Goal: Task Accomplishment & Management: Use online tool/utility

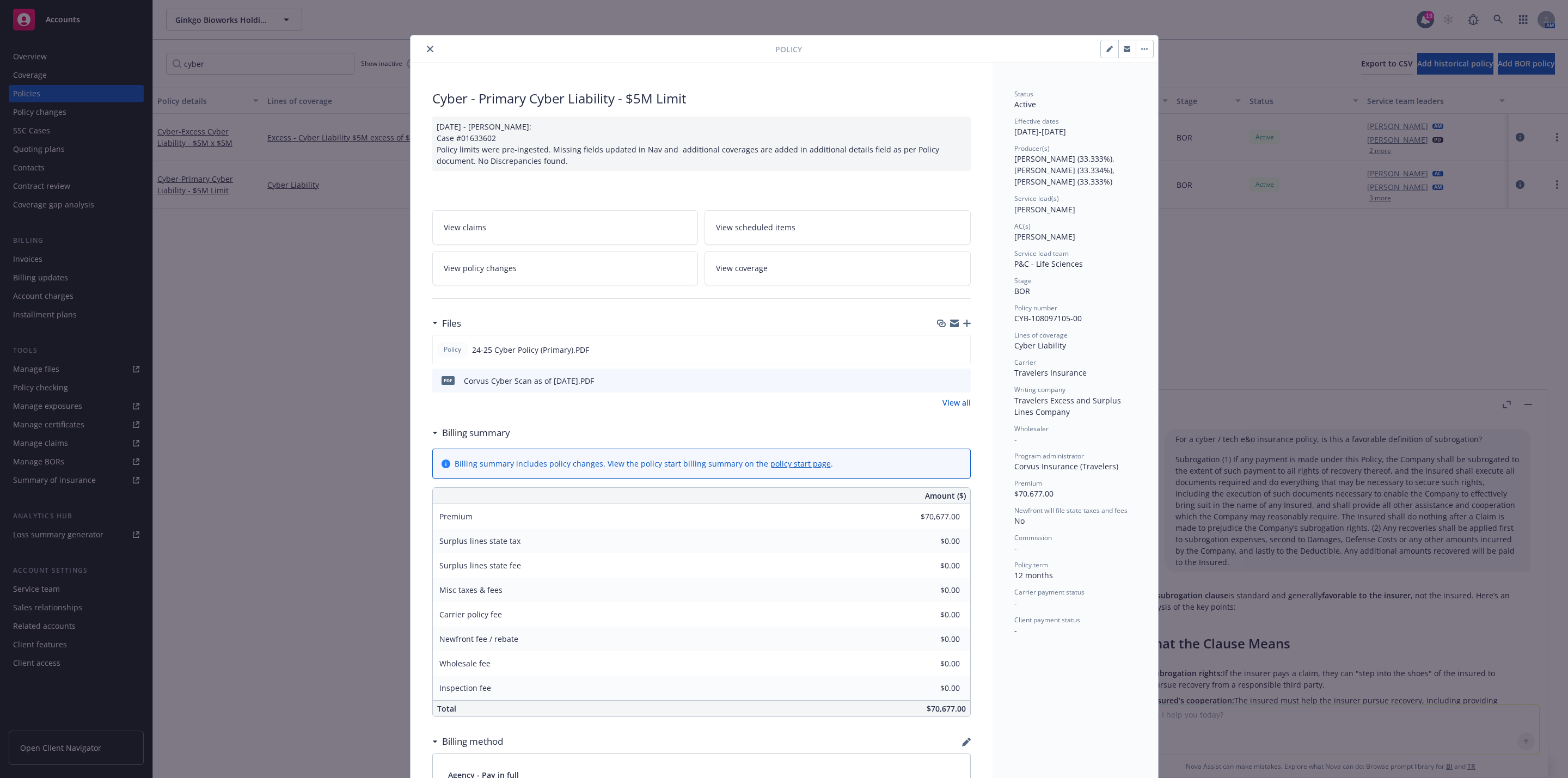
scroll to position [3620, 0]
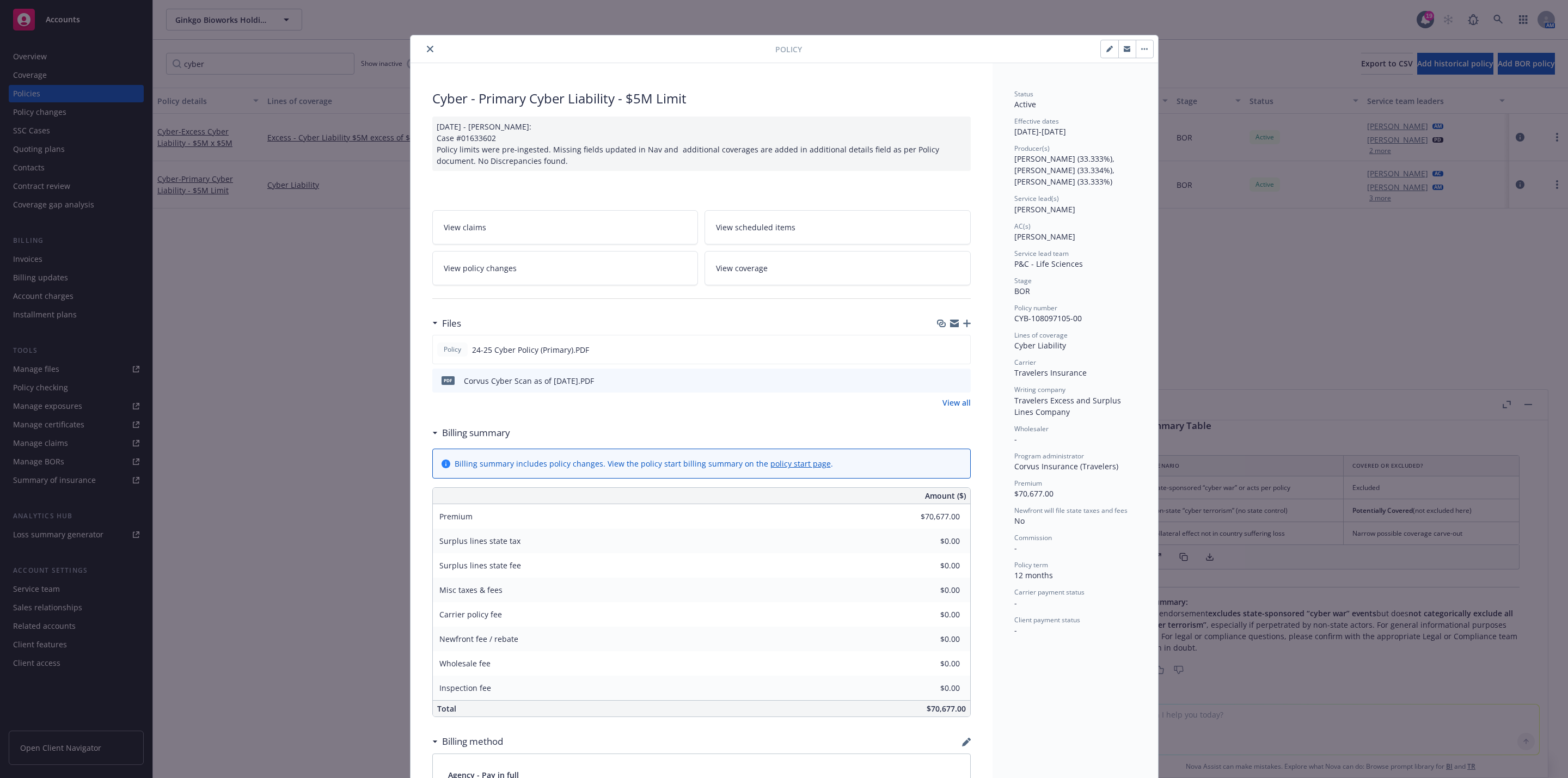
click at [427, 49] on icon "close" at bounding box center [430, 49] width 7 height 7
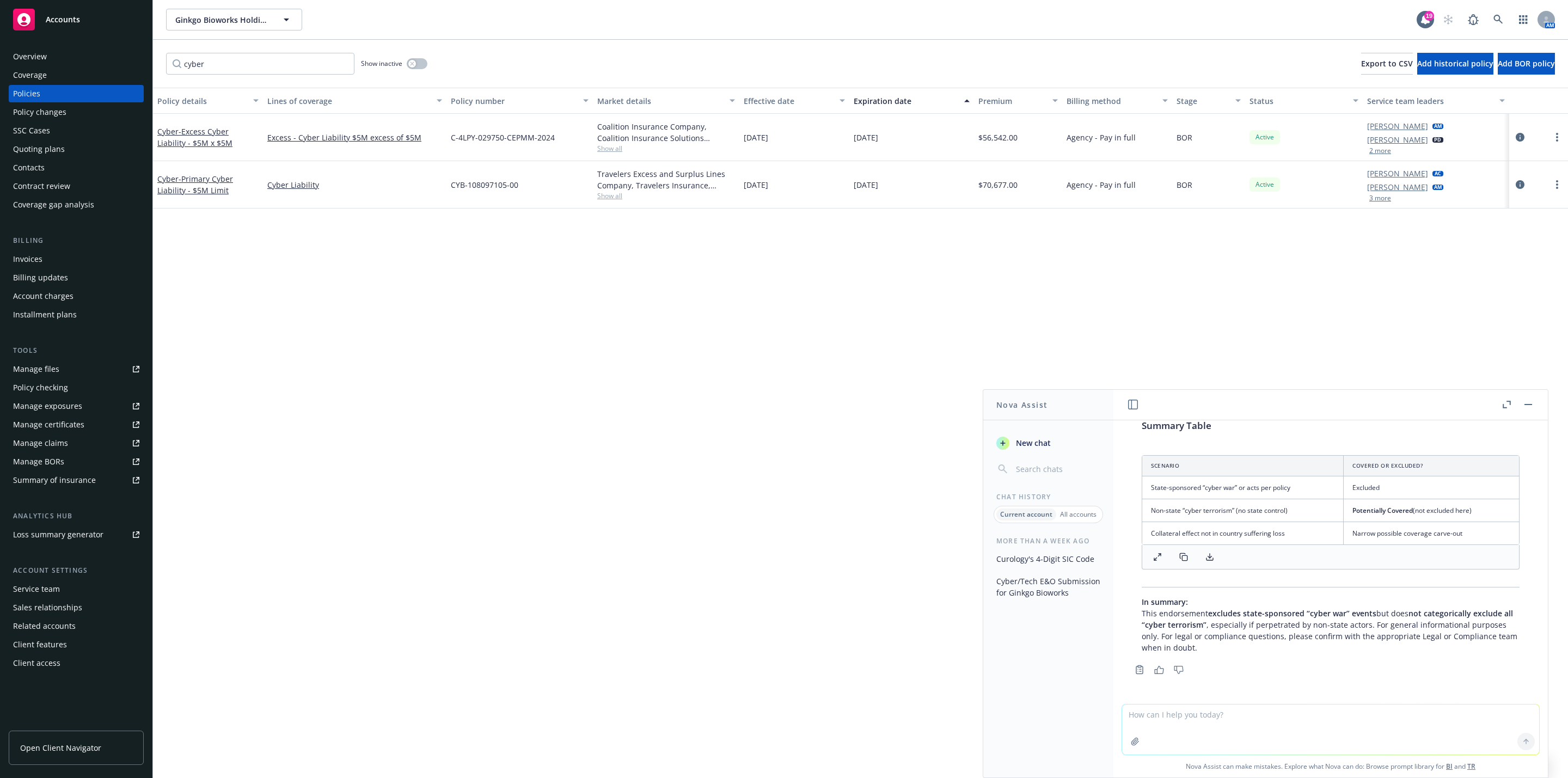
click at [69, 142] on div "Quoting plans" at bounding box center [76, 149] width 127 height 18
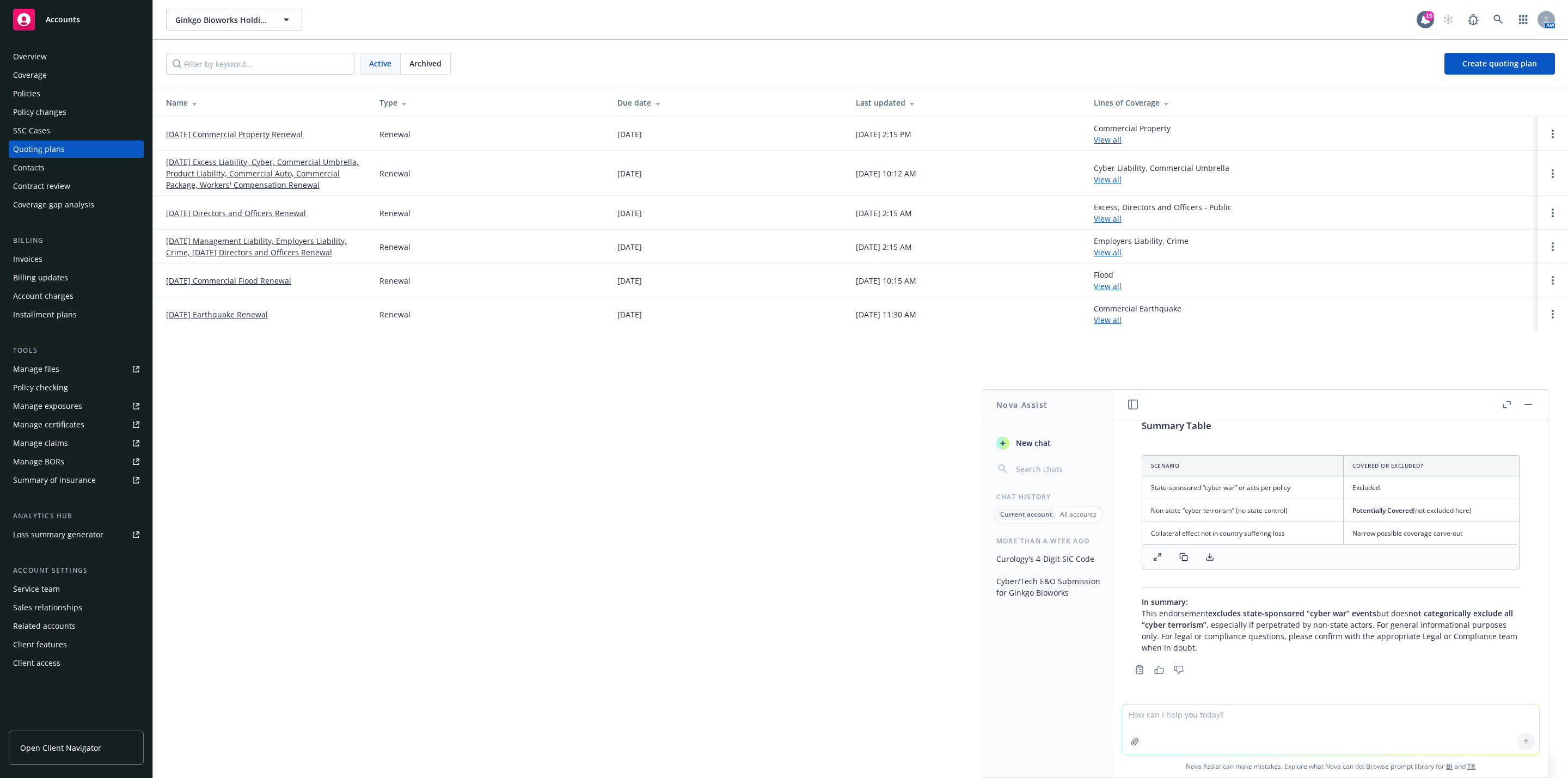
click at [263, 173] on link "[DATE] Excess Liability, Cyber, Commercial Umbrella, Product Liability, Commerc…" at bounding box center [264, 173] width 196 height 34
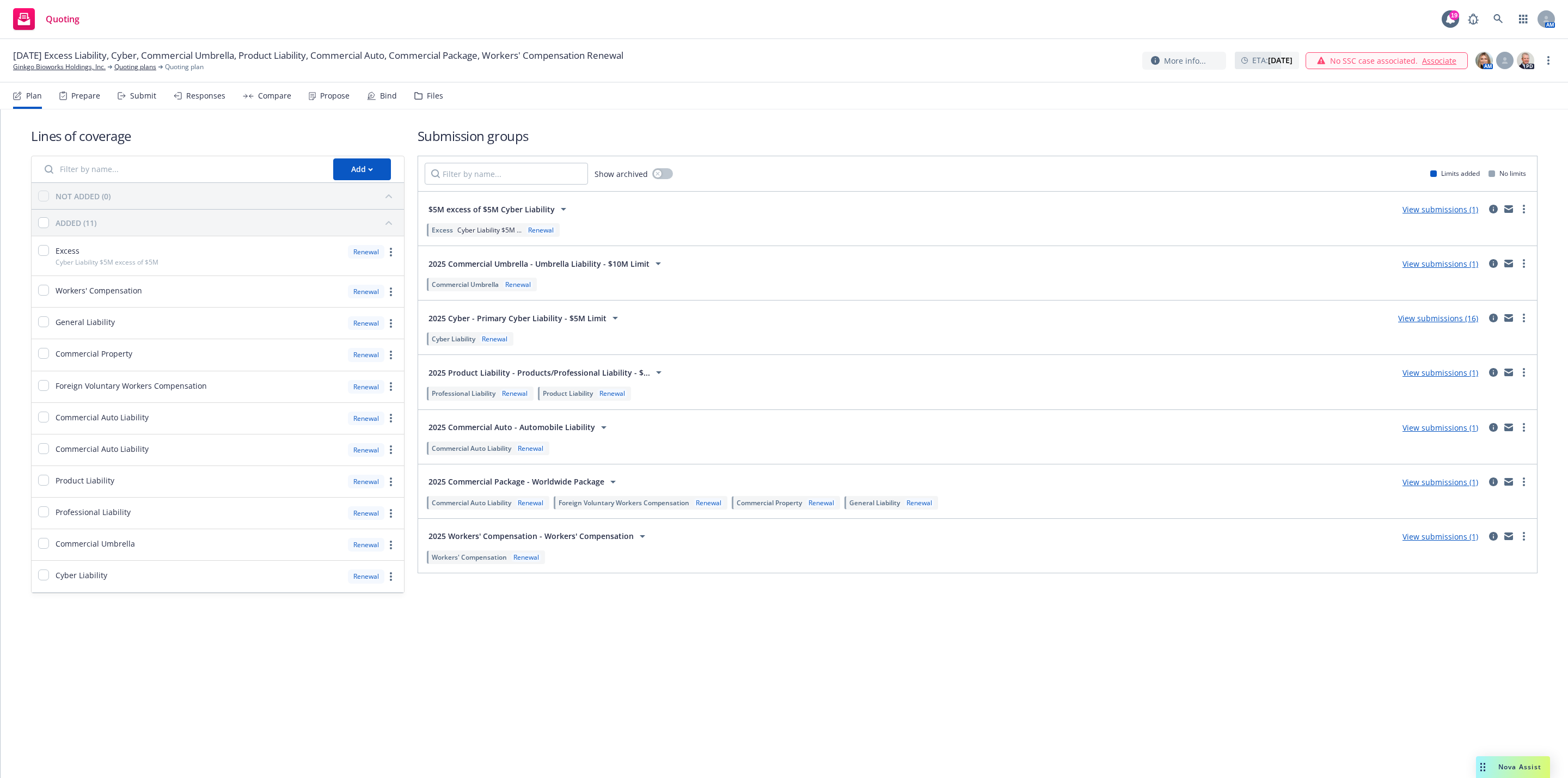
click at [1437, 322] on link "View submissions (16)" at bounding box center [1438, 318] width 80 height 10
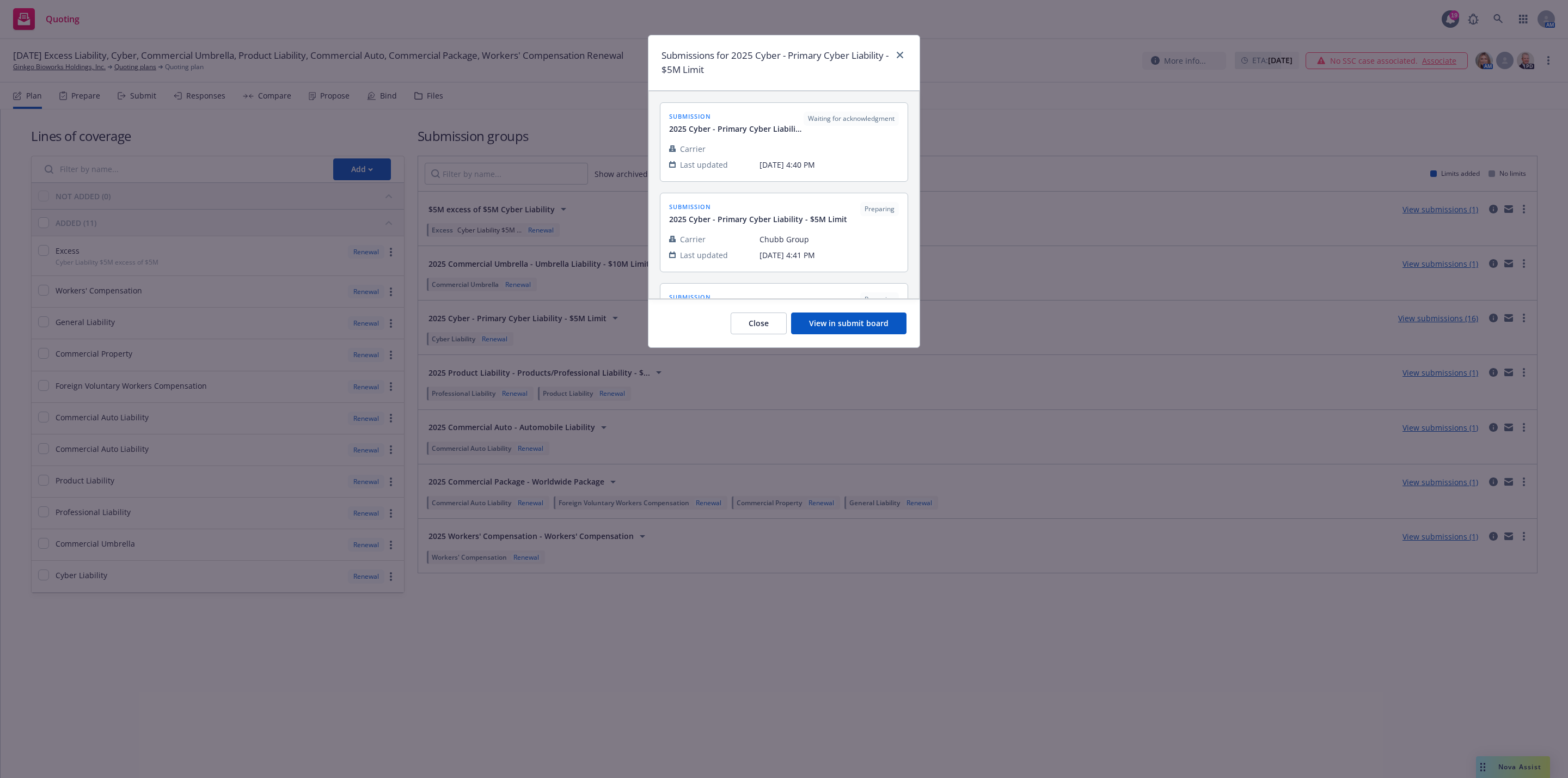
click at [843, 318] on button "View in submit board" at bounding box center [849, 323] width 116 height 22
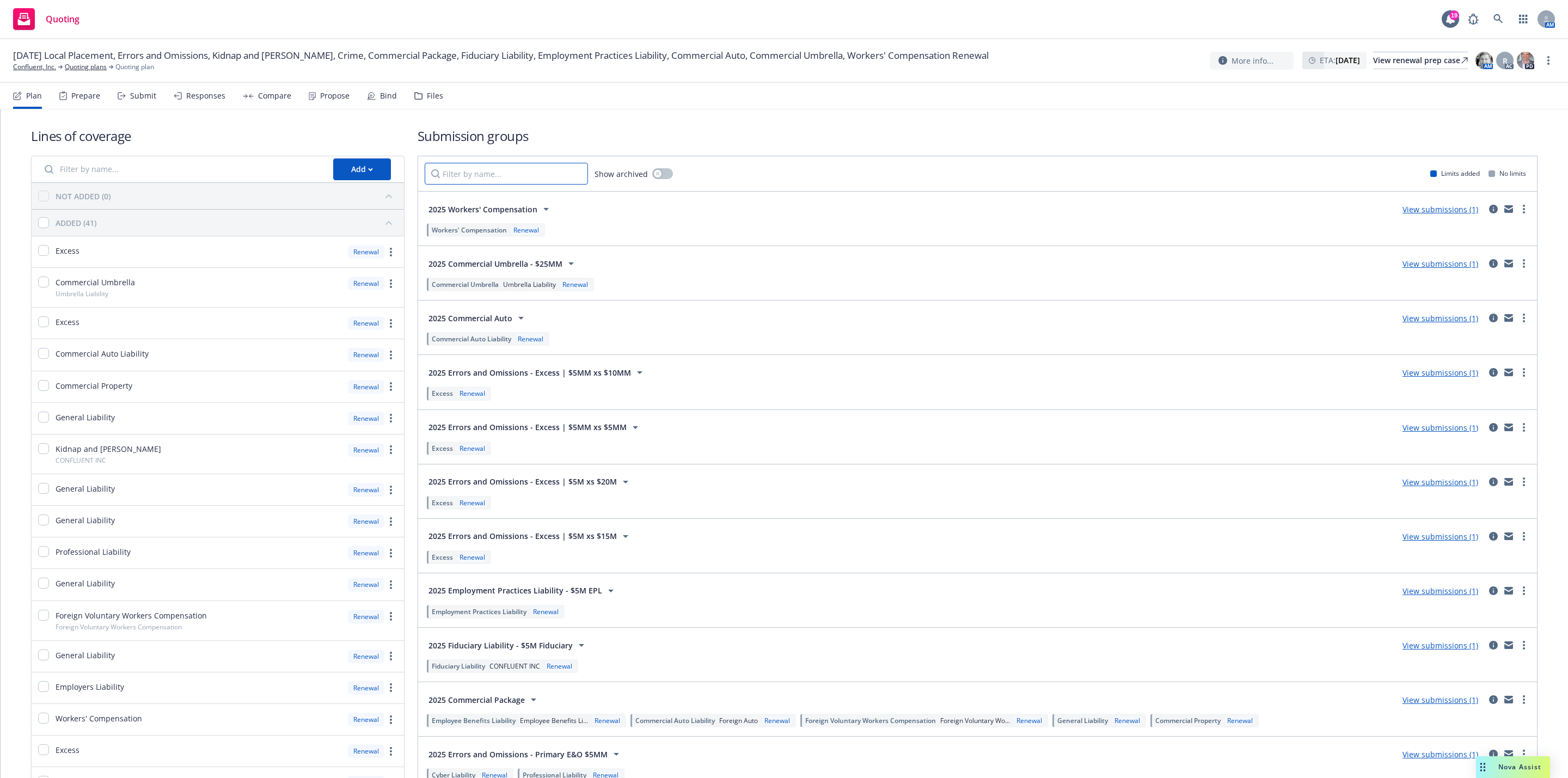
click at [493, 173] on input "Filter by name..." at bounding box center [506, 173] width 163 height 22
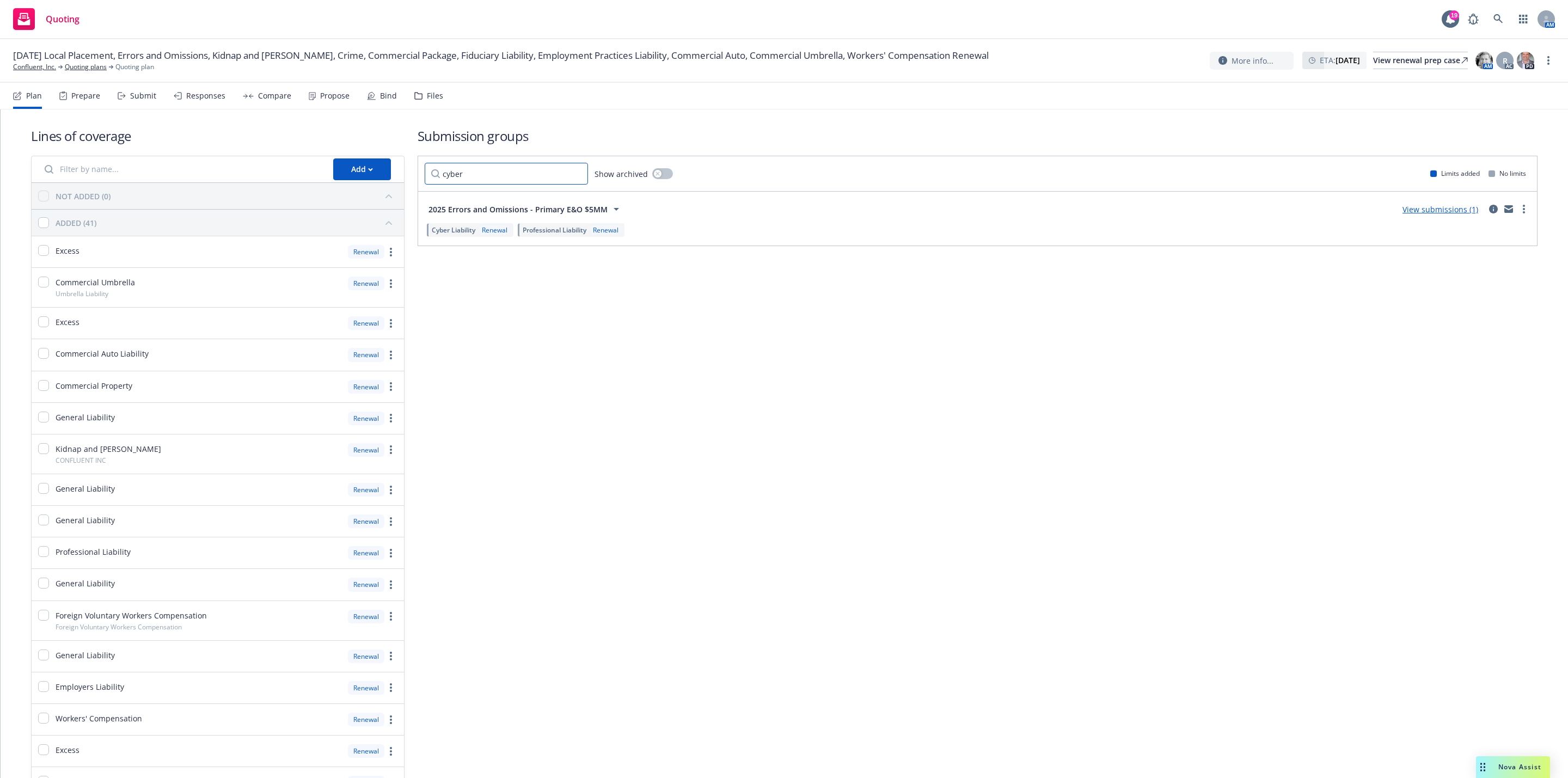
type input "cyber"
click at [525, 168] on input "cyber" at bounding box center [506, 173] width 163 height 22
click at [575, 175] on input "cyber" at bounding box center [506, 173] width 163 height 22
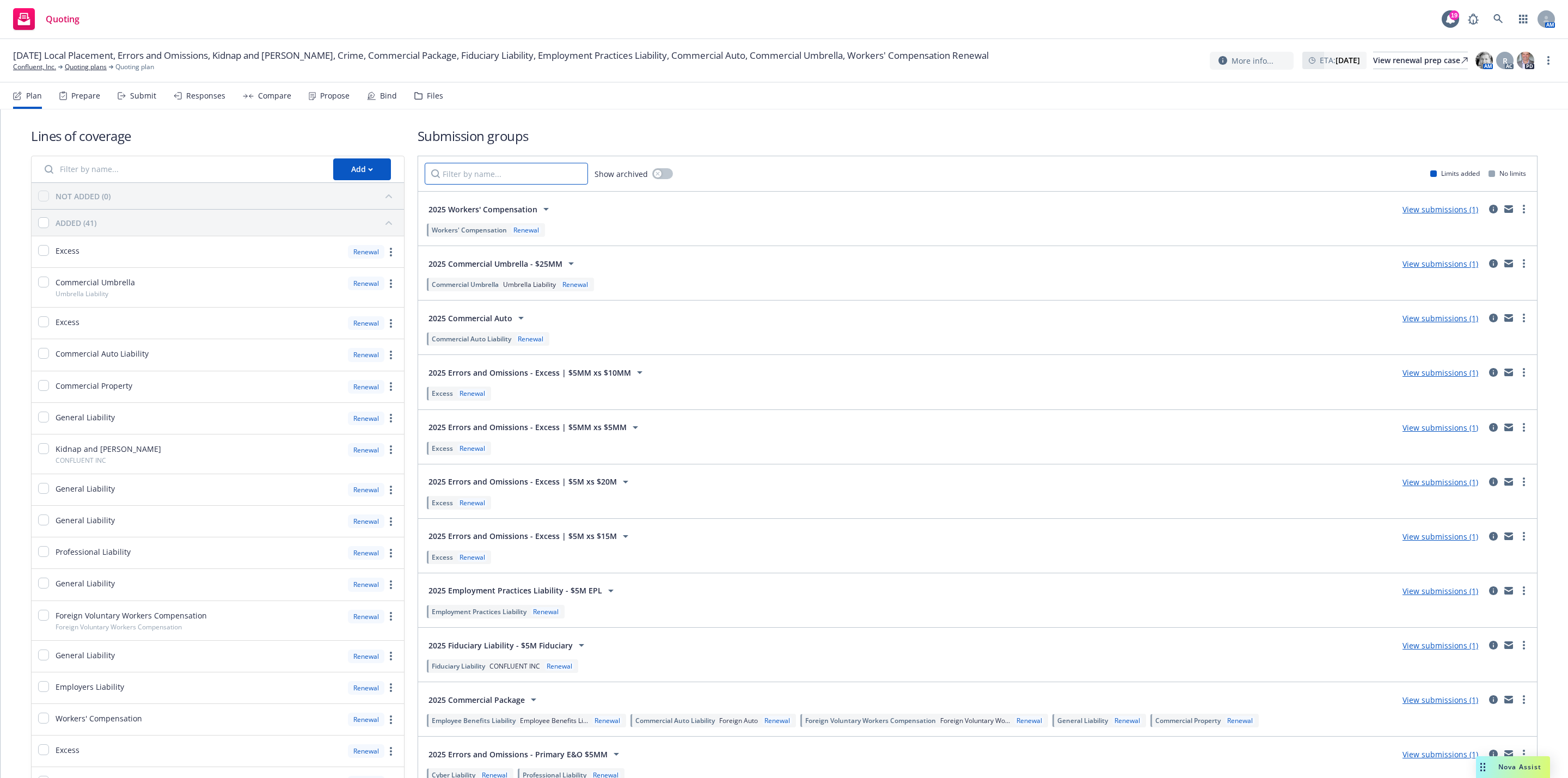
click at [533, 175] on input "Filter by name..." at bounding box center [506, 173] width 163 height 22
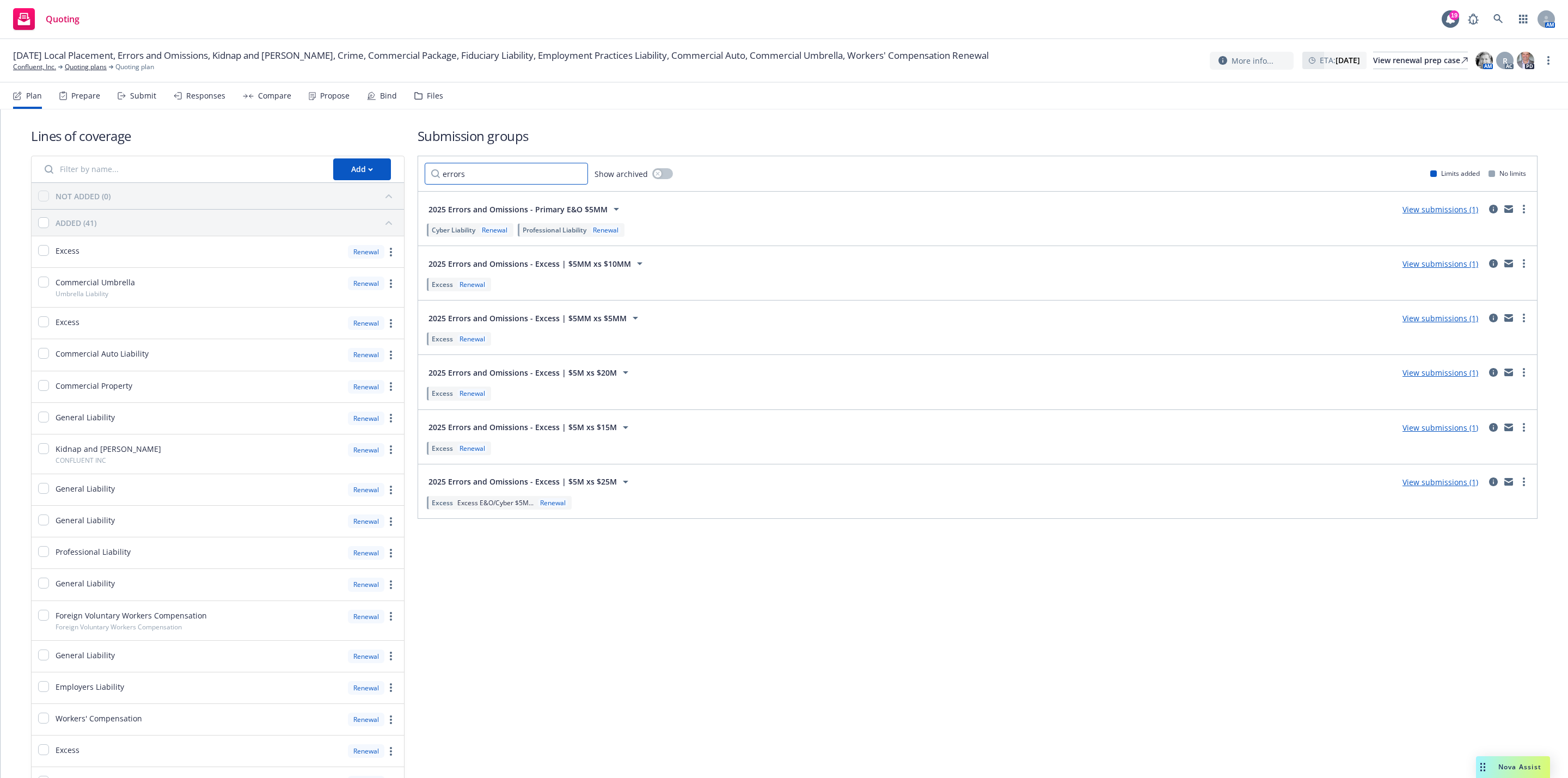
type input "errors"
click at [1407, 378] on link "View submissions (1)" at bounding box center [1440, 373] width 75 height 10
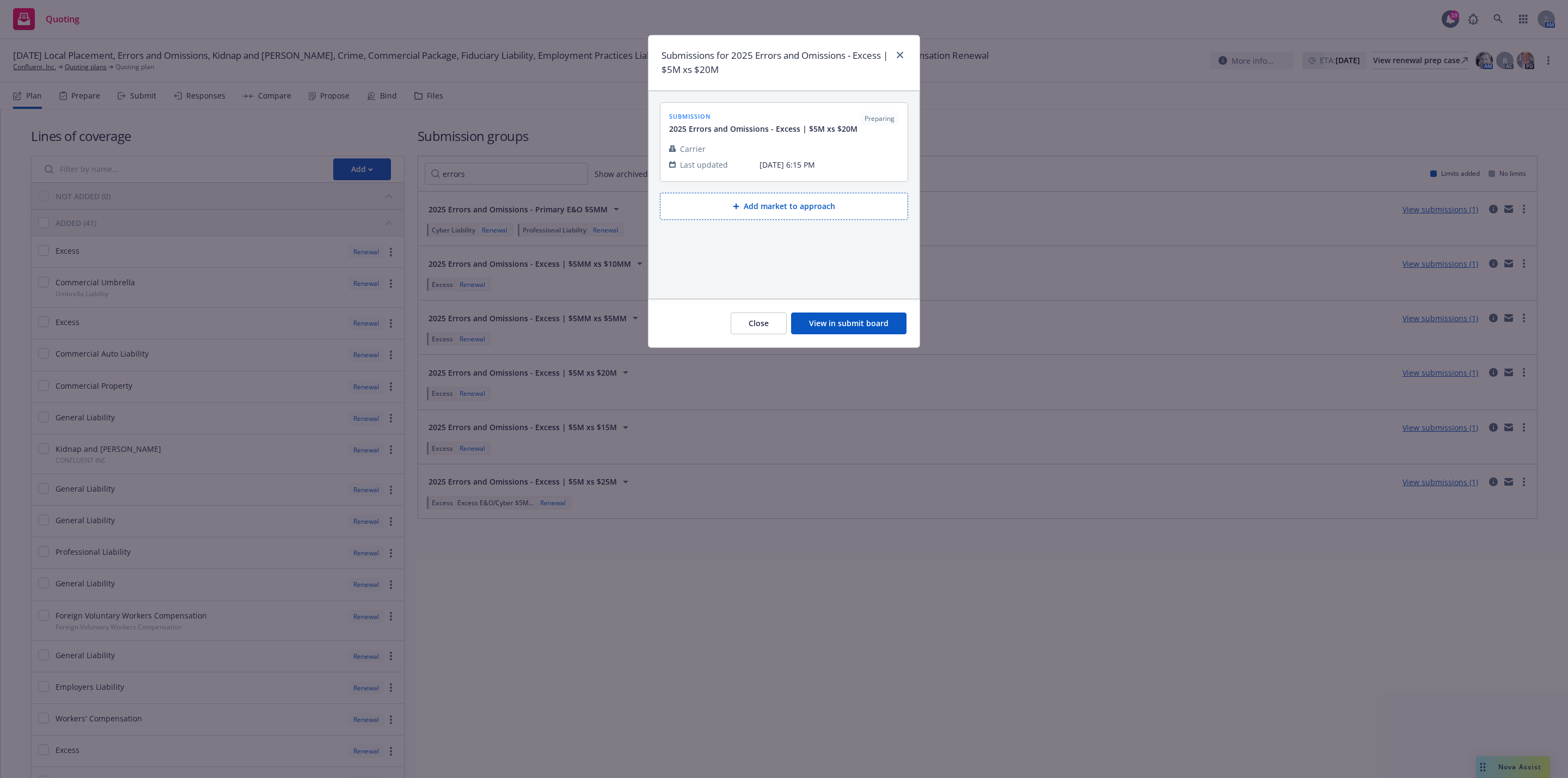
click at [853, 328] on button "View in submit board" at bounding box center [849, 323] width 116 height 22
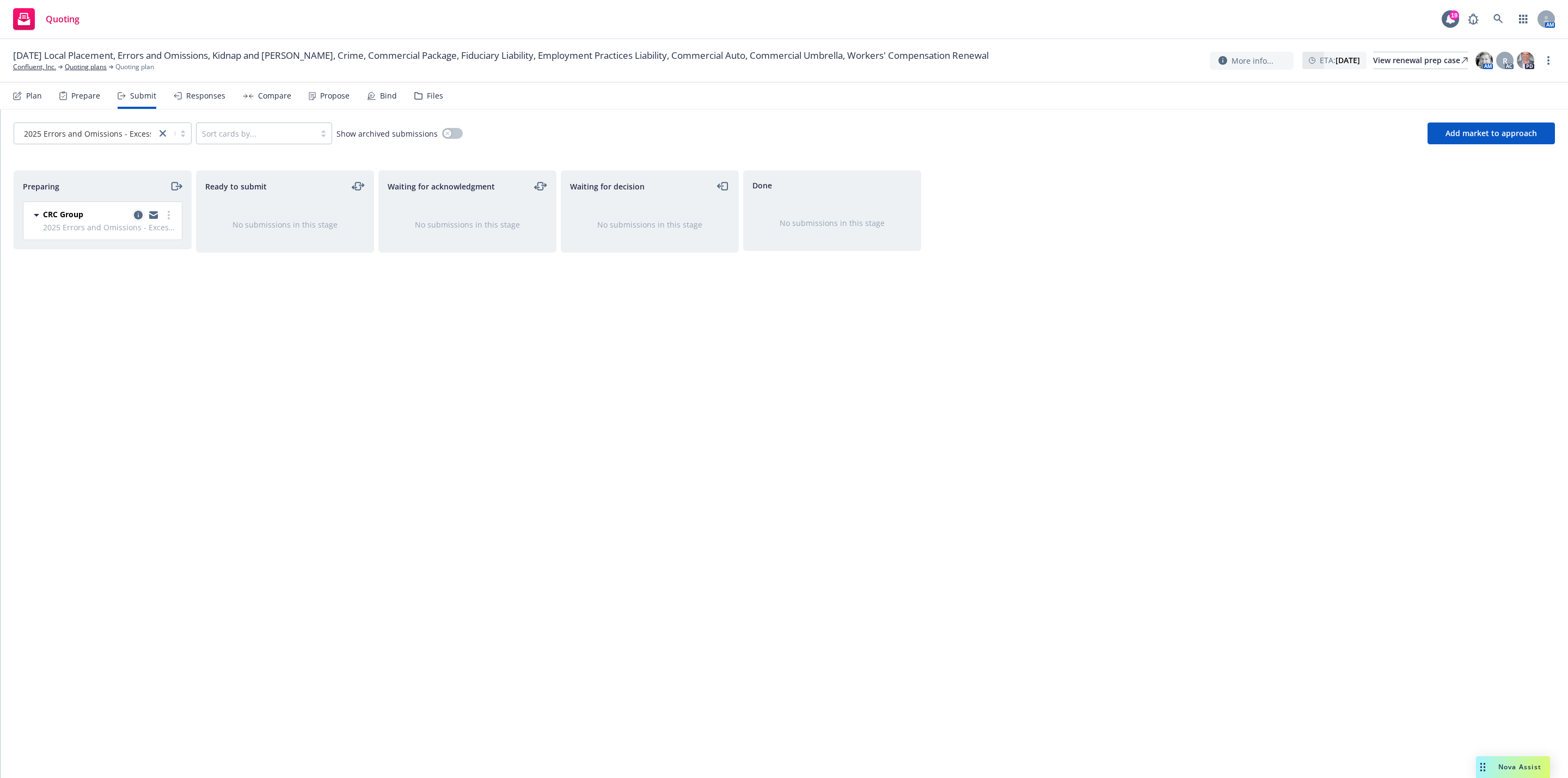
click at [139, 219] on icon "copy logging email" at bounding box center [138, 215] width 9 height 9
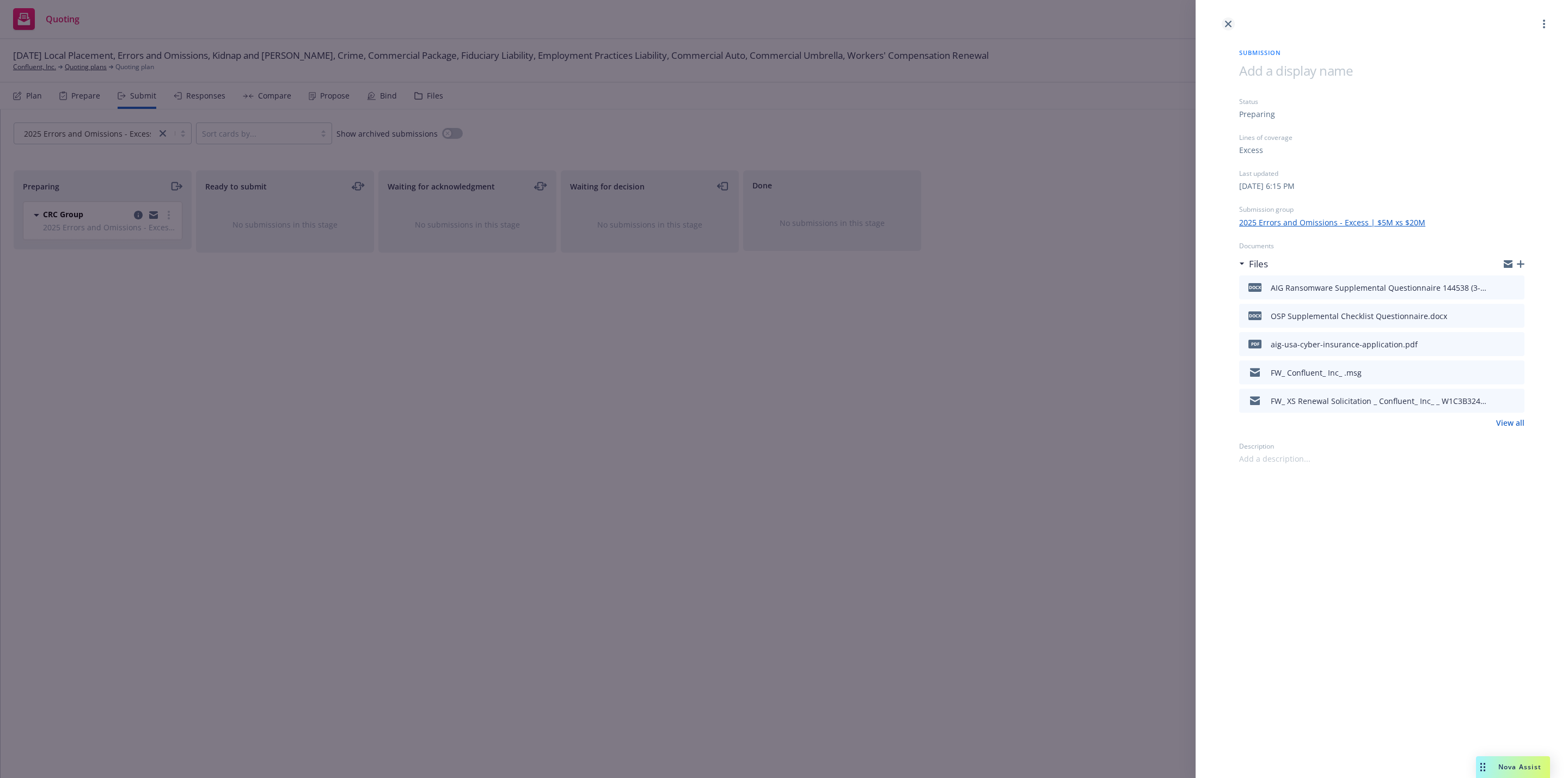
click at [1229, 24] on icon "close" at bounding box center [1228, 24] width 7 height 7
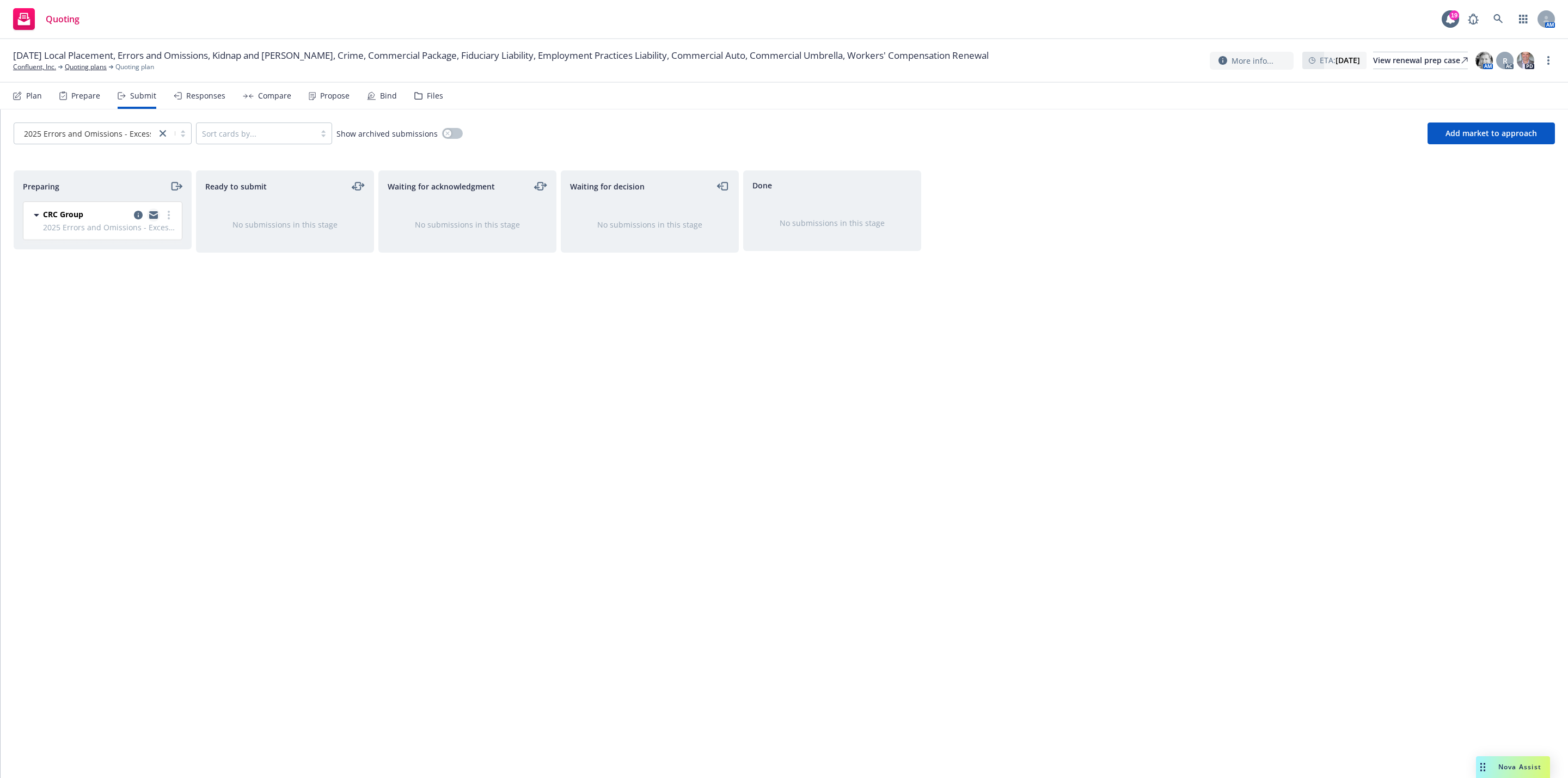
click at [150, 216] on link "copy logging email" at bounding box center [153, 215] width 13 height 13
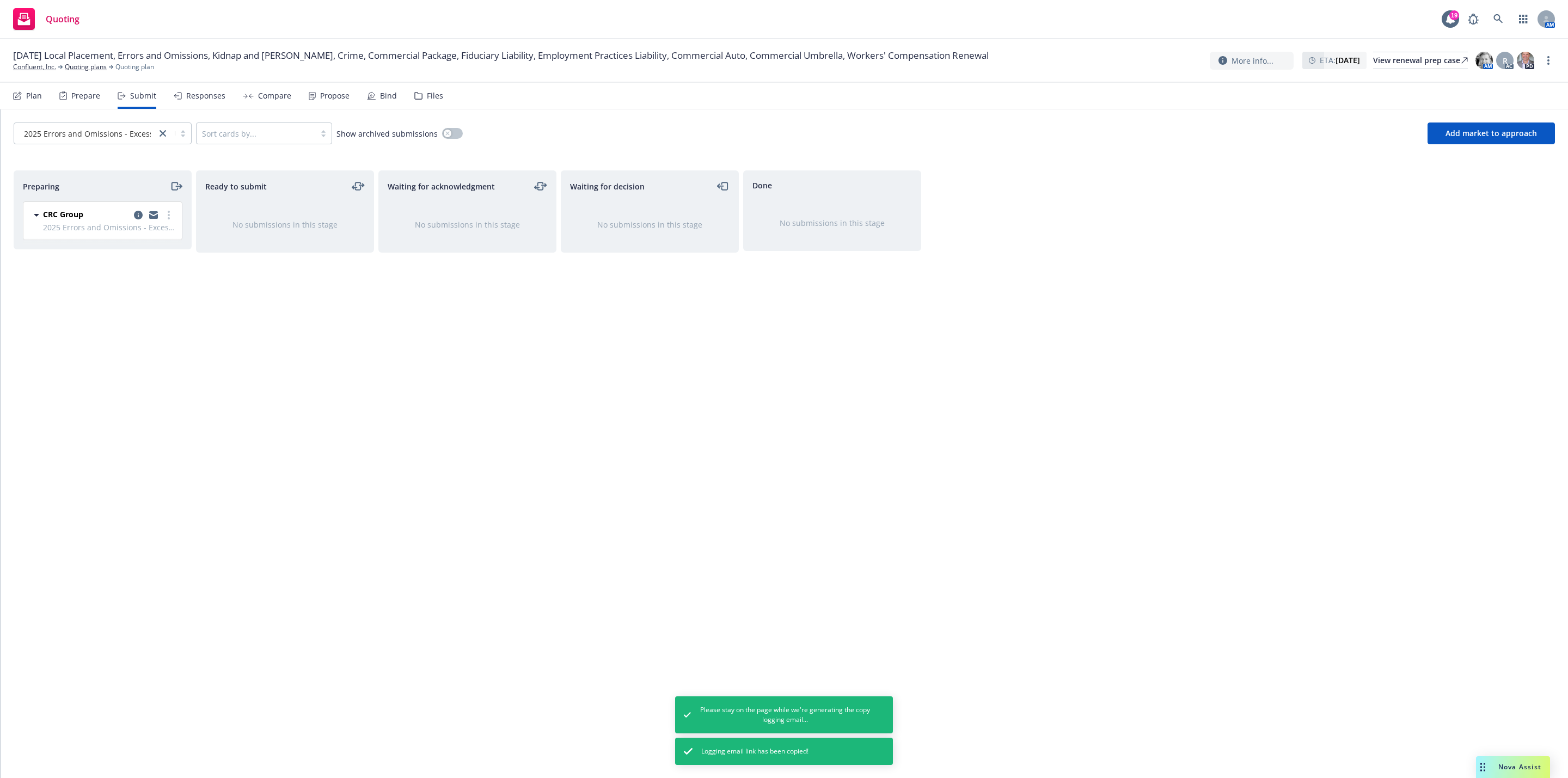
drag, startPoint x: 578, startPoint y: 335, endPoint x: 464, endPoint y: 235, distance: 151.6
click at [577, 335] on div "Waiting for decision No submissions in this stage" at bounding box center [649, 463] width 178 height 585
click at [82, 63] on link "Quoting plans" at bounding box center [85, 67] width 42 height 10
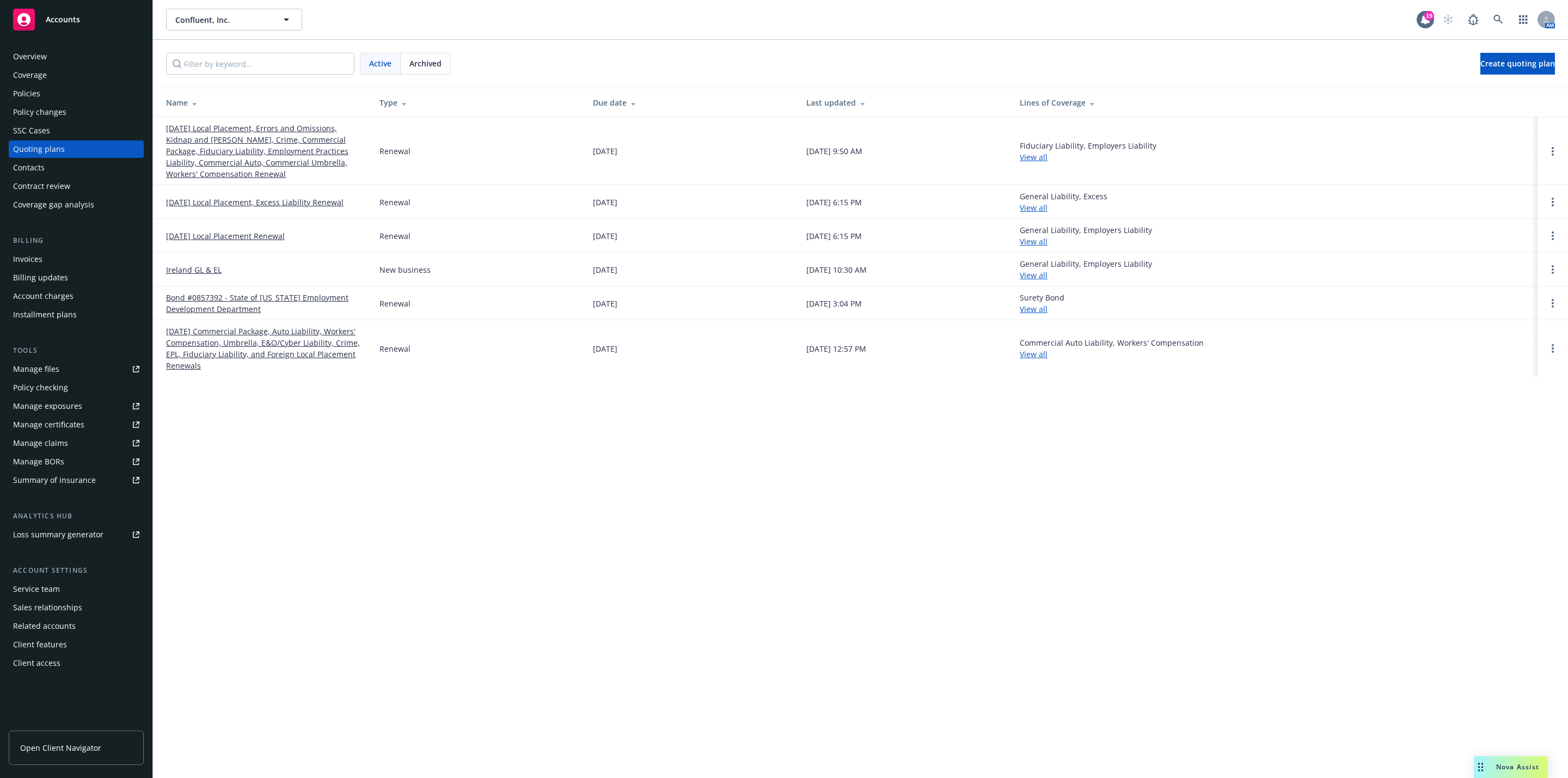
click at [240, 150] on link "[DATE] Local Placement, Errors and Omissions, Kidnap and [PERSON_NAME], Crime, …" at bounding box center [264, 151] width 196 height 57
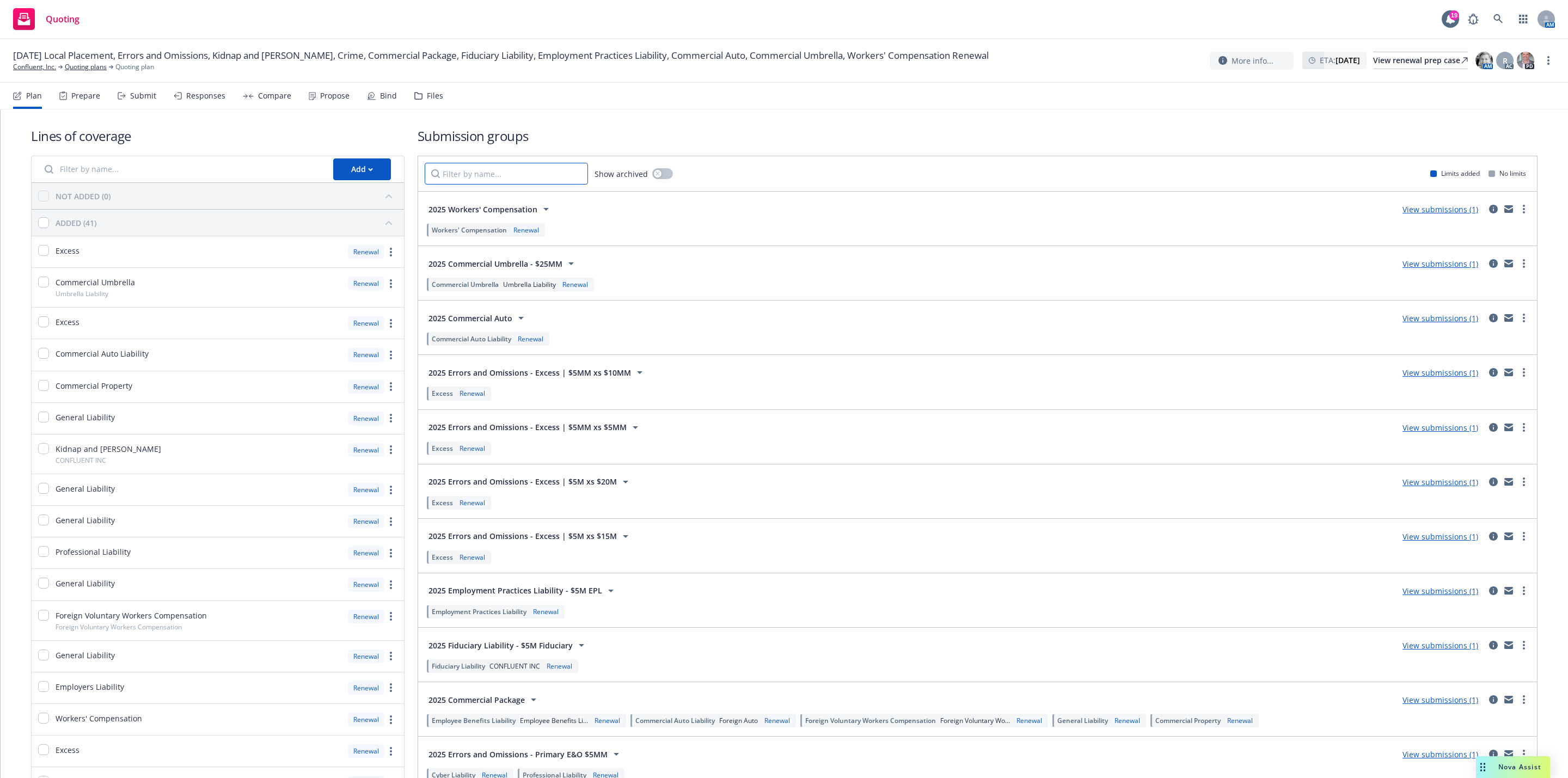
click at [487, 180] on input "Filter by name..." at bounding box center [506, 173] width 163 height 22
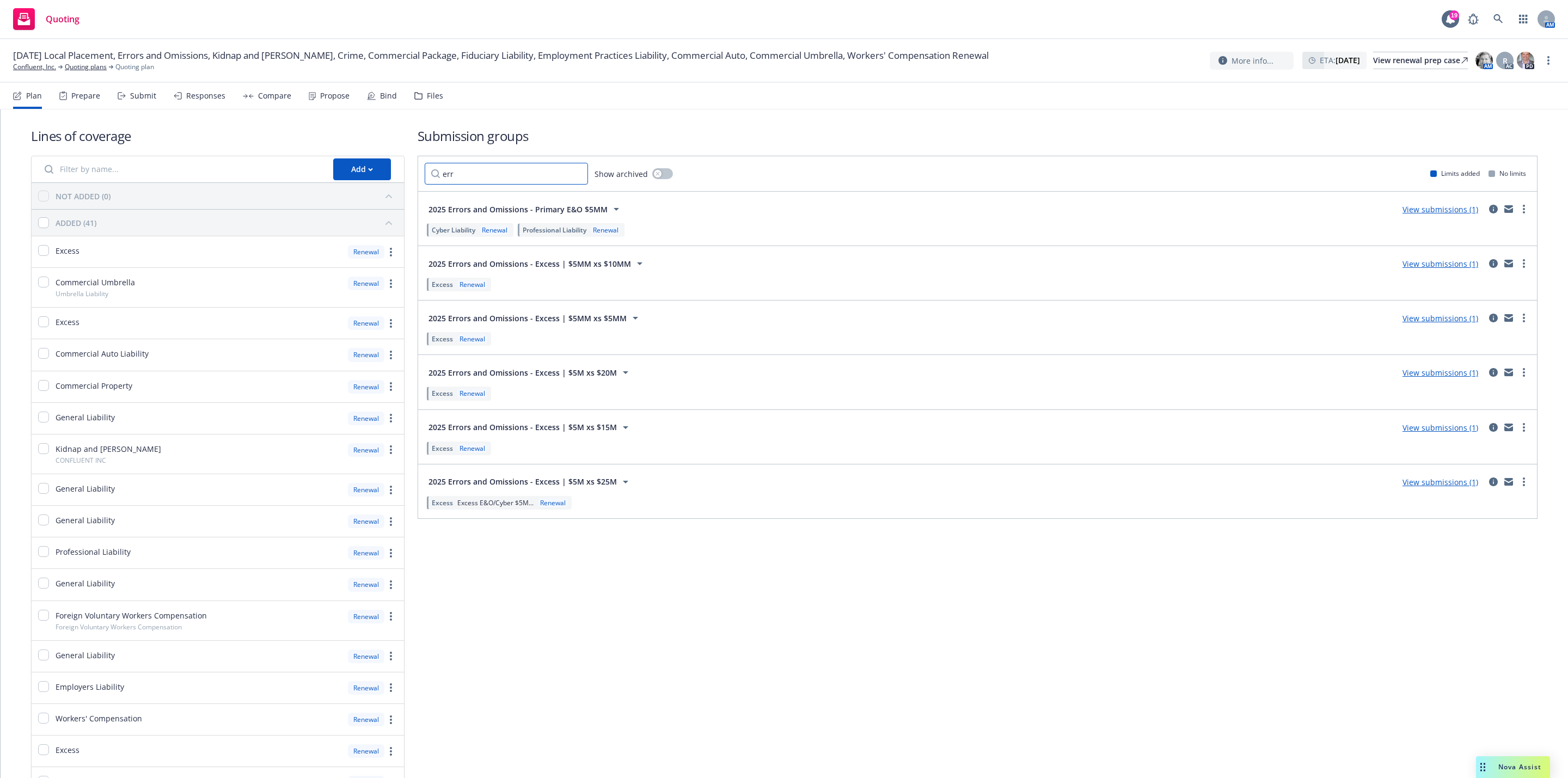
type input "err"
click at [1420, 430] on link "View submissions (1)" at bounding box center [1440, 427] width 75 height 10
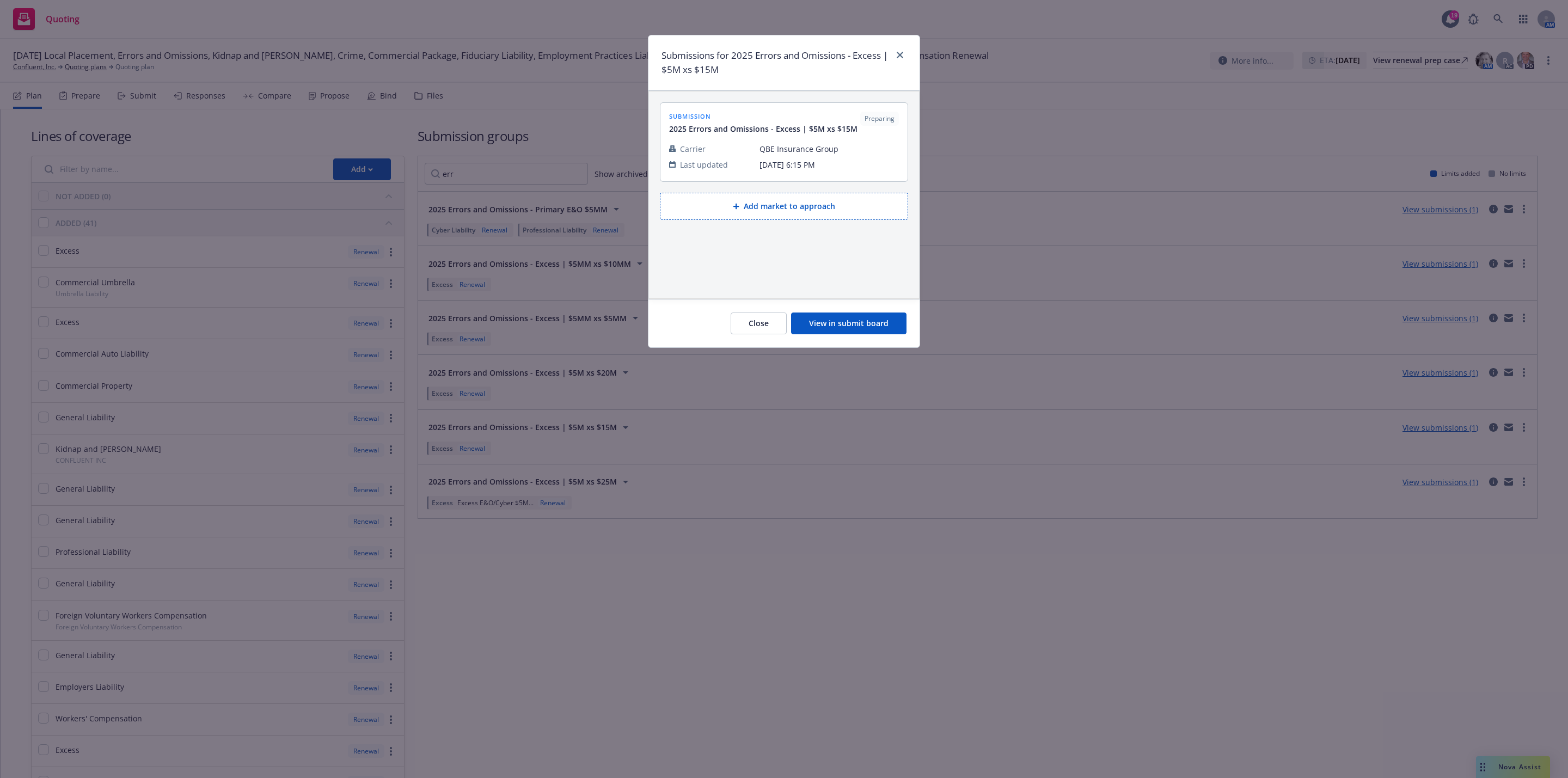
click at [819, 325] on button "View in submit board" at bounding box center [849, 323] width 116 height 22
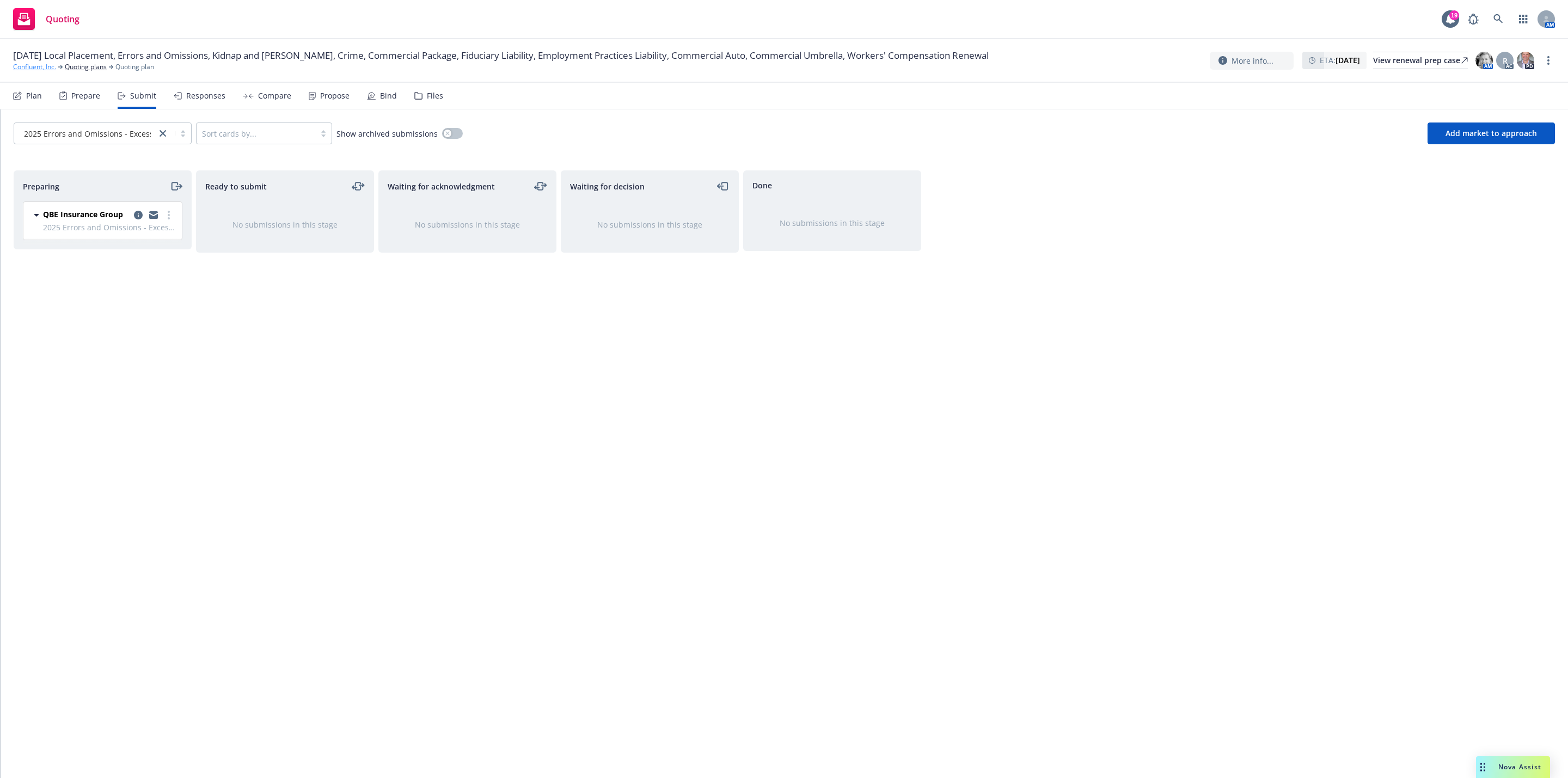
click at [38, 68] on link "Confluent, Inc." at bounding box center [34, 67] width 43 height 10
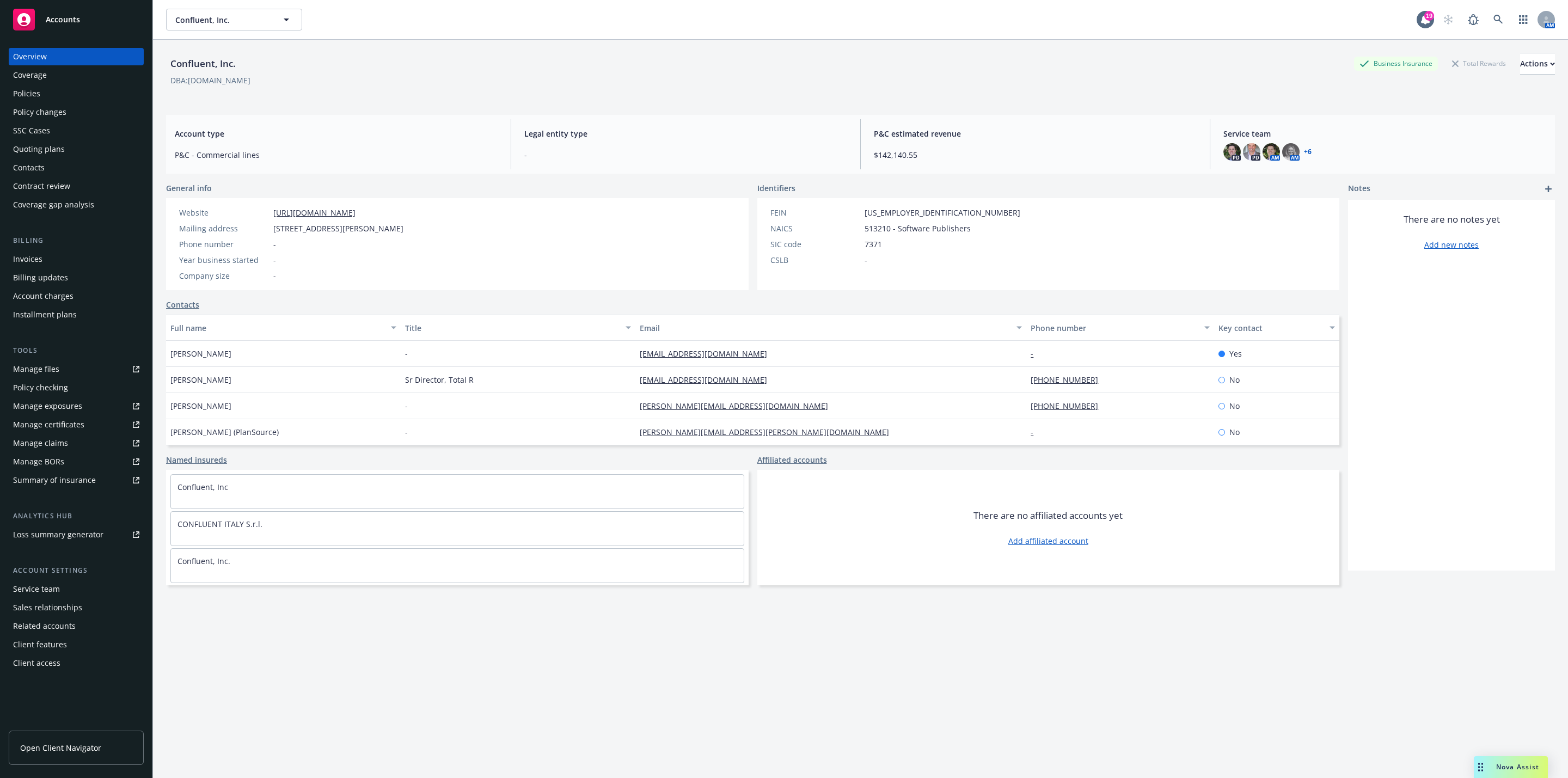
click at [27, 94] on div "Policies" at bounding box center [26, 94] width 27 height 18
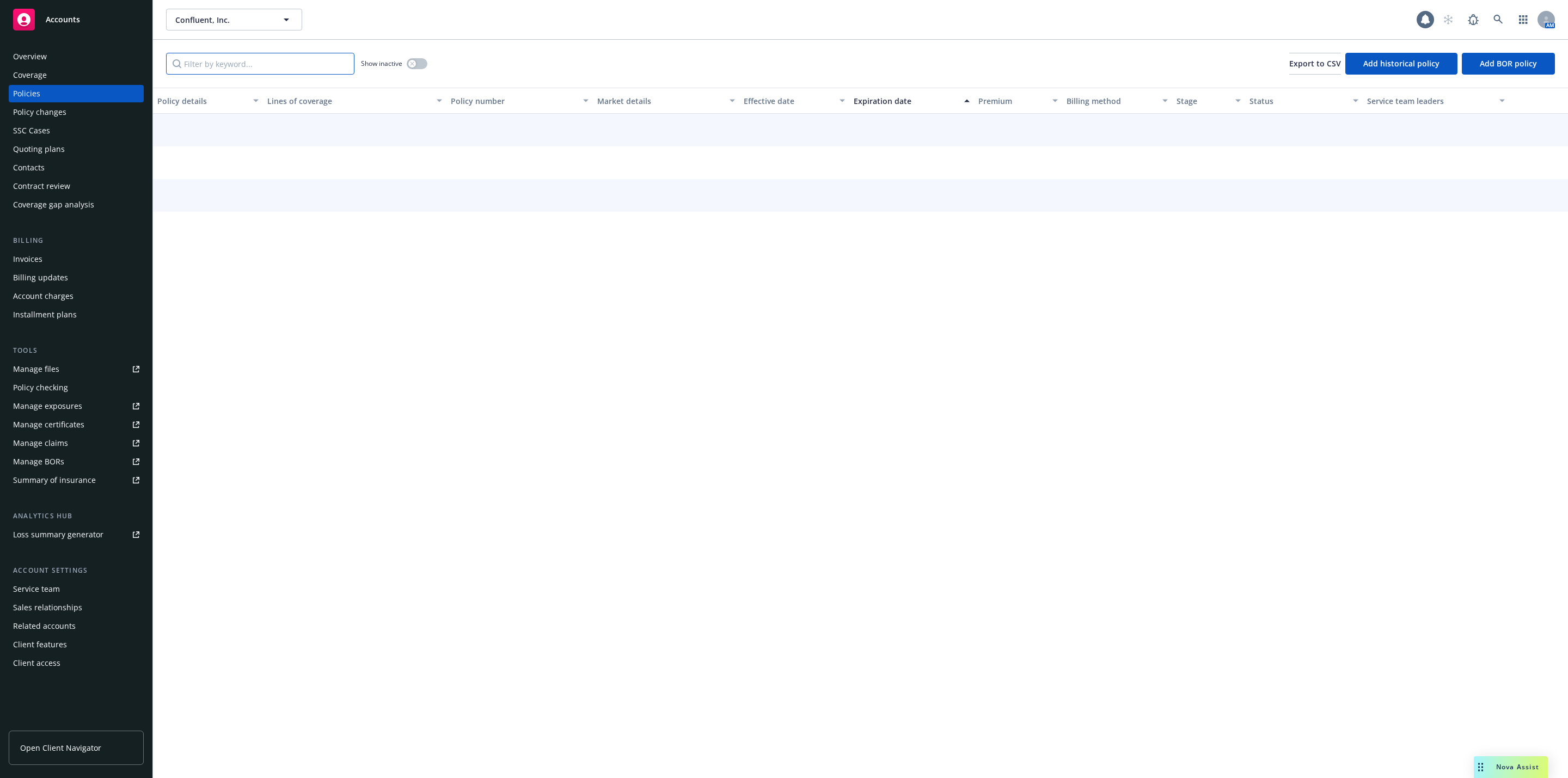
click at [260, 60] on input "Filter by keyword..." at bounding box center [260, 64] width 188 height 22
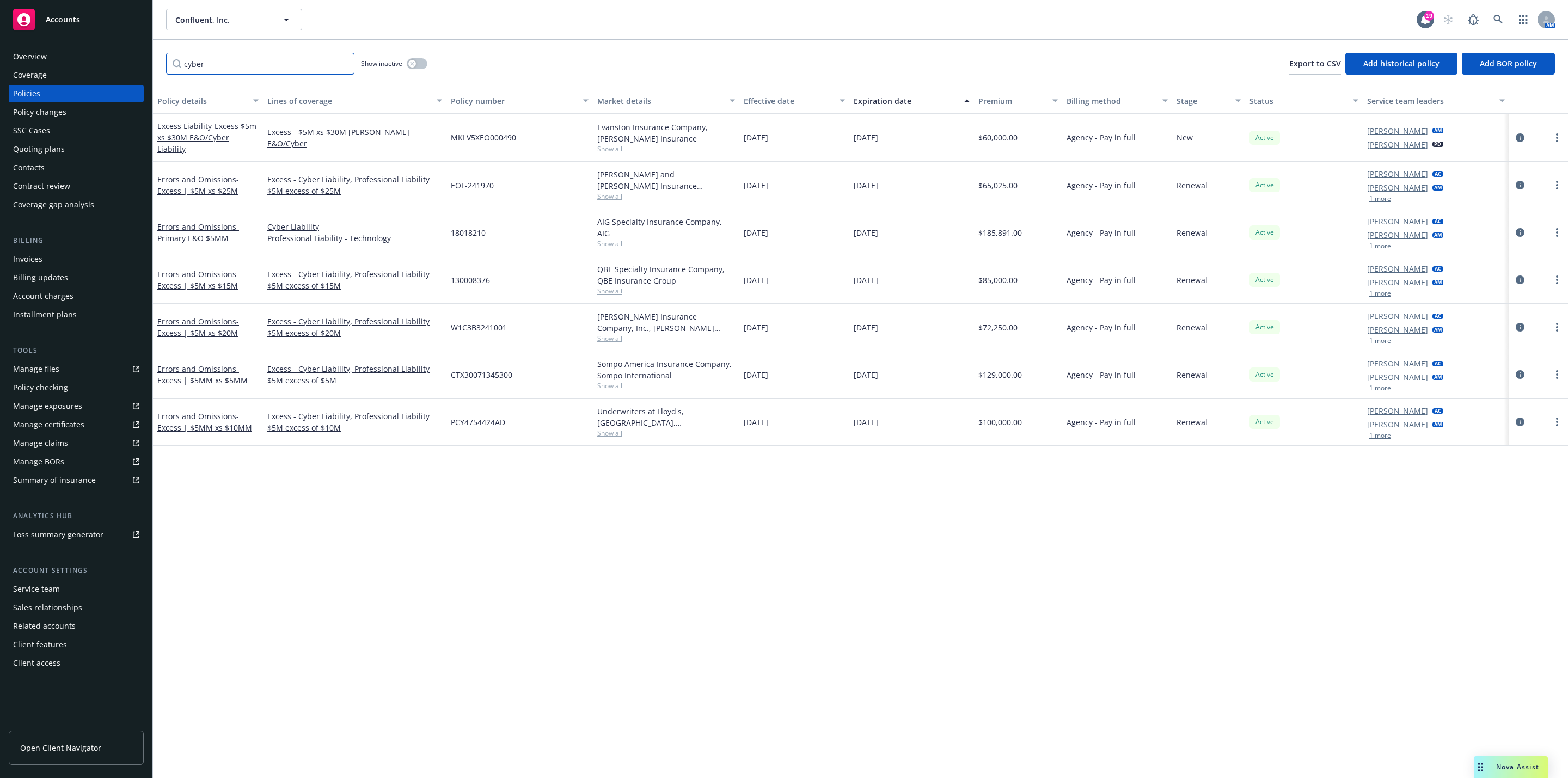
type input "cyber"
click at [999, 96] on div "Premium" at bounding box center [1012, 101] width 68 height 12
click at [998, 101] on div "Premium" at bounding box center [1012, 101] width 68 height 12
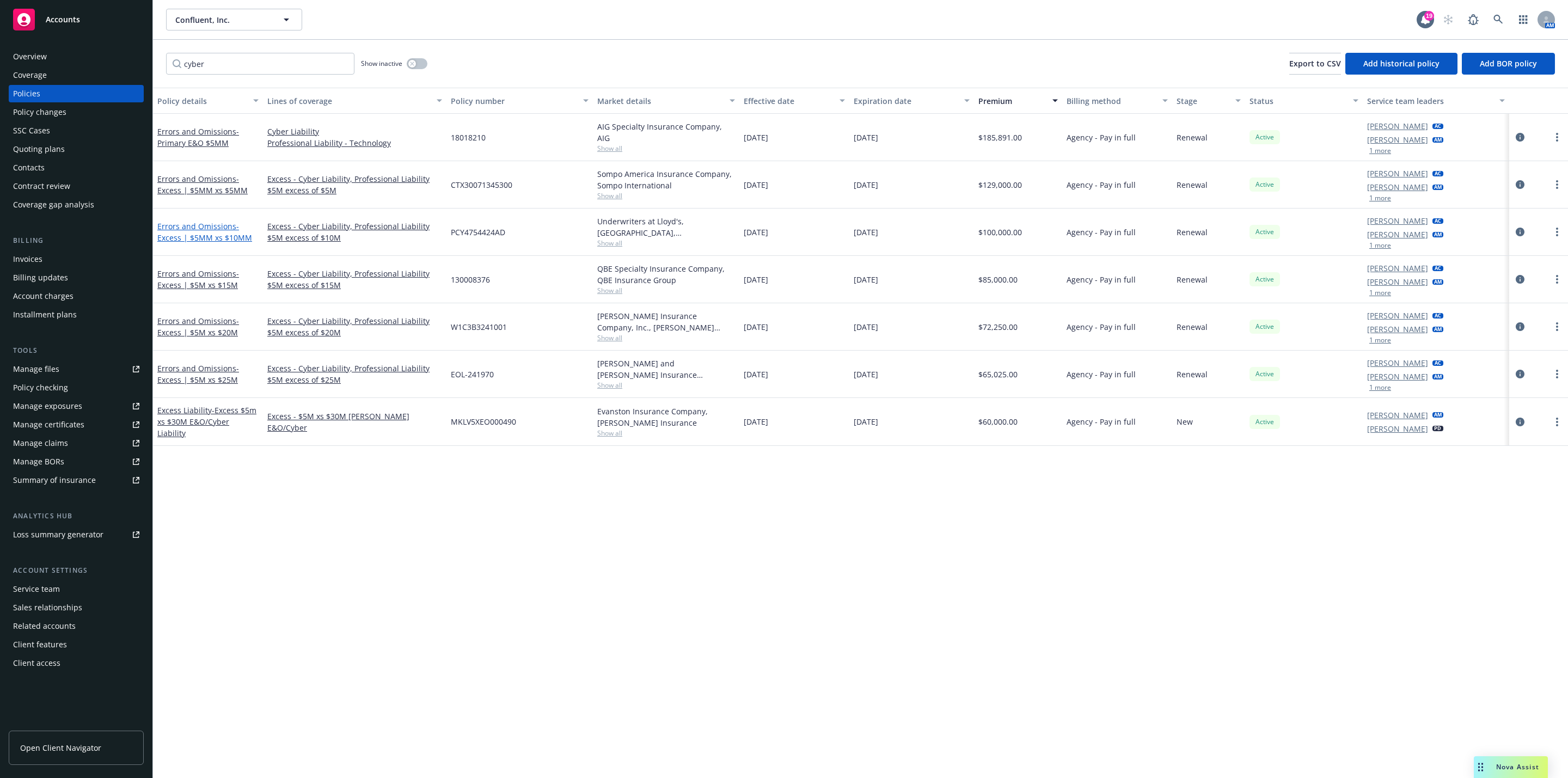
click at [185, 225] on link "Errors and Omissions - Excess | $5MM xs $10MM" at bounding box center [205, 232] width 95 height 22
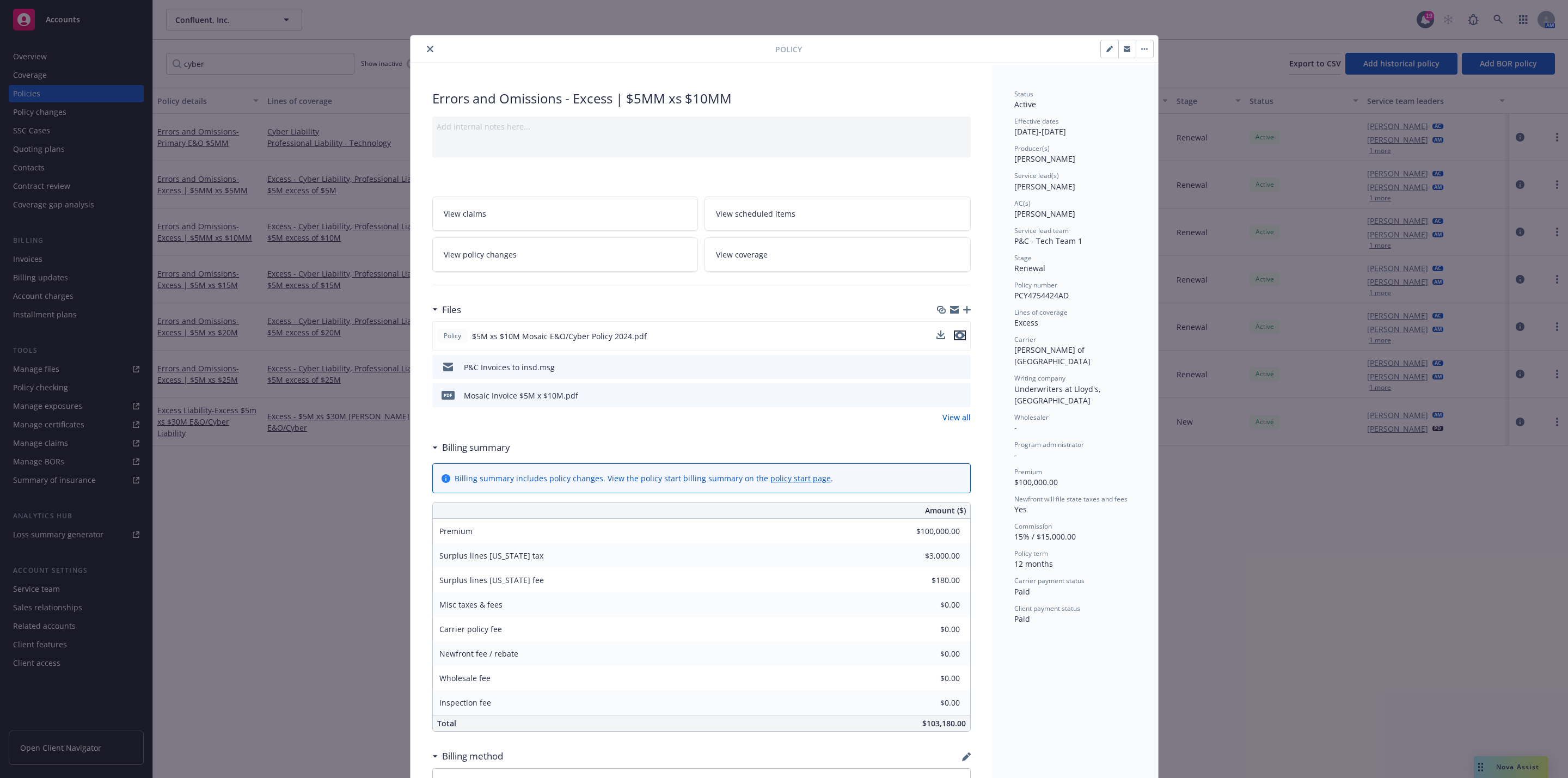
click at [955, 338] on icon "preview file" at bounding box center [960, 335] width 10 height 8
click at [427, 51] on icon "close" at bounding box center [430, 49] width 7 height 7
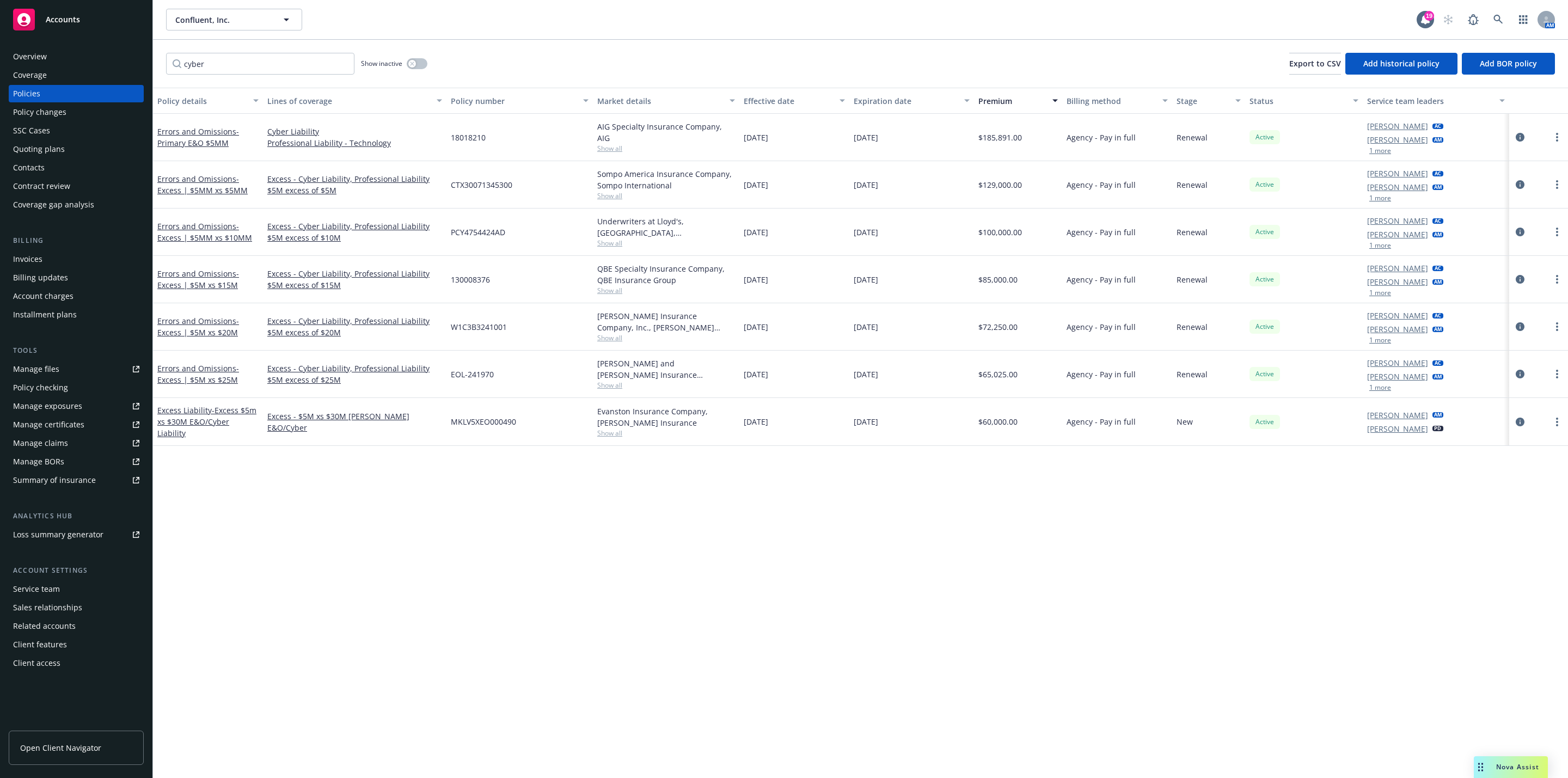
click at [75, 155] on div "Quoting plans" at bounding box center [76, 149] width 127 height 18
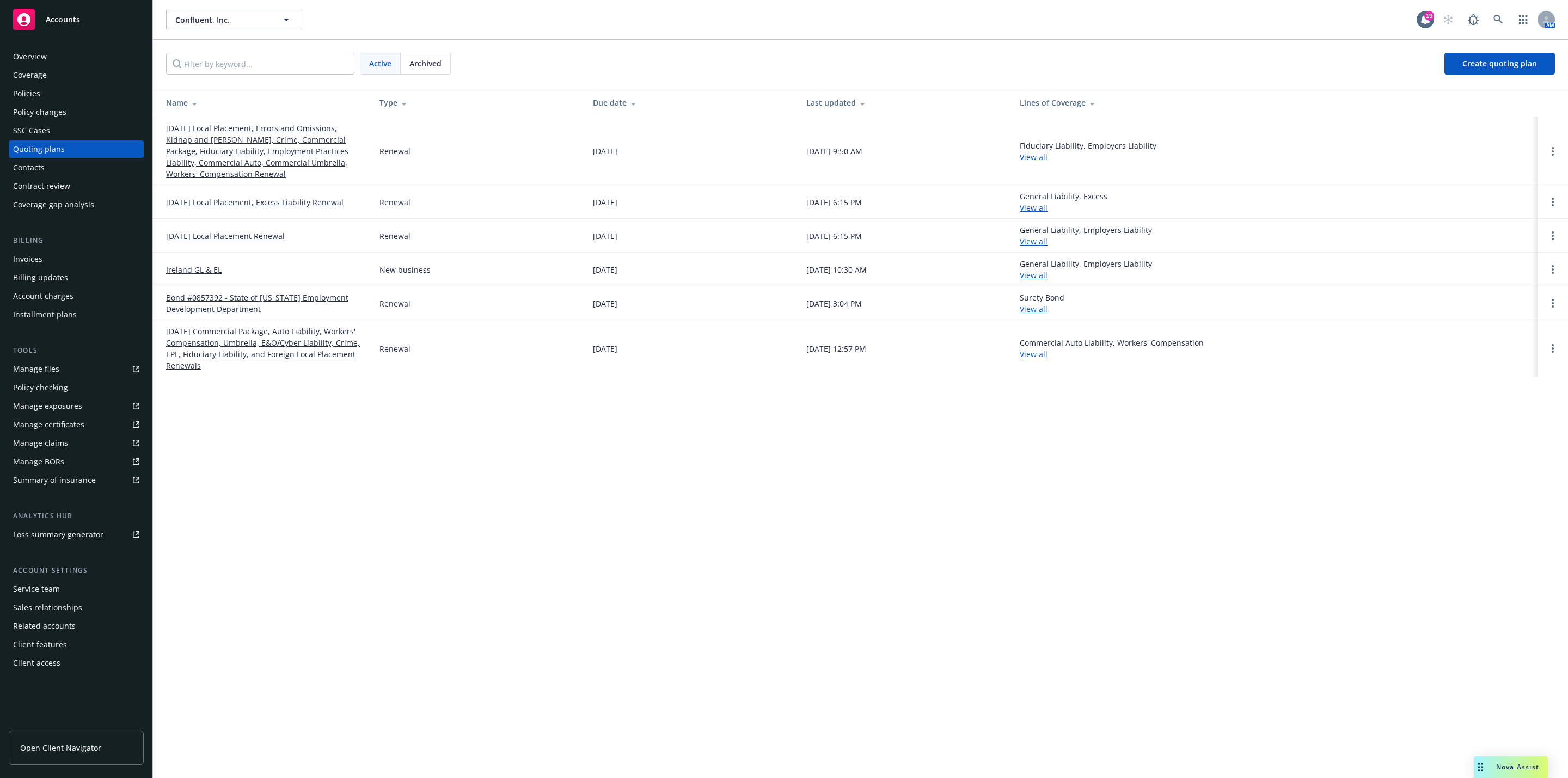
click at [243, 131] on link "[DATE] Local Placement, Errors and Omissions, Kidnap and [PERSON_NAME], Crime, …" at bounding box center [264, 151] width 196 height 57
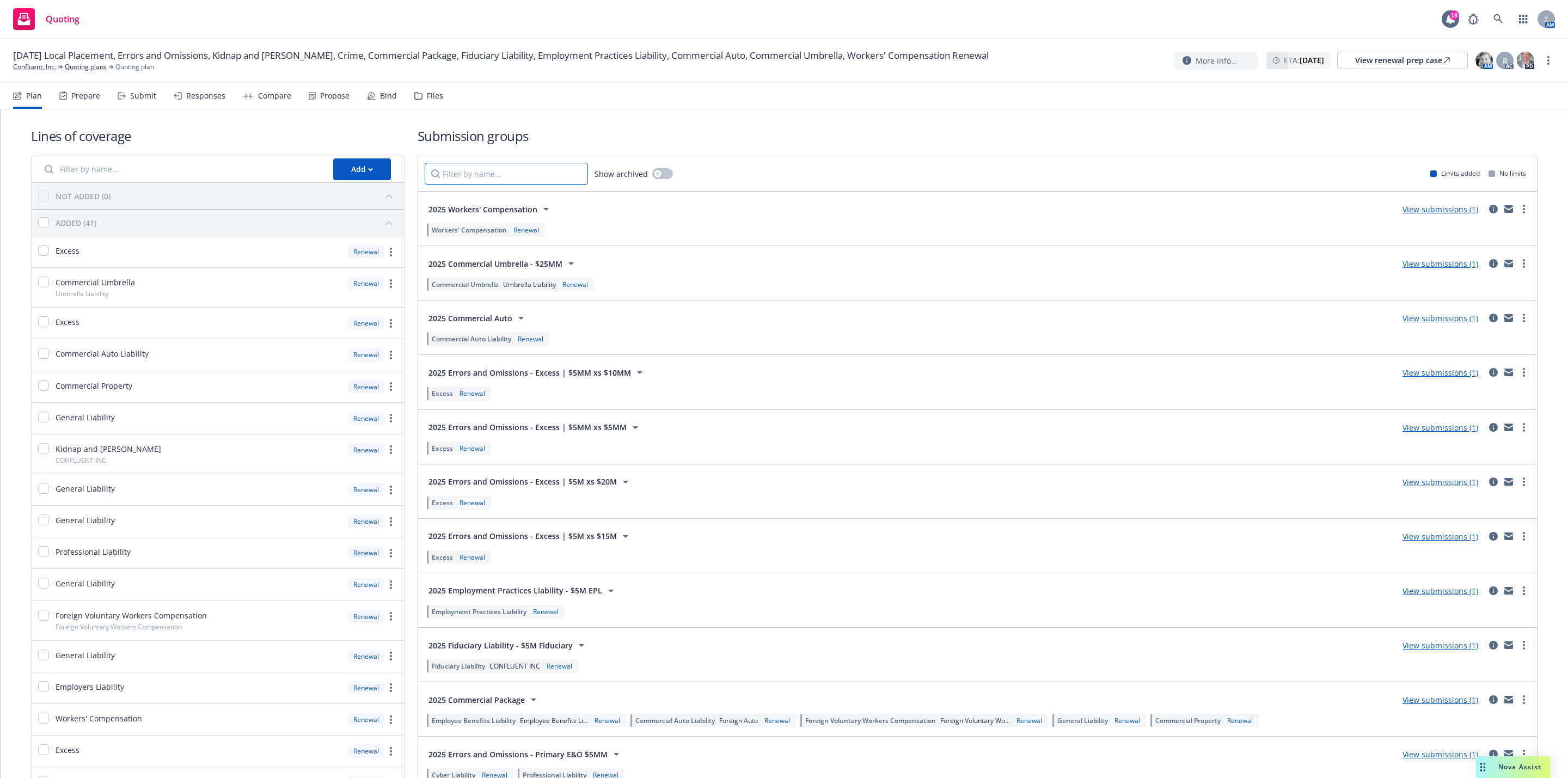
click at [457, 165] on input "Filter by name..." at bounding box center [506, 173] width 163 height 22
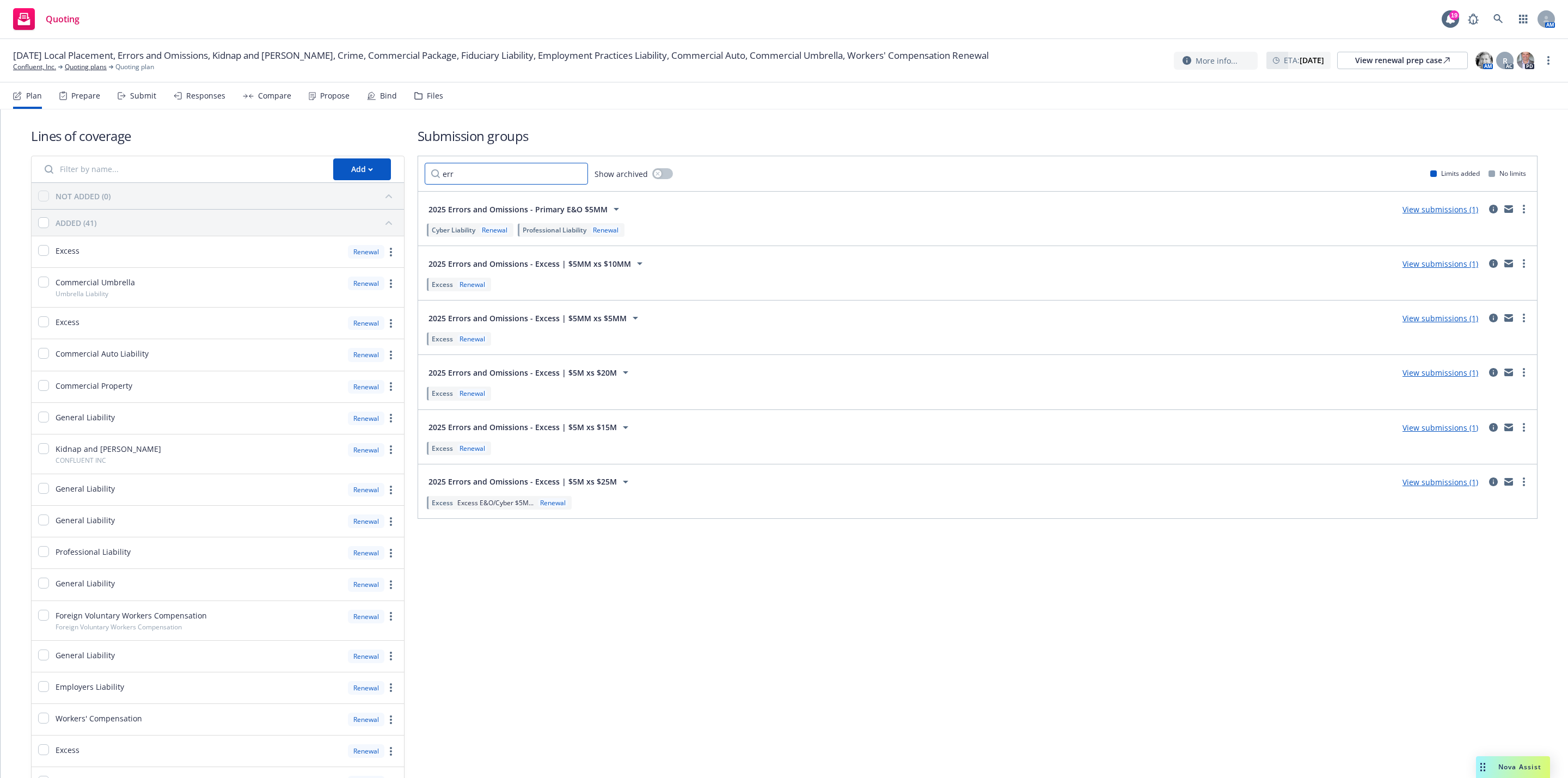
type input "err"
click at [1426, 377] on link "View submissions (1)" at bounding box center [1440, 373] width 75 height 10
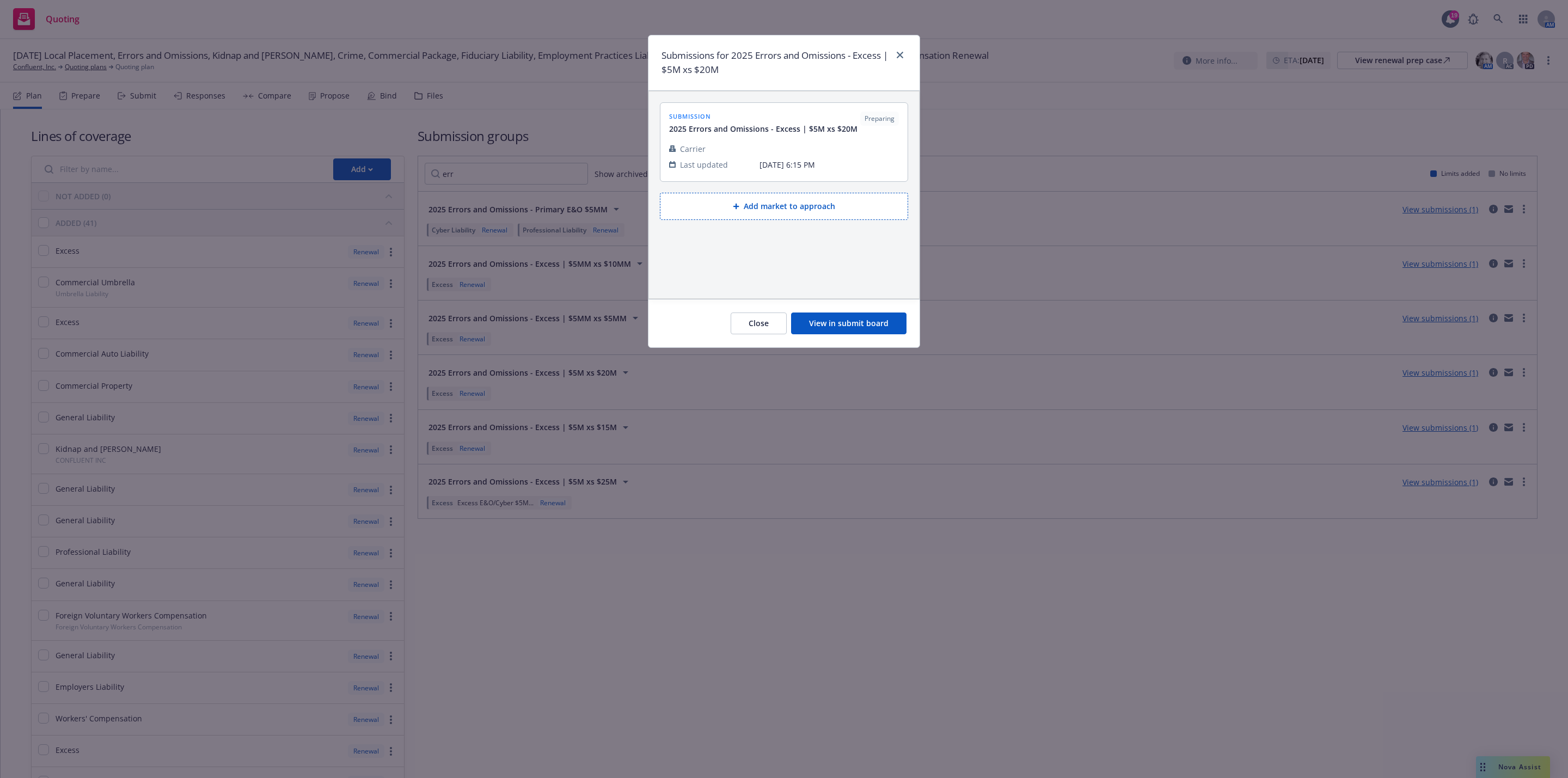
click at [847, 330] on button "View in submit board" at bounding box center [849, 323] width 116 height 22
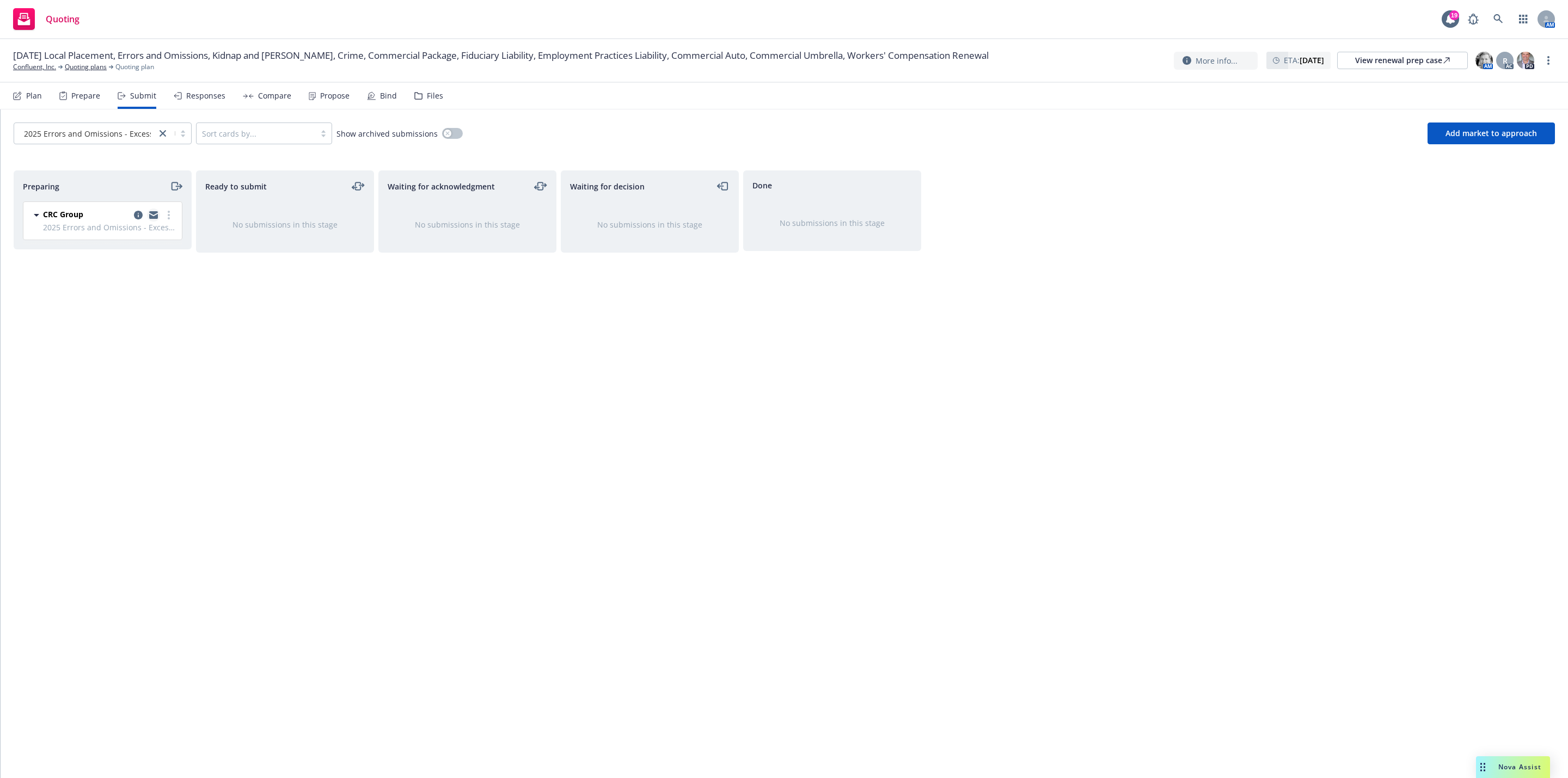
click at [157, 216] on icon "copy logging email" at bounding box center [153, 217] width 9 height 5
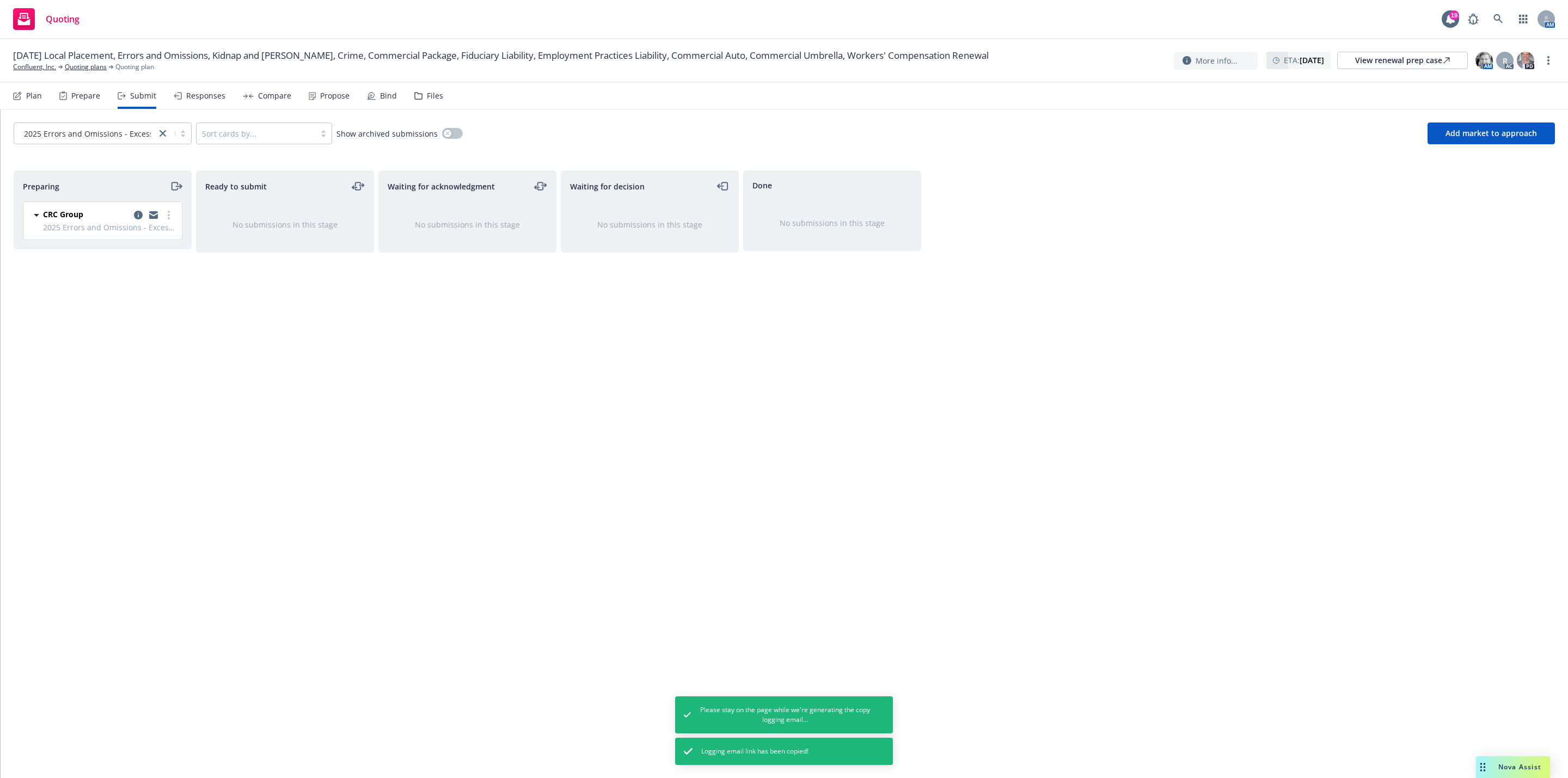
drag, startPoint x: 698, startPoint y: 405, endPoint x: 662, endPoint y: 391, distance: 38.6
click at [696, 405] on div "Waiting for decision No submissions in this stage" at bounding box center [649, 463] width 178 height 585
click at [99, 72] on div "10/23/25 Local Placement, Errors and Omissions, Kidnap and Ransom, Crime, Comme…" at bounding box center [784, 61] width 1568 height 44
click at [99, 69] on link "Quoting plans" at bounding box center [85, 67] width 42 height 10
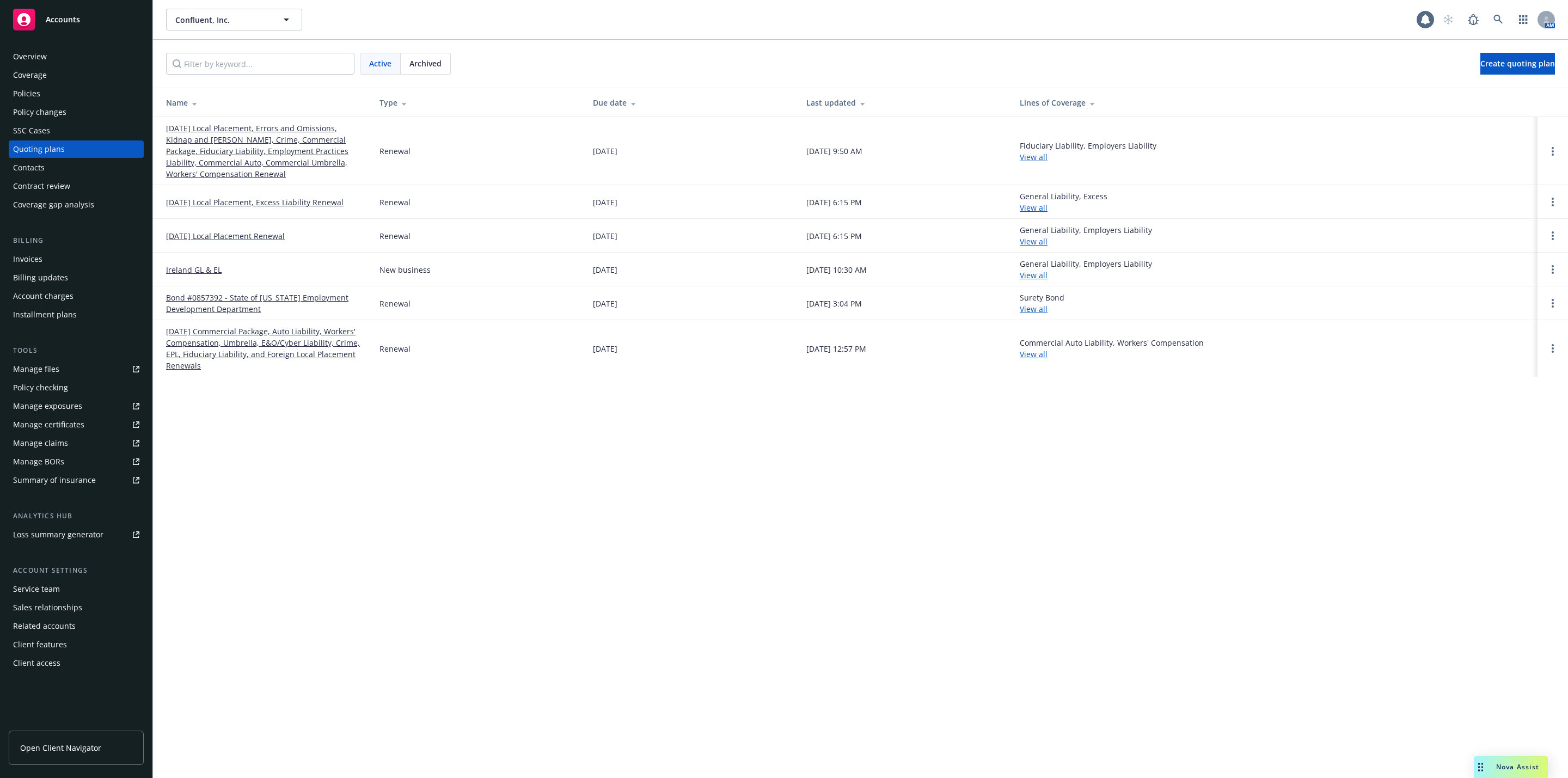
click at [193, 100] on icon at bounding box center [195, 102] width 5 height 8
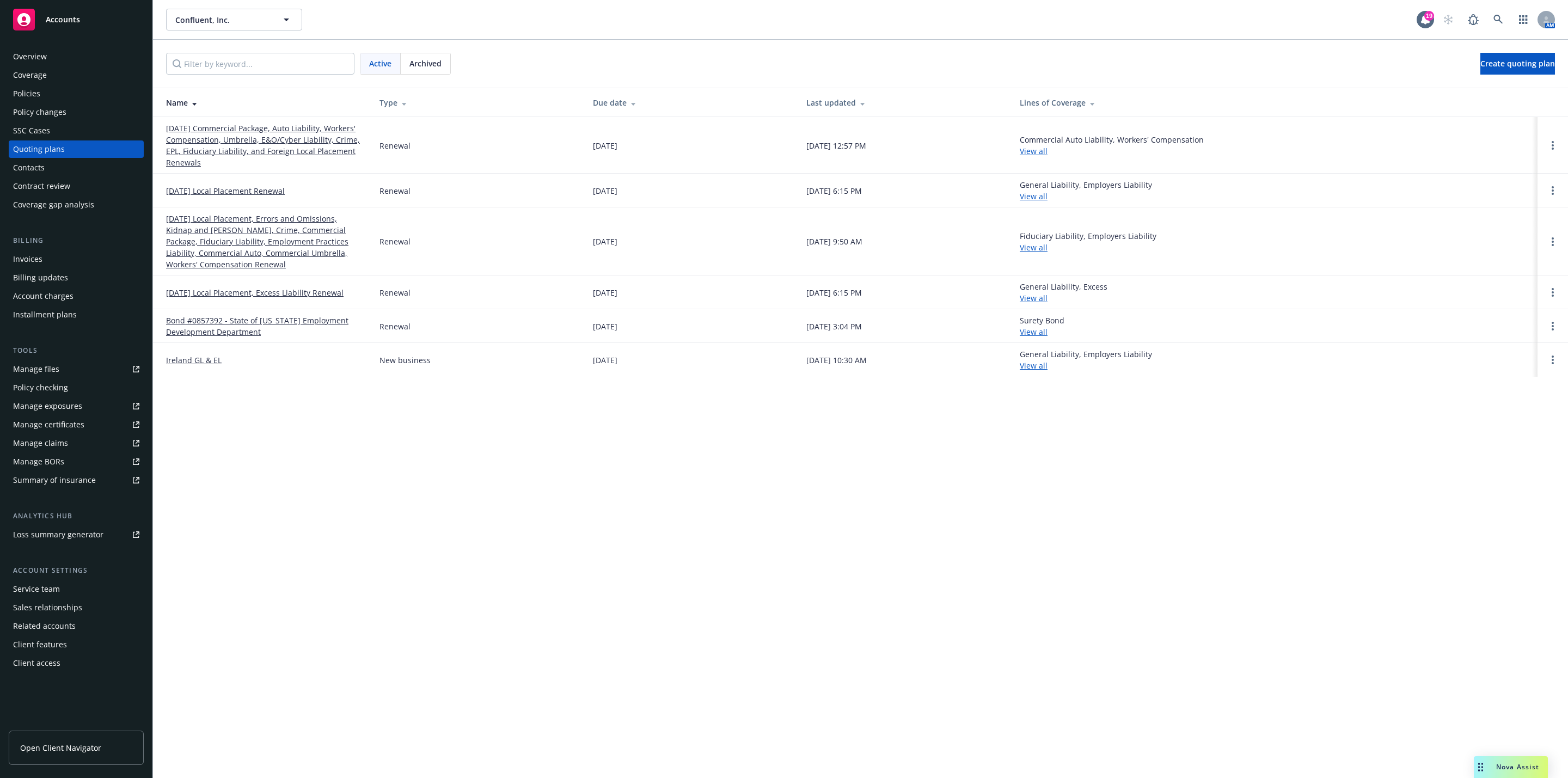
click at [180, 103] on div "Name" at bounding box center [264, 102] width 196 height 12
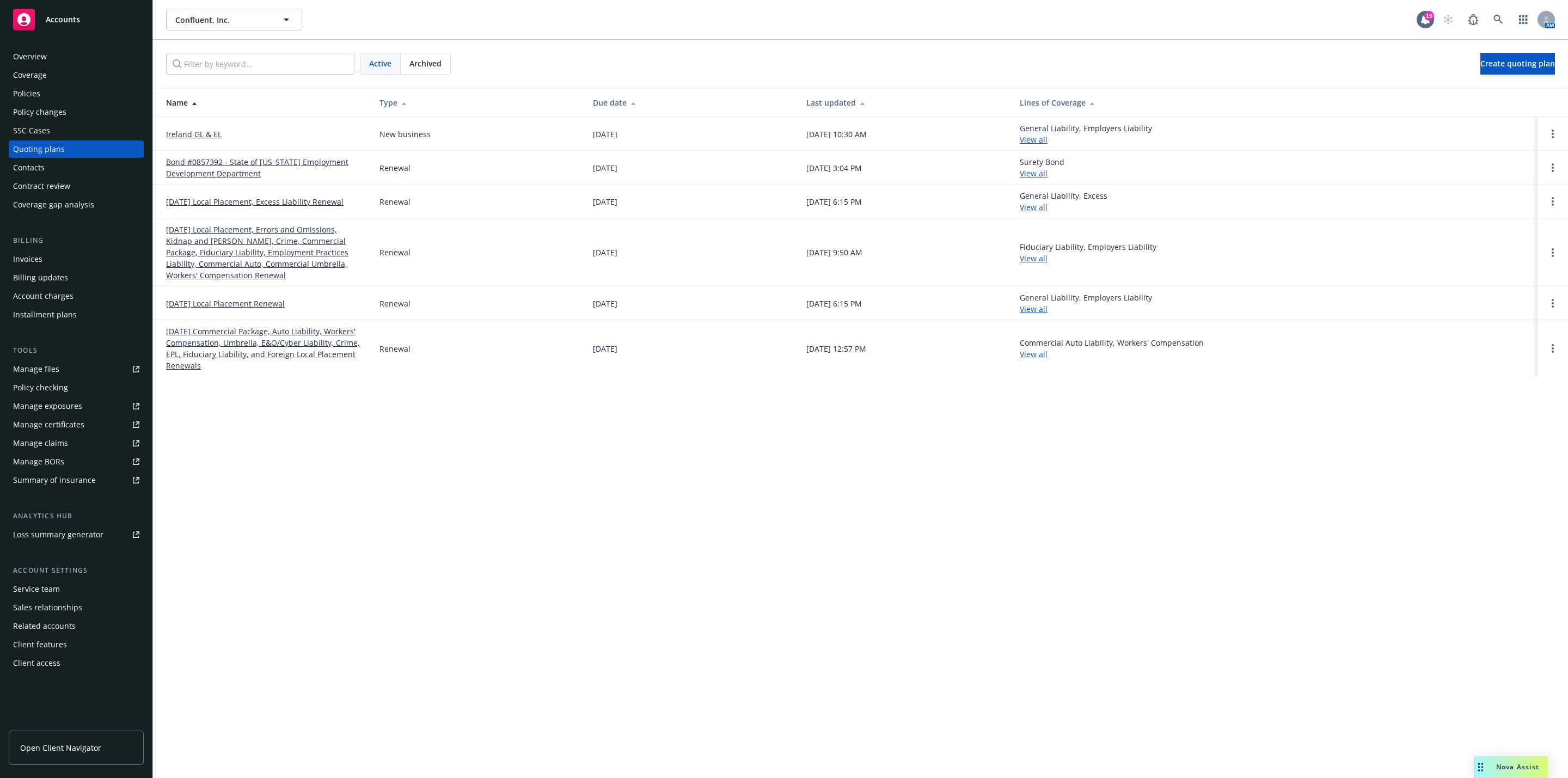
click at [189, 103] on div at bounding box center [193, 102] width 10 height 8
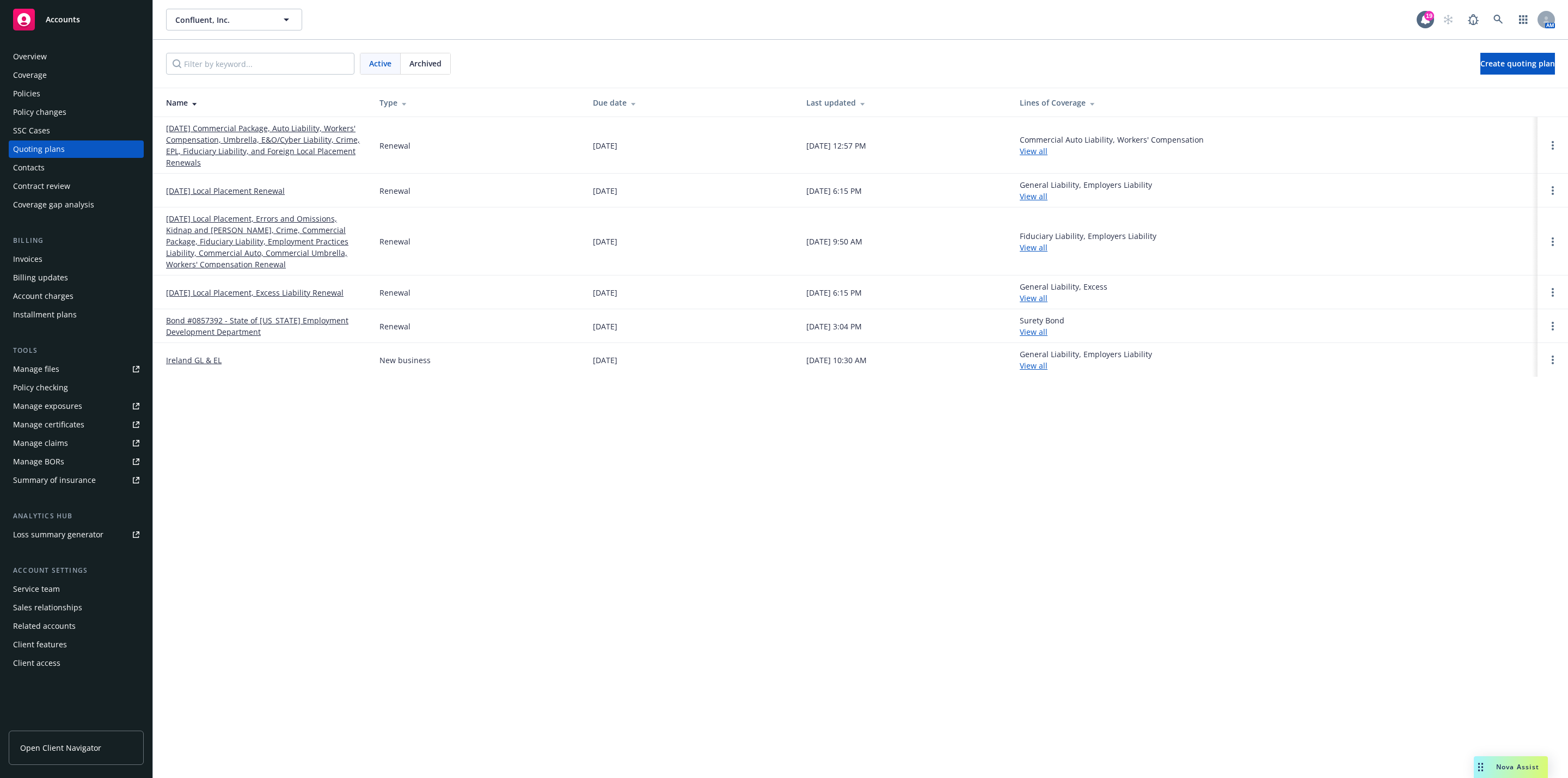
click at [231, 135] on link "[DATE] Commercial Package, Auto Liability, Workers' Compensation, Umbrella, E&O…" at bounding box center [264, 145] width 196 height 46
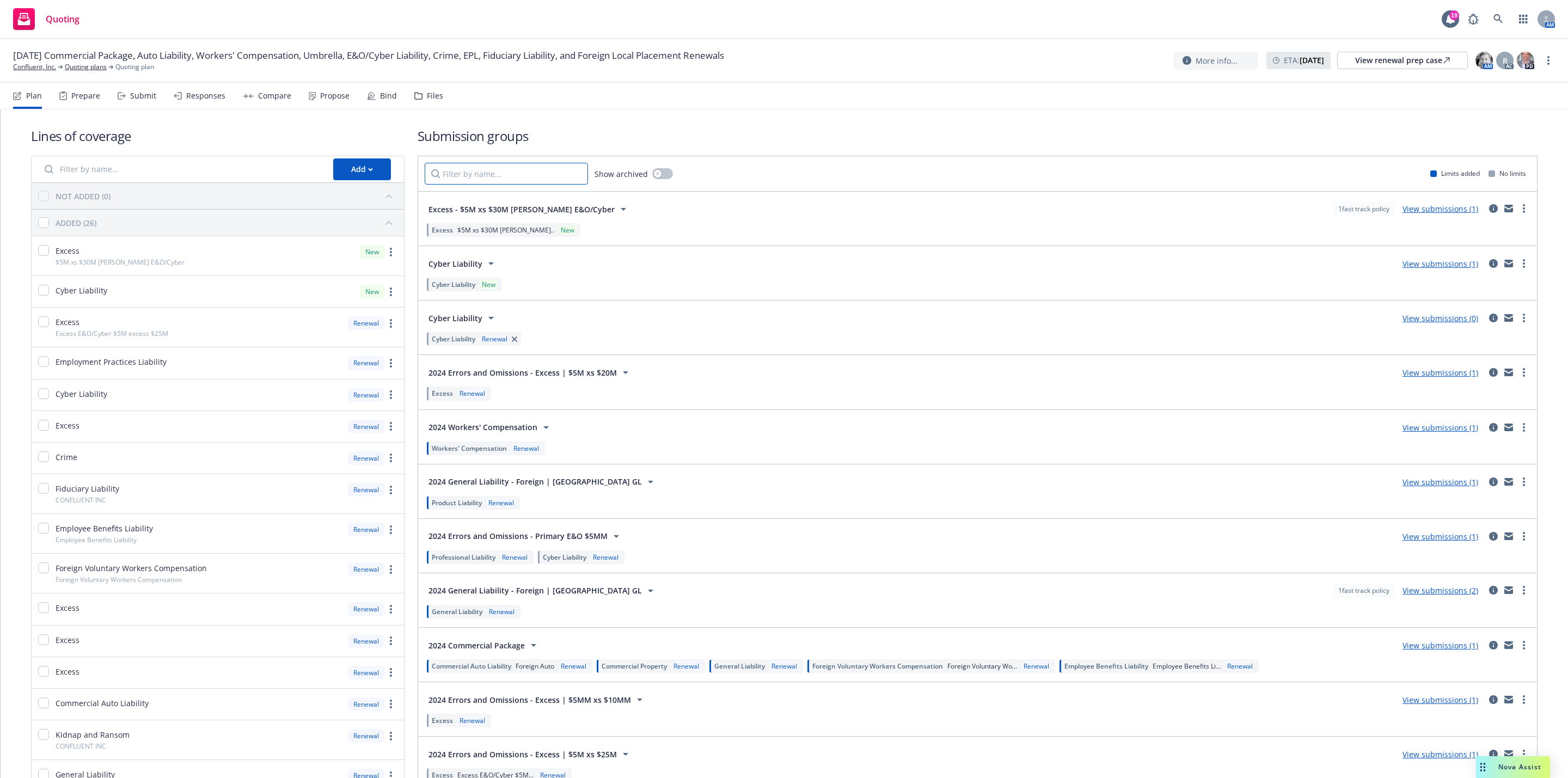
click at [511, 177] on input "Filter by name..." at bounding box center [506, 173] width 163 height 22
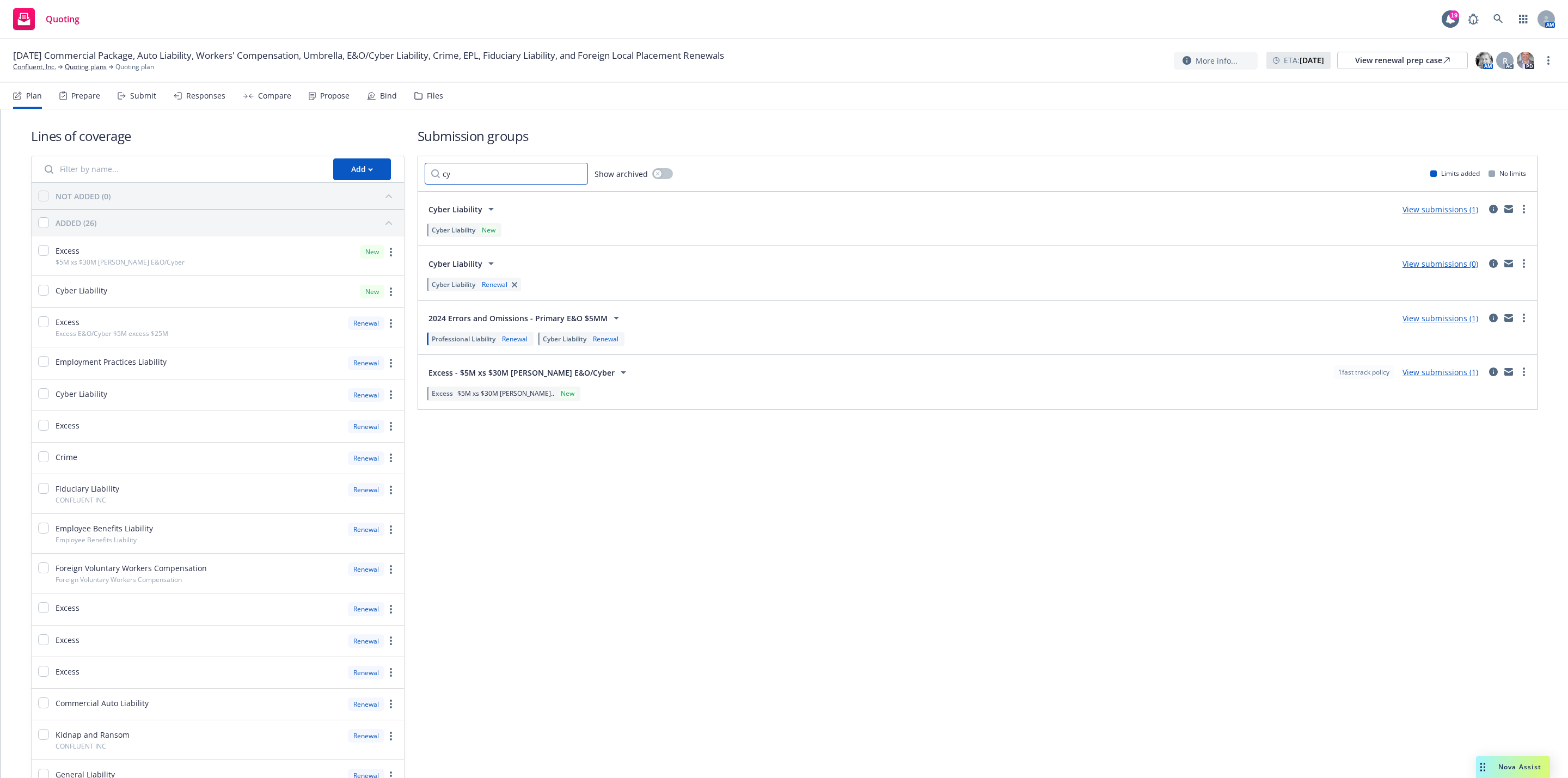
type input "c"
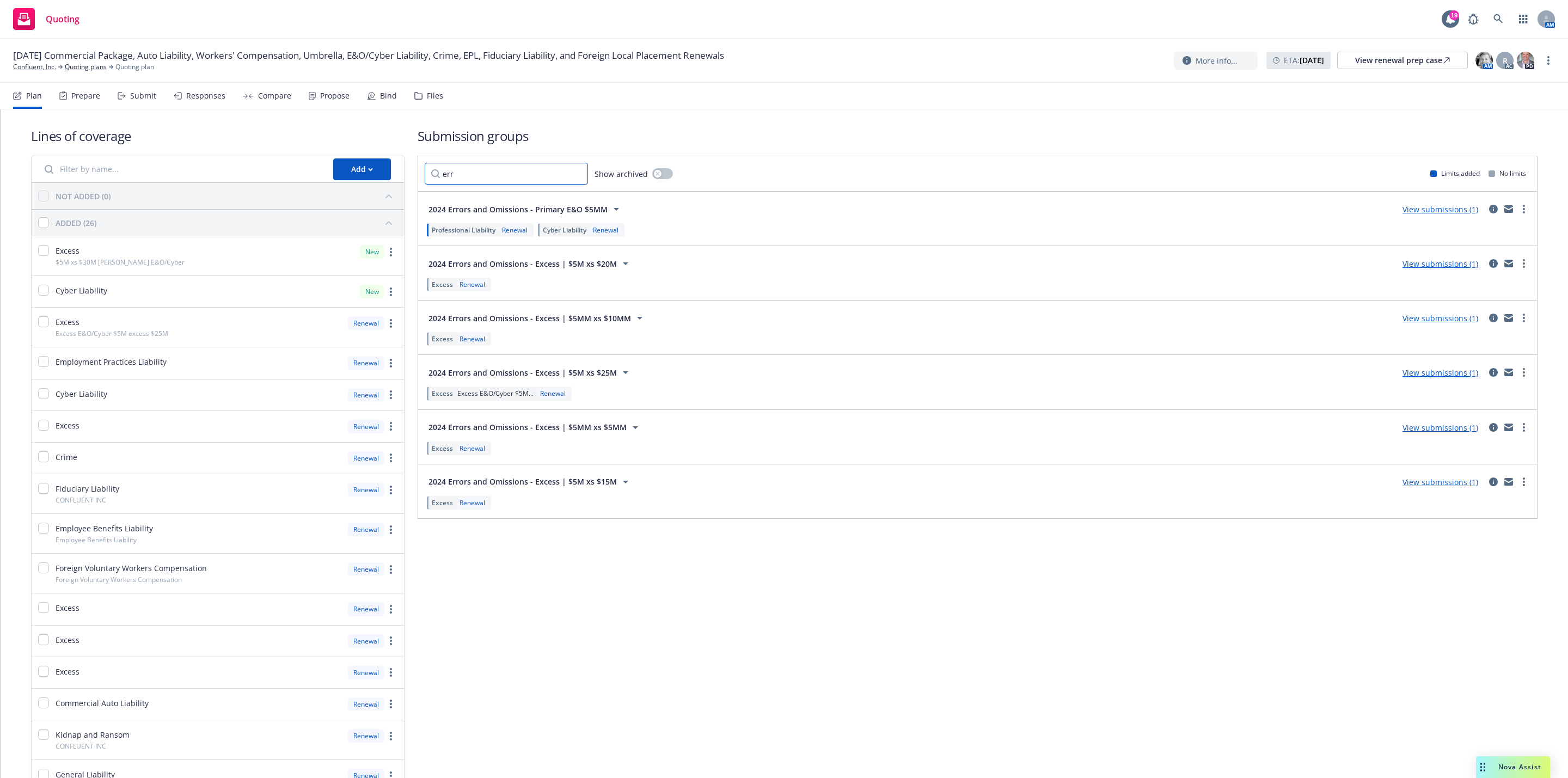
type input "err"
click at [1433, 377] on link "View submissions (1)" at bounding box center [1440, 373] width 75 height 10
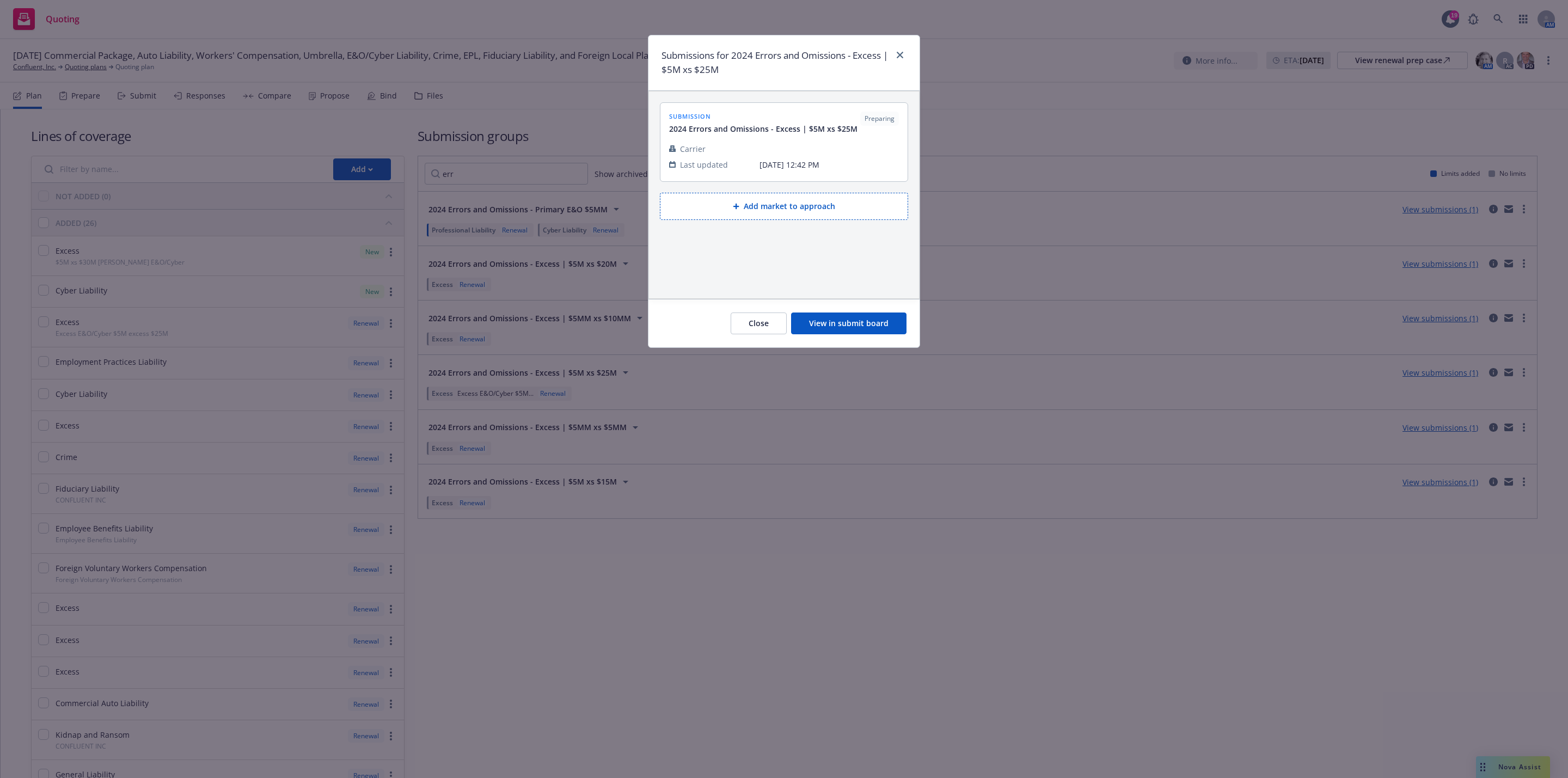
click at [858, 328] on button "View in submit board" at bounding box center [849, 323] width 116 height 22
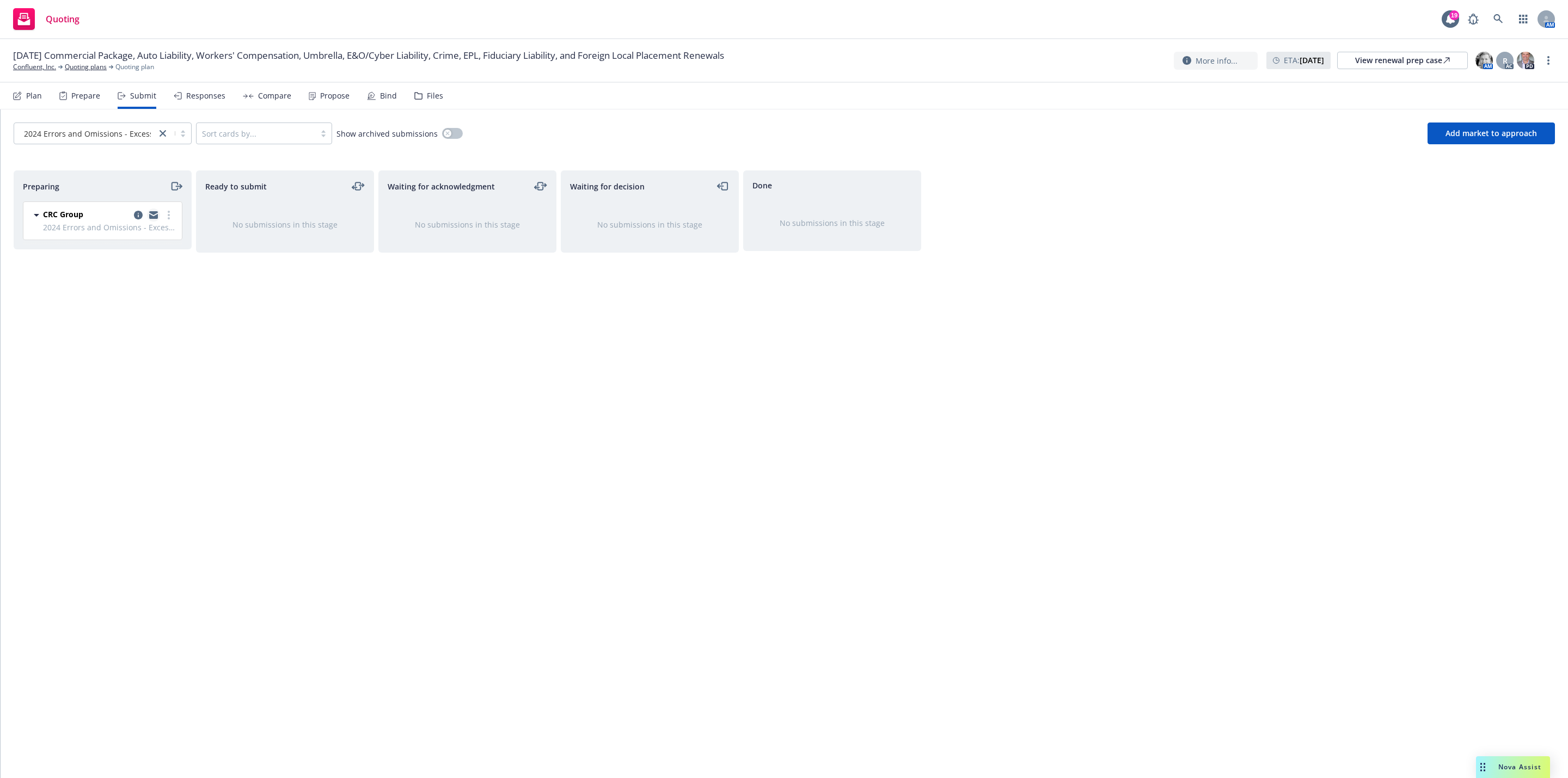
click at [154, 219] on icon "copy logging email" at bounding box center [153, 217] width 9 height 5
click at [90, 71] on link "Quoting plans" at bounding box center [85, 67] width 42 height 10
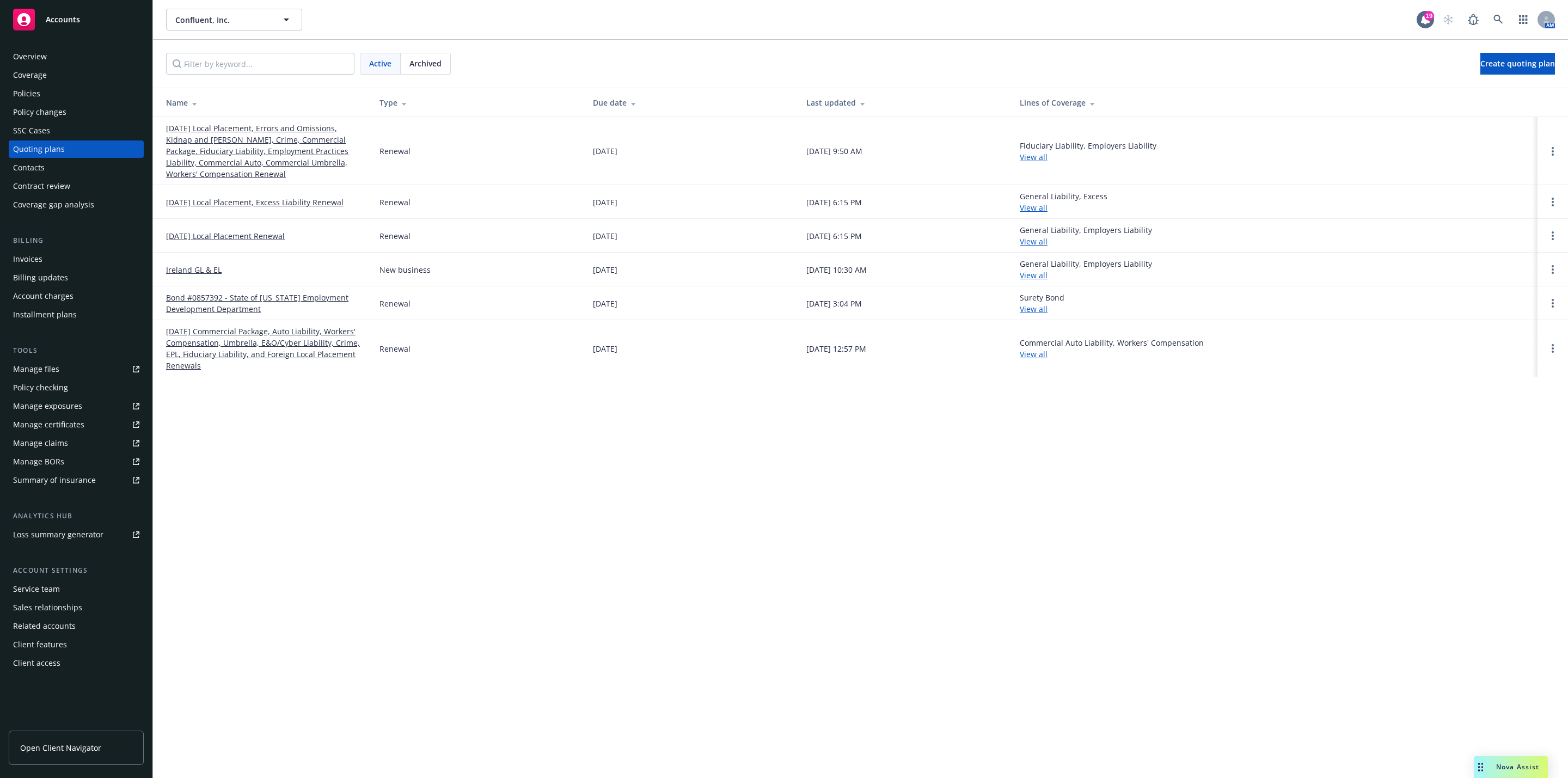
click at [234, 161] on link "[DATE] Local Placement, Errors and Omissions, Kidnap and [PERSON_NAME], Crime, …" at bounding box center [264, 151] width 196 height 57
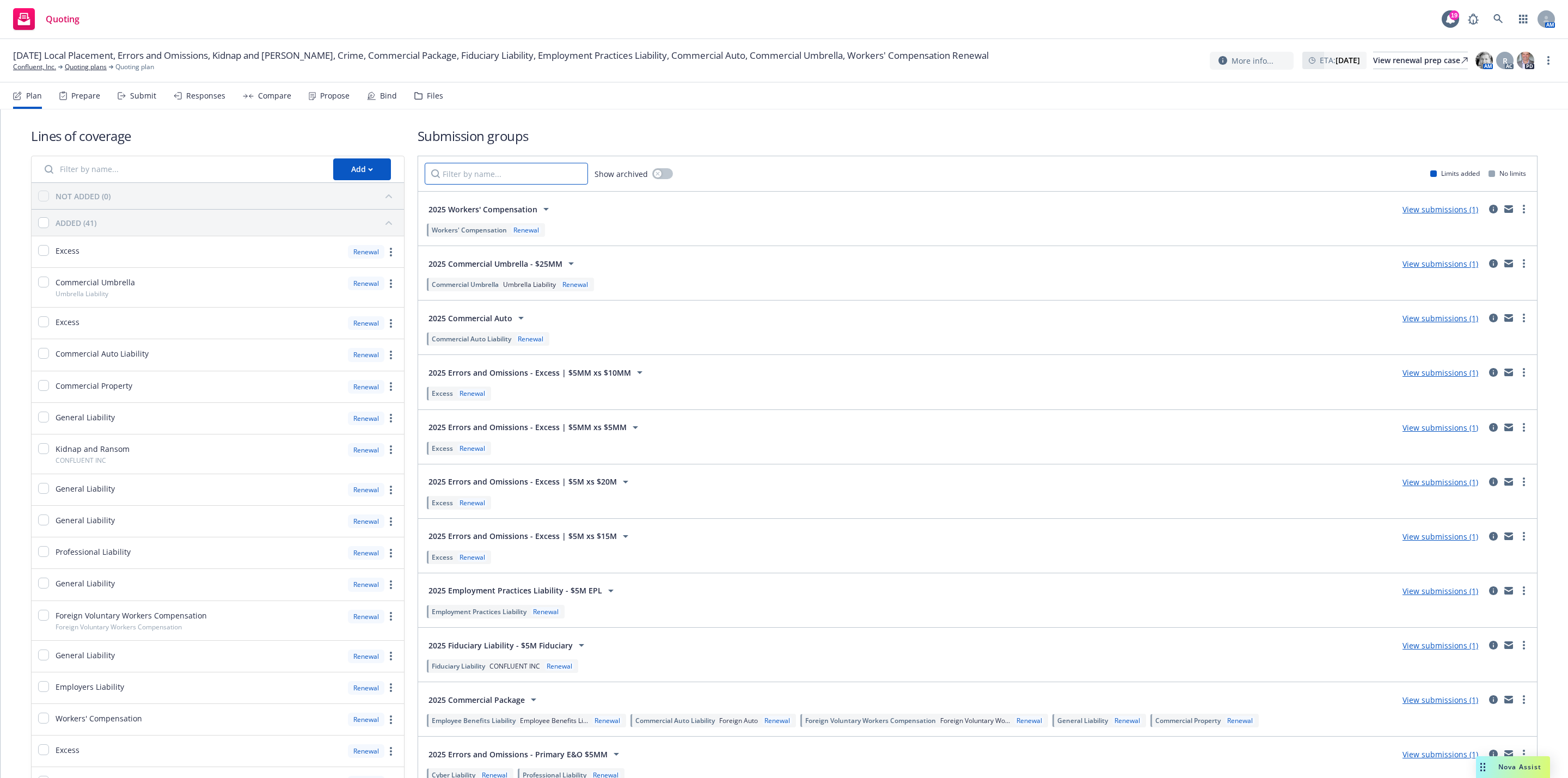
click at [451, 172] on input "Filter by name..." at bounding box center [506, 173] width 163 height 22
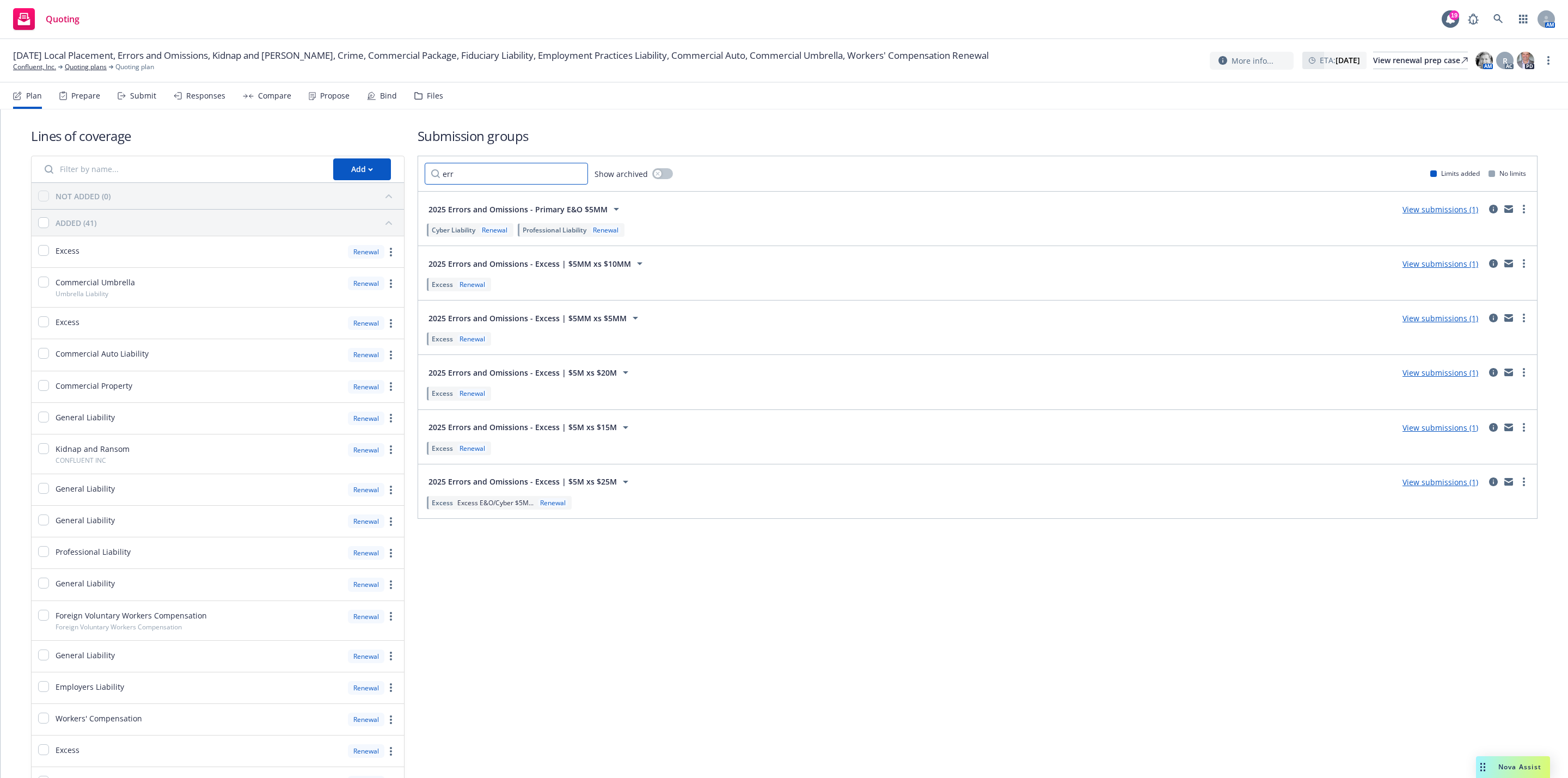
type input "err"
click at [1437, 265] on link "View submissions (1)" at bounding box center [1440, 264] width 75 height 10
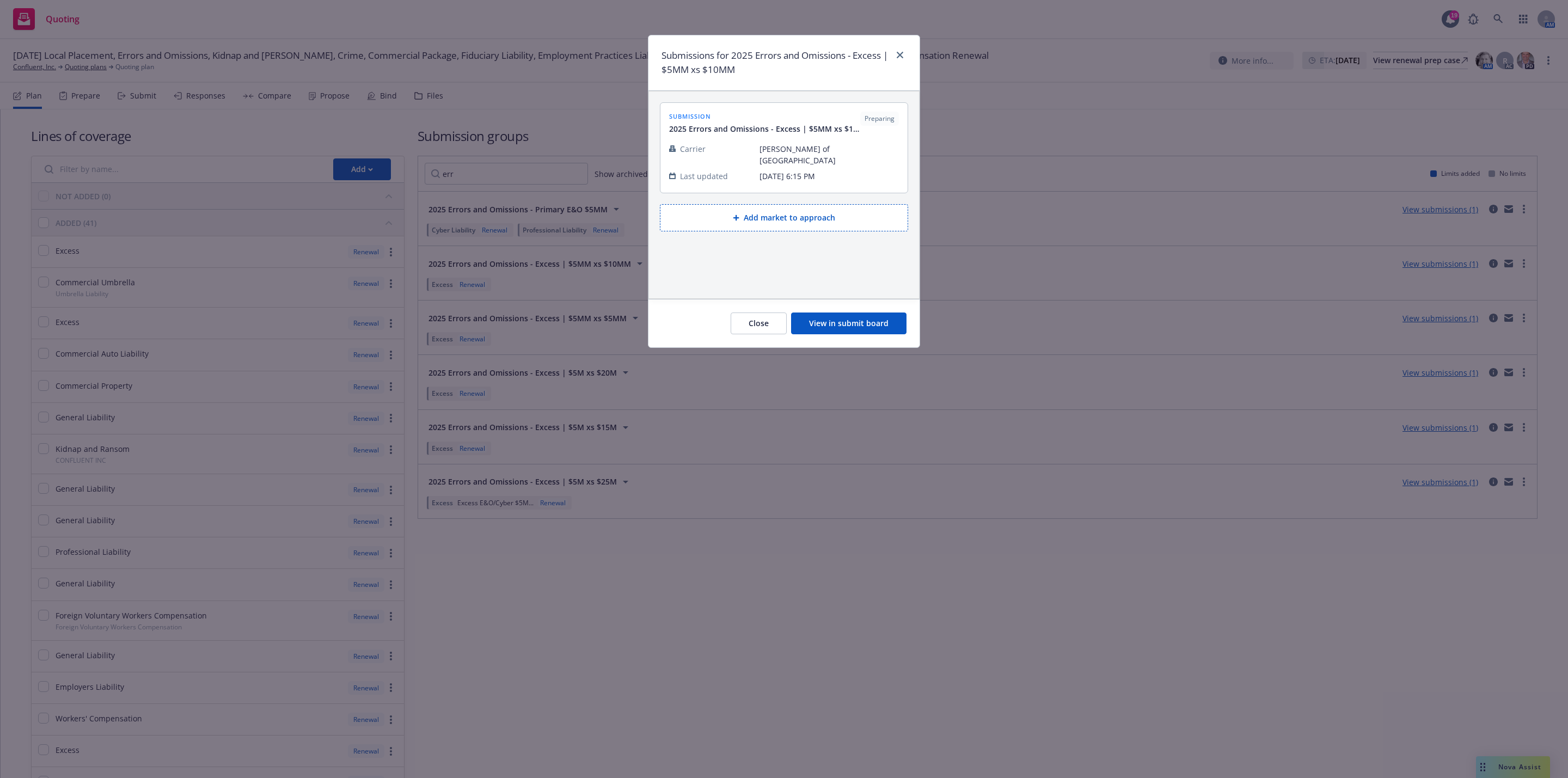
click at [854, 319] on button "View in submit board" at bounding box center [849, 323] width 116 height 22
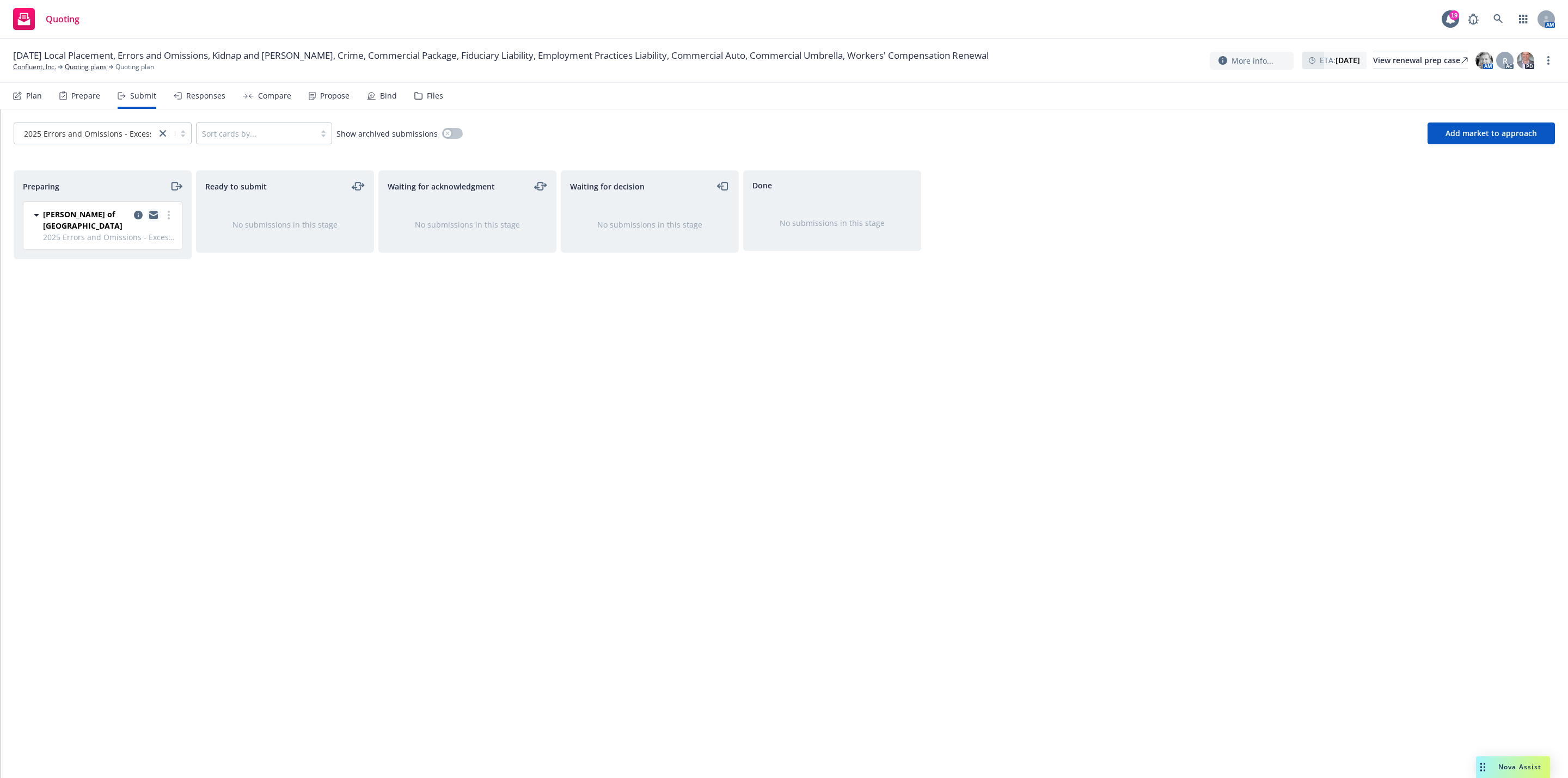
click at [154, 220] on link "copy logging email" at bounding box center [153, 215] width 13 height 13
click at [138, 219] on icon "copy logging email" at bounding box center [138, 215] width 9 height 9
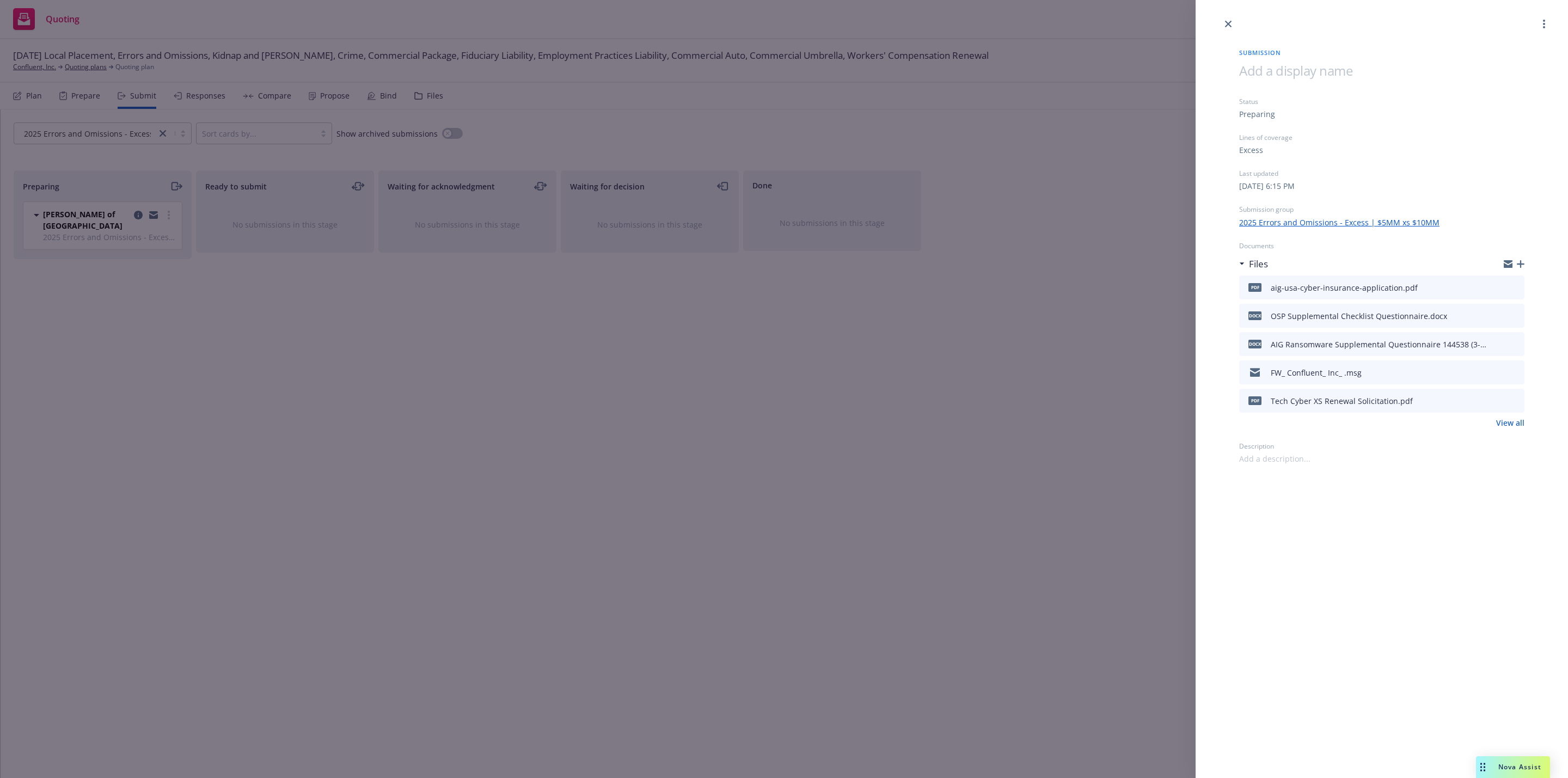
click at [600, 416] on div "Submission Status Preparing Lines of coverage Excess Last updated Sunday, May 2…" at bounding box center [784, 389] width 1568 height 778
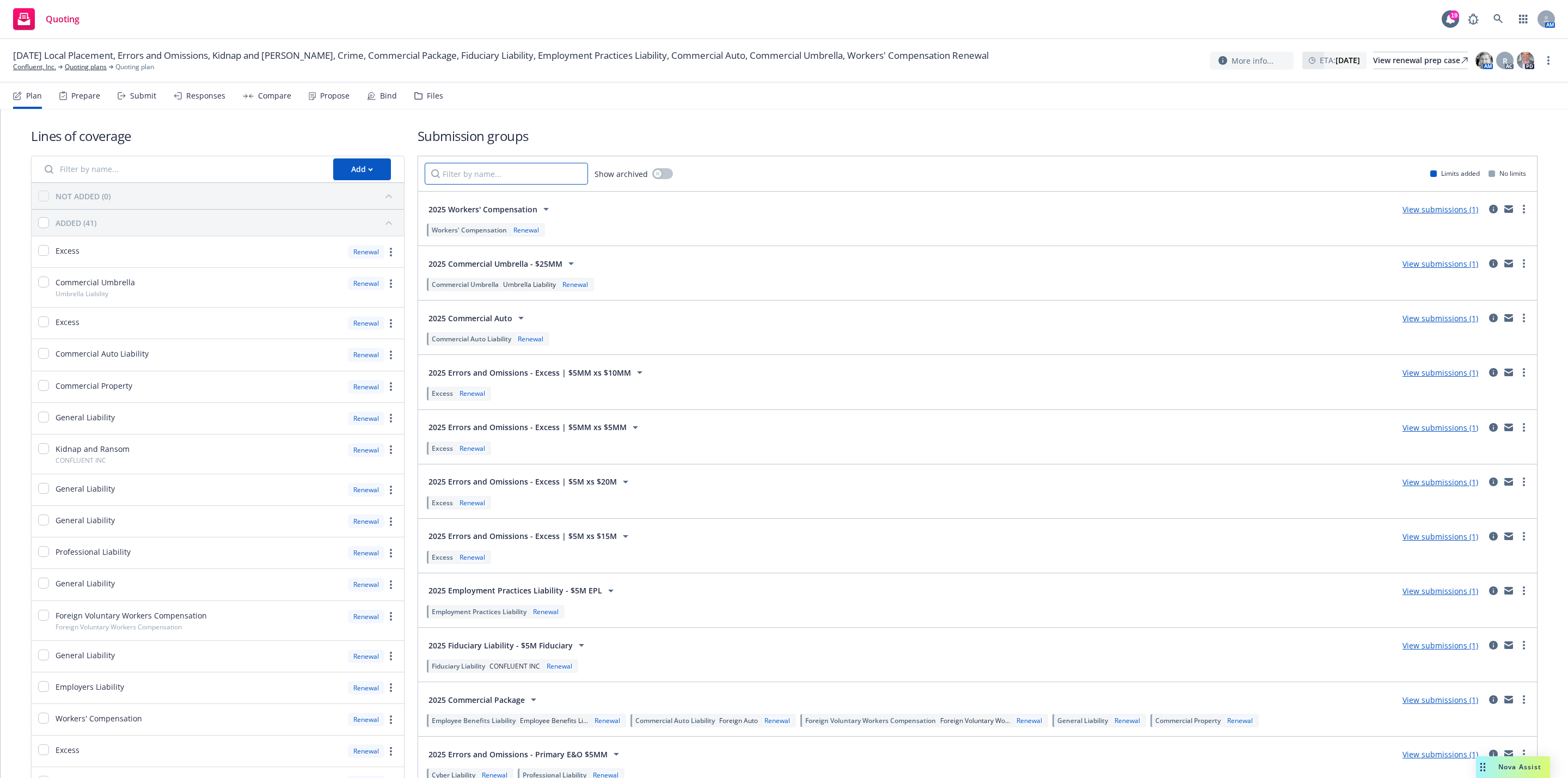
click at [521, 163] on input "Filter by name..." at bounding box center [506, 173] width 163 height 22
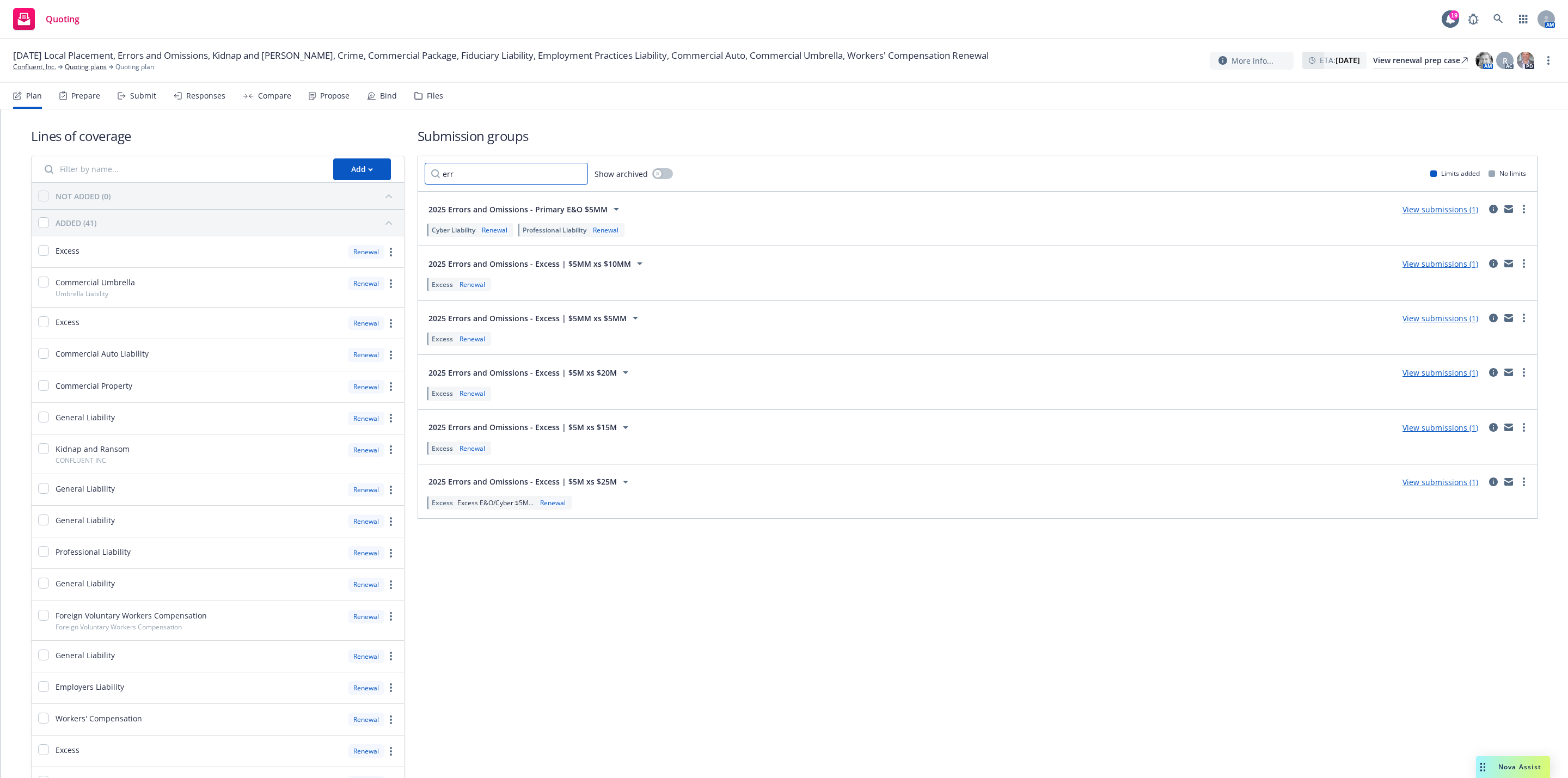
type input "err"
click at [1423, 433] on link "View submissions (1)" at bounding box center [1440, 427] width 75 height 10
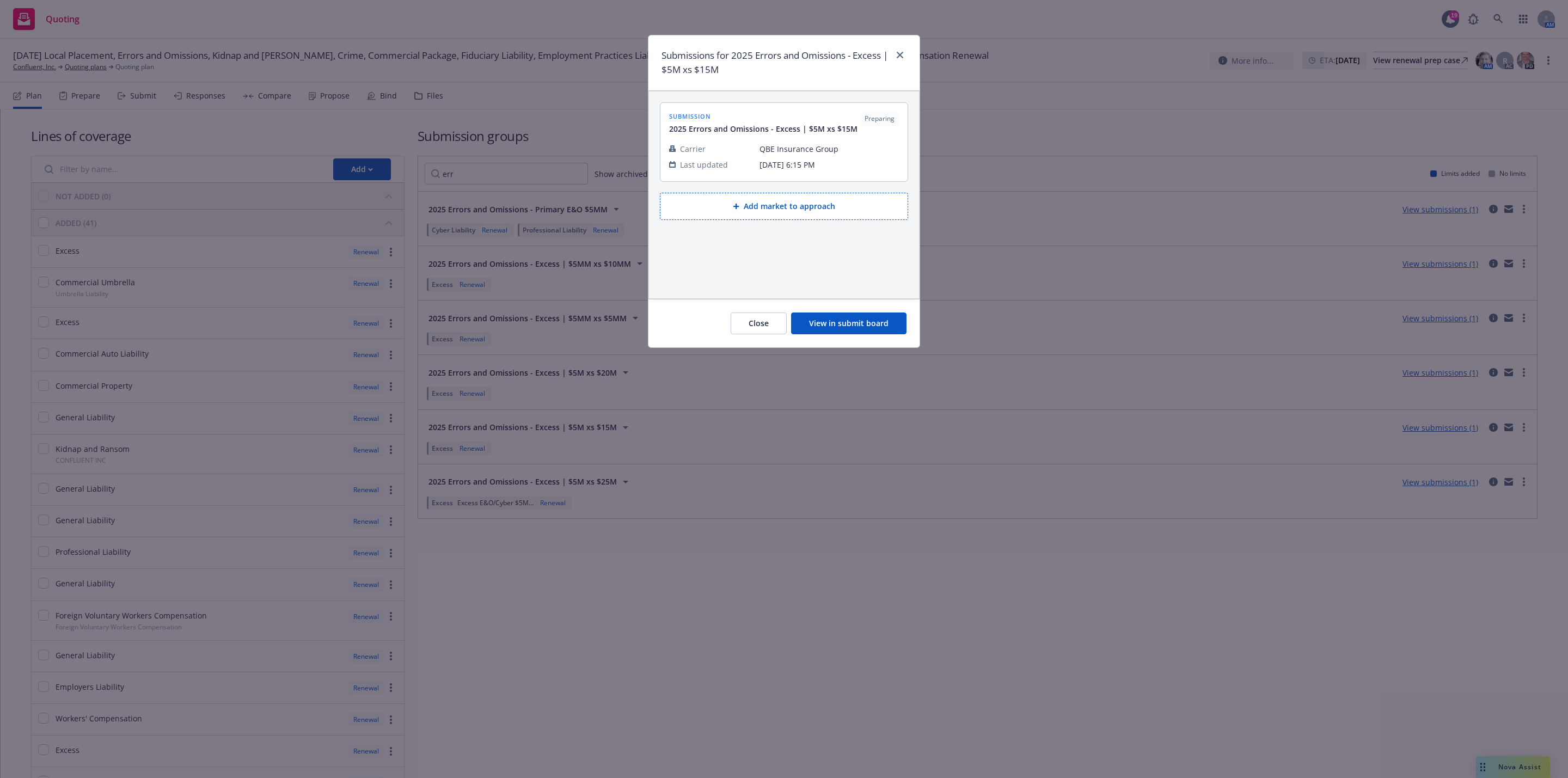
click at [850, 338] on div "Close View in submit board" at bounding box center [783, 323] width 271 height 49
click at [849, 328] on button "View in submit board" at bounding box center [849, 323] width 116 height 22
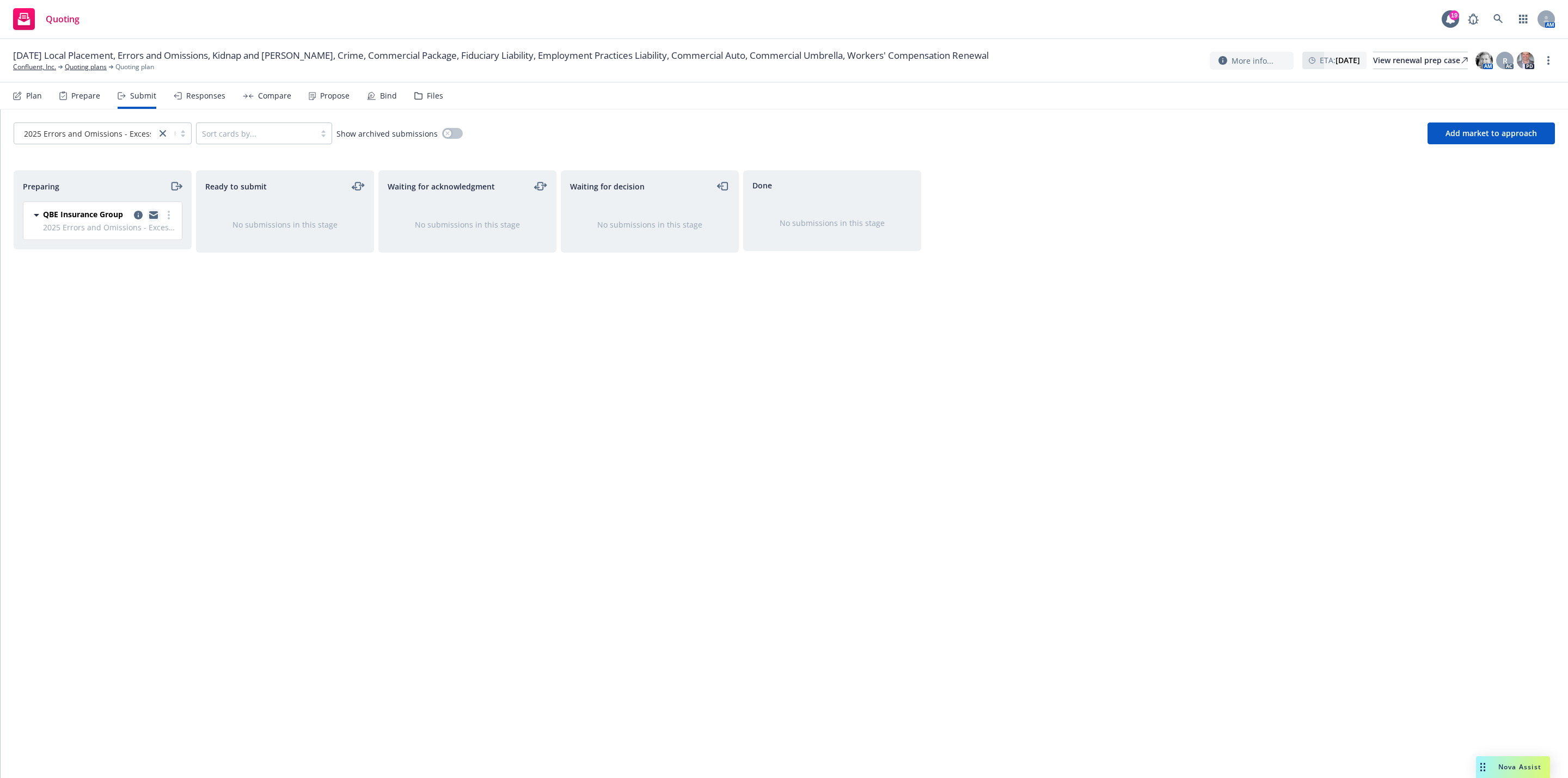
click at [152, 214] on icon "copy logging email" at bounding box center [153, 213] width 9 height 4
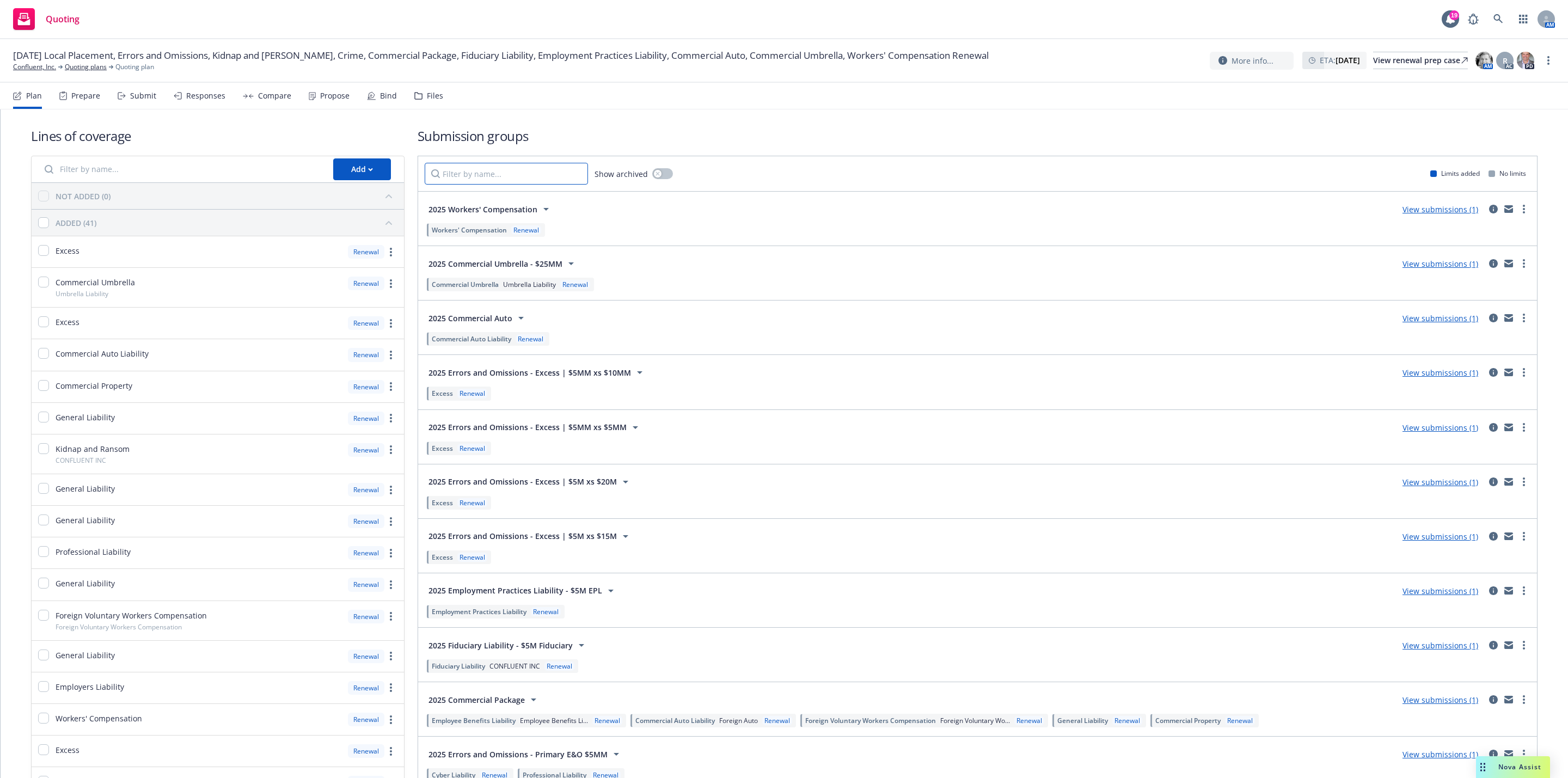
click at [506, 177] on input "Filter by name..." at bounding box center [506, 173] width 163 height 22
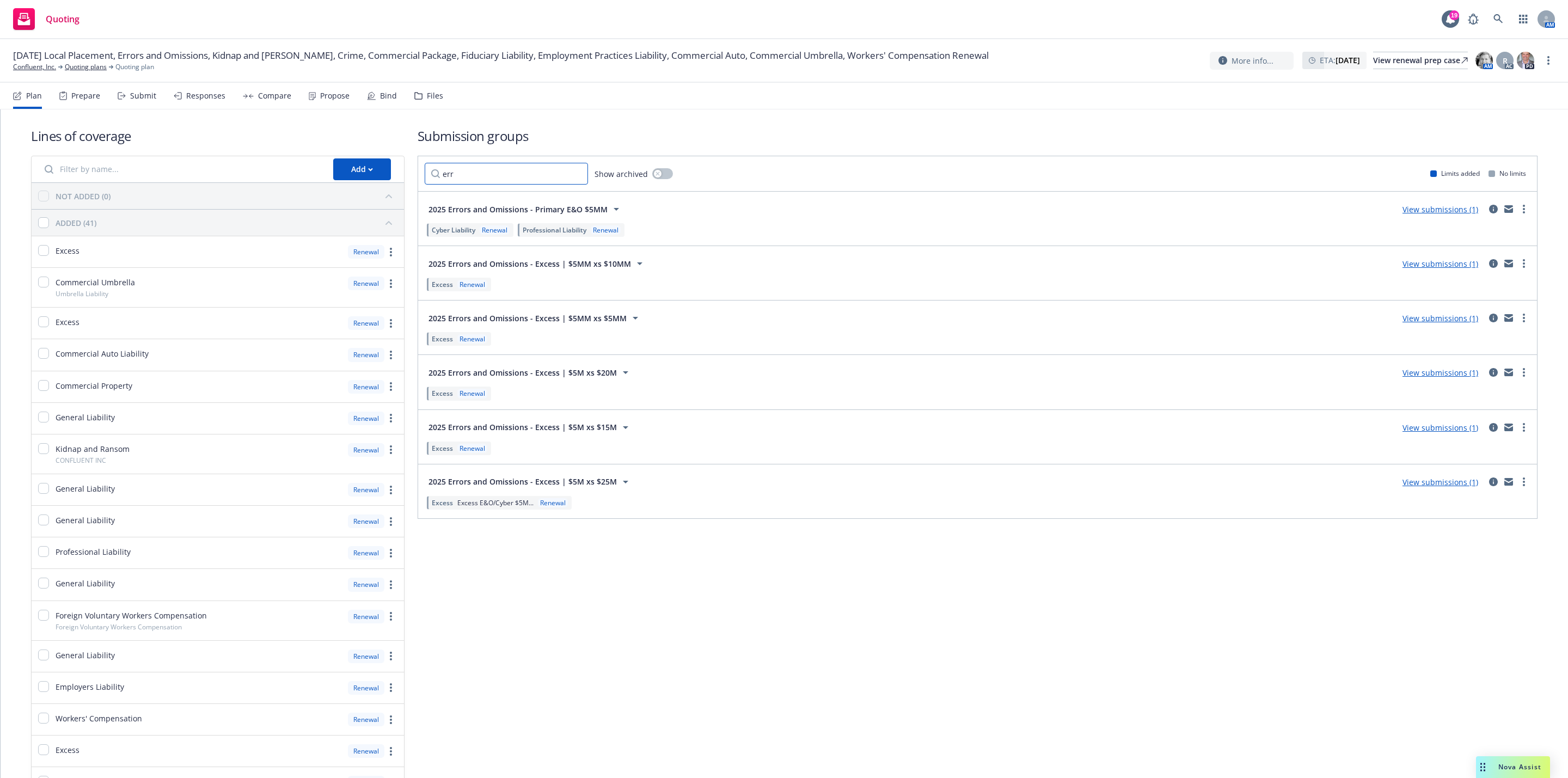
type input "err"
click at [1435, 492] on div "2025 Errors and Omissions - Excess | $5M xs $25M View submissions (1)" at bounding box center [978, 482] width 1106 height 22
click at [1435, 485] on link "View submissions (1)" at bounding box center [1440, 482] width 75 height 10
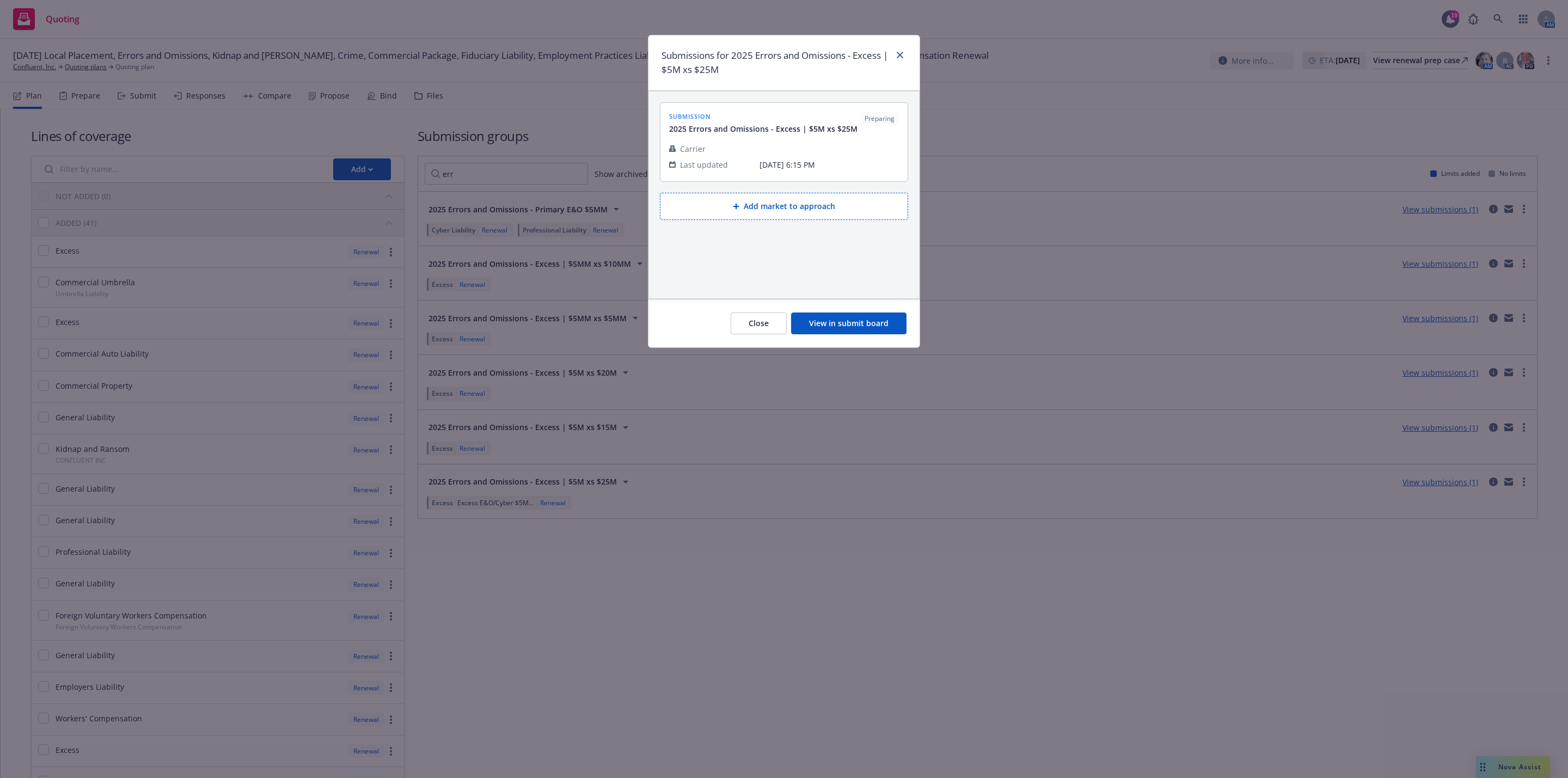
click at [856, 323] on button "View in submit board" at bounding box center [849, 323] width 116 height 22
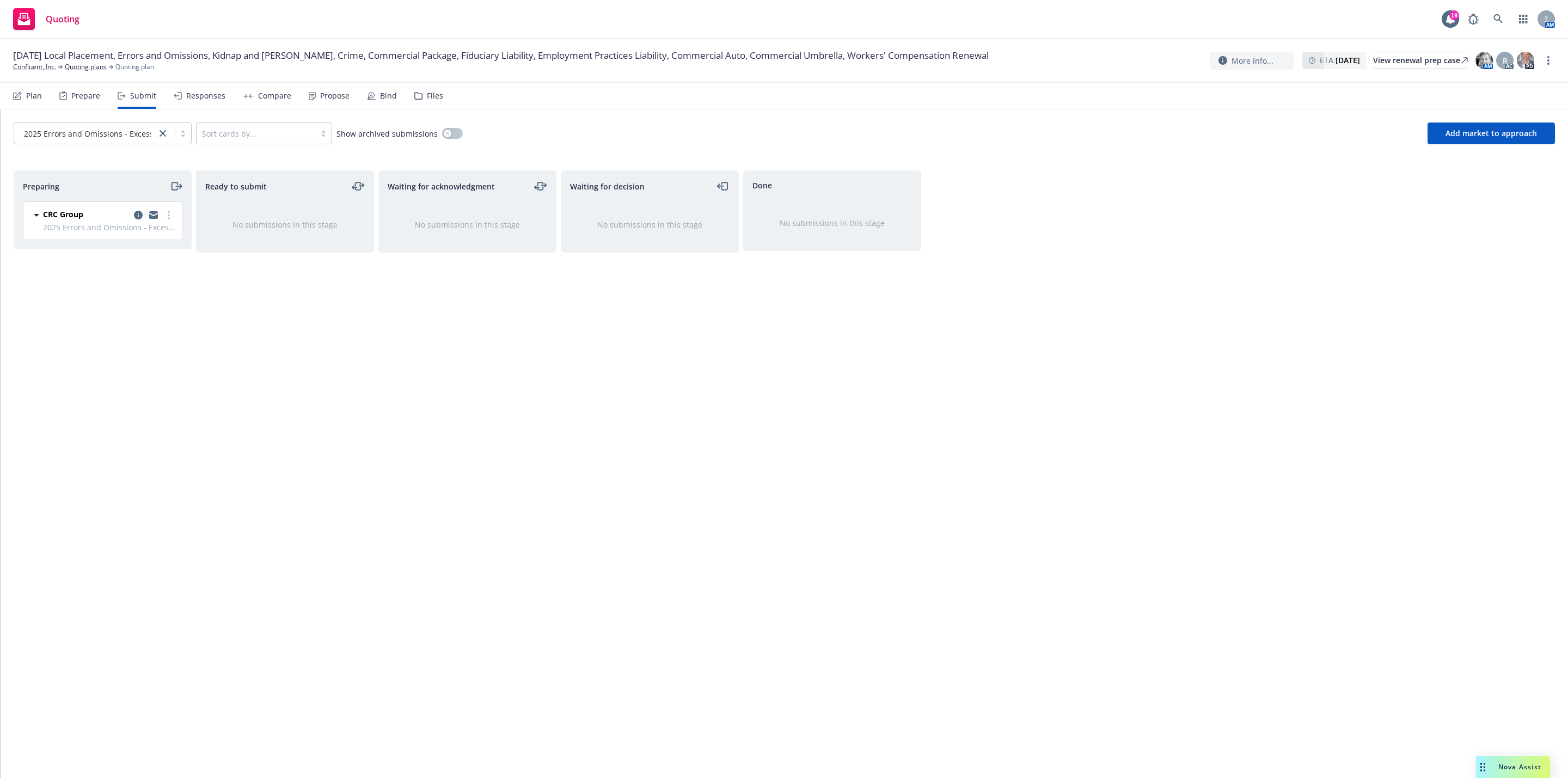
click at [279, 405] on div "Ready to submit No submissions in this stage" at bounding box center [285, 463] width 178 height 585
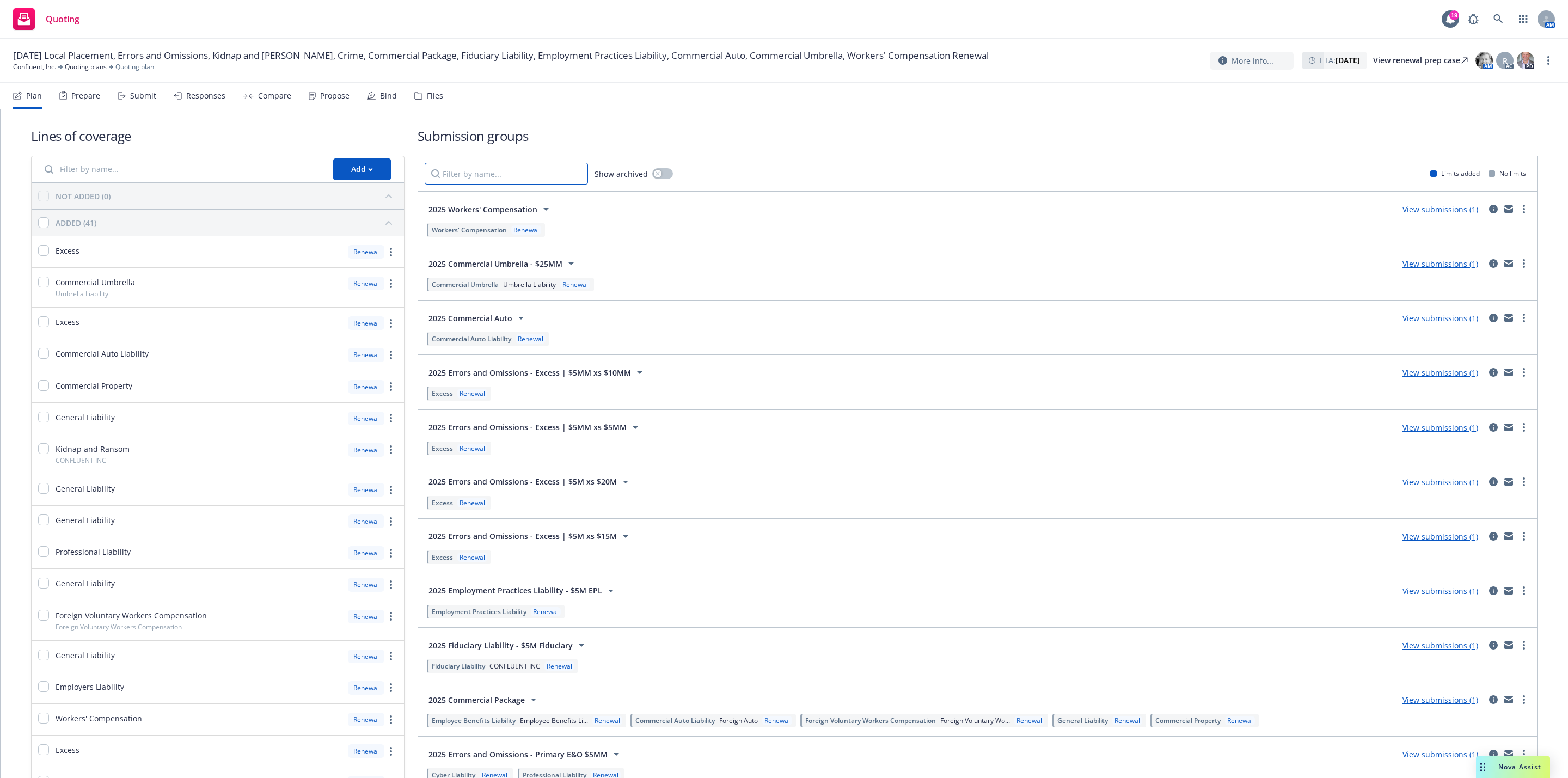
click at [538, 182] on input "Filter by name..." at bounding box center [506, 173] width 163 height 22
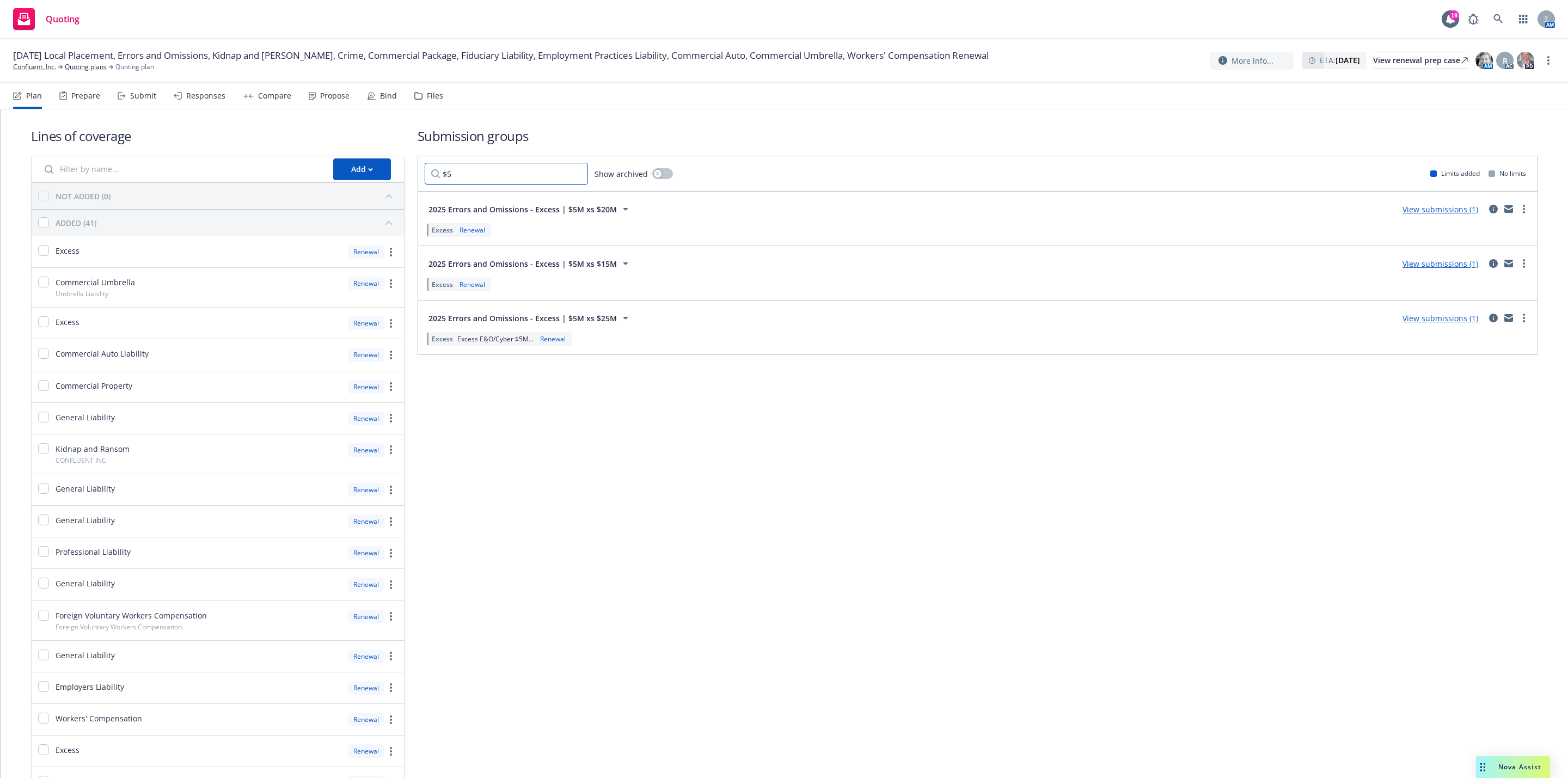
type input "$"
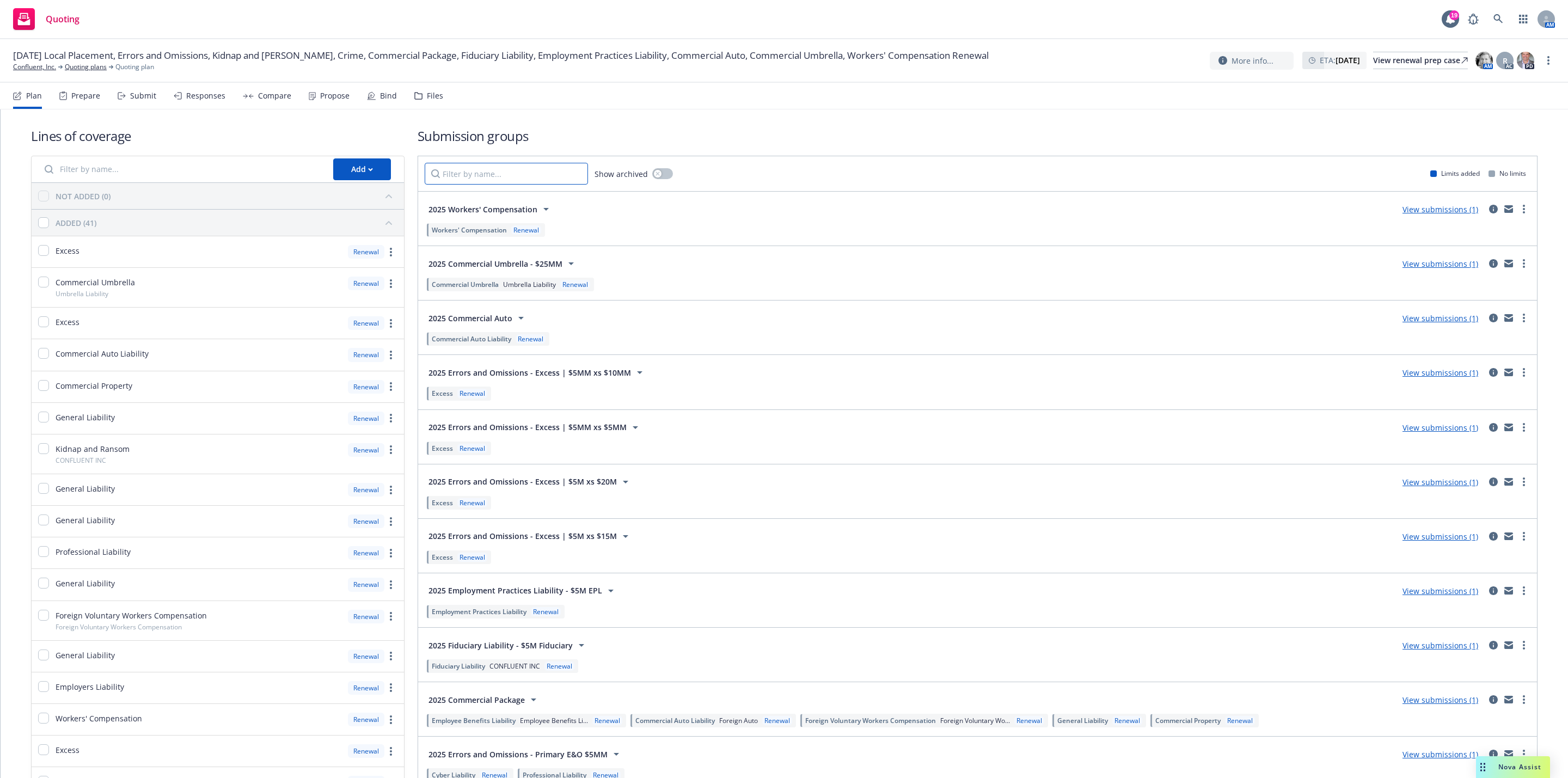
click at [446, 172] on input "Filter by name..." at bounding box center [506, 173] width 163 height 22
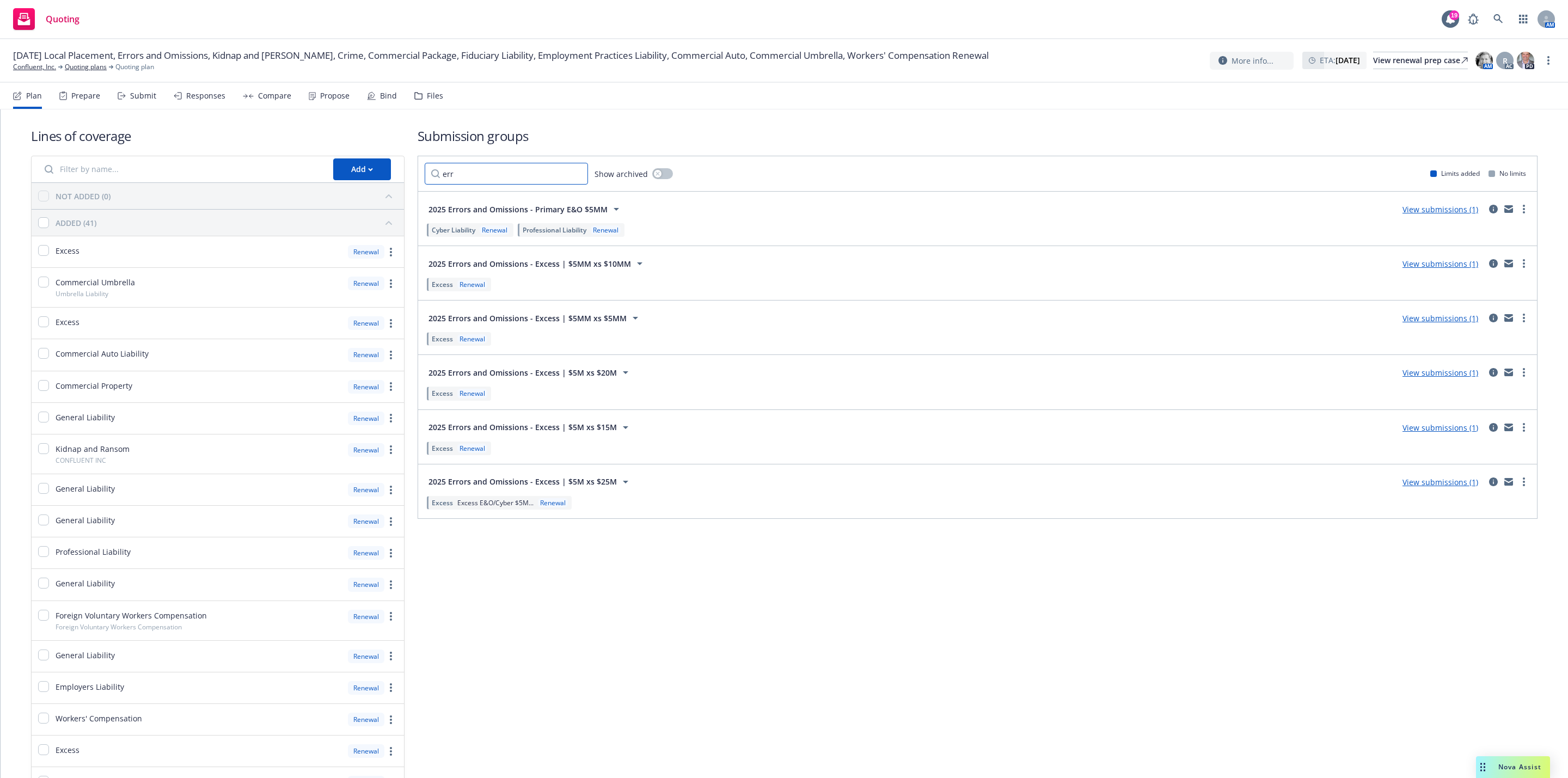
type input "err"
click at [84, 65] on link "Quoting plans" at bounding box center [85, 67] width 42 height 10
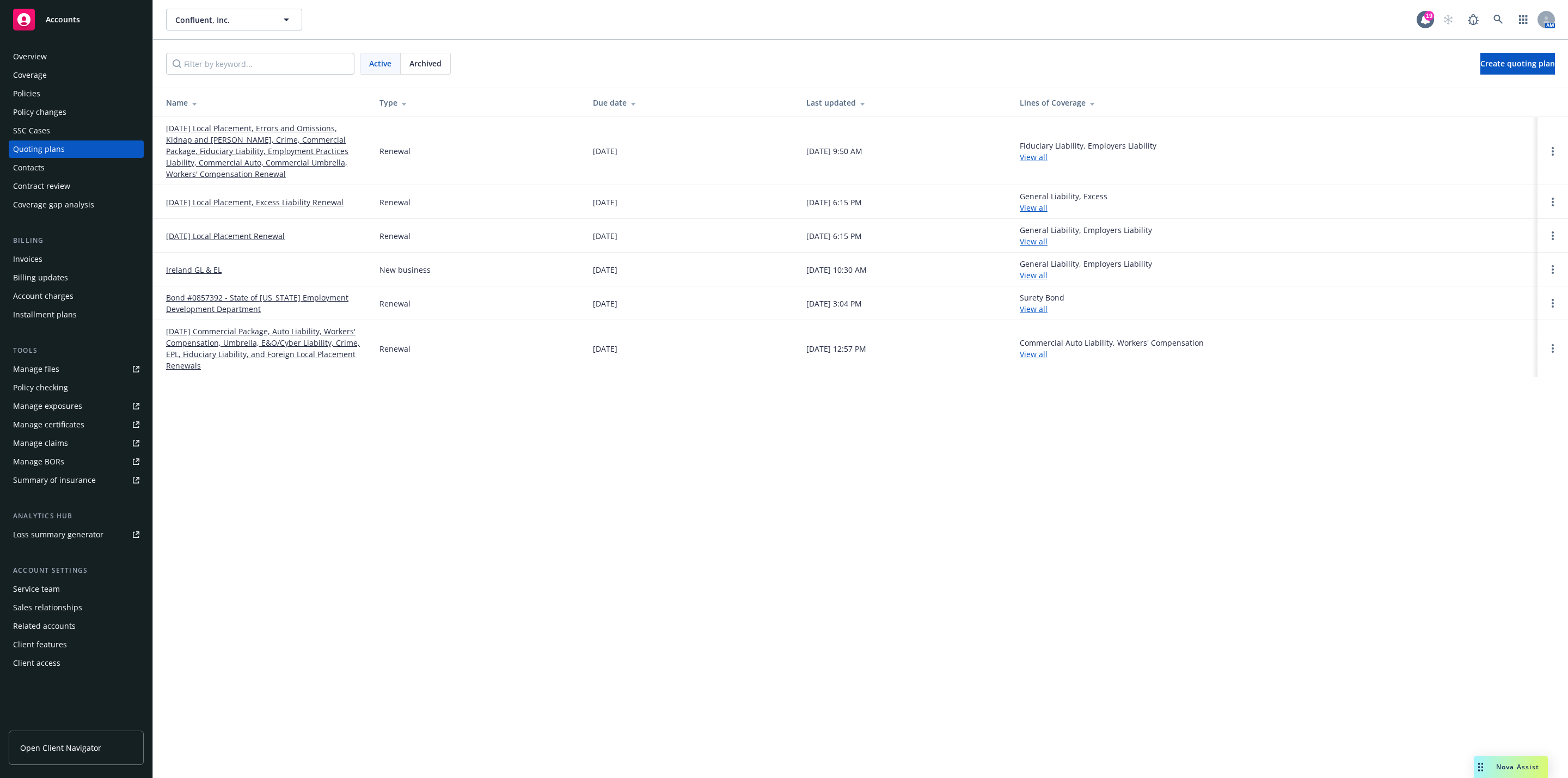
click at [54, 59] on div "Overview" at bounding box center [76, 57] width 127 height 18
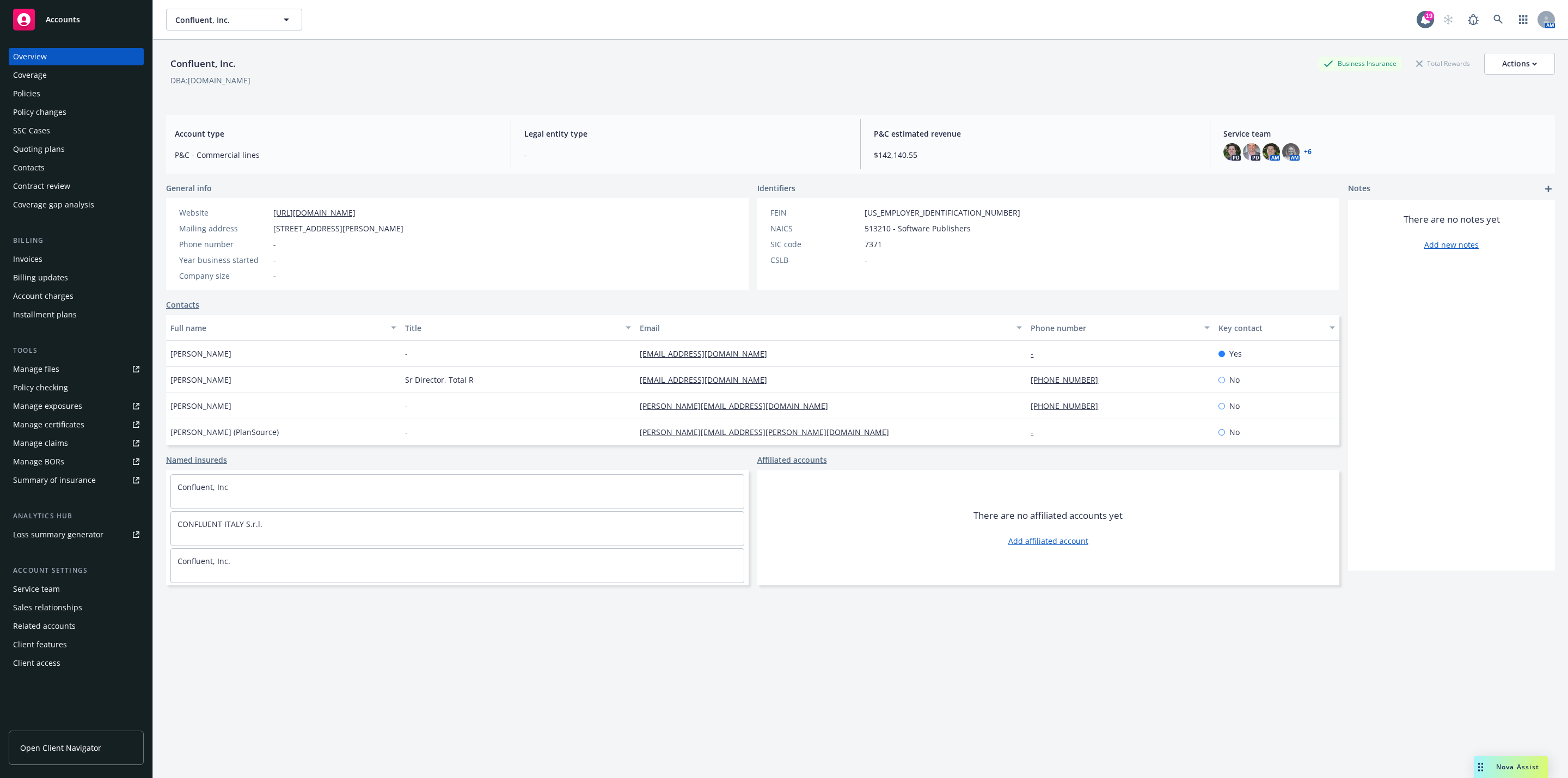
click at [60, 90] on div "Policies" at bounding box center [76, 94] width 127 height 18
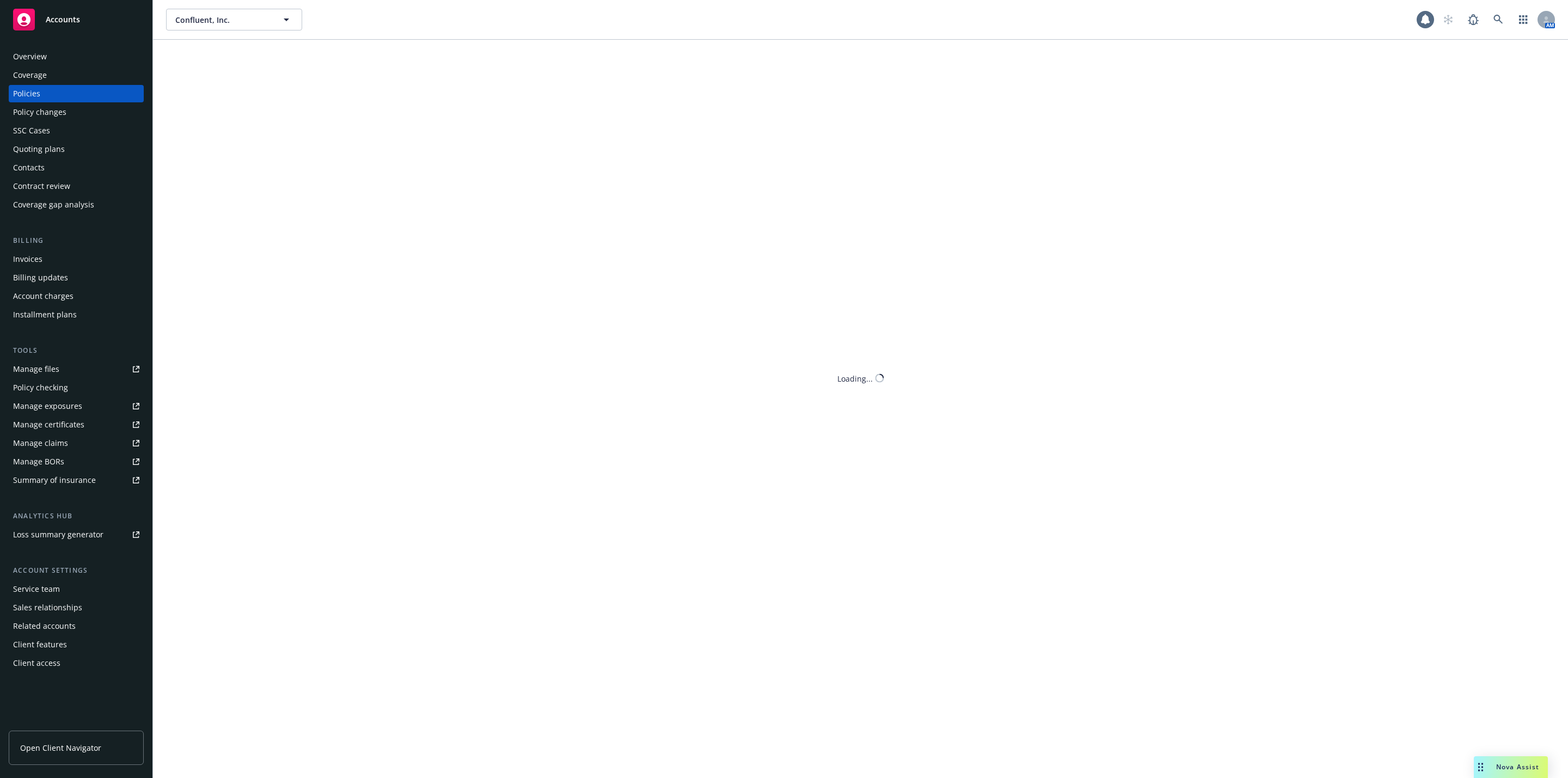
click at [259, 84] on div "Confluent, Inc. Confluent, Inc. AM Loading..." at bounding box center [860, 389] width 1415 height 778
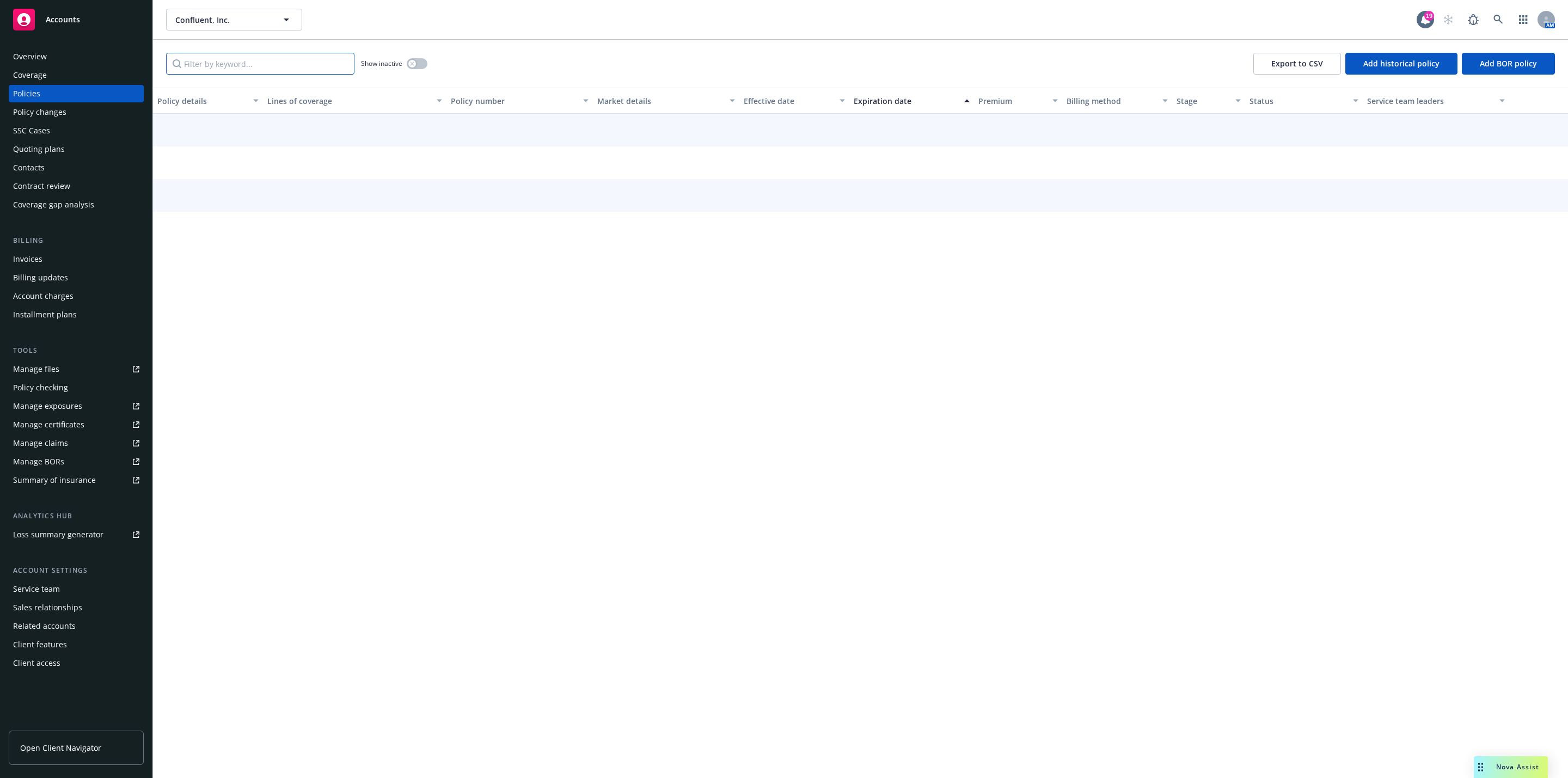
click at [271, 74] on input "Filter by keyword..." at bounding box center [260, 64] width 188 height 22
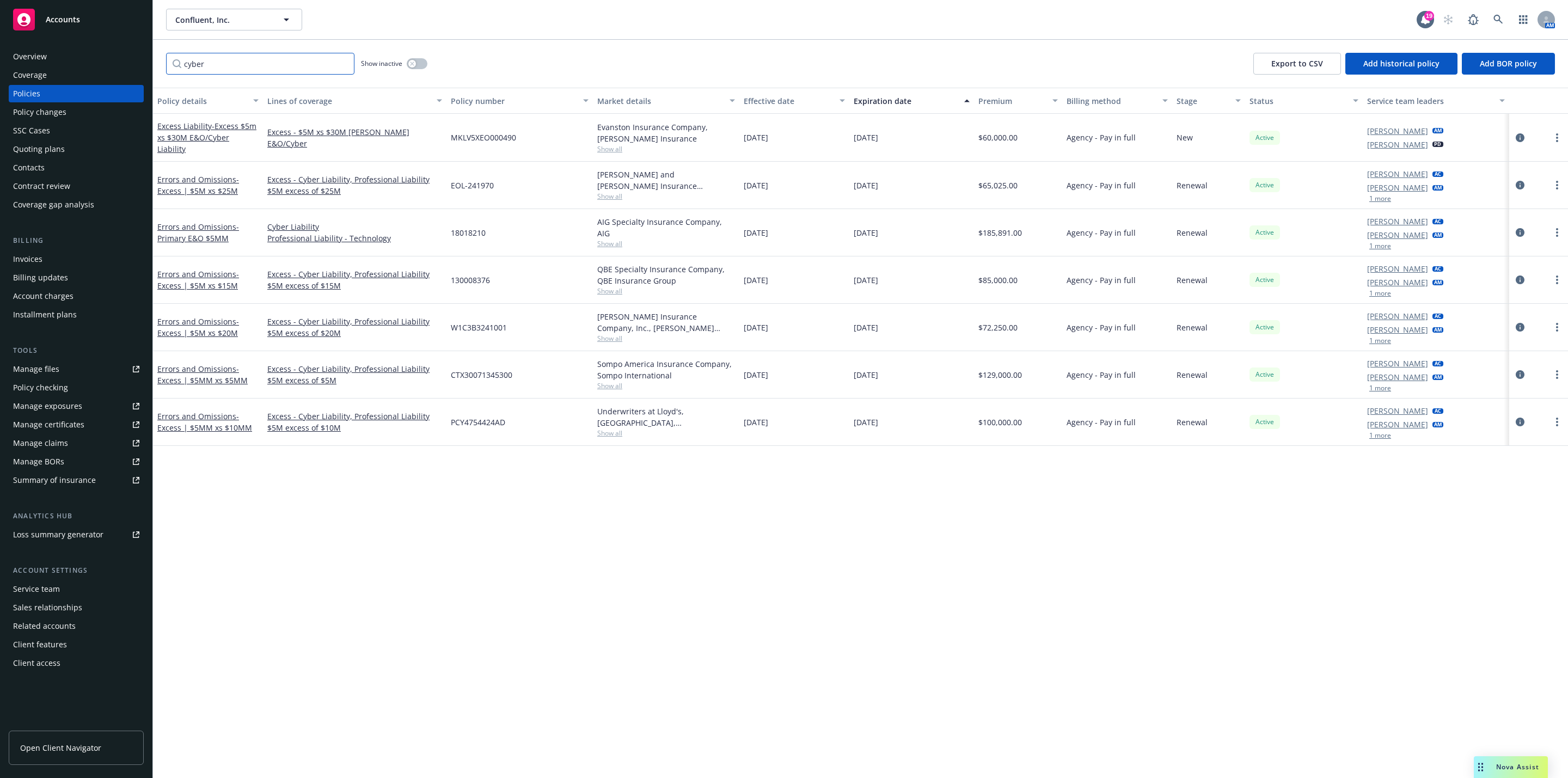
type input "cyber"
click at [94, 156] on div "Quoting plans" at bounding box center [76, 149] width 127 height 18
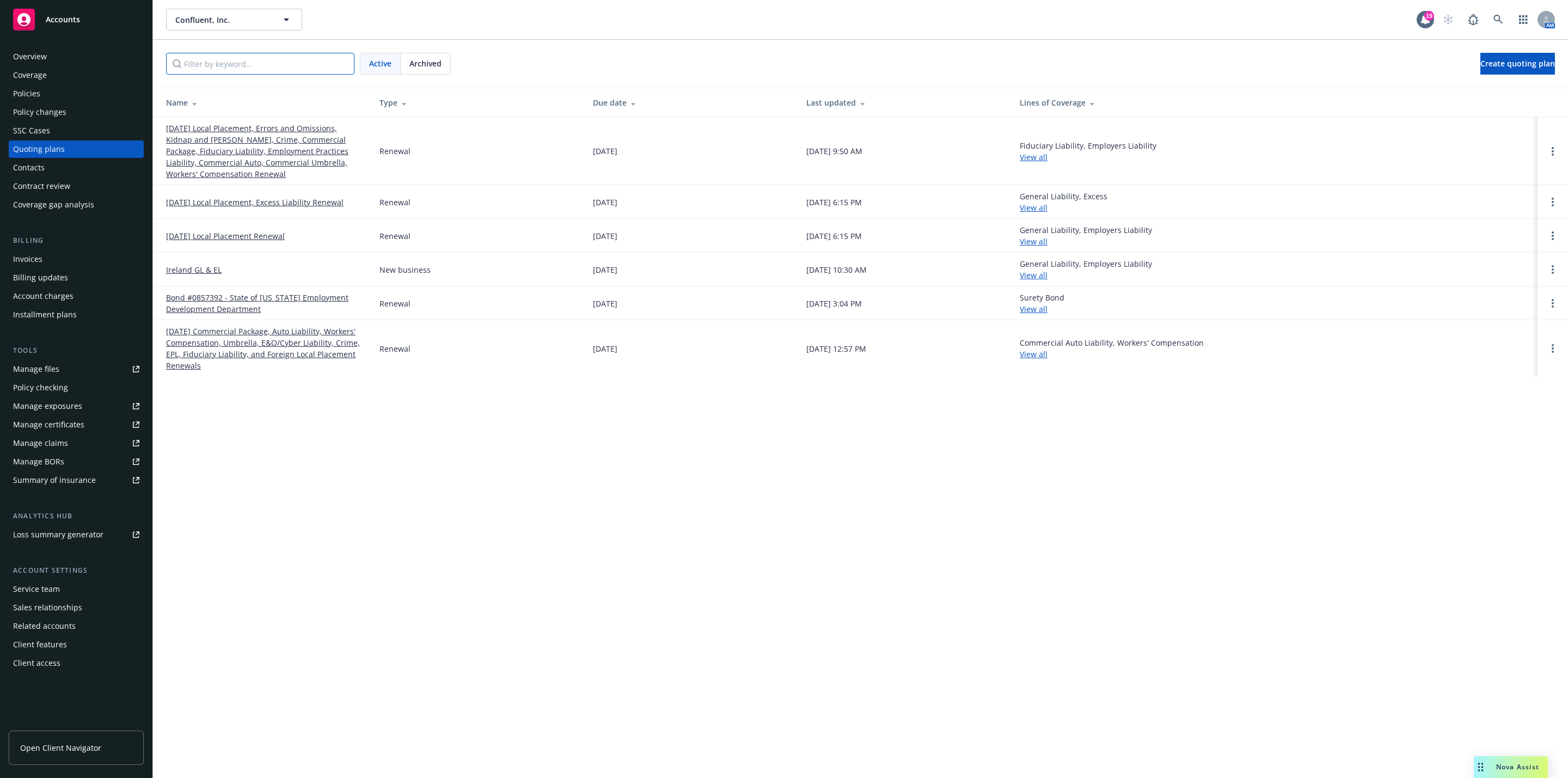
click at [243, 65] on input "Filter by keyword..." at bounding box center [260, 64] width 188 height 22
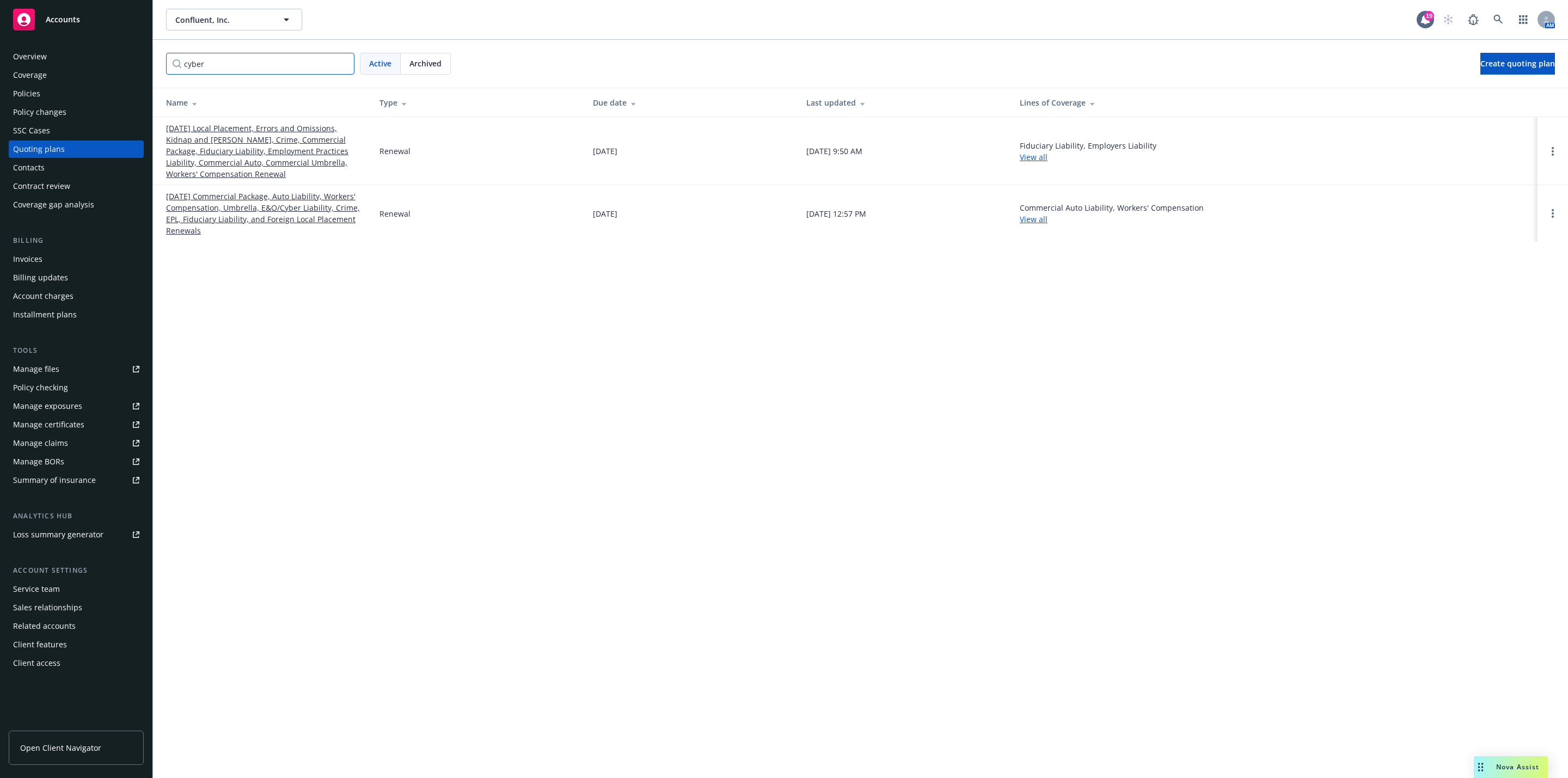
type input "cyber"
click at [279, 129] on link "[DATE] Local Placement, Errors and Omissions, Kidnap and [PERSON_NAME], Crime, …" at bounding box center [264, 151] width 196 height 57
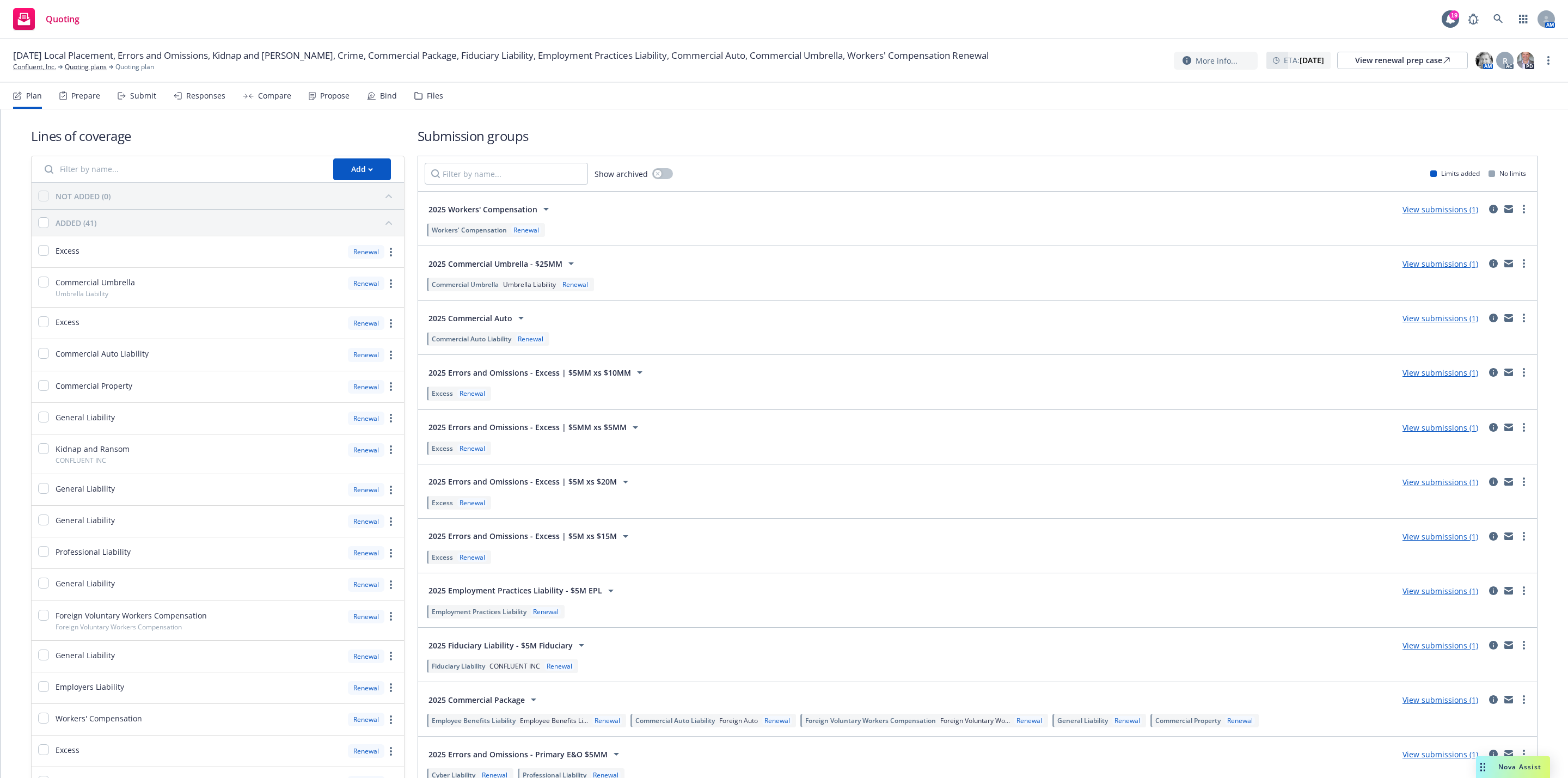
click at [553, 159] on div "Show archived Limits added No limits" at bounding box center [978, 173] width 1119 height 35
click at [541, 167] on input "Filter by name..." at bounding box center [506, 173] width 163 height 22
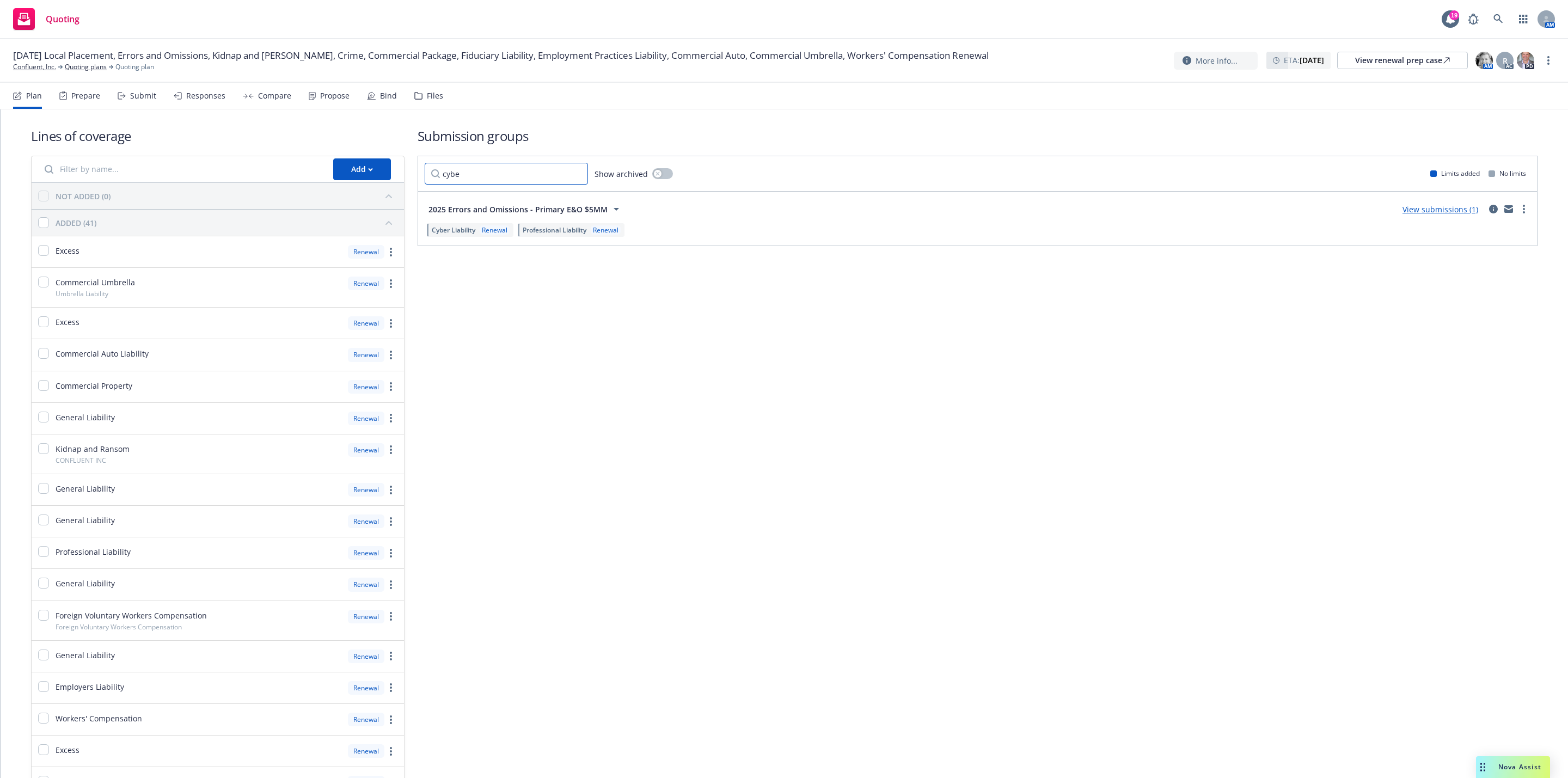
type input "cyber"
click at [577, 172] on input "cyber" at bounding box center [506, 173] width 163 height 22
click at [570, 172] on input "cyber" at bounding box center [506, 173] width 163 height 22
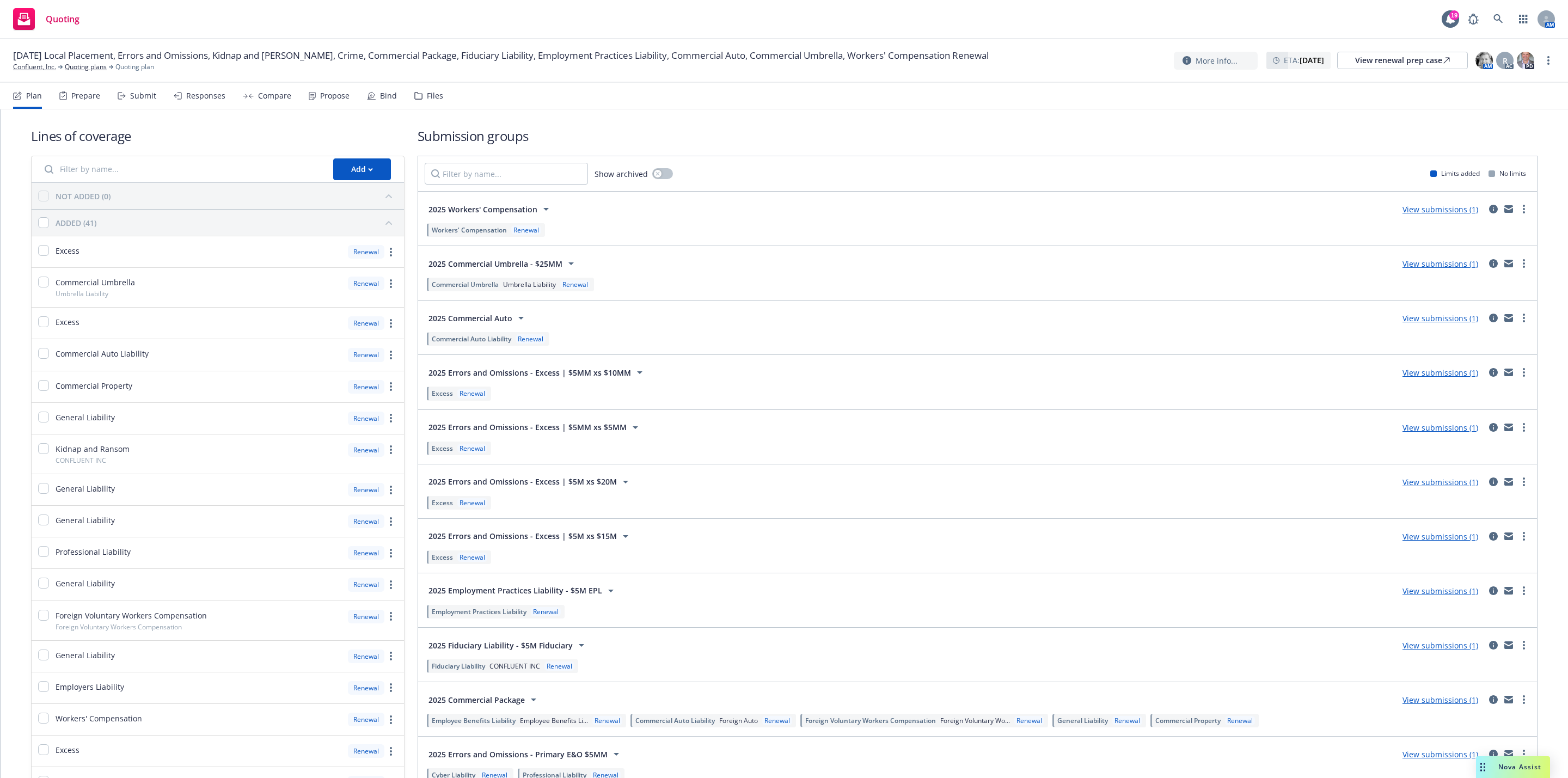
click at [226, 172] on input "Filter by name..." at bounding box center [183, 169] width 289 height 22
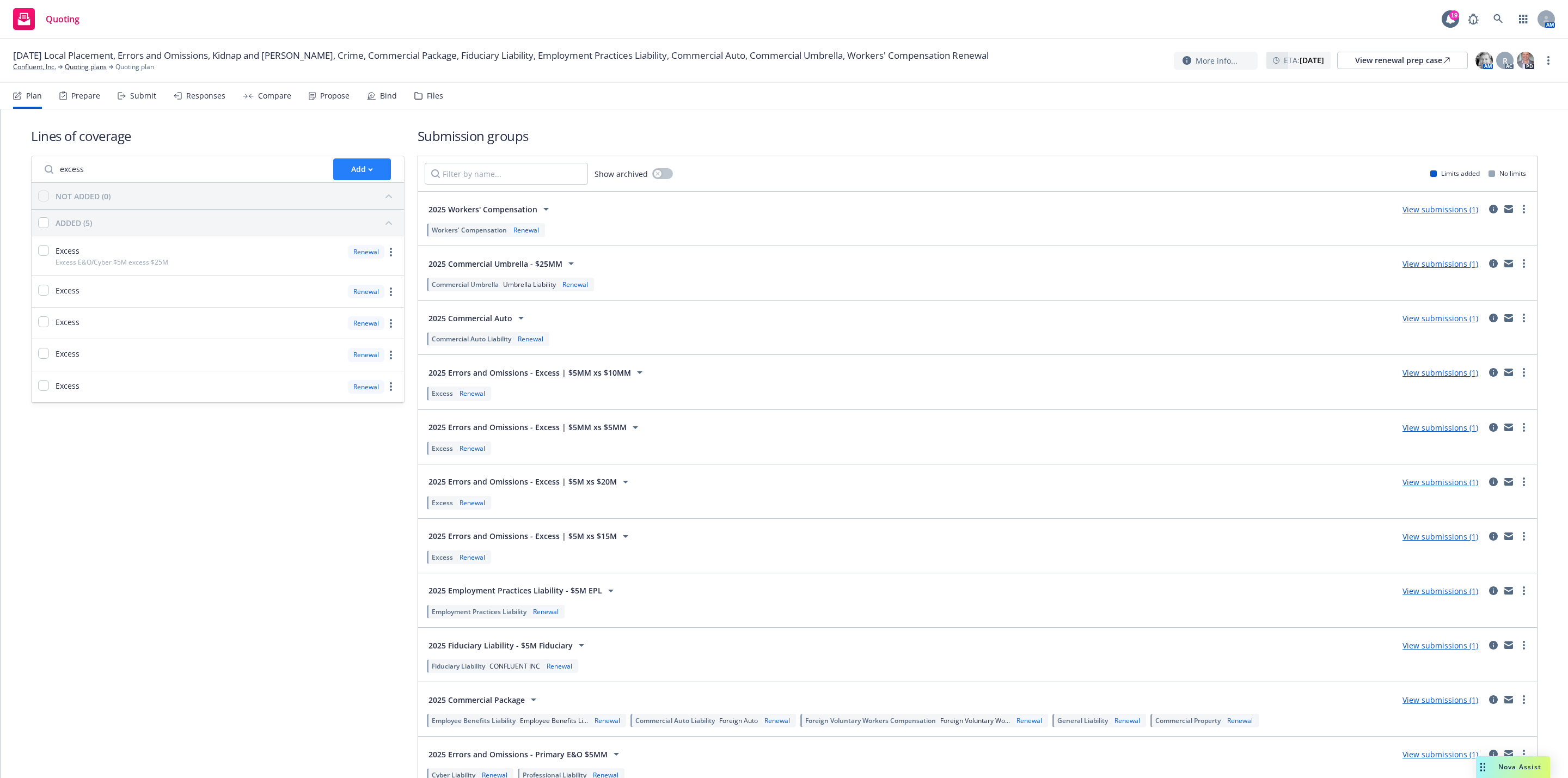
type input "excess"
click at [368, 167] on icon "button" at bounding box center [371, 169] width 5 height 4
click at [397, 200] on span "Create new business lines of coverage" at bounding box center [413, 198] width 166 height 10
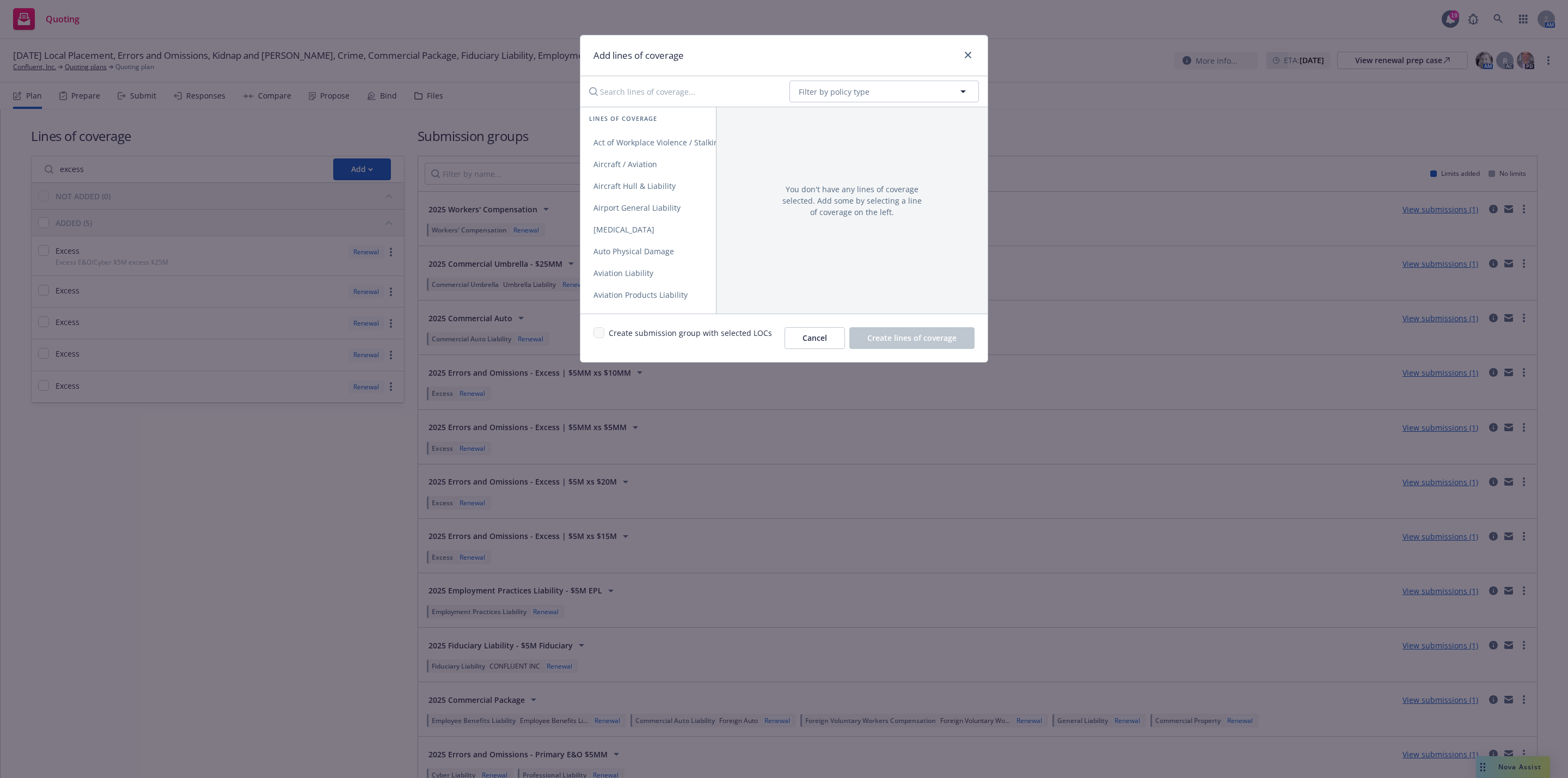
click at [699, 91] on input "Search lines of coverage..." at bounding box center [682, 91] width 198 height 22
type input "exces"
click at [662, 144] on link "Excess" at bounding box center [648, 142] width 136 height 22
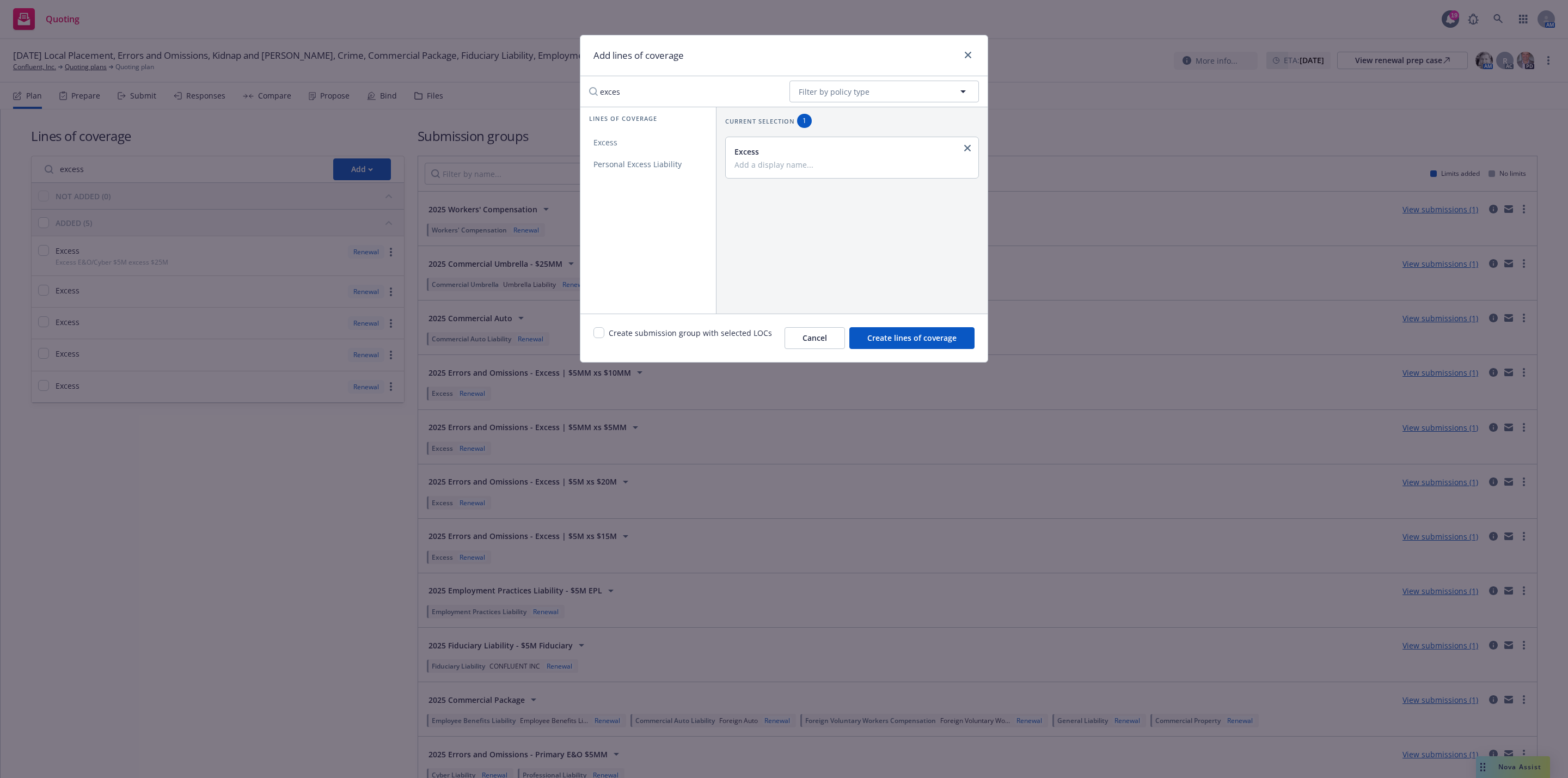
click at [749, 90] on input "exces" at bounding box center [682, 91] width 198 height 22
click at [770, 96] on input "exces" at bounding box center [682, 91] width 198 height 22
click at [770, 90] on input "exces" at bounding box center [682, 91] width 198 height 22
type input "cyb"
click at [665, 139] on link "Cyber Liability" at bounding box center [648, 142] width 136 height 22
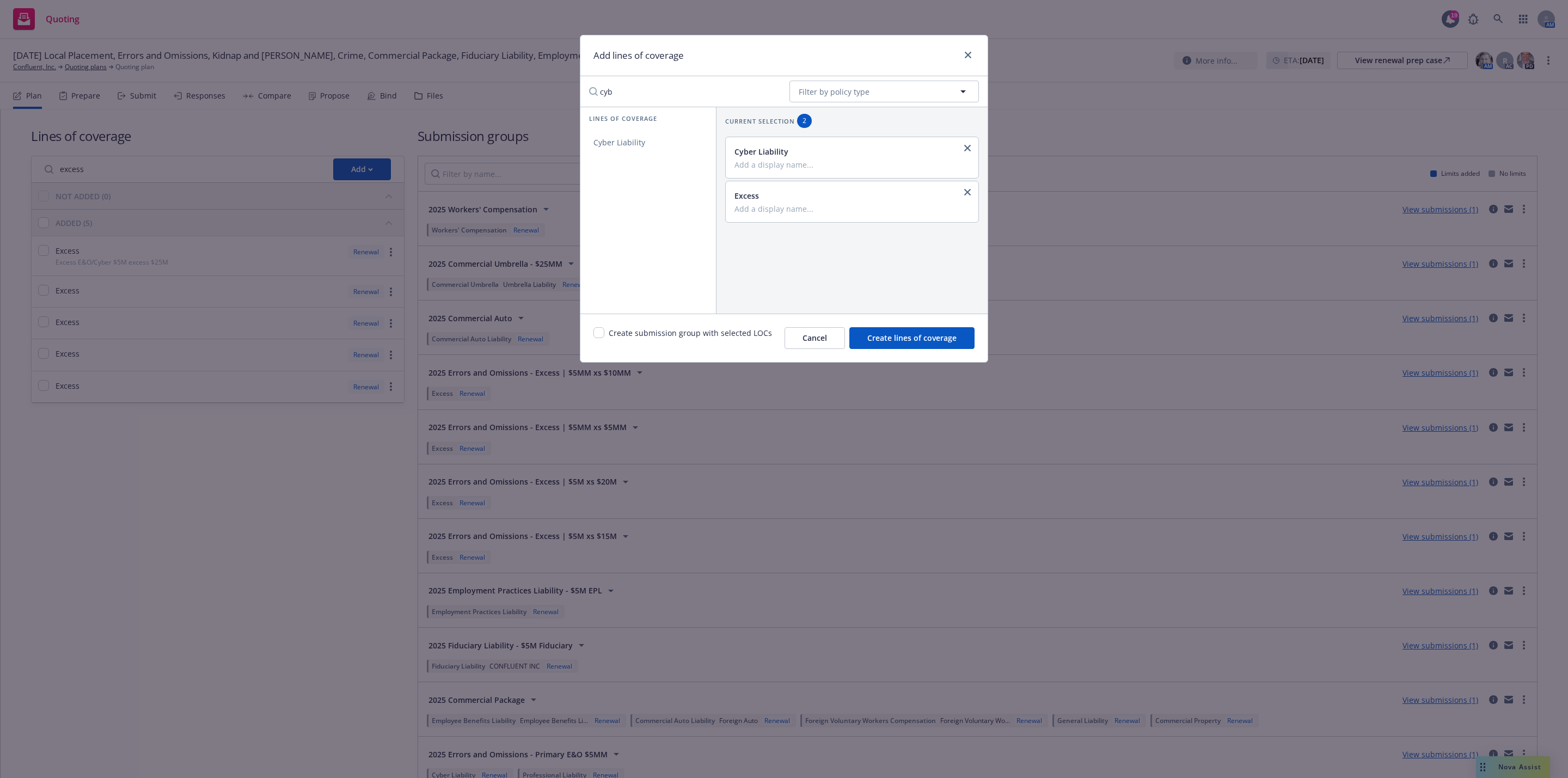
drag, startPoint x: 746, startPoint y: 96, endPoint x: 769, endPoint y: 94, distance: 23.1
click at [751, 95] on input "cyb" at bounding box center [682, 91] width 198 height 22
click at [770, 94] on input "cyb" at bounding box center [682, 91] width 198 height 22
type input "err"
click at [674, 136] on link "Errors and Omissions" at bounding box center [648, 142] width 136 height 22
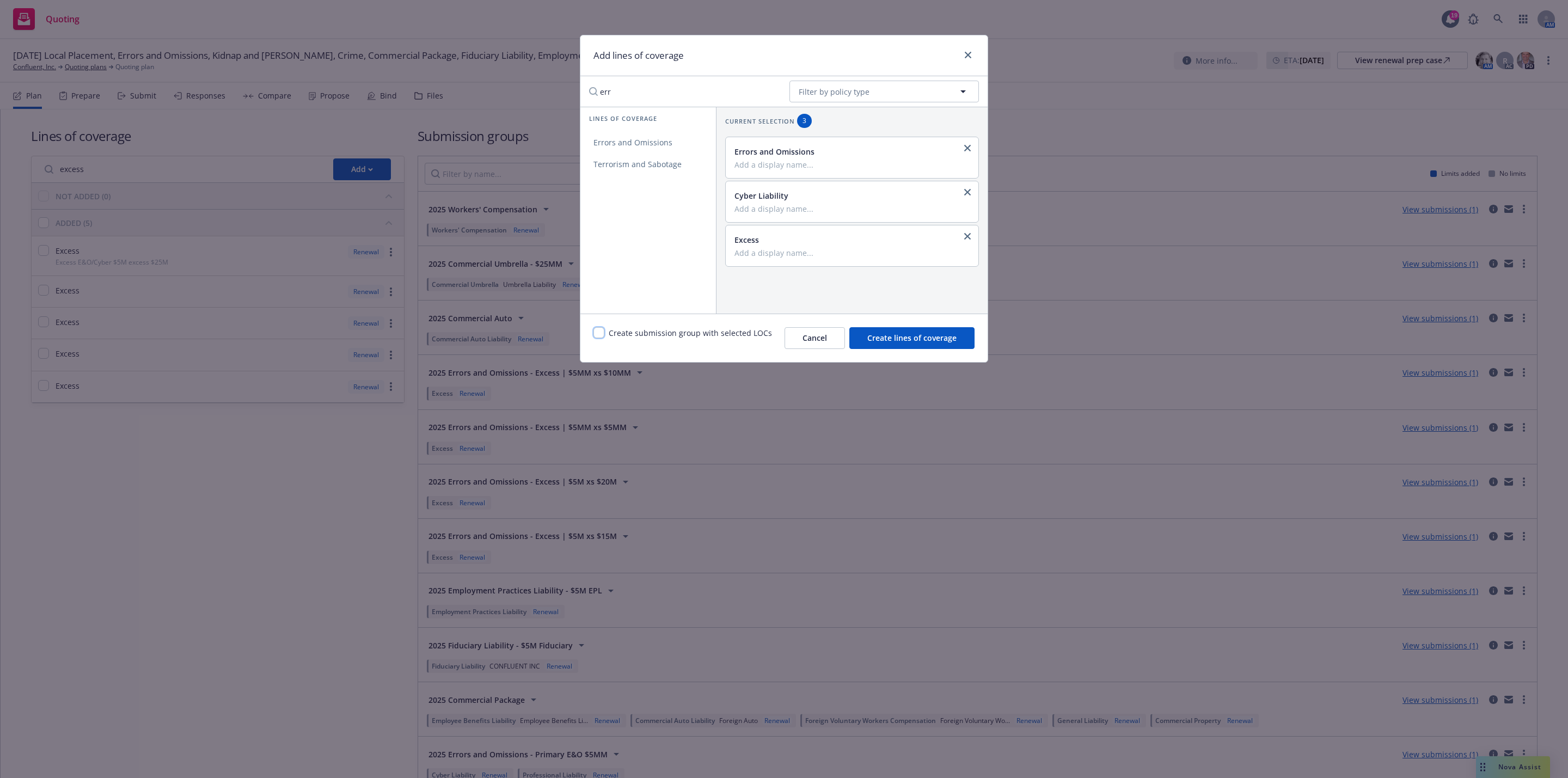
click at [600, 335] on input "checkbox" at bounding box center [599, 333] width 11 height 11
checkbox input "true"
click at [867, 334] on span "Create lines of coverage" at bounding box center [912, 338] width 89 height 10
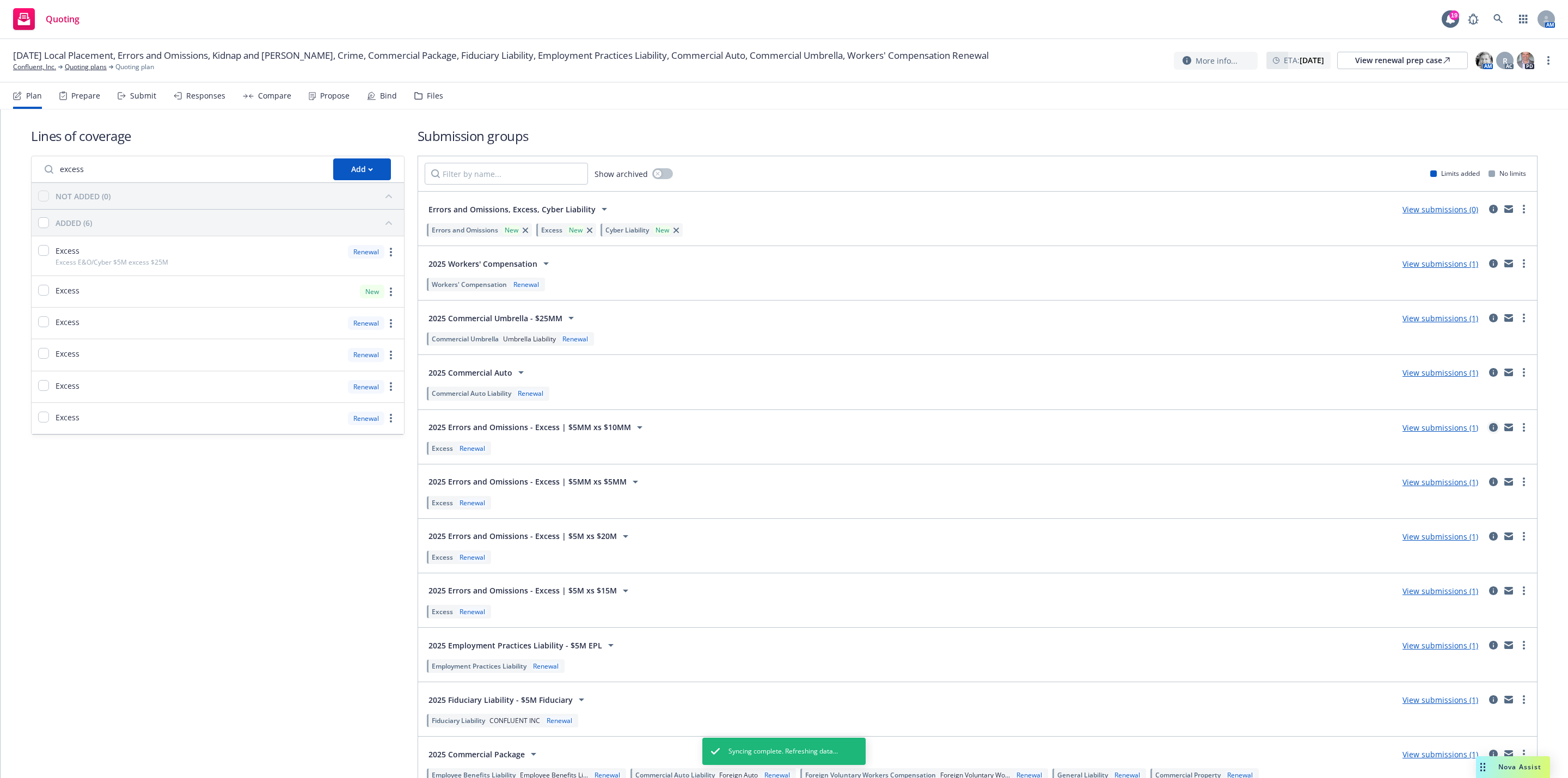
click at [1487, 434] on link "circleInformation" at bounding box center [1493, 427] width 13 height 13
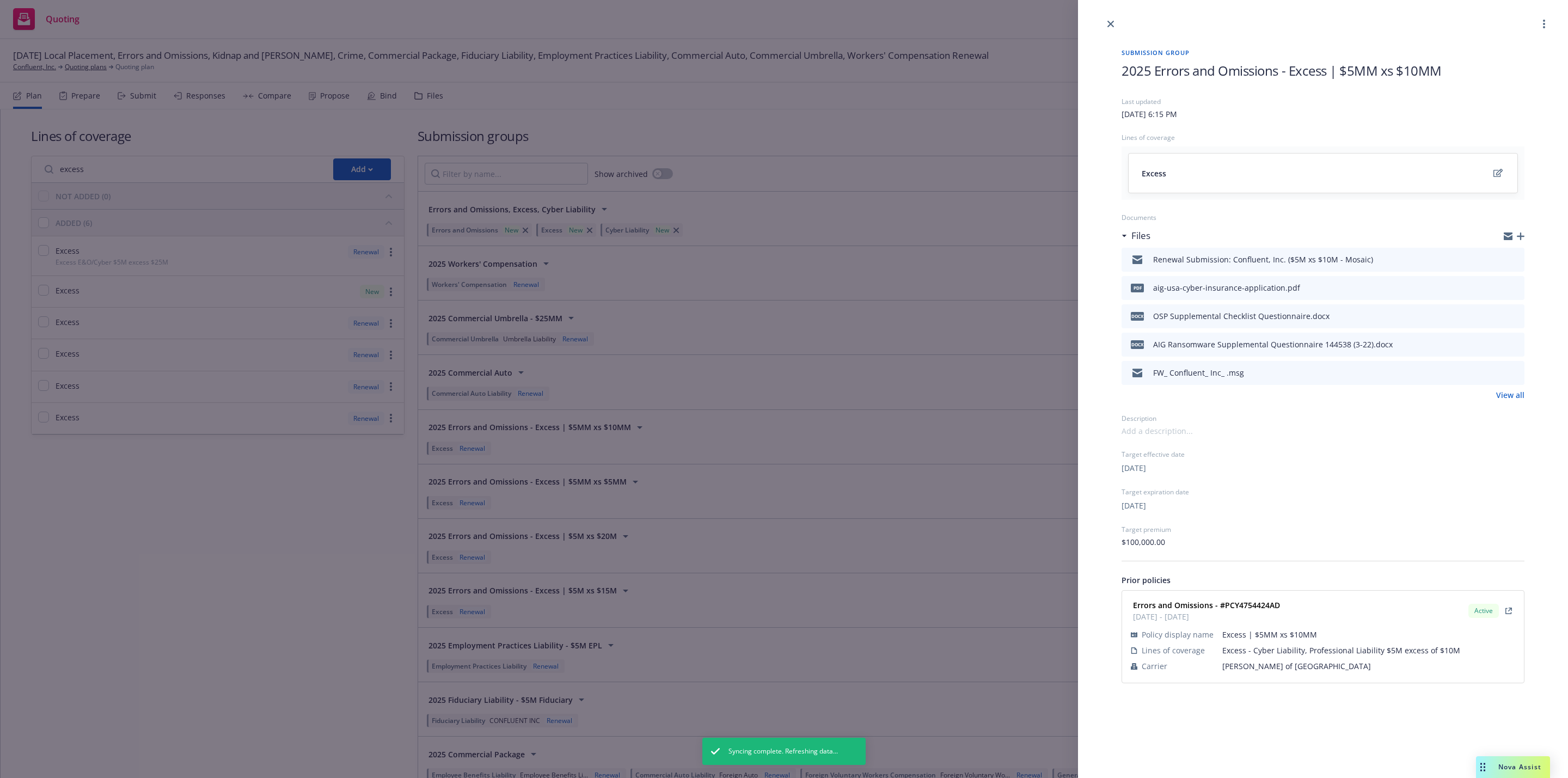
click at [1307, 74] on span "2025 Errors and Omissions - Excess | $5MM xs $10MM" at bounding box center [1282, 71] width 320 height 18
copy span "2025 Errors and Omissions - Excess | $5MM xs $10MM"
click at [1110, 22] on icon "close" at bounding box center [1110, 24] width 7 height 7
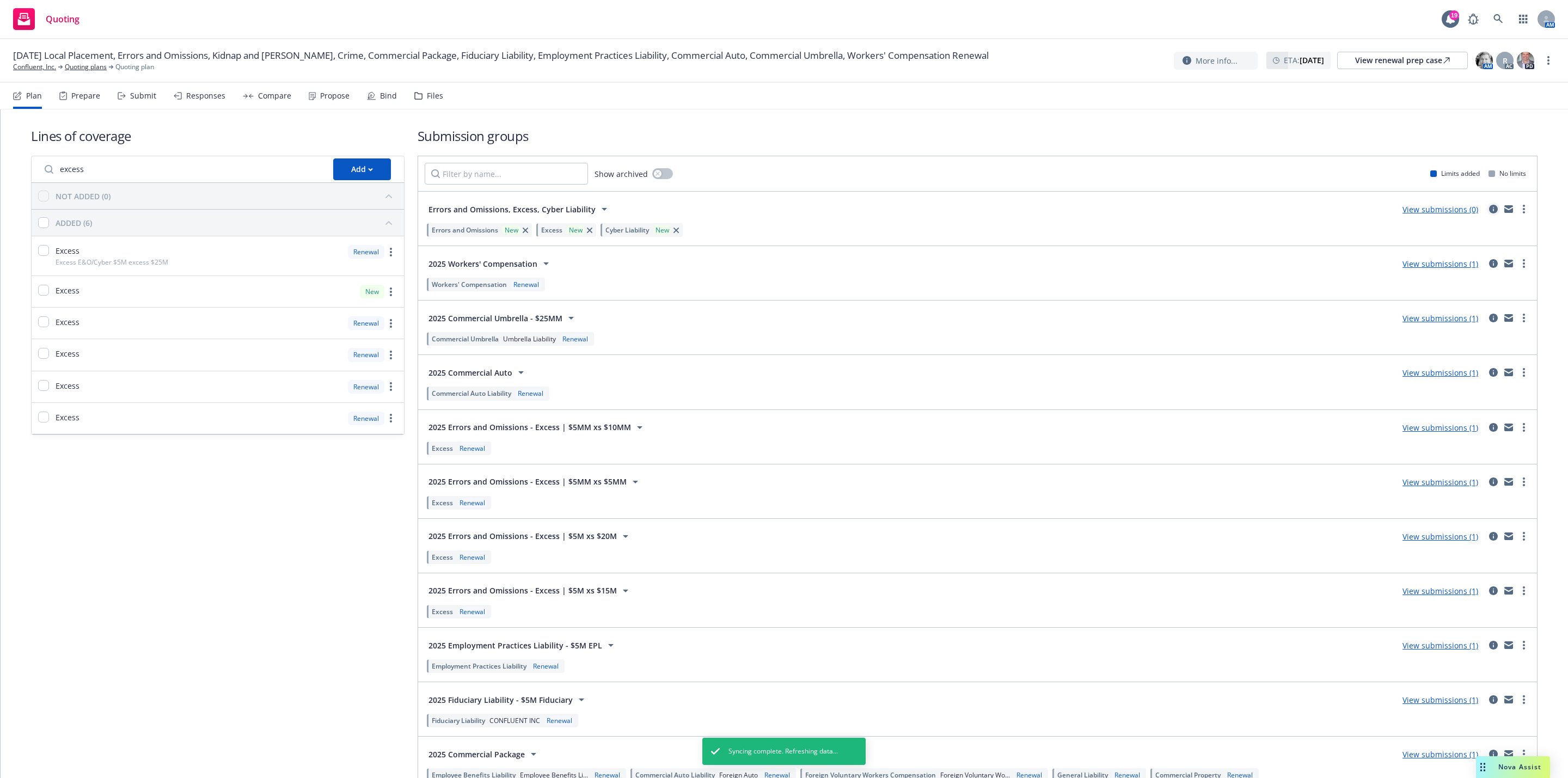
click at [1489, 211] on icon "circleInformation" at bounding box center [1493, 209] width 9 height 9
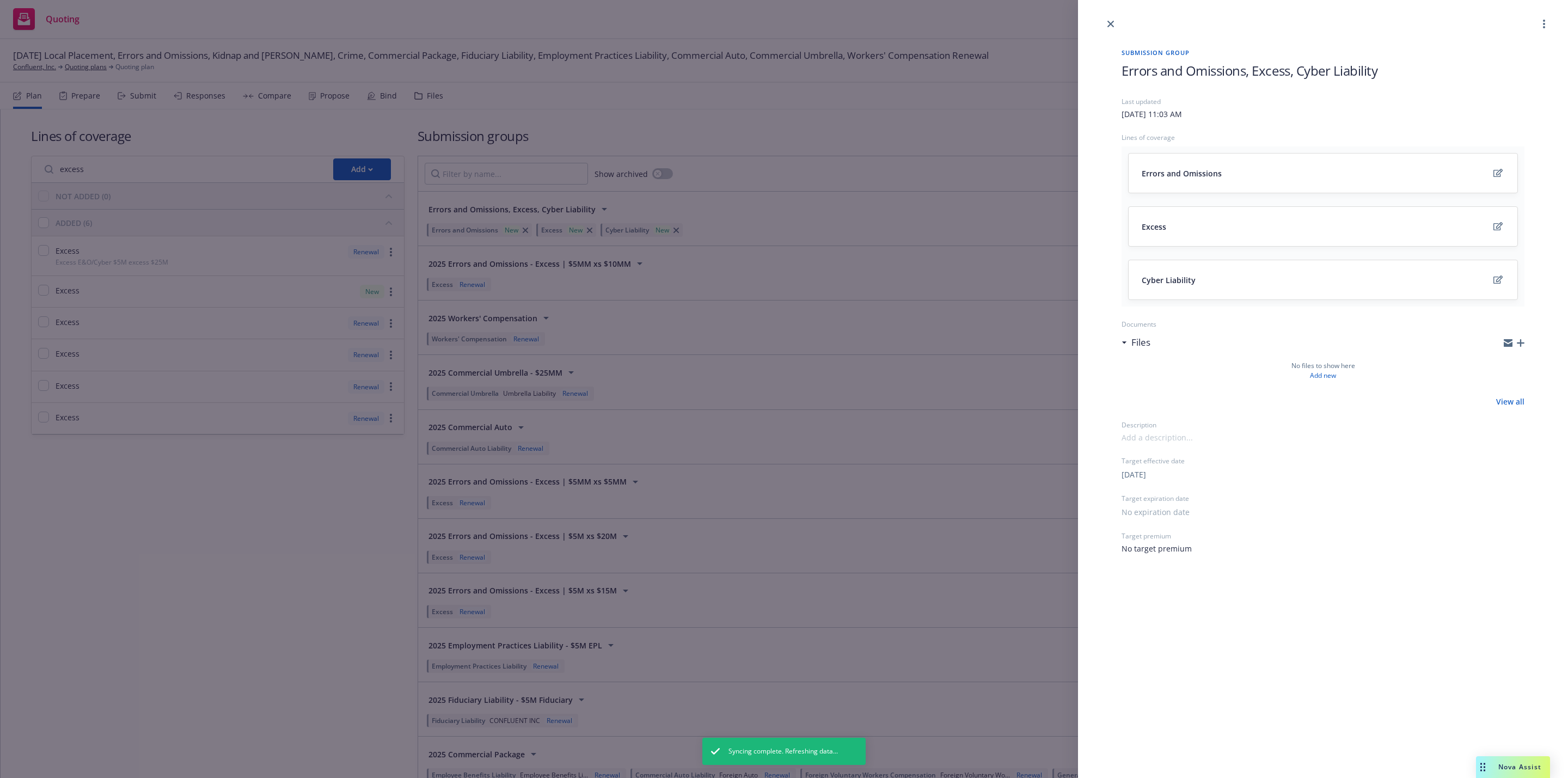
click at [1237, 67] on span "Errors and Omissions, Excess, Cyber Liability" at bounding box center [1250, 71] width 256 height 18
paste span
click at [1421, 71] on span "2025 Errors and Omissions - Excess | $5MM xs $10MM" at bounding box center [1282, 71] width 320 height 18
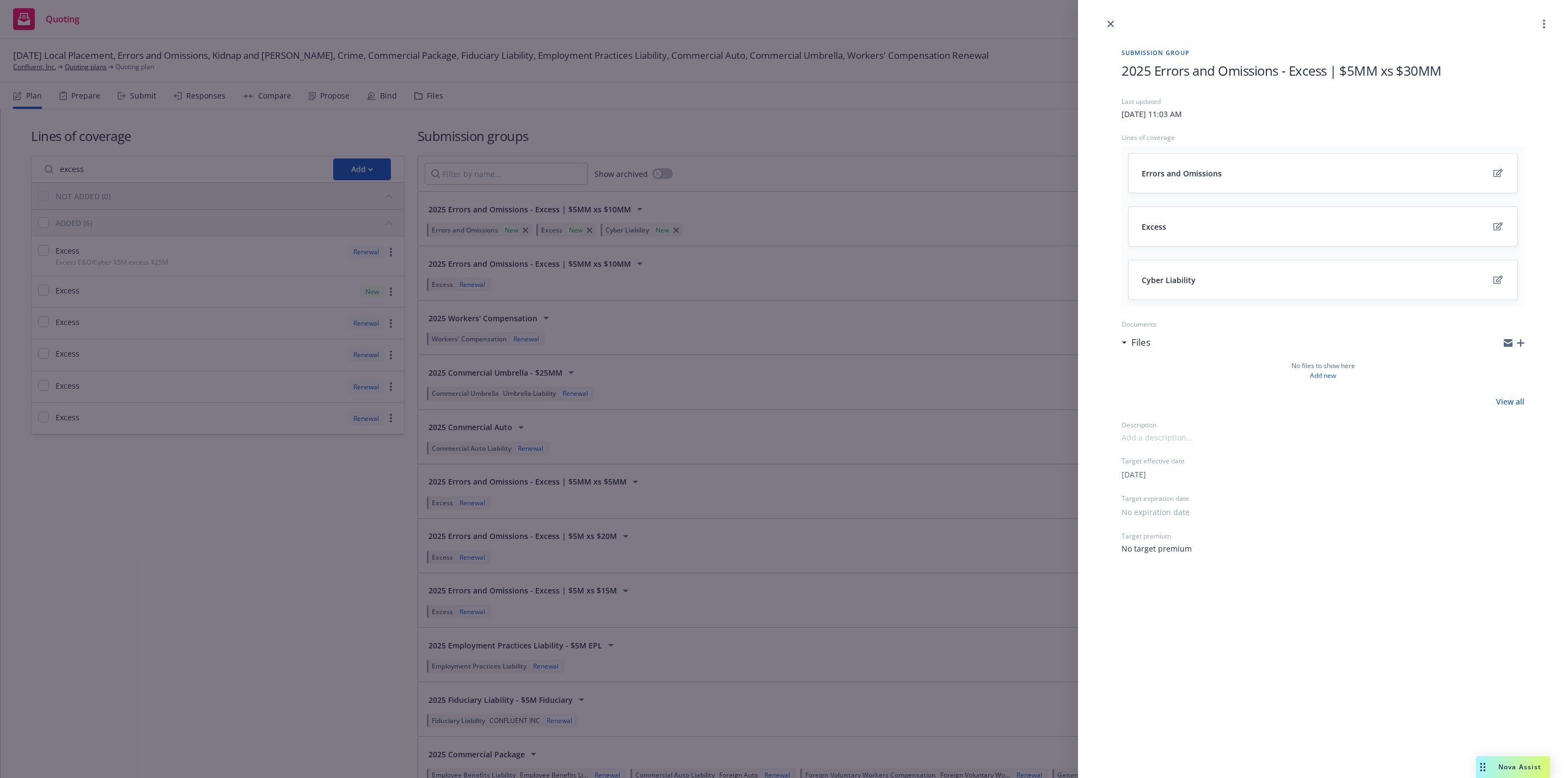
click at [1287, 36] on div "Submission group 2025 Errors and Omissions - Excess | $5MM xs $30MM Last update…" at bounding box center [1323, 301] width 438 height 541
click at [1114, 23] on link "close" at bounding box center [1110, 24] width 13 height 13
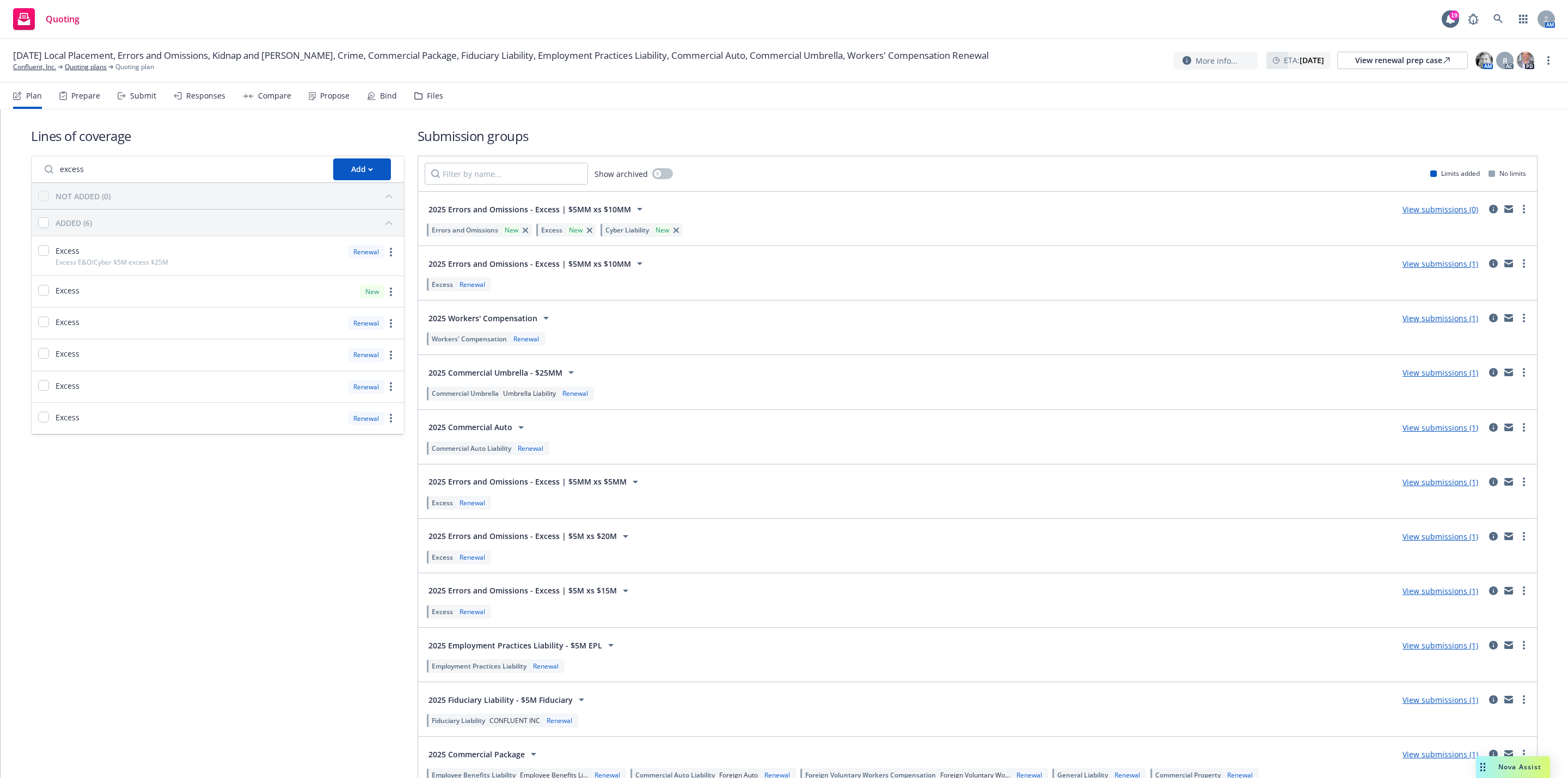
click at [1455, 212] on link "View submissions (0)" at bounding box center [1440, 209] width 75 height 10
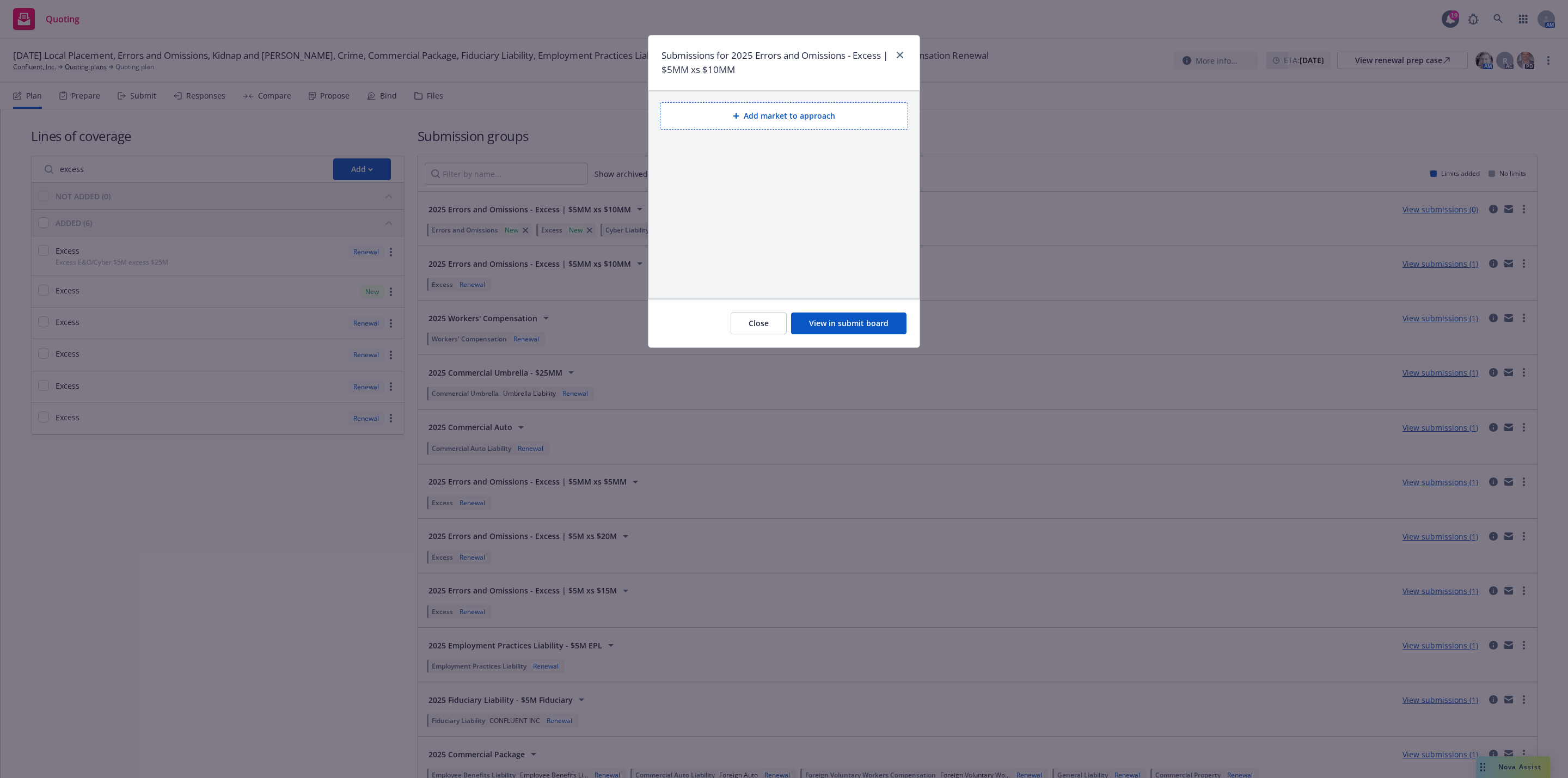
click at [863, 317] on button "View in submit board" at bounding box center [849, 323] width 116 height 22
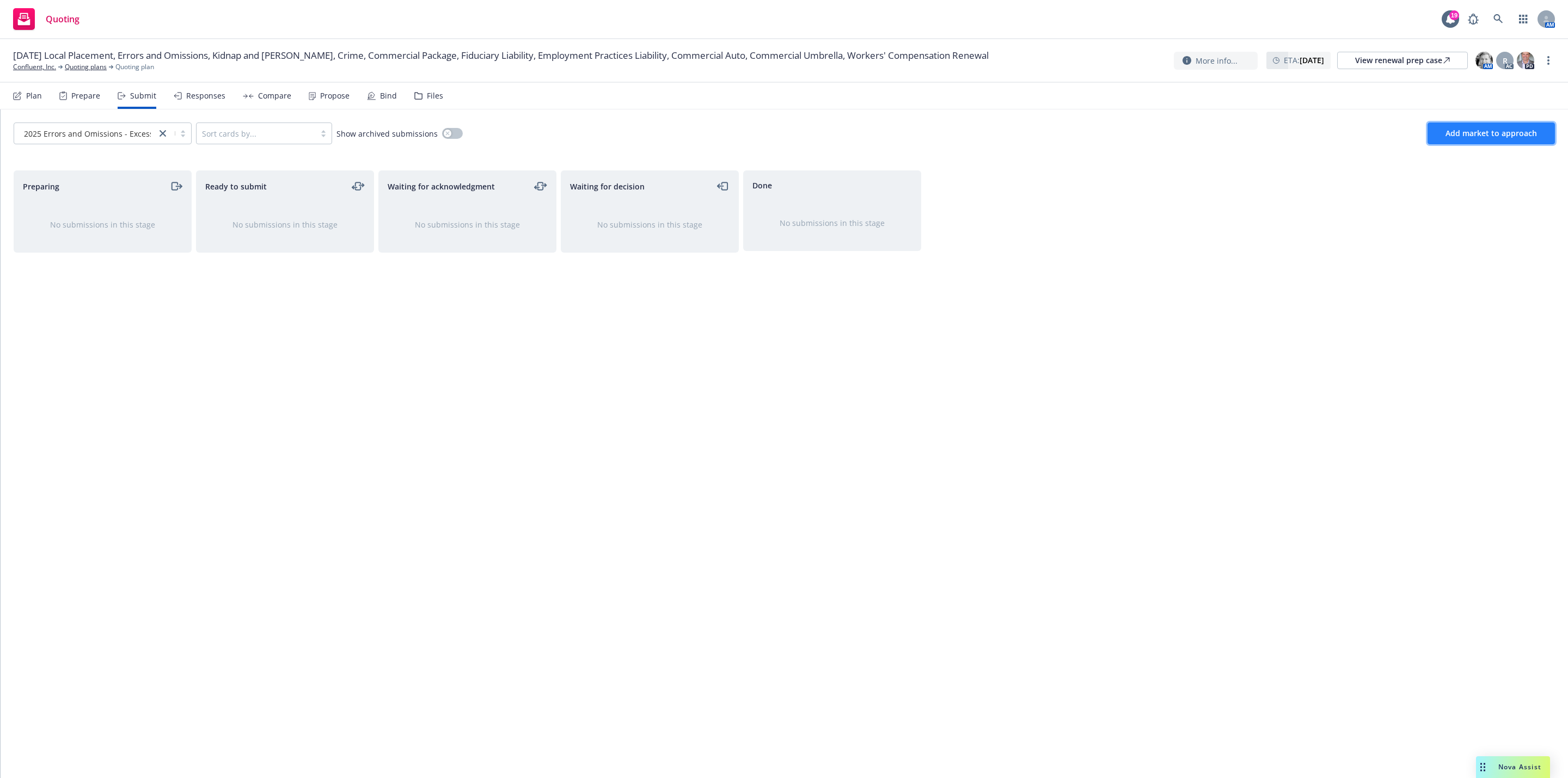
click at [1488, 139] on button "Add market to approach" at bounding box center [1491, 133] width 127 height 22
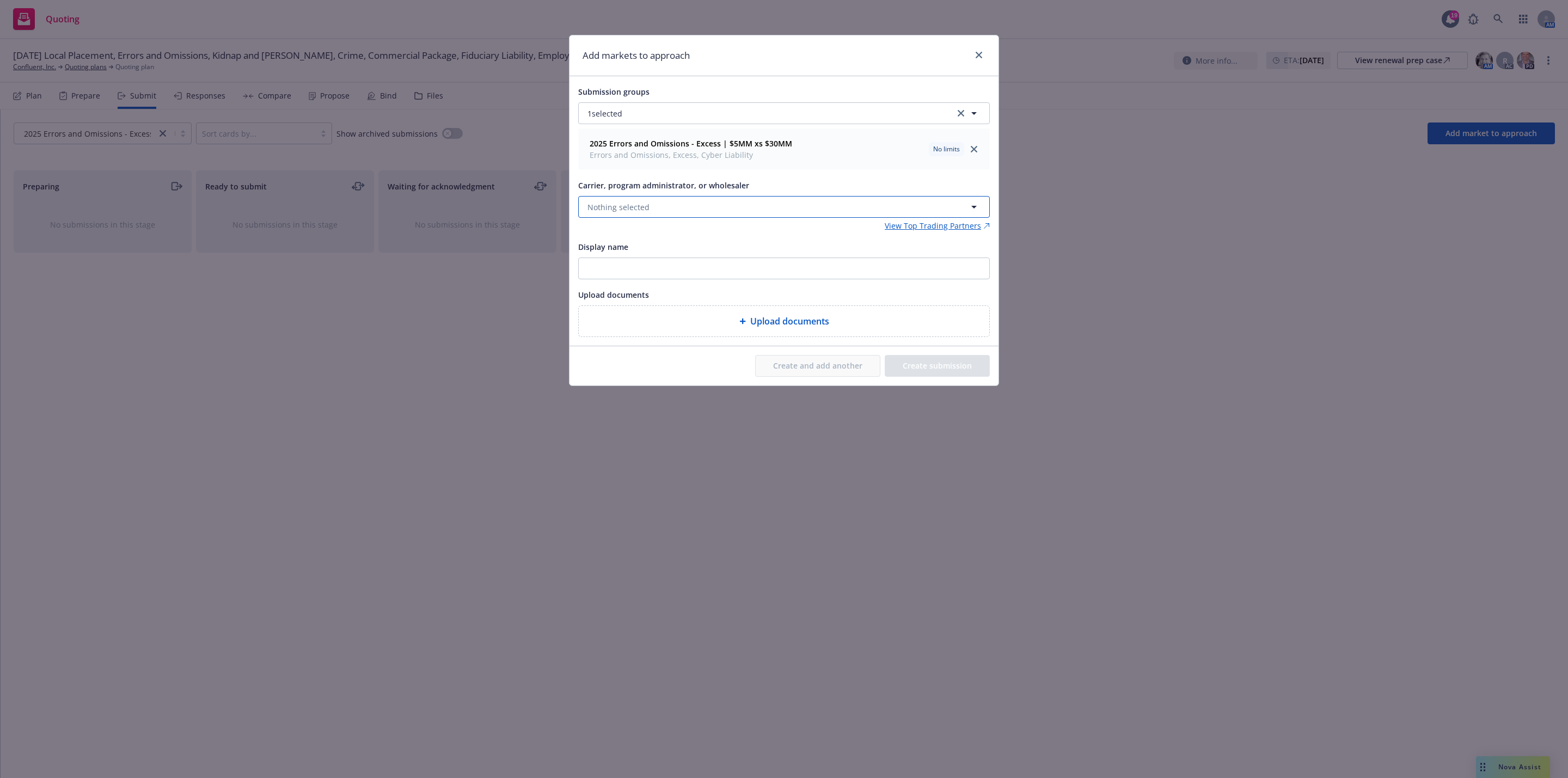
click at [806, 208] on button "Nothing selected" at bounding box center [784, 207] width 411 height 22
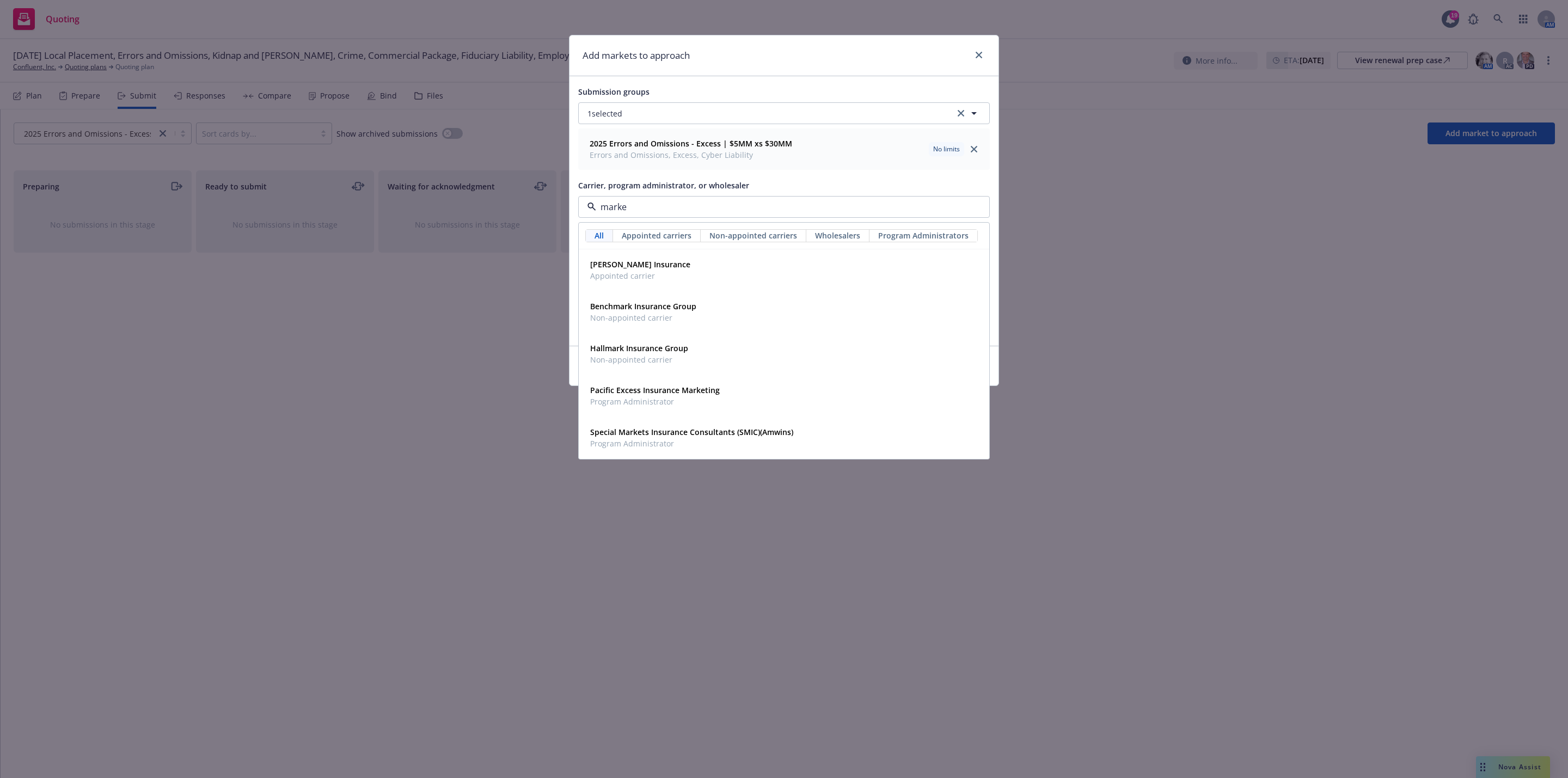
type input "markel"
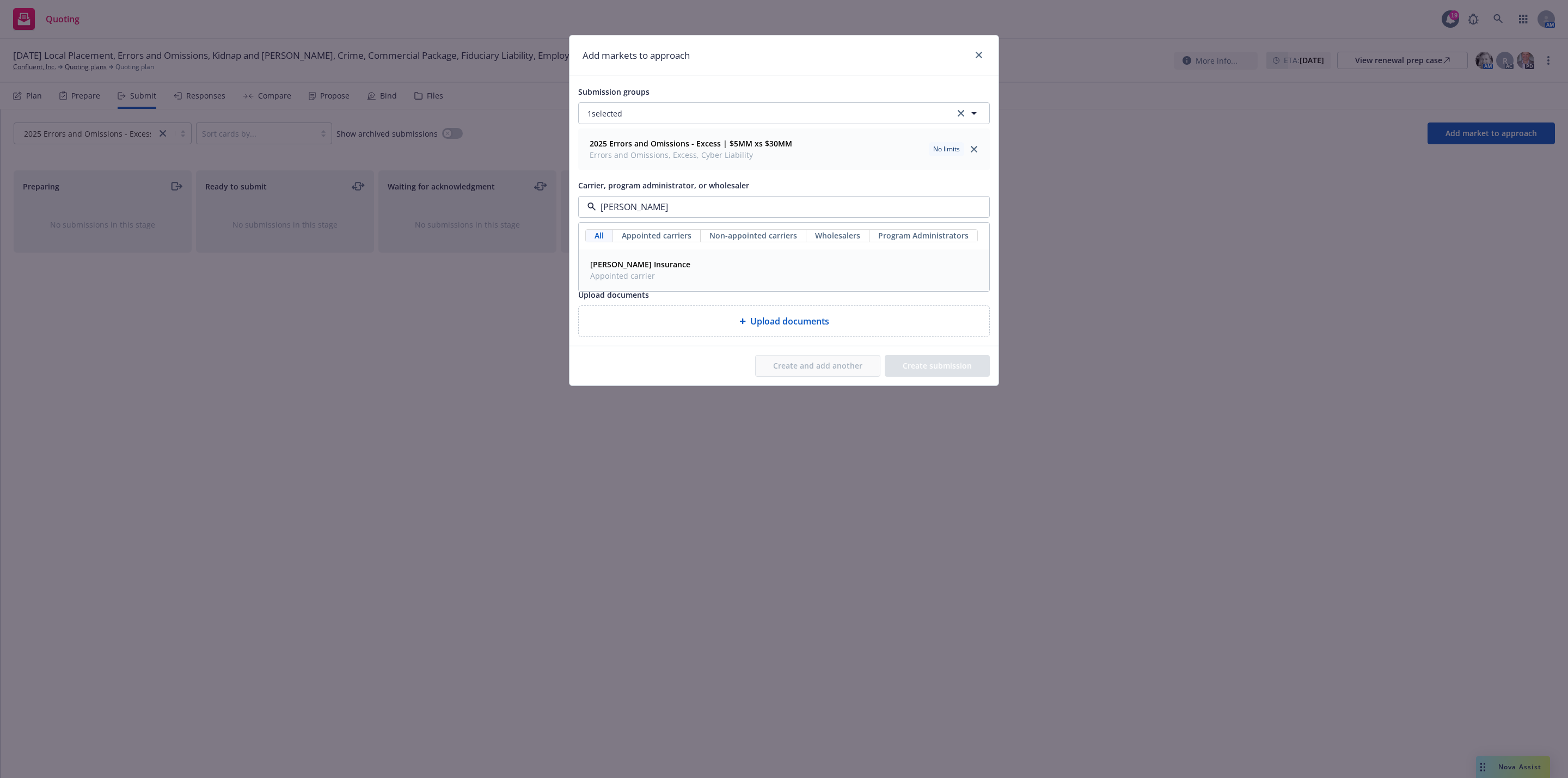
click at [703, 267] on div "Markel Insurance Appointed carrier" at bounding box center [783, 270] width 396 height 27
click at [938, 365] on button "Create submission" at bounding box center [937, 366] width 105 height 22
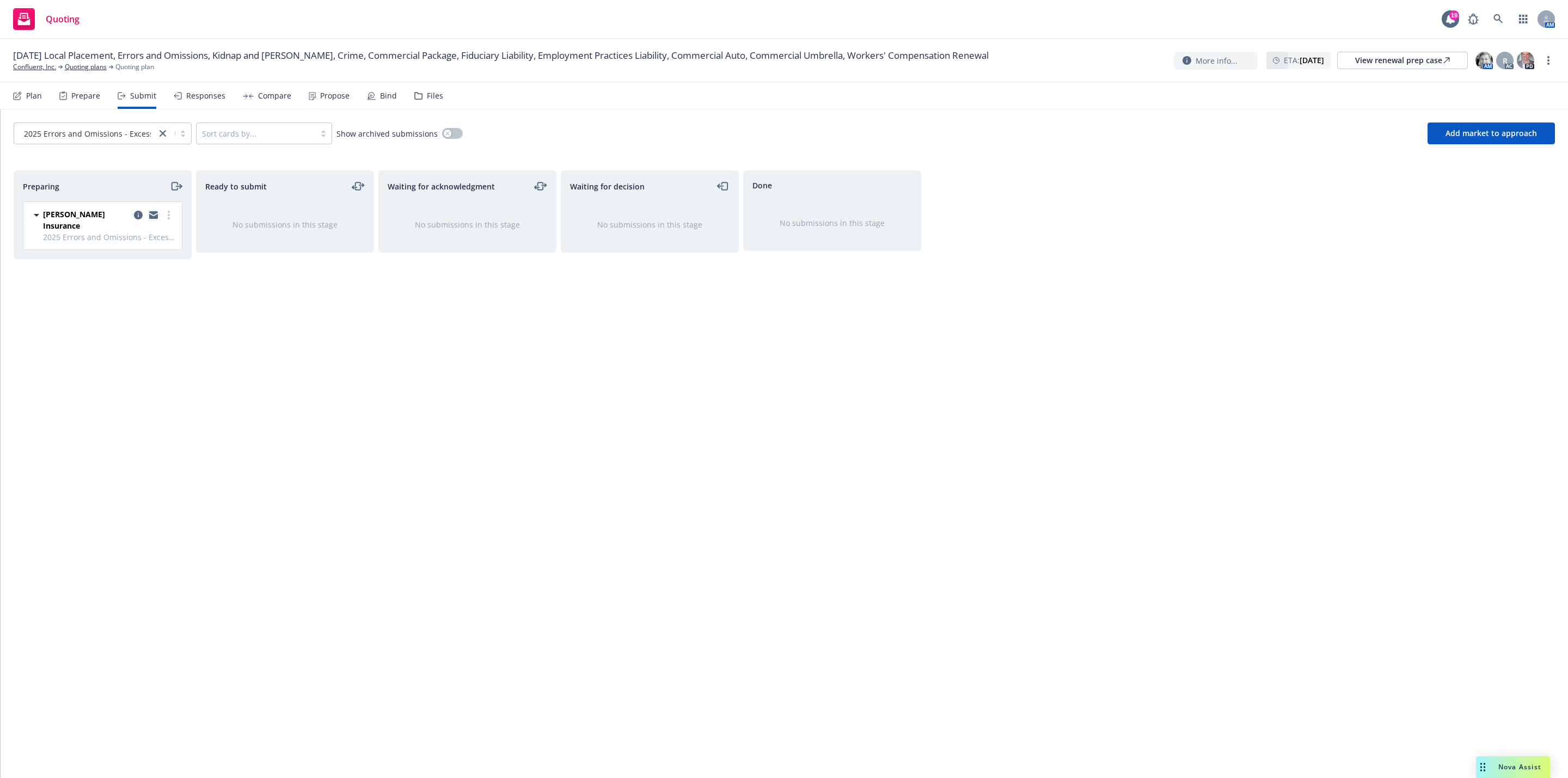
click at [149, 218] on icon "copy logging email" at bounding box center [153, 217] width 9 height 5
click at [155, 216] on icon "copy logging email" at bounding box center [153, 217] width 9 height 5
click at [1067, 324] on div "Preparing Markel Insurance 2025 Errors and Omissions - Excess | $5MM xs $30MM F…" at bounding box center [784, 463] width 1541 height 585
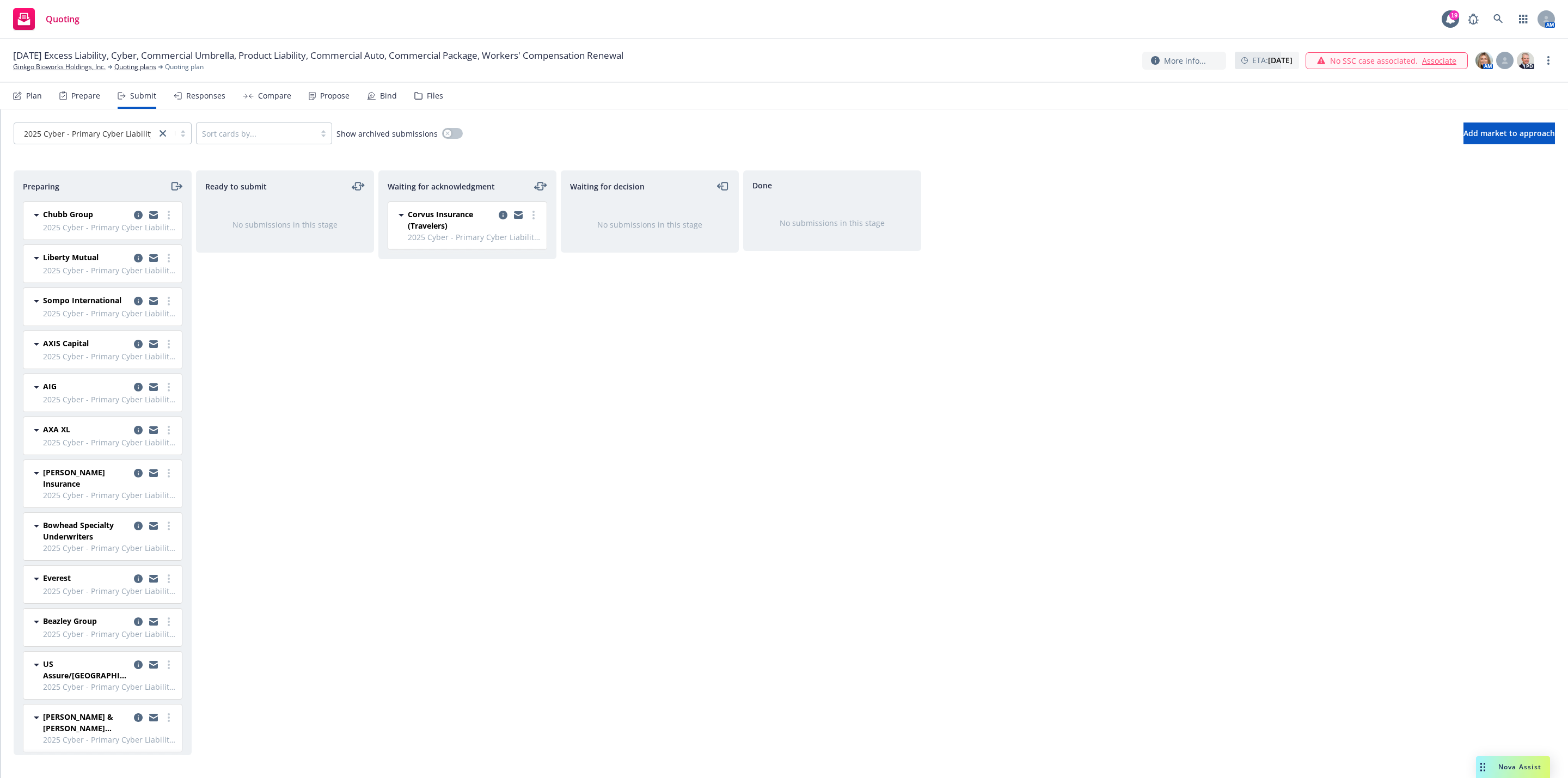
click at [631, 494] on div "Waiting for decision No submissions in this stage" at bounding box center [649, 463] width 178 height 585
click at [534, 217] on icon "more" at bounding box center [534, 215] width 2 height 9
click at [490, 306] on span "Add accepted decision" at bounding box center [485, 303] width 109 height 10
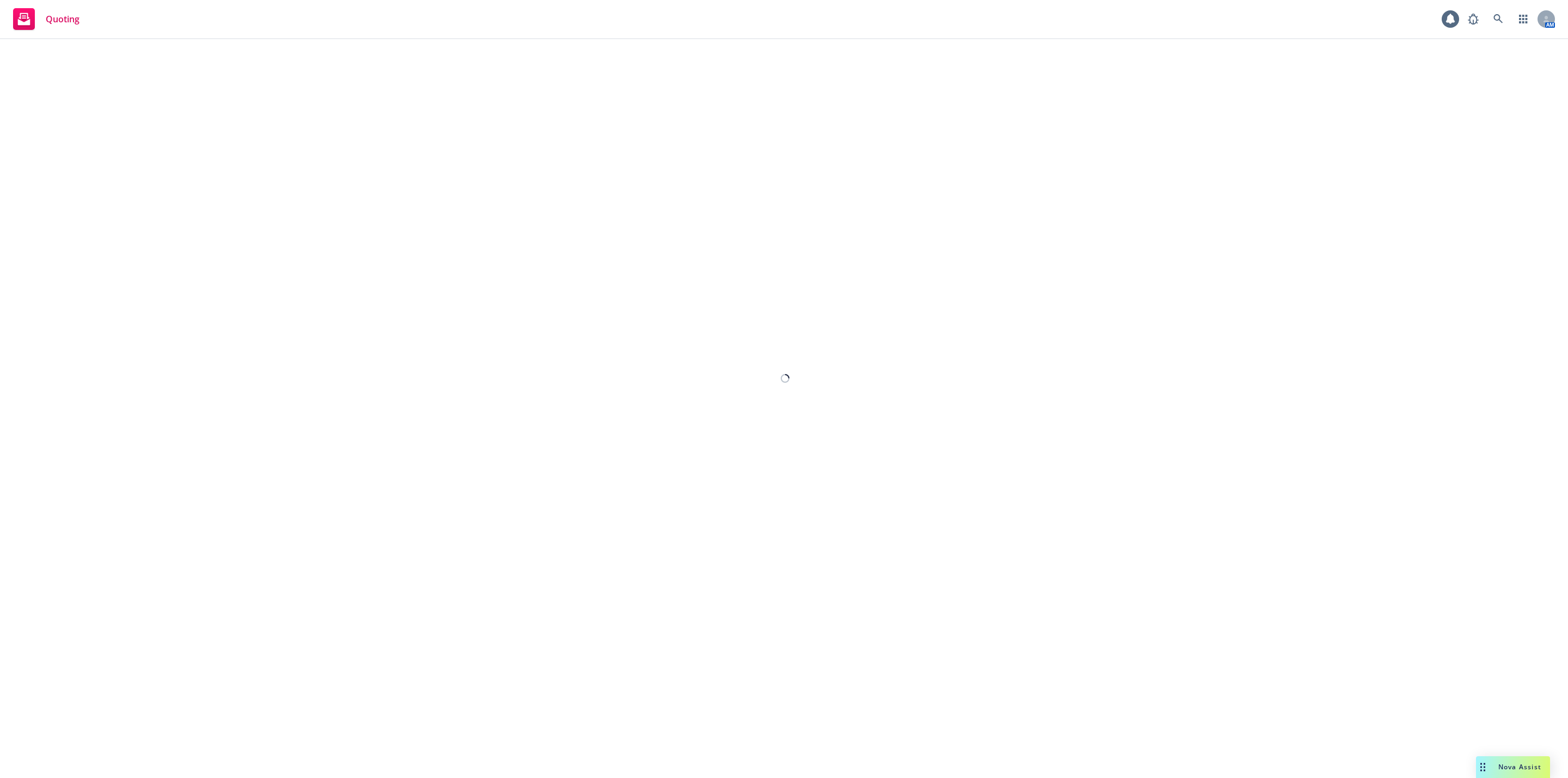
select select "12"
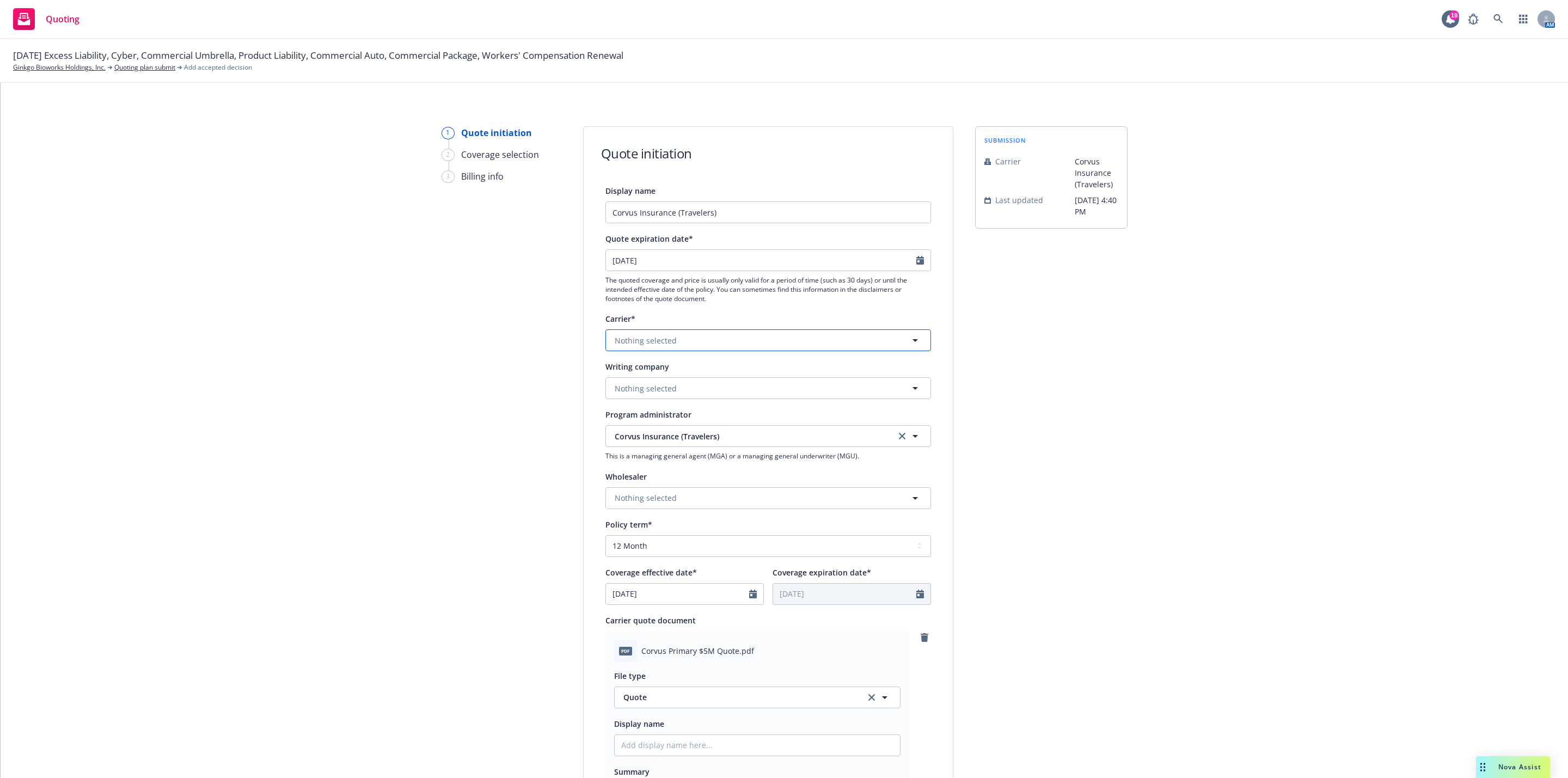
click at [680, 335] on button "Nothing selected" at bounding box center [768, 340] width 326 height 22
drag, startPoint x: 1079, startPoint y: 381, endPoint x: 1065, endPoint y: 381, distance: 14.0
click at [1080, 381] on div "submission Carrier Corvus Insurance (Travelers) Last updated [DATE] 4:40 PM" at bounding box center [1051, 571] width 152 height 889
click at [827, 400] on div "Display name Corvus Insurance (Travelers) Quote expiration date* [DATE] The quo…" at bounding box center [768, 566] width 326 height 765
click at [821, 398] on button "Nothing selected" at bounding box center [768, 388] width 326 height 22
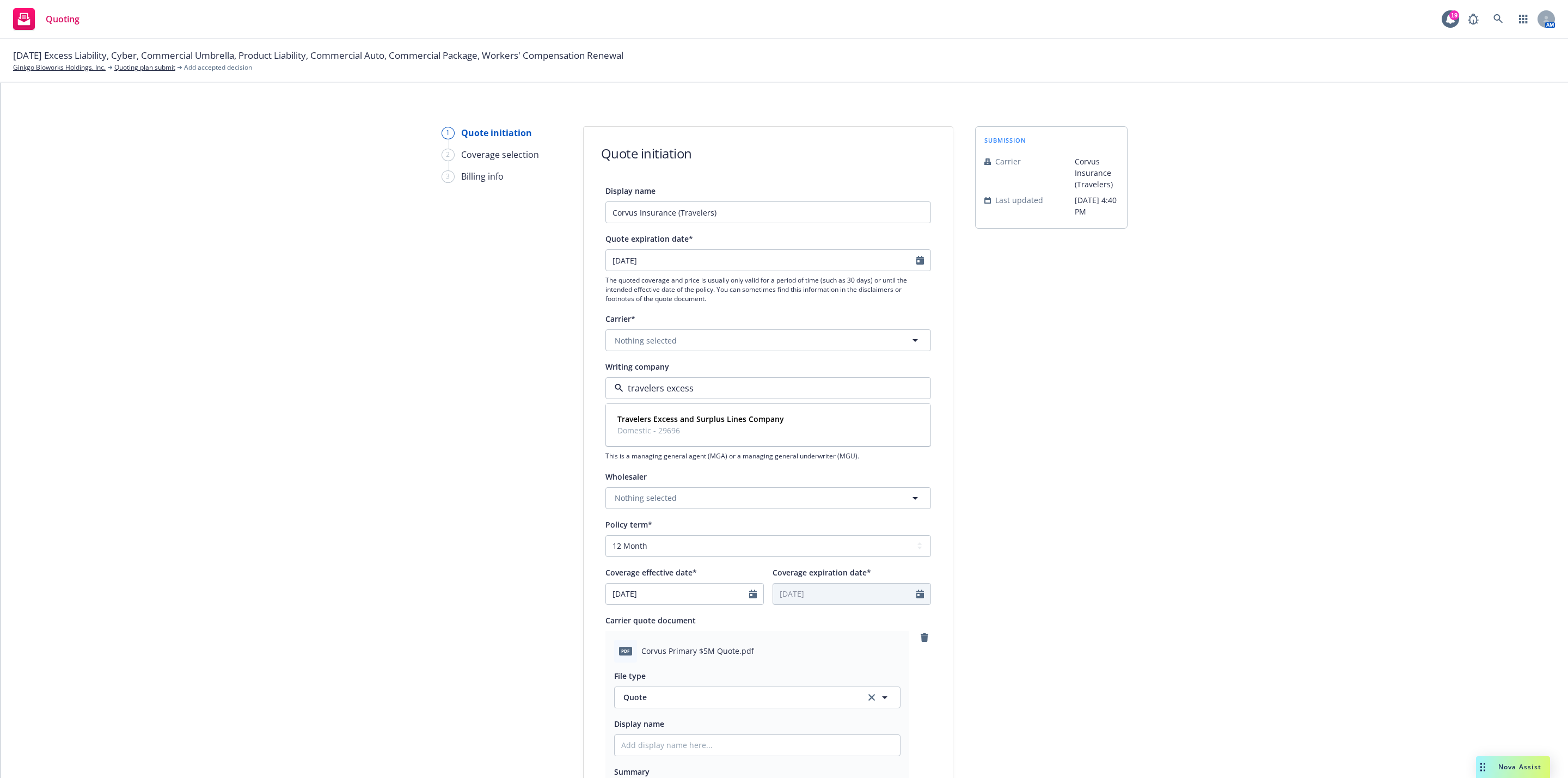
type input "travelers excess"
click at [796, 405] on div "Travelers Excess and Surplus Lines Company Domestic - 29696" at bounding box center [768, 425] width 323 height 40
type textarea "x"
click at [782, 348] on button "Travelers Insurance" at bounding box center [768, 340] width 326 height 22
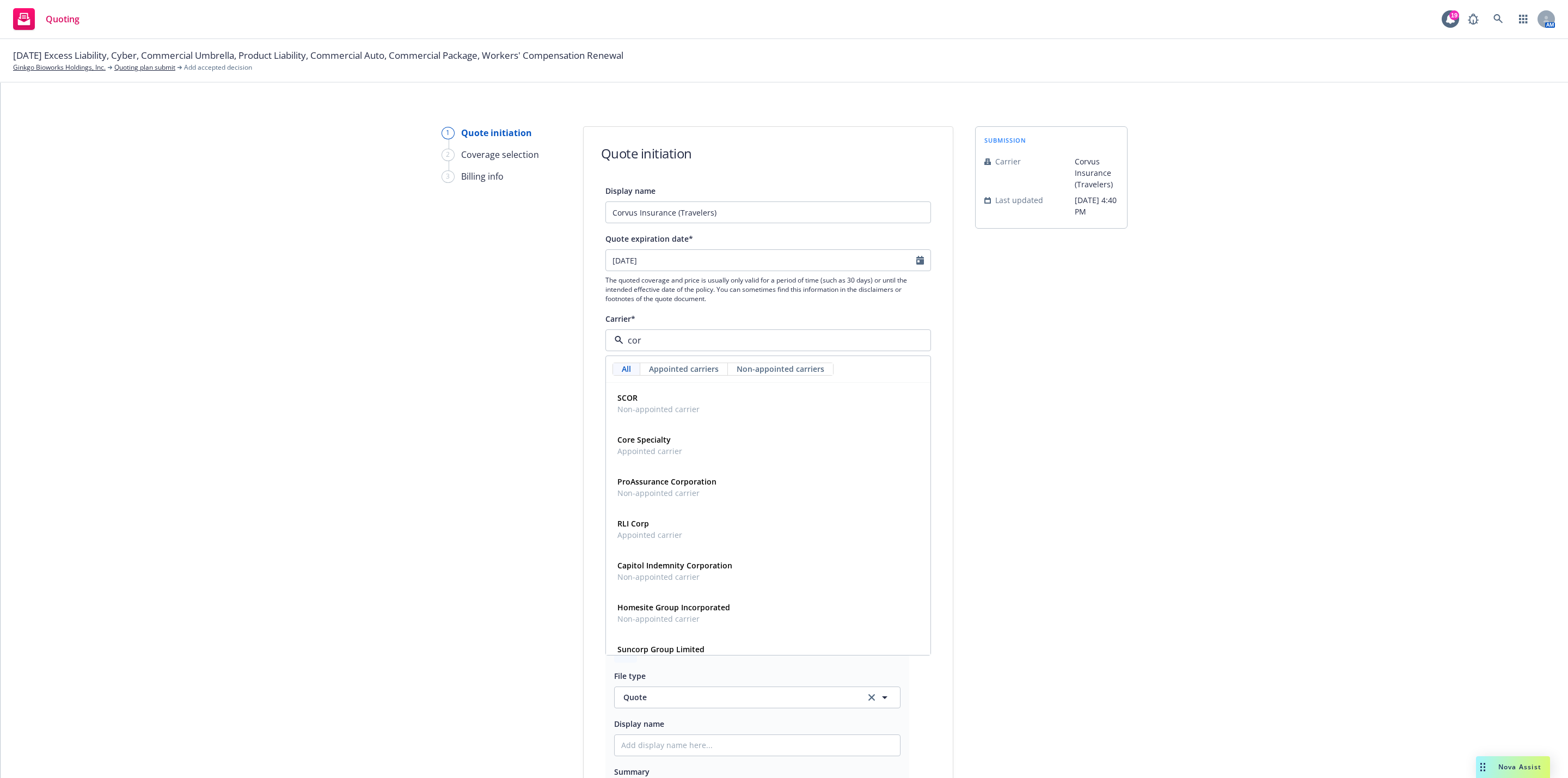
type input "corc"
type textarea "x"
type input "c"
type input "tra"
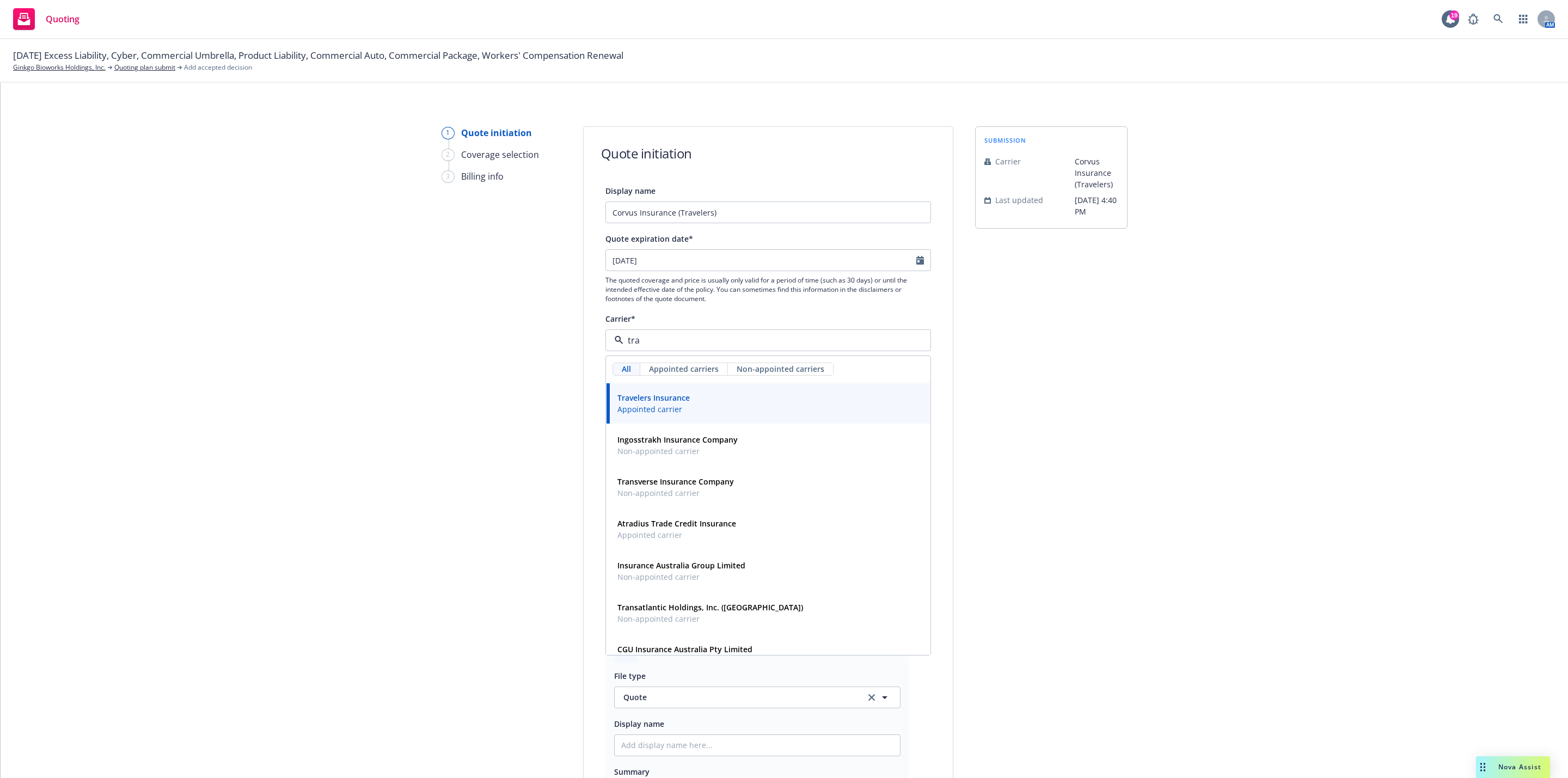
click at [1220, 374] on div "1 Quote initiation 2 Coverage selection 3 Billing info Quote initiation Display…" at bounding box center [784, 571] width 1541 height 889
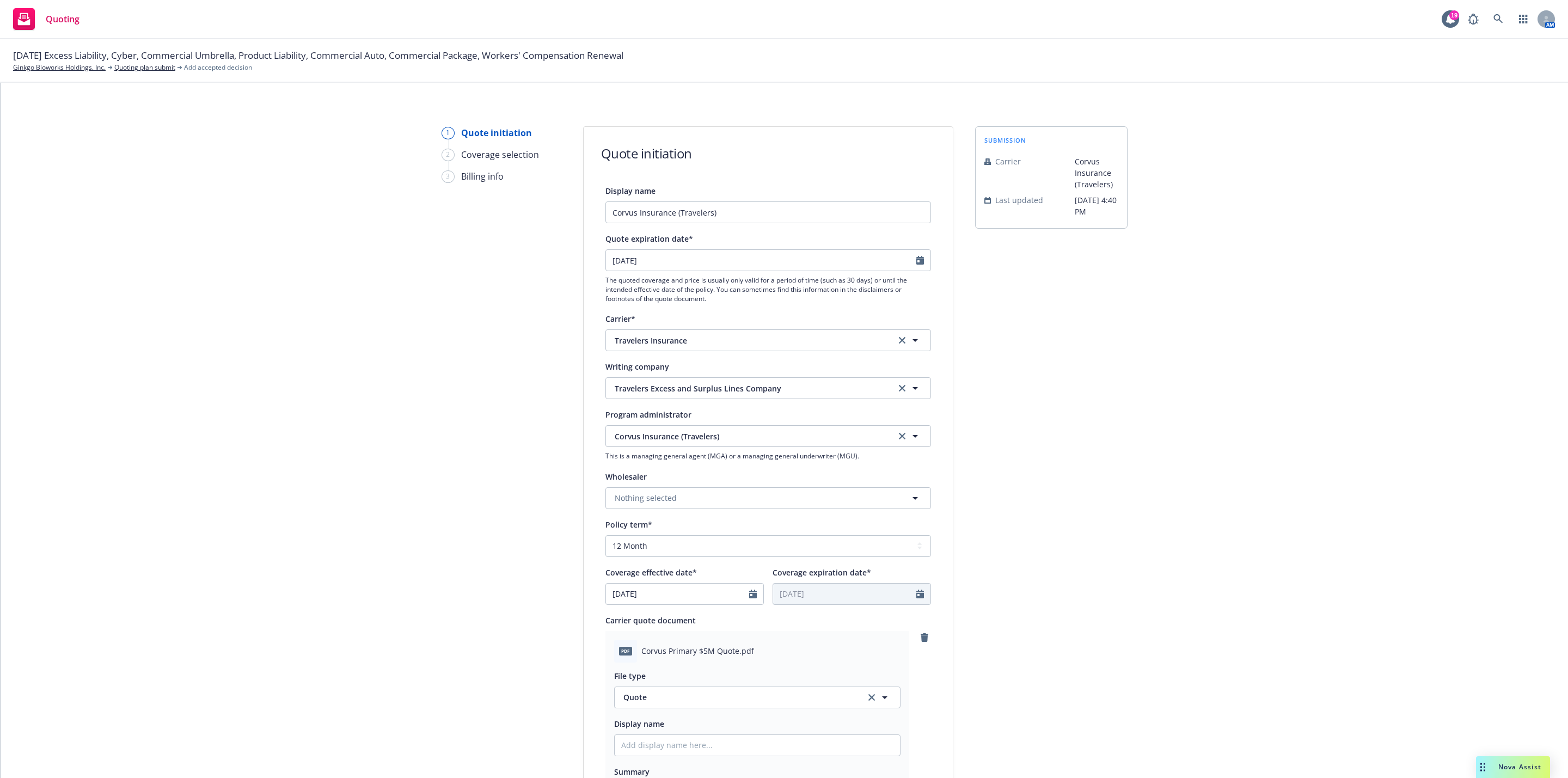
click at [1049, 447] on div "submission Carrier Corvus Insurance (Travelers) Last updated 8/25, 4:40 PM" at bounding box center [1051, 571] width 152 height 889
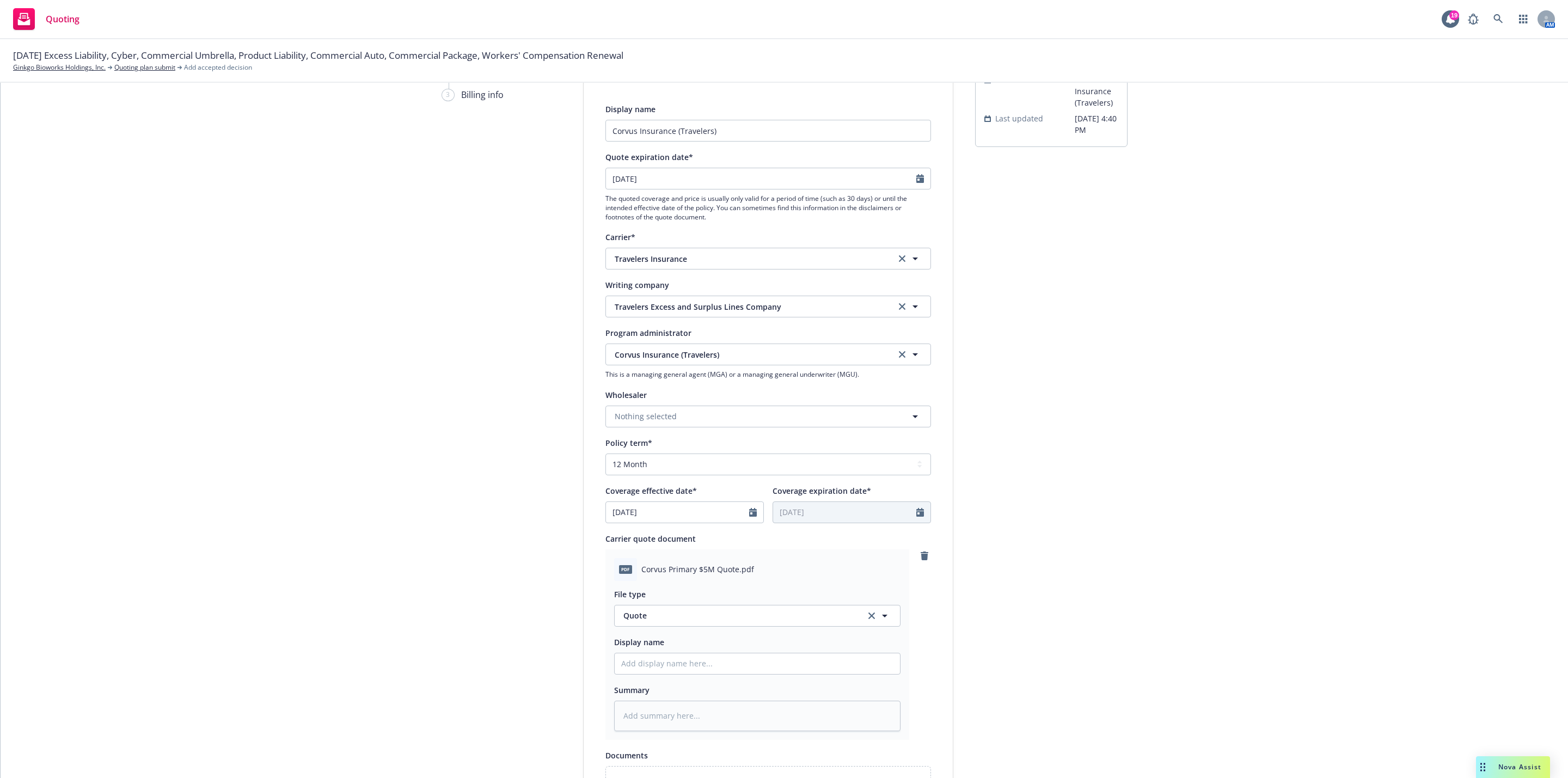
type textarea "x"
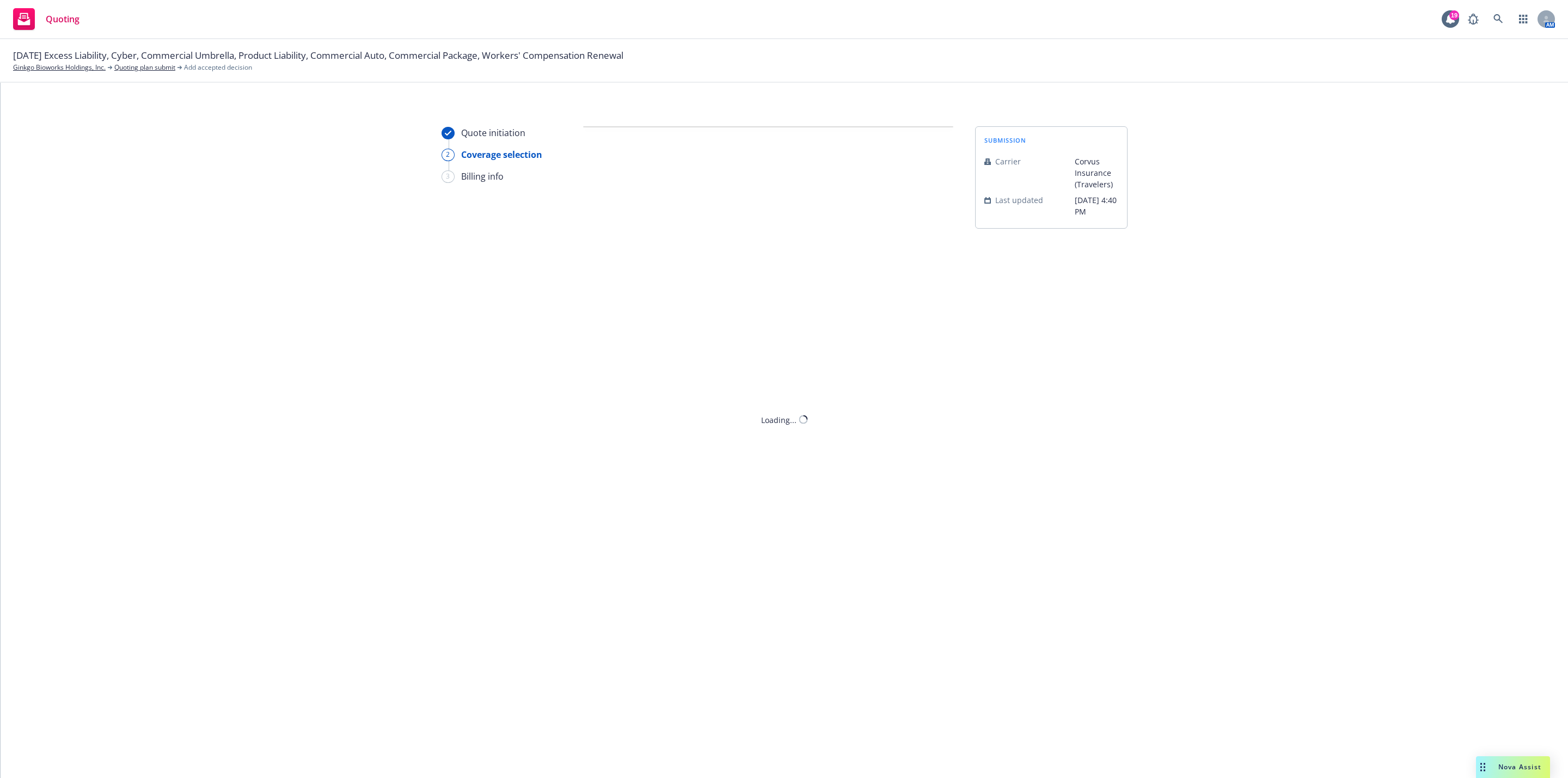
scroll to position [0, 0]
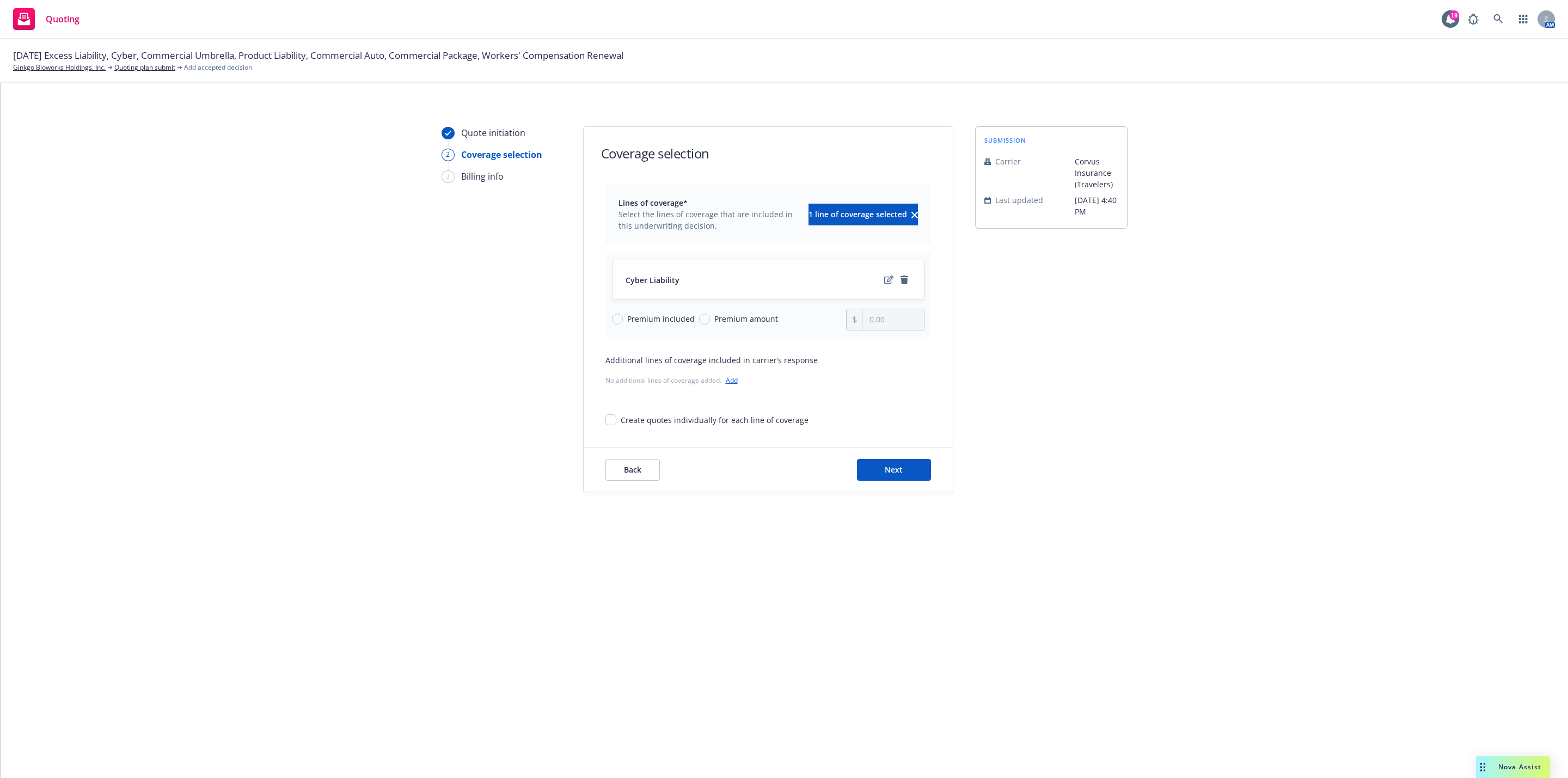
click at [656, 323] on span "Premium included" at bounding box center [660, 318] width 68 height 12
click at [623, 323] on input "Premium included" at bounding box center [617, 319] width 11 height 11
radio input "true"
click at [715, 317] on span "Premium amount" at bounding box center [746, 318] width 64 height 12
click at [710, 317] on input "Premium amount" at bounding box center [704, 319] width 11 height 11
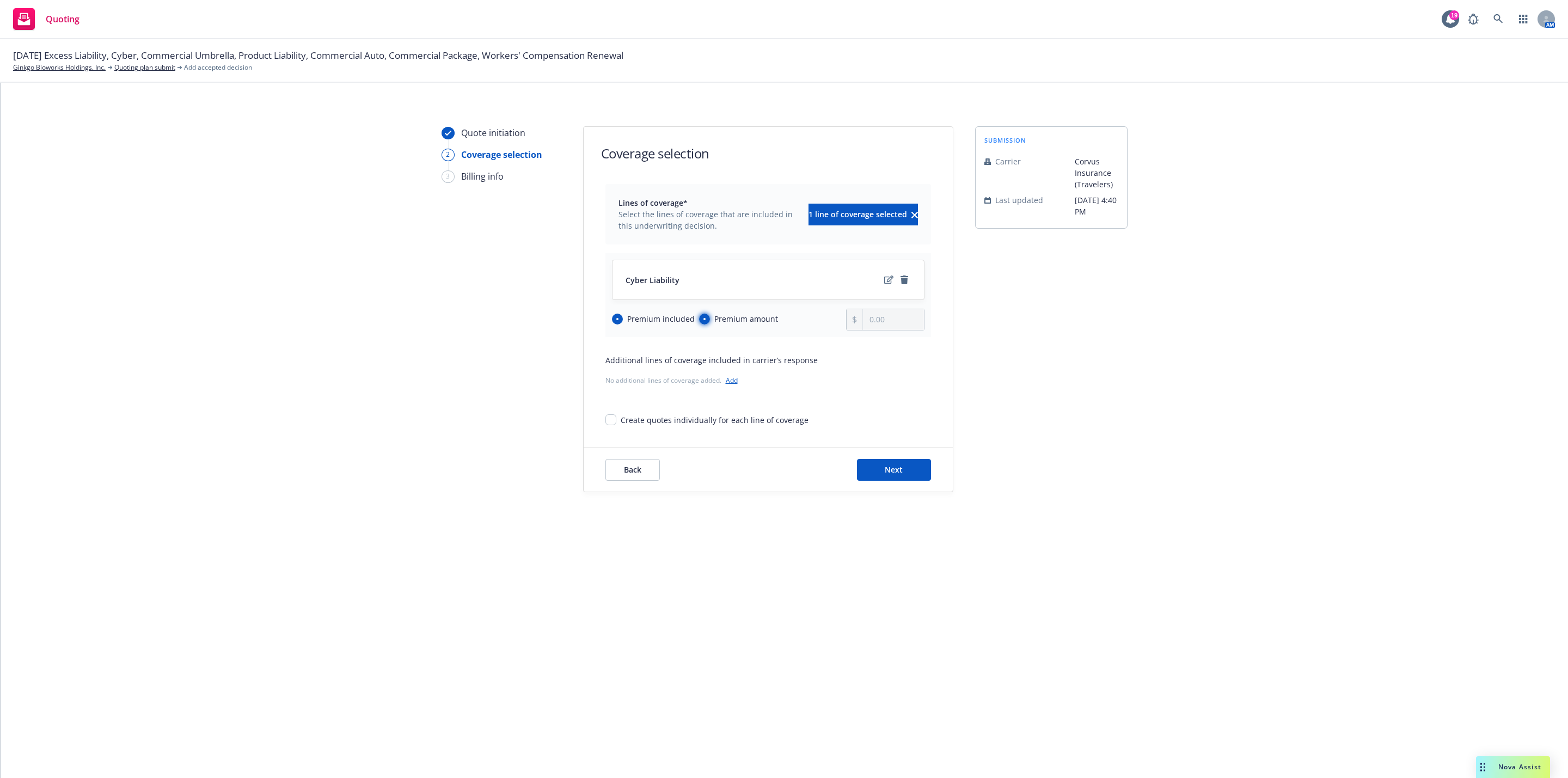
radio input "true"
radio input "false"
click at [892, 325] on input "0.00" at bounding box center [893, 320] width 60 height 21
paste input "70,713"
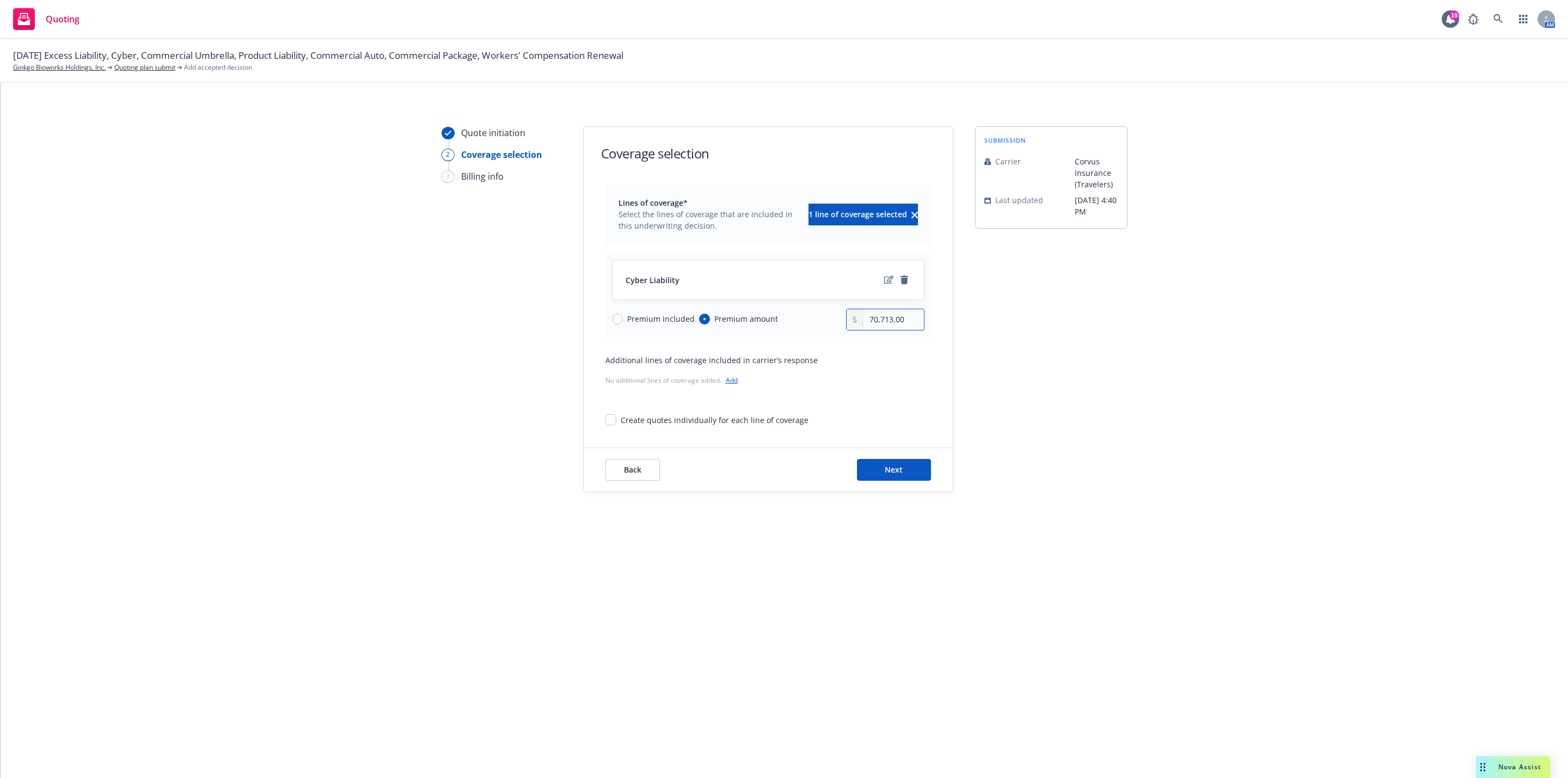
type input "70,713.00"
click at [1001, 342] on div "submission Carrier Corvus Insurance (Travelers) Last updated 8/25, 4:40 PM" at bounding box center [1051, 309] width 152 height 366
click at [894, 474] on span "Next" at bounding box center [894, 469] width 18 height 10
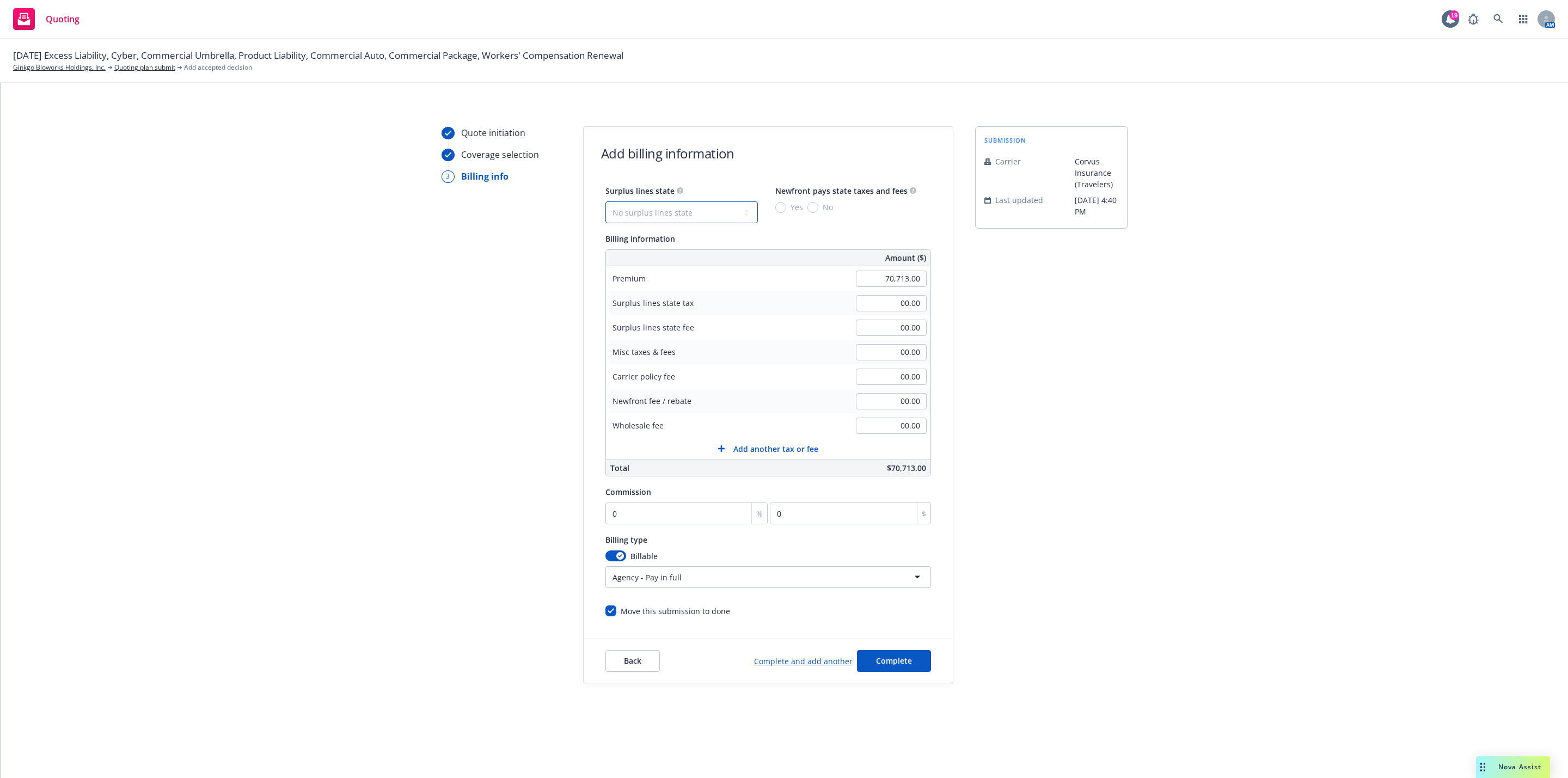
click at [670, 211] on select "No surplus lines state Alaska Alabama Arkansas Arizona California Colorado Conn…" at bounding box center [682, 212] width 152 height 22
click at [689, 220] on select "No surplus lines state Alaska Alabama Arkansas Arizona California Colorado Conn…" at bounding box center [682, 212] width 152 height 22
select select "MA"
click at [606, 202] on select "No surplus lines state Alaska Alabama Arkansas Arizona California Colorado Conn…" at bounding box center [682, 212] width 152 height 22
type input "2,828.52"
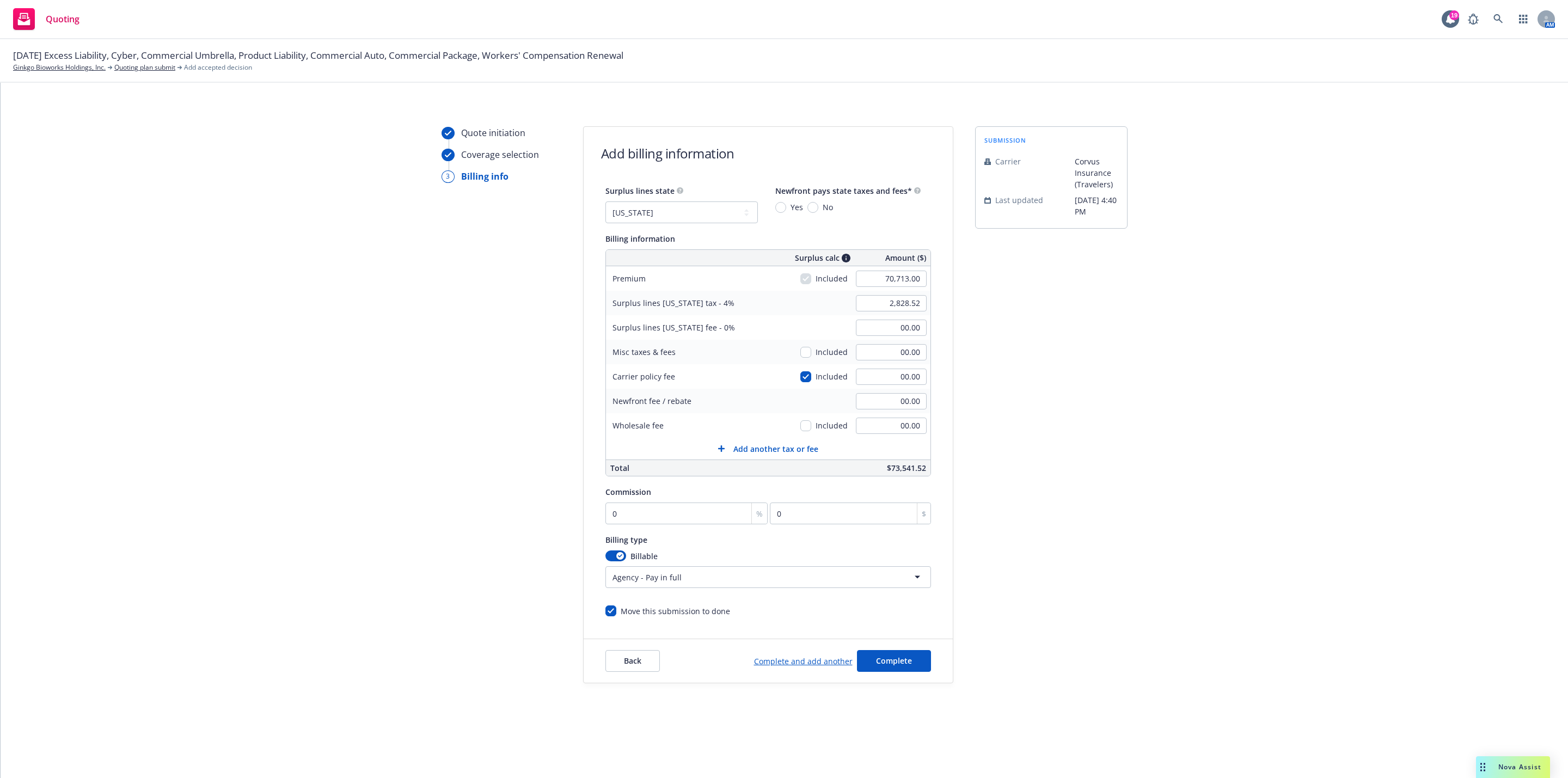
click at [786, 205] on span "Yes" at bounding box center [795, 207] width 17 height 12
click at [786, 205] on input "Yes" at bounding box center [781, 208] width 11 height 11
radio input "true"
click at [701, 518] on input "0" at bounding box center [687, 514] width 163 height 22
click at [699, 518] on input "0" at bounding box center [687, 514] width 163 height 22
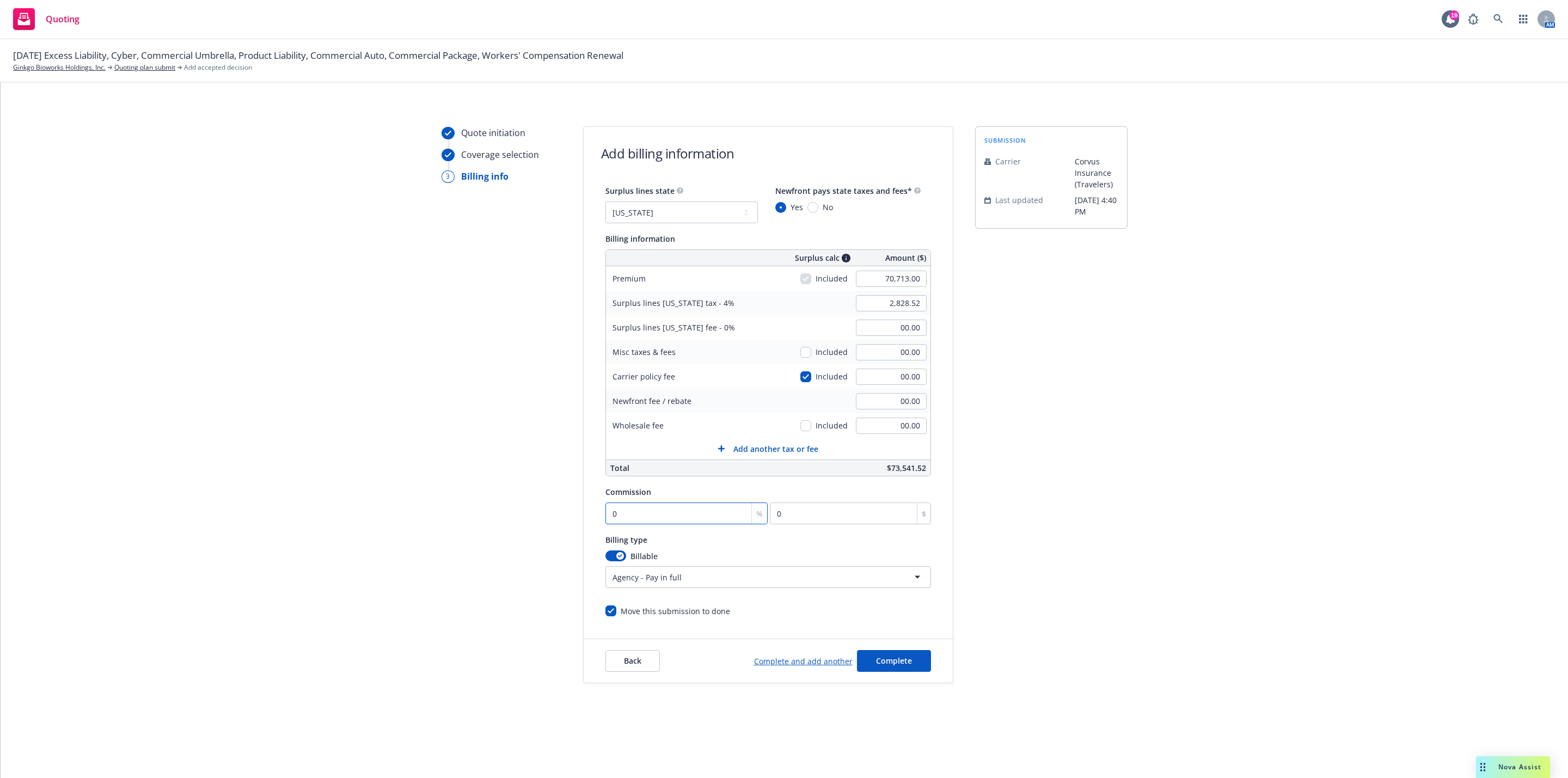
type input "01"
type input "707.13"
type input "015"
type input "10606.95"
click at [1091, 555] on div "submission Carrier Corvus Insurance (Travelers) Last updated 8/25, 4:40 PM" at bounding box center [1051, 405] width 152 height 557
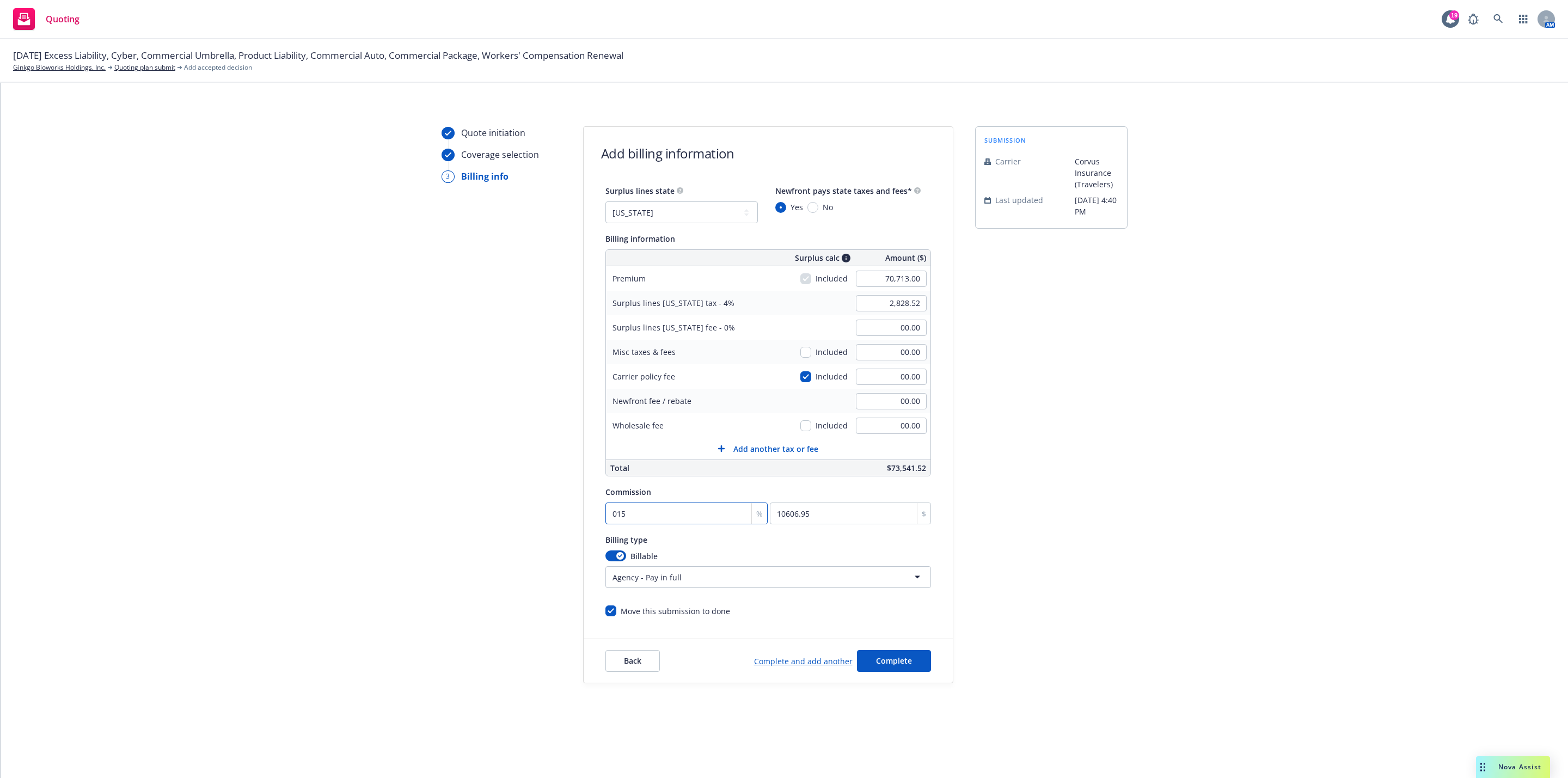
click at [617, 519] on input "015" at bounding box center [687, 514] width 163 height 22
type input "1"
type input "707.13"
type input "15"
type input "10606.95"
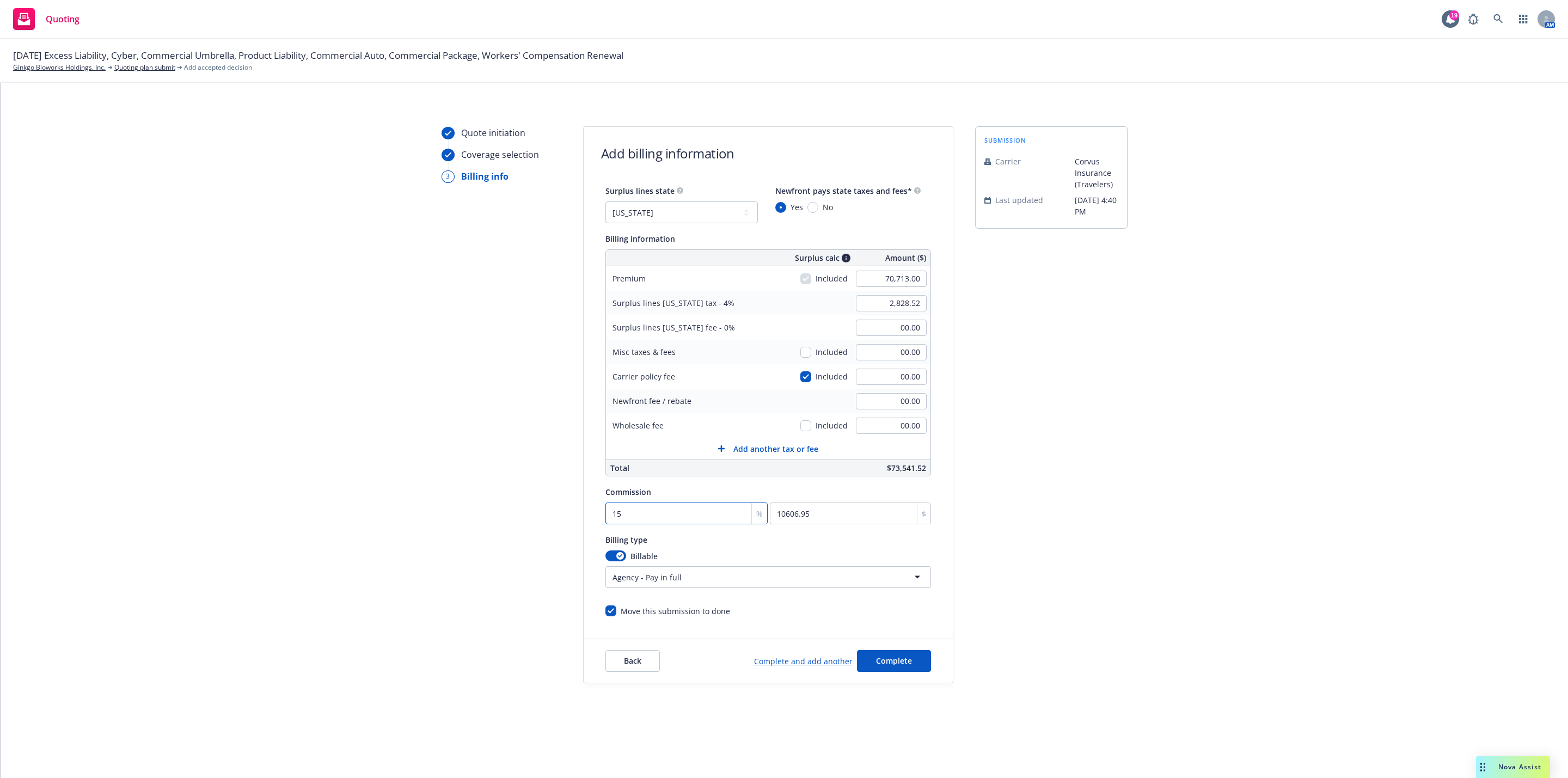
type input "15"
click at [1139, 510] on div "Quote initiation Coverage selection 3 Billing info Add billing information Surp…" at bounding box center [784, 405] width 1541 height 557
click at [895, 662] on span "Complete" at bounding box center [894, 661] width 36 height 10
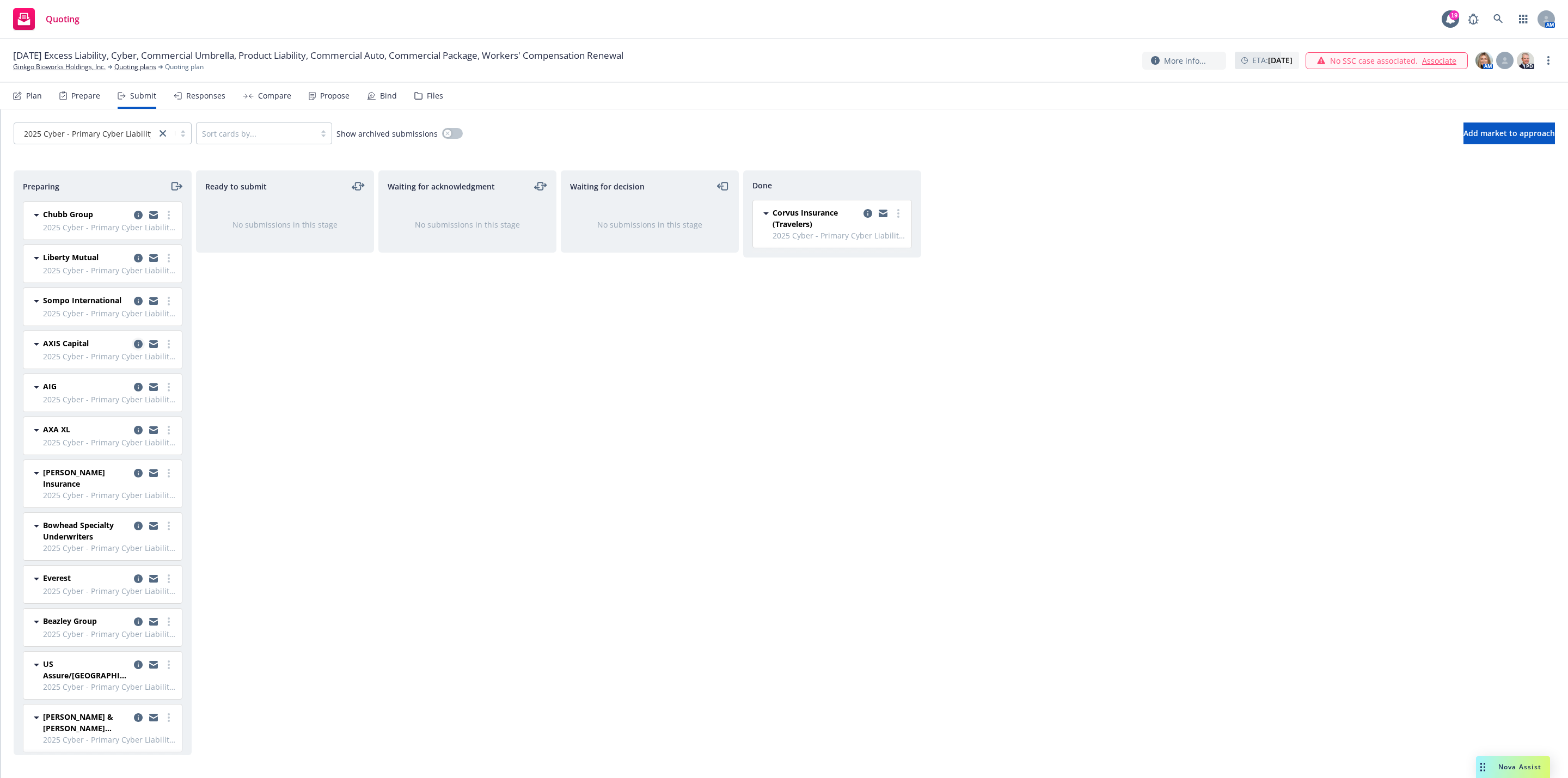
click at [134, 348] on icon "copy logging email" at bounding box center [138, 344] width 9 height 9
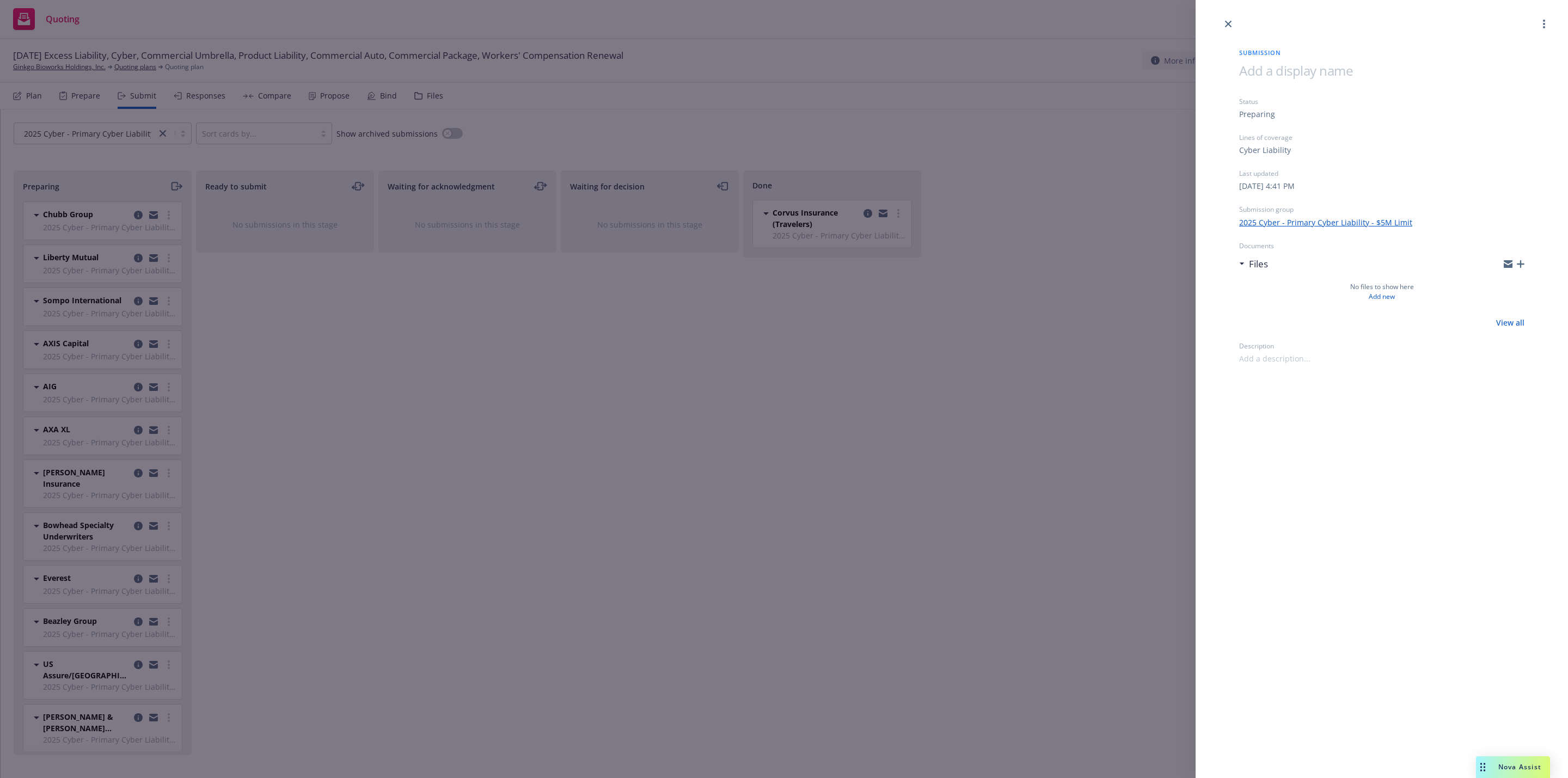
click at [236, 402] on div "Submission Status Preparing Lines of coverage Cyber Liability Last updated Mond…" at bounding box center [784, 389] width 1568 height 778
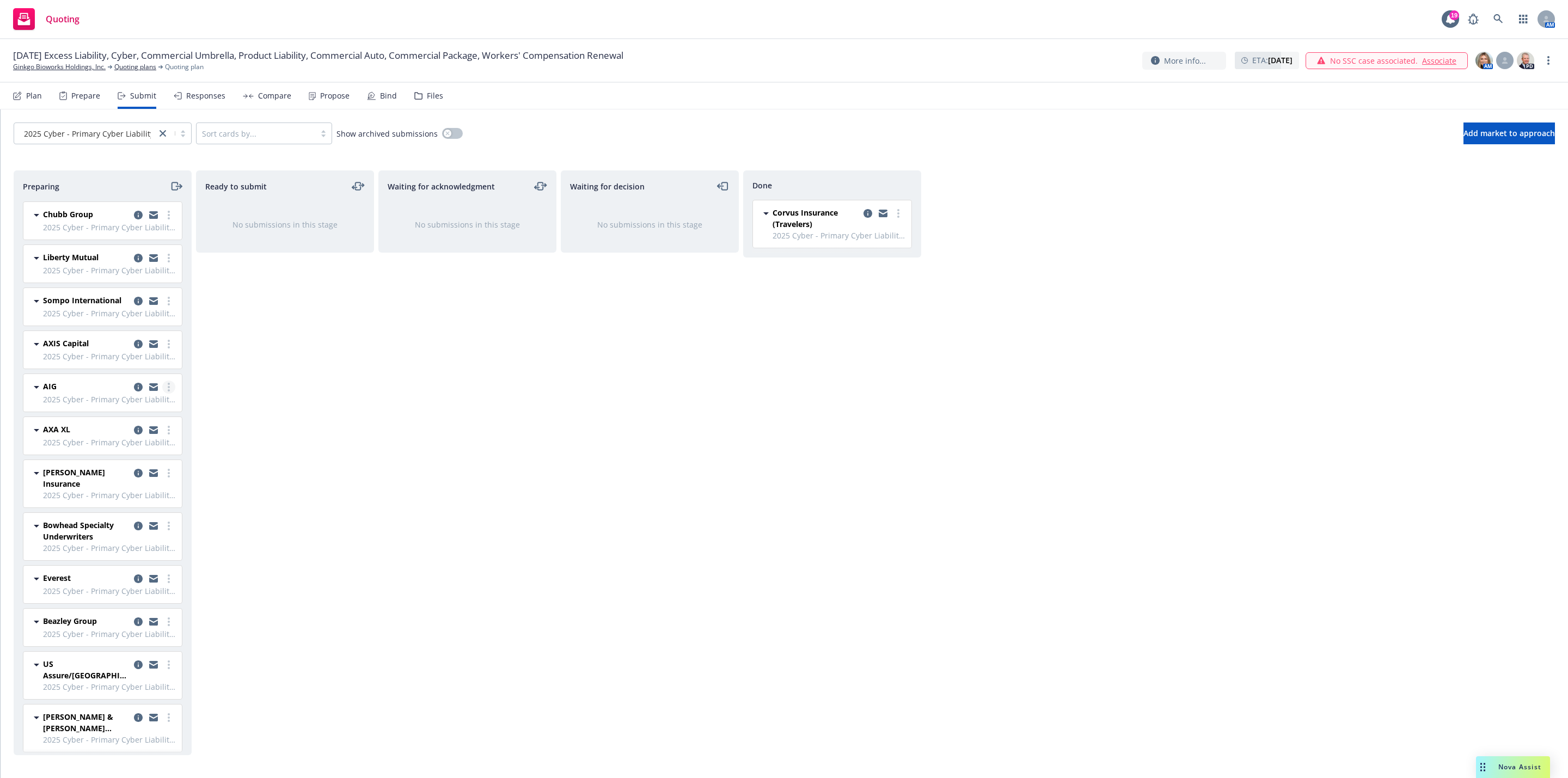
click at [163, 394] on link "more" at bounding box center [169, 387] width 13 height 13
click at [110, 490] on span "Add accepted decision" at bounding box center [108, 487] width 109 height 10
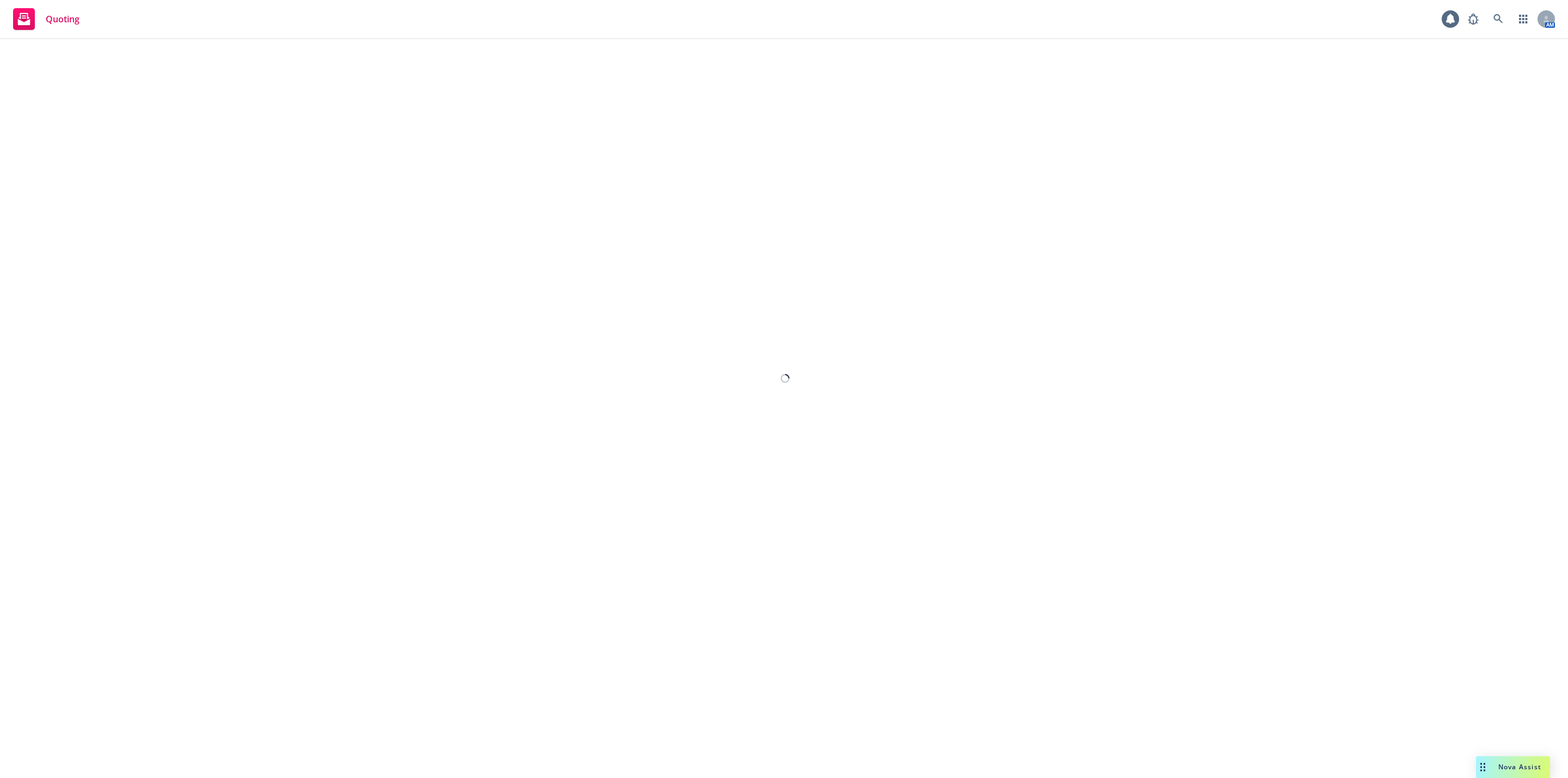
select select "12"
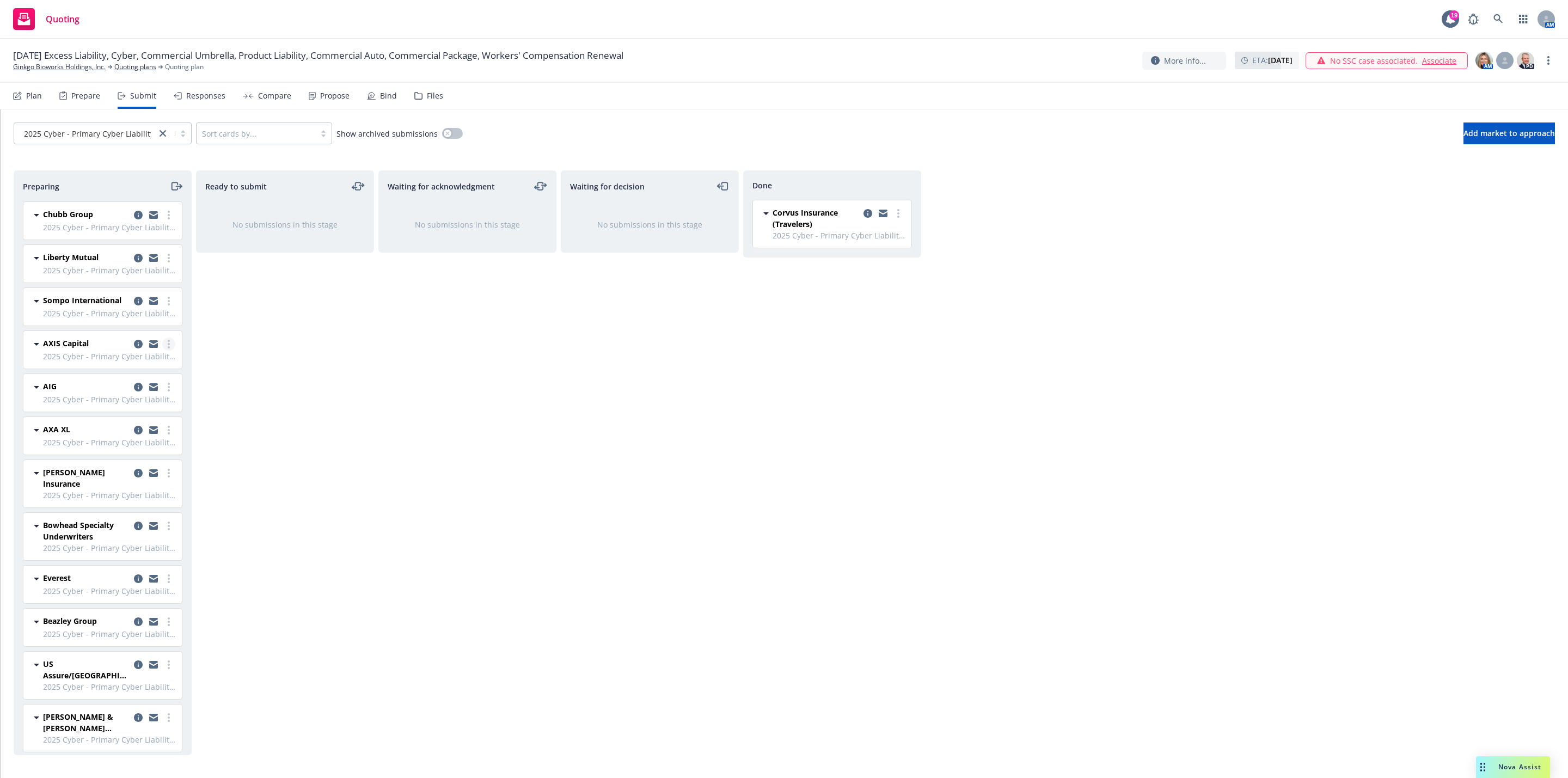
click at [167, 348] on icon "more" at bounding box center [169, 344] width 2 height 9
click at [123, 436] on link "Add accepted decision" at bounding box center [108, 444] width 109 height 22
select select "12"
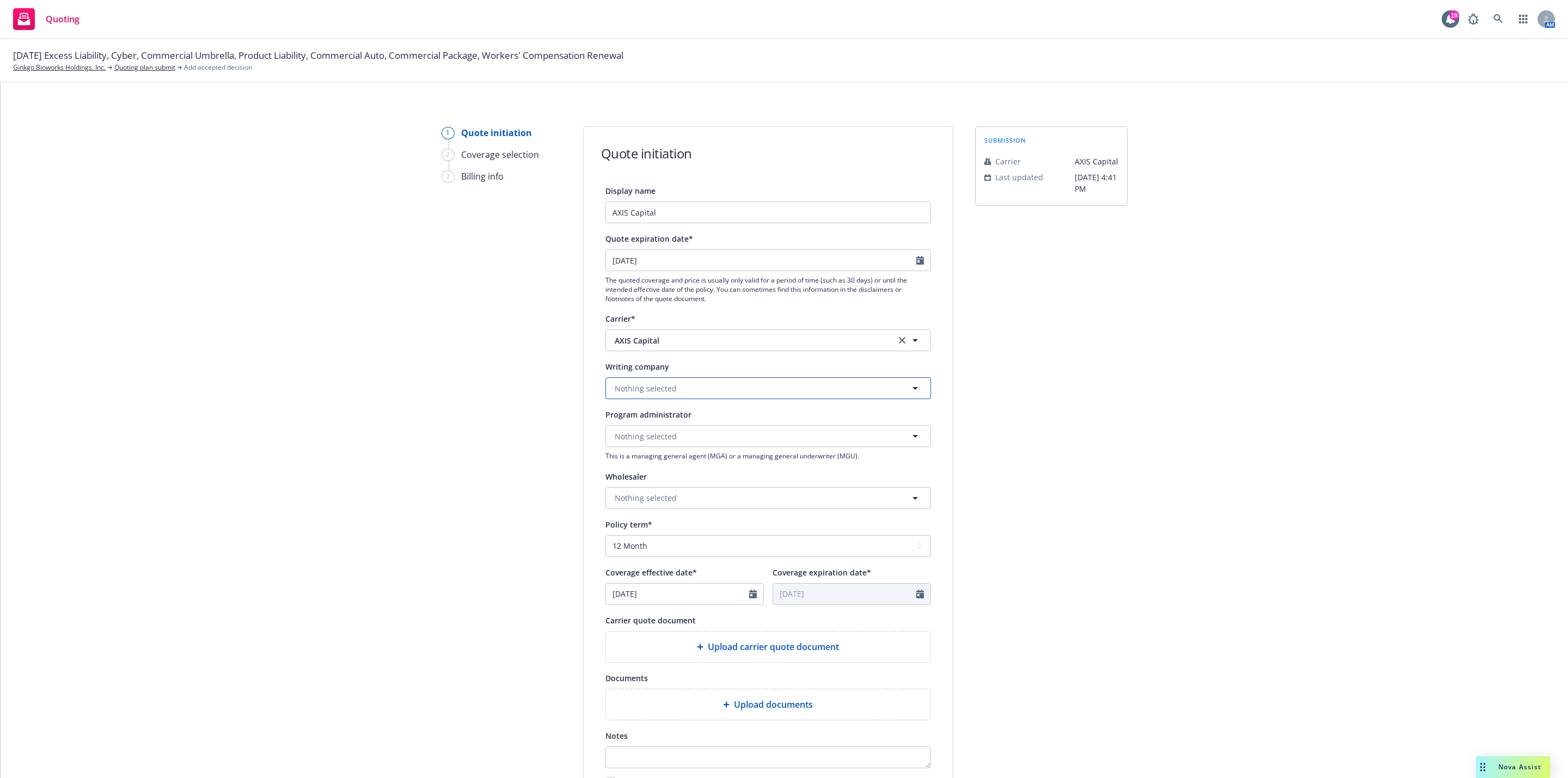
click at [718, 395] on button "Nothing selected" at bounding box center [768, 388] width 326 height 22
type input "axis s"
click at [699, 423] on strong "AXIS Surplus Insurance Company" at bounding box center [679, 419] width 123 height 10
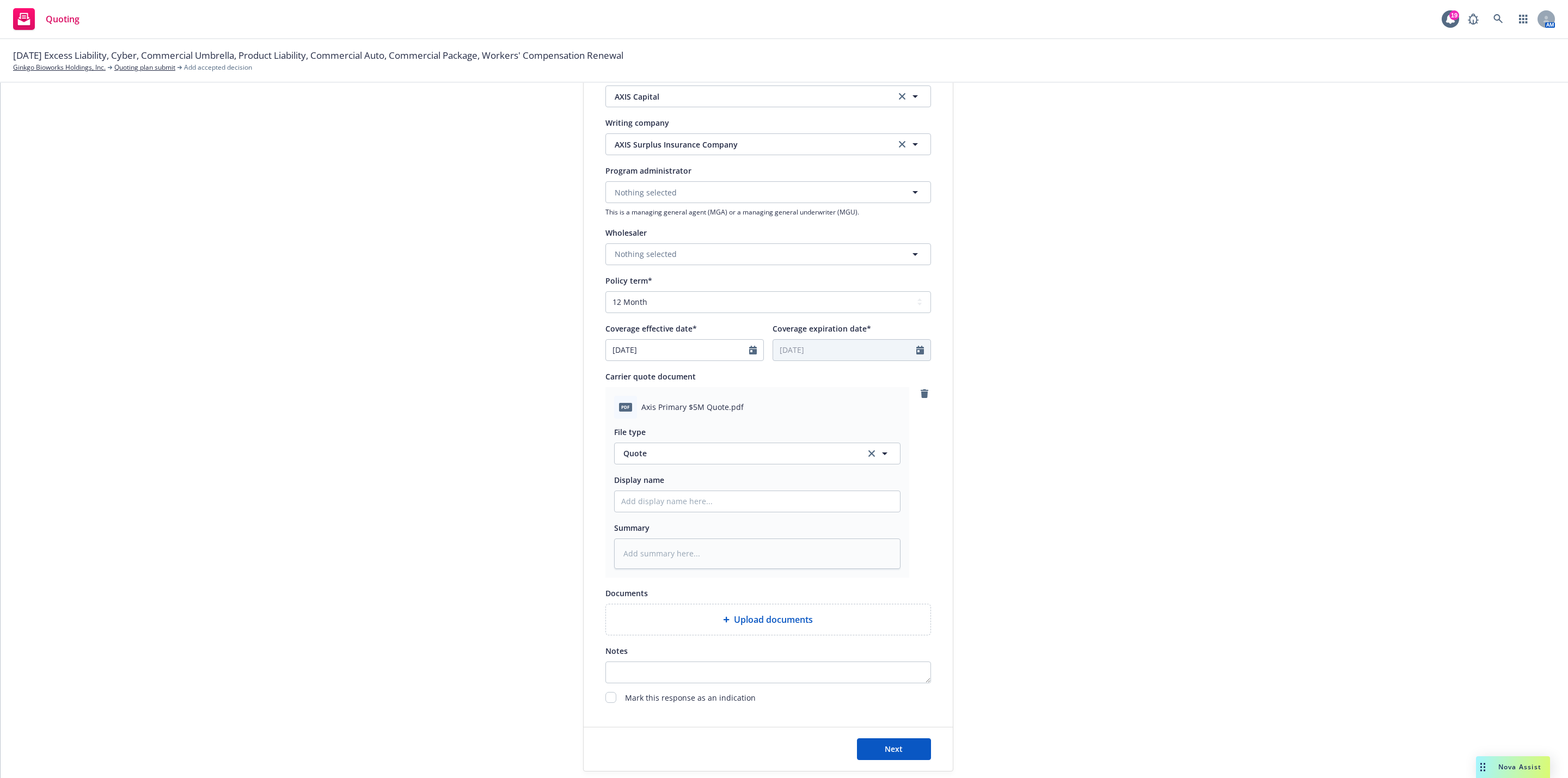
scroll to position [245, 0]
click at [877, 745] on button "Next" at bounding box center [894, 748] width 74 height 22
type textarea "x"
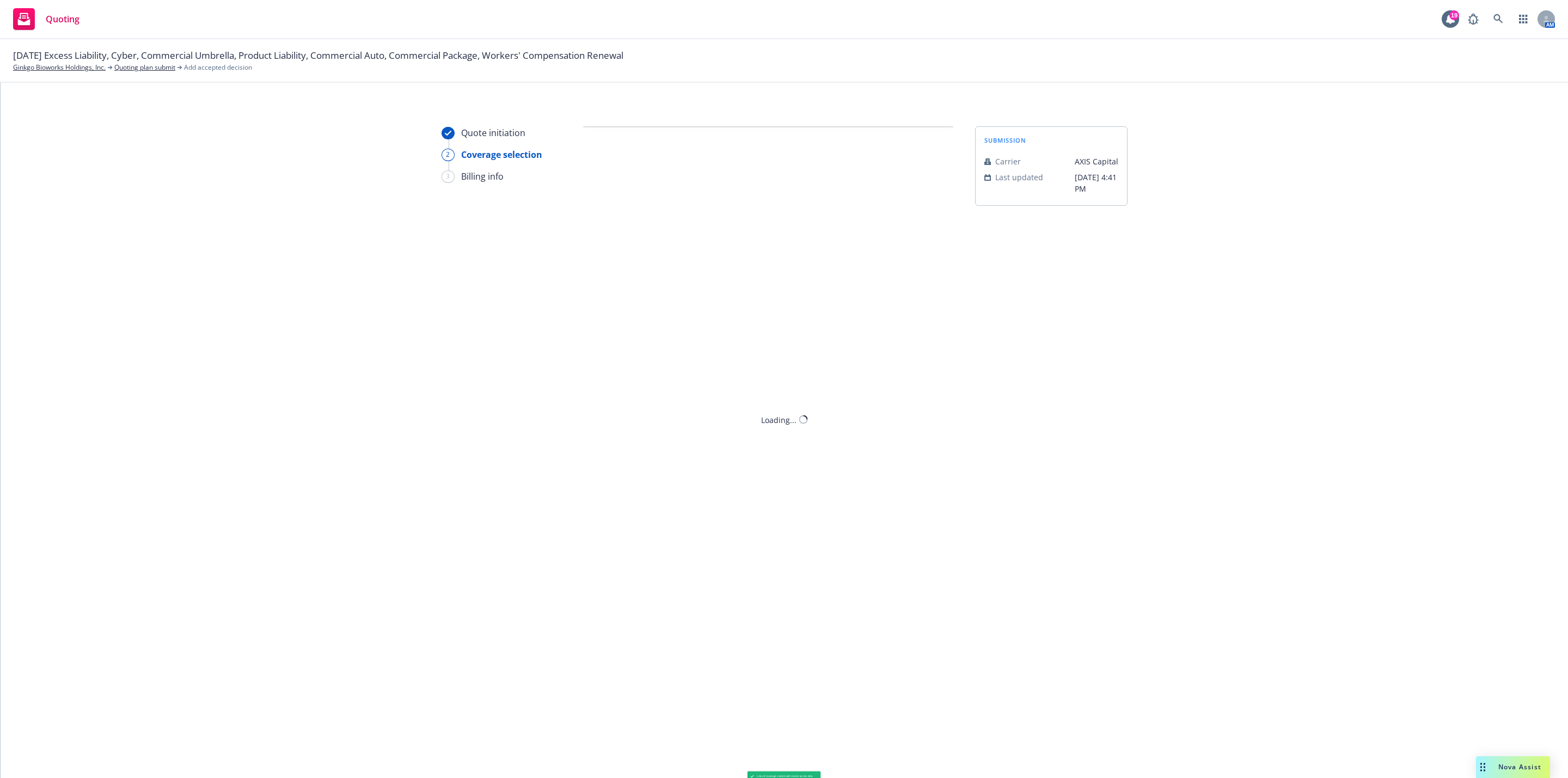
scroll to position [0, 0]
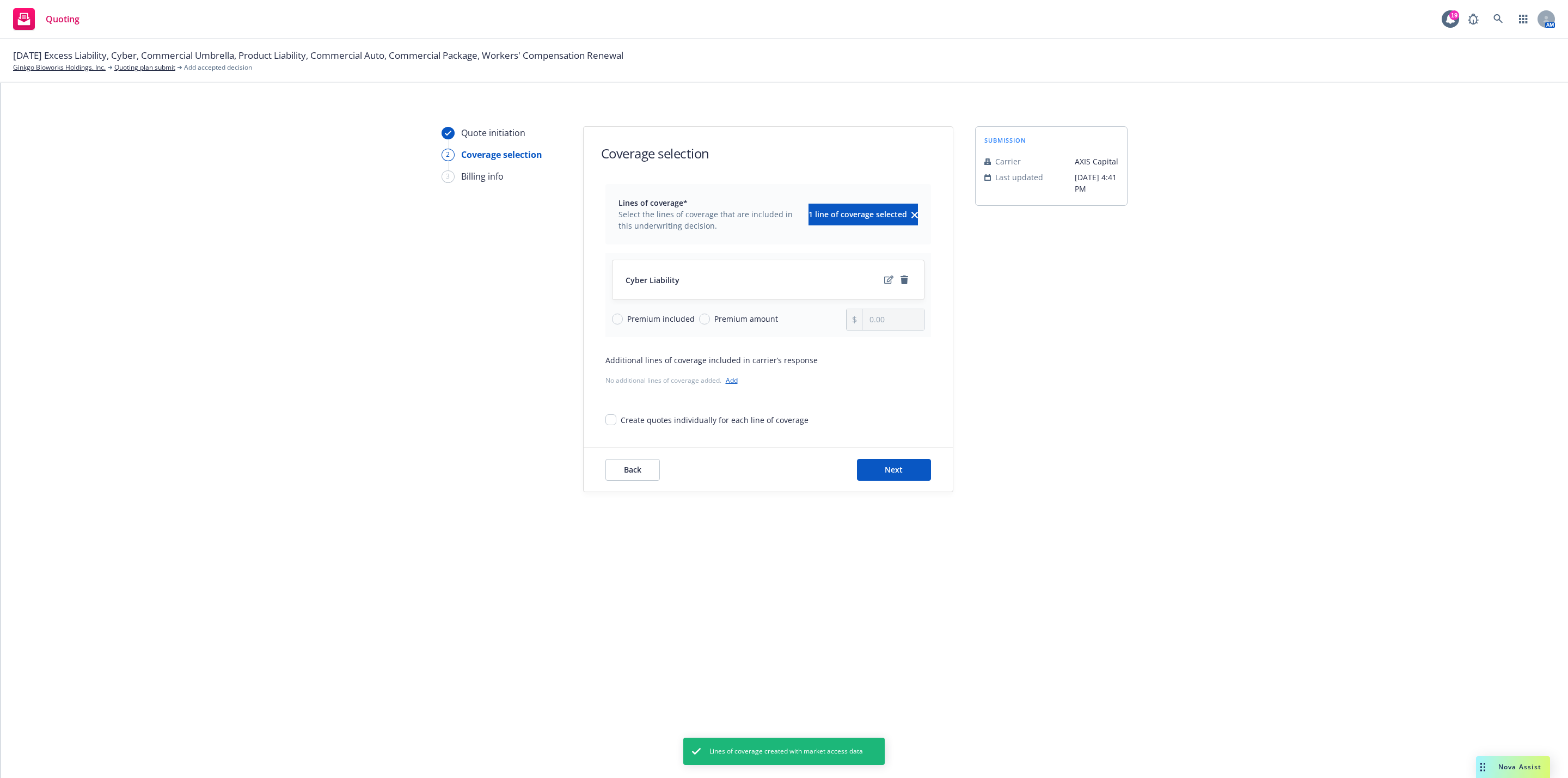
click at [739, 328] on div "Premium included Premium amount" at bounding box center [729, 320] width 235 height 22
click at [739, 327] on div "Premium included Premium amount" at bounding box center [729, 320] width 235 height 22
click at [737, 321] on span "Premium amount" at bounding box center [746, 318] width 64 height 12
click at [710, 321] on input "Premium amount" at bounding box center [704, 319] width 11 height 11
radio input "true"
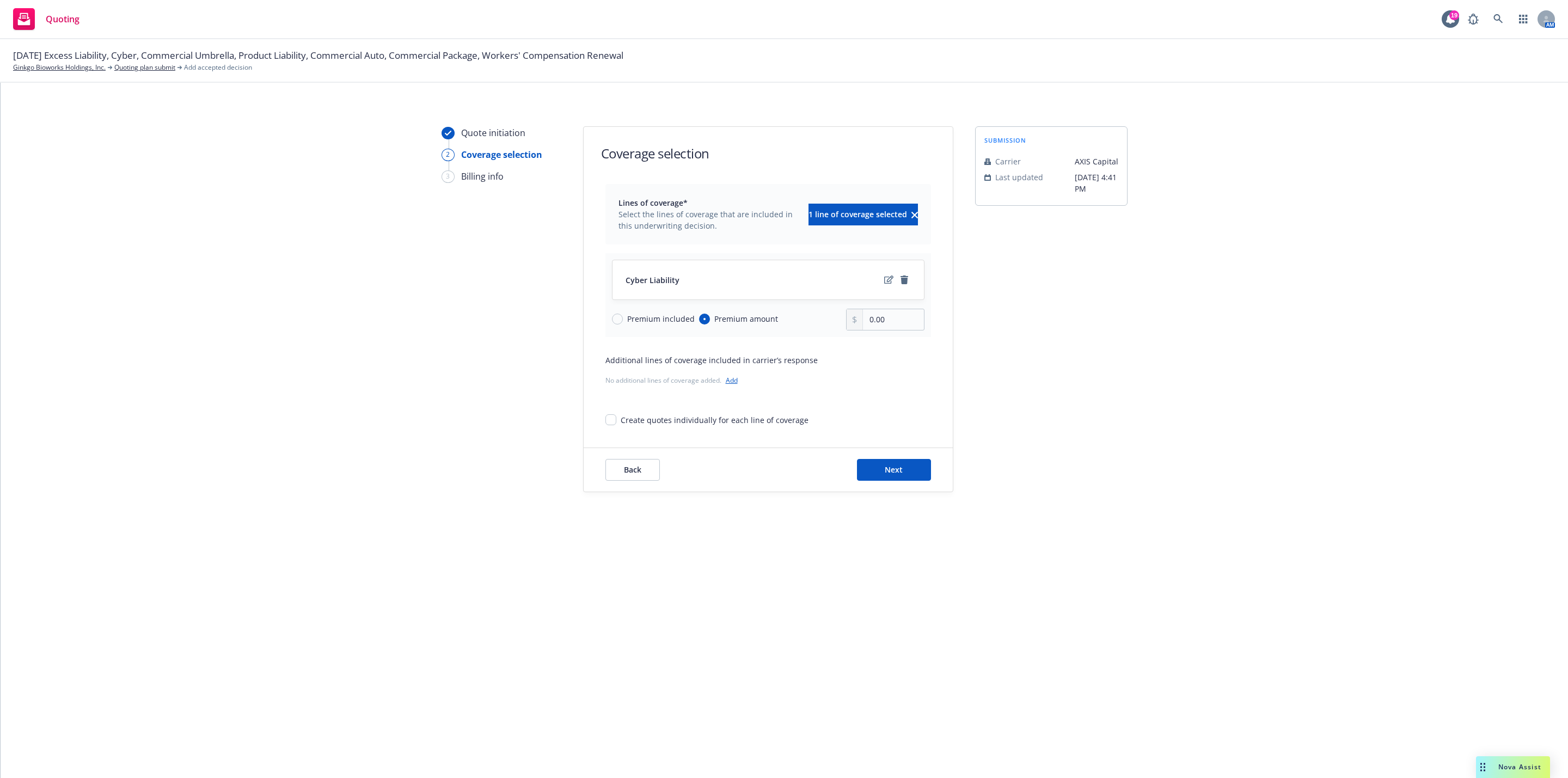
click at [877, 332] on div "Cyber Liability Premium included Premium amount 0.00" at bounding box center [768, 295] width 326 height 84
click at [877, 323] on input "0.00" at bounding box center [893, 320] width 60 height 21
paste input "106,90"
type input "106,900.00"
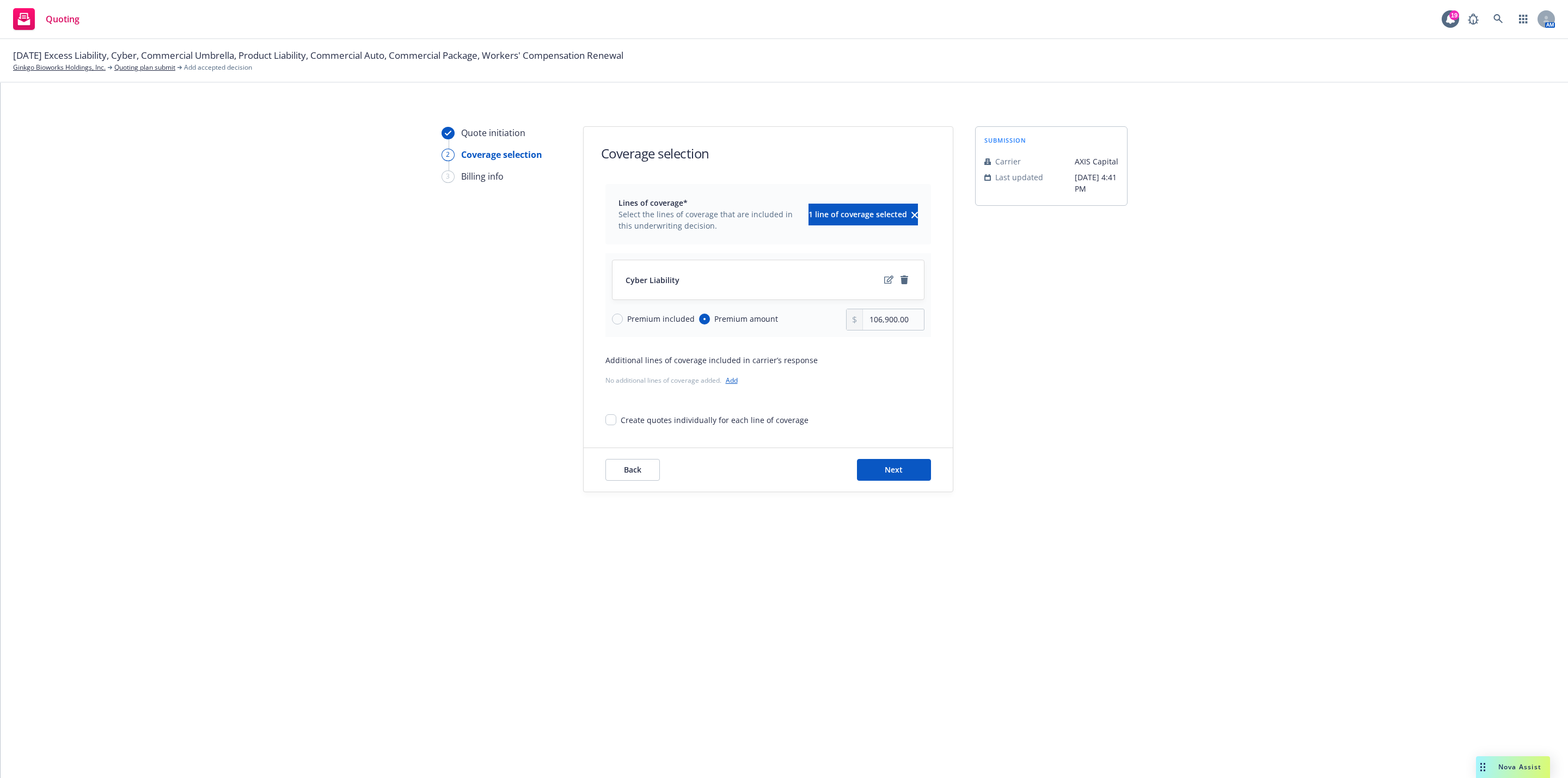
click at [1062, 387] on div "submission Carrier AXIS Capital Last updated 8/25, 4:41 PM" at bounding box center [1051, 309] width 152 height 366
click at [905, 451] on div "Back Next" at bounding box center [768, 470] width 369 height 44
click at [917, 477] on button "Next" at bounding box center [894, 470] width 74 height 22
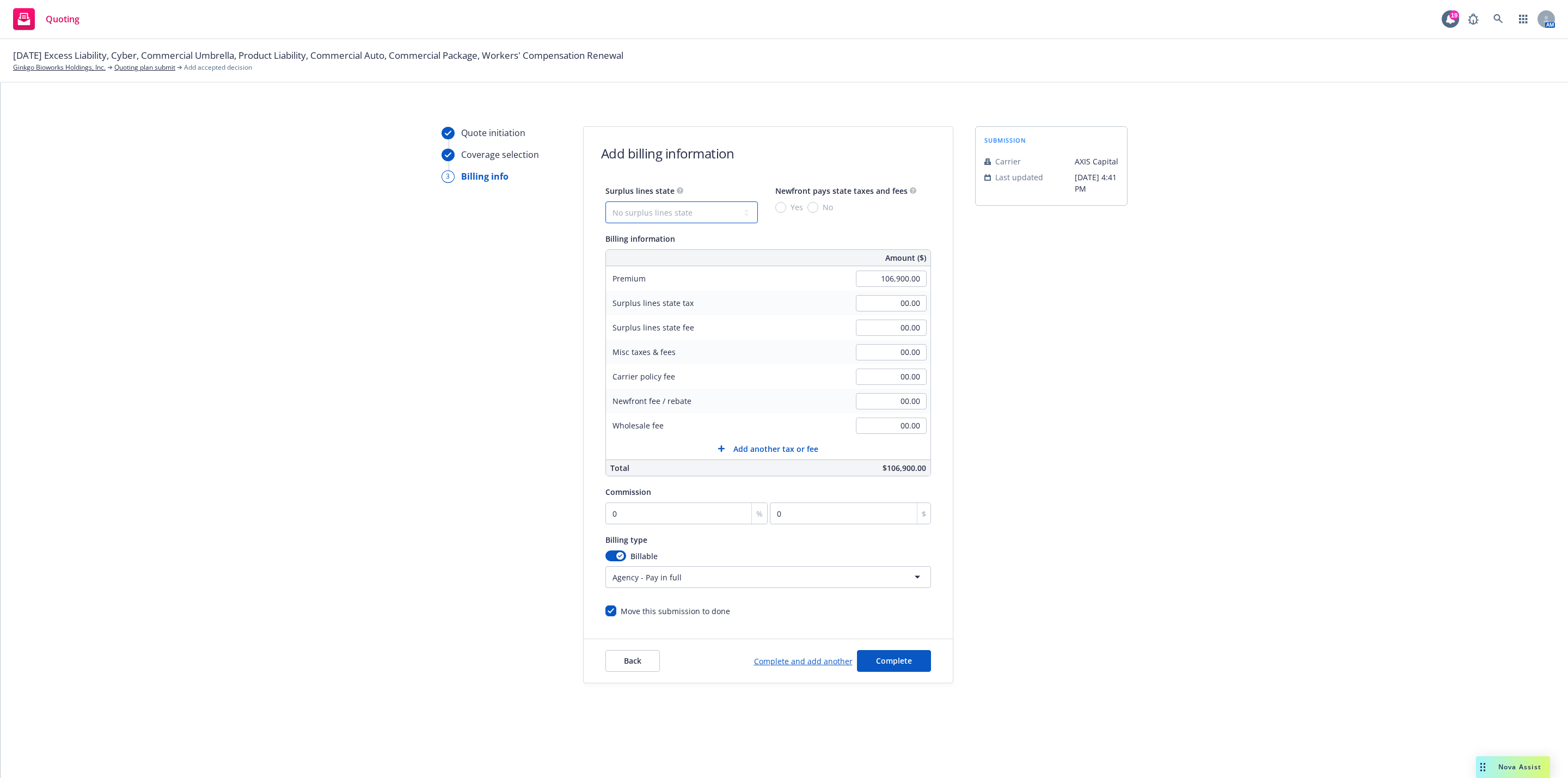
click at [673, 217] on select "No surplus lines state Alaska Alabama Arkansas Arizona California Colorado Conn…" at bounding box center [682, 212] width 152 height 22
select select "MA"
click at [606, 202] on select "No surplus lines state Alaska Alabama Arkansas Arizona California Colorado Conn…" at bounding box center [682, 212] width 152 height 22
type input "4,276.00"
click at [773, 213] on div "Surplus lines state No surplus lines state Alaska Alabama Arkansas Arizona Cali…" at bounding box center [768, 203] width 326 height 39
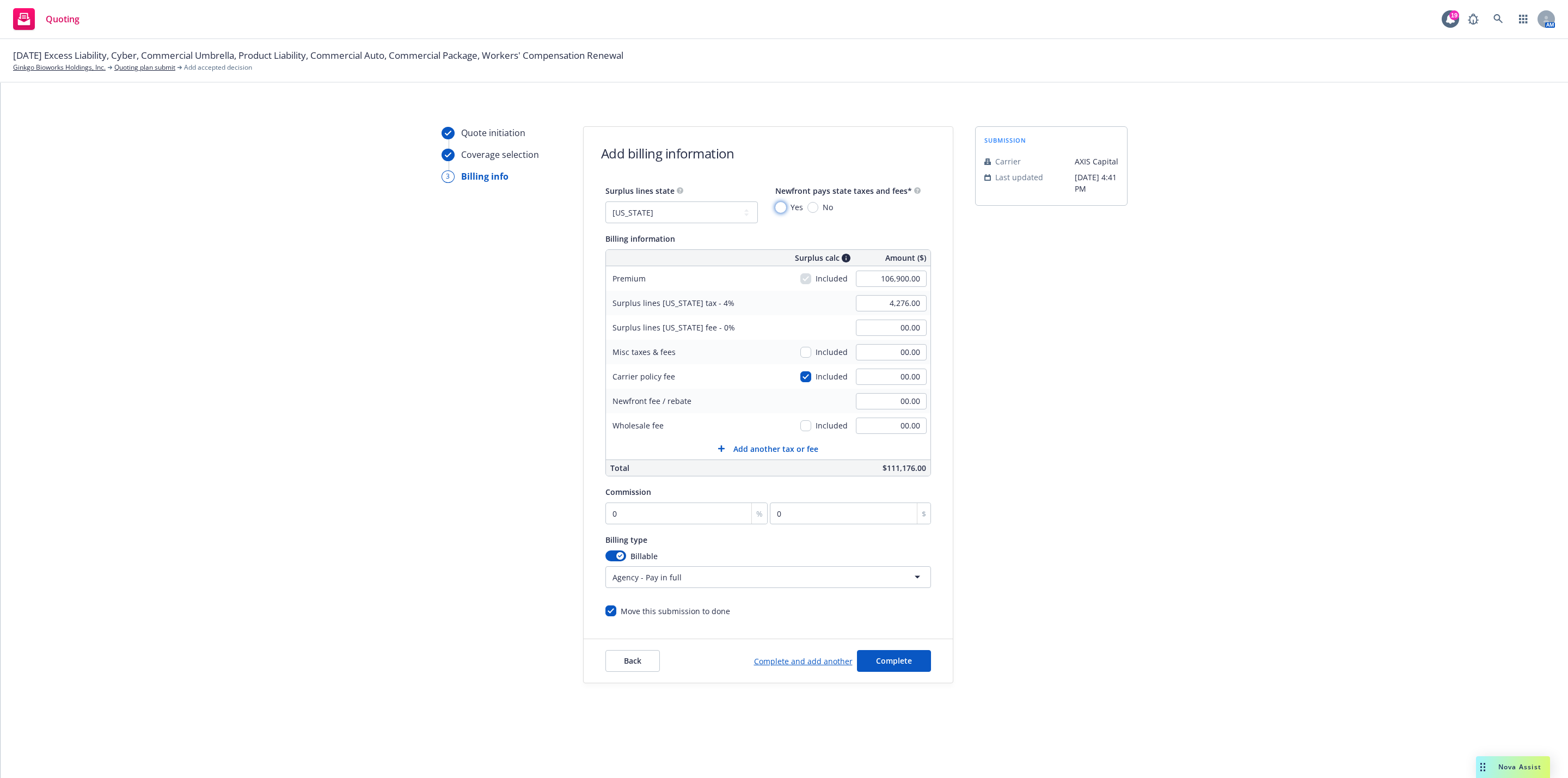
click at [777, 206] on input "Yes" at bounding box center [781, 208] width 11 height 11
radio input "true"
click at [629, 506] on input "0" at bounding box center [687, 514] width 163 height 22
type input "2"
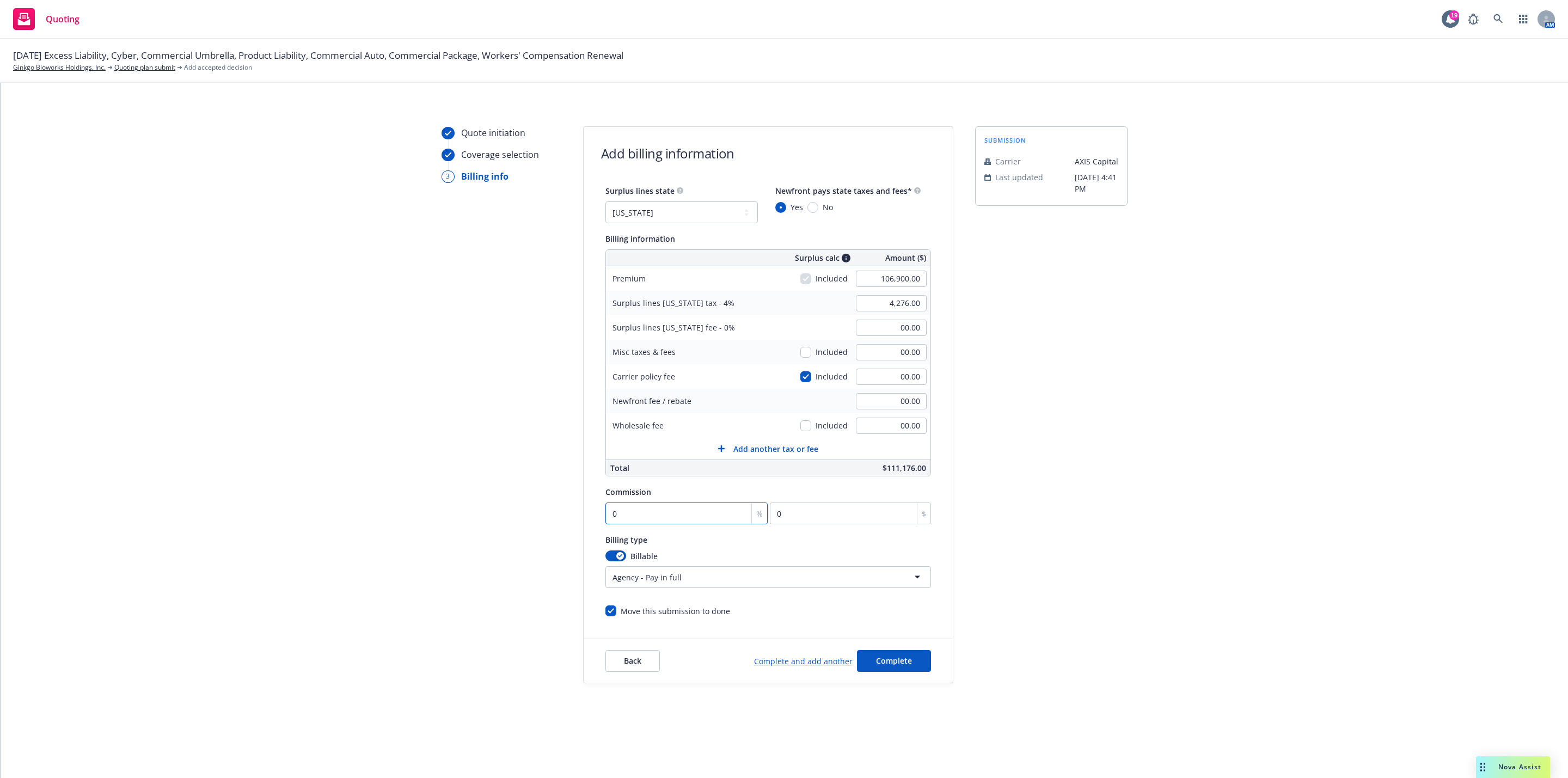
type input "2138"
type input "20"
type input "21380"
type input "20"
click at [1113, 584] on div "submission Carrier AXIS Capital Last updated 8/25, 4:41 PM" at bounding box center [1051, 405] width 152 height 557
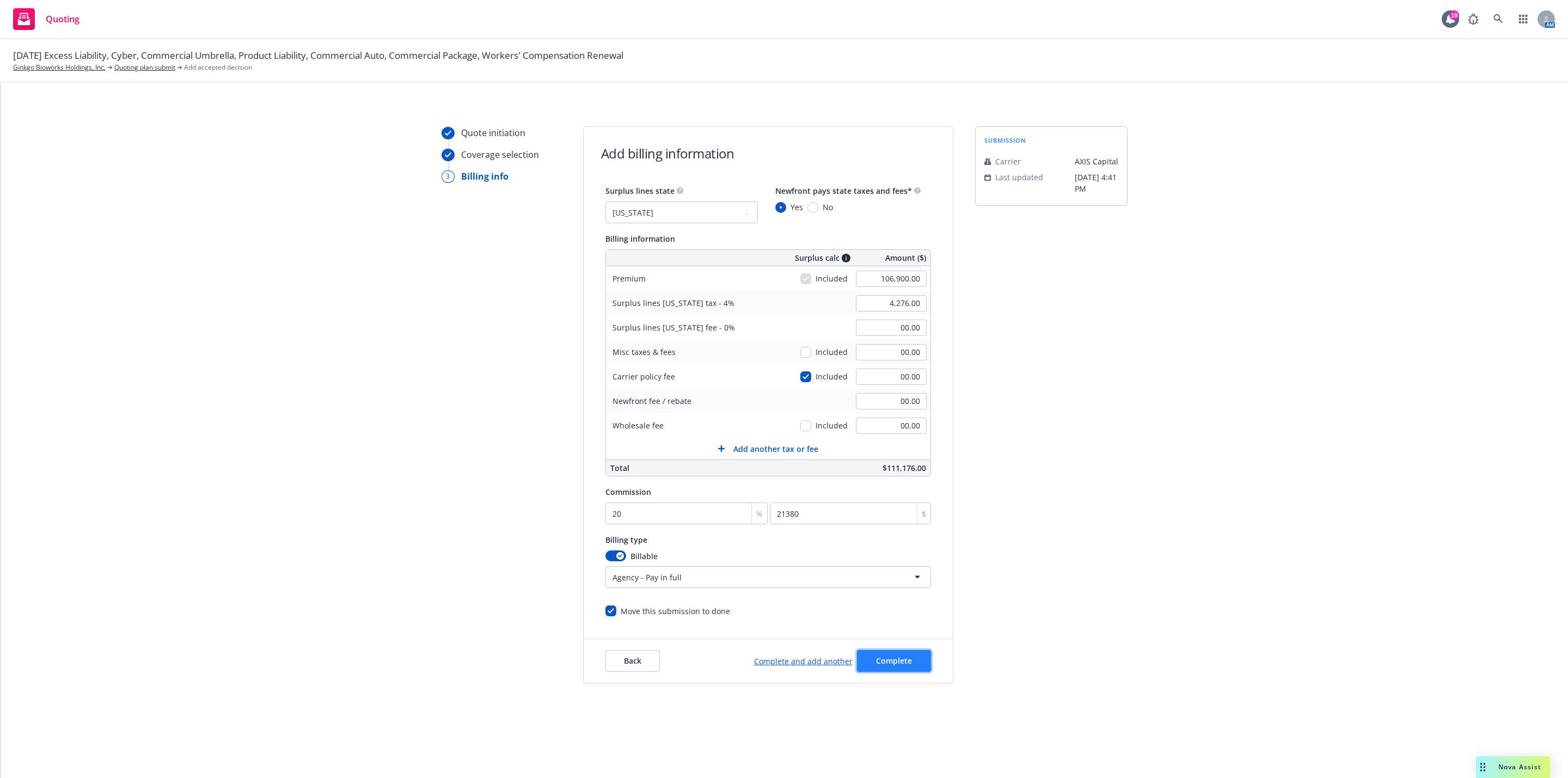
click at [915, 657] on button "Complete" at bounding box center [894, 661] width 74 height 22
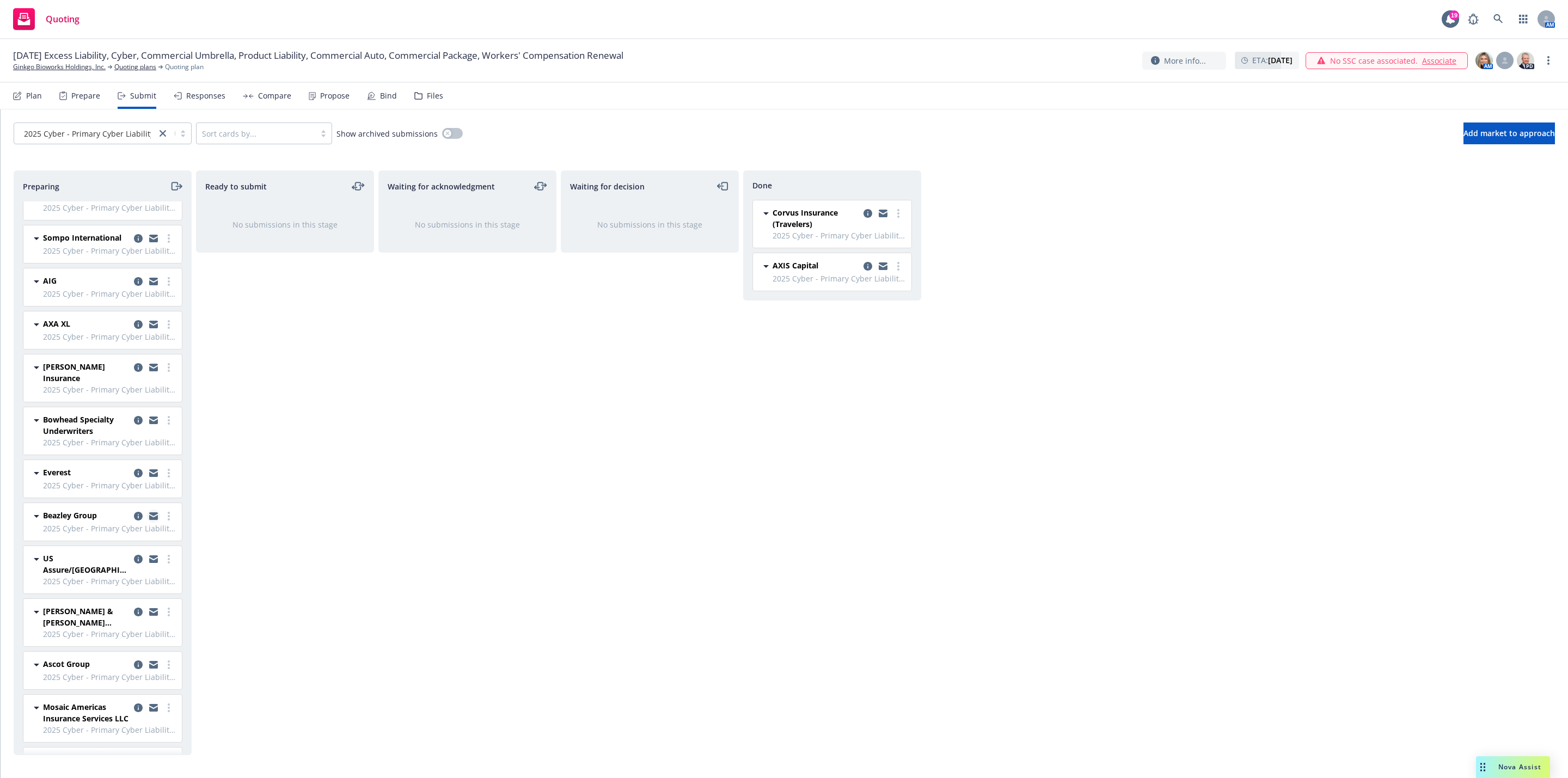
scroll to position [110, 0]
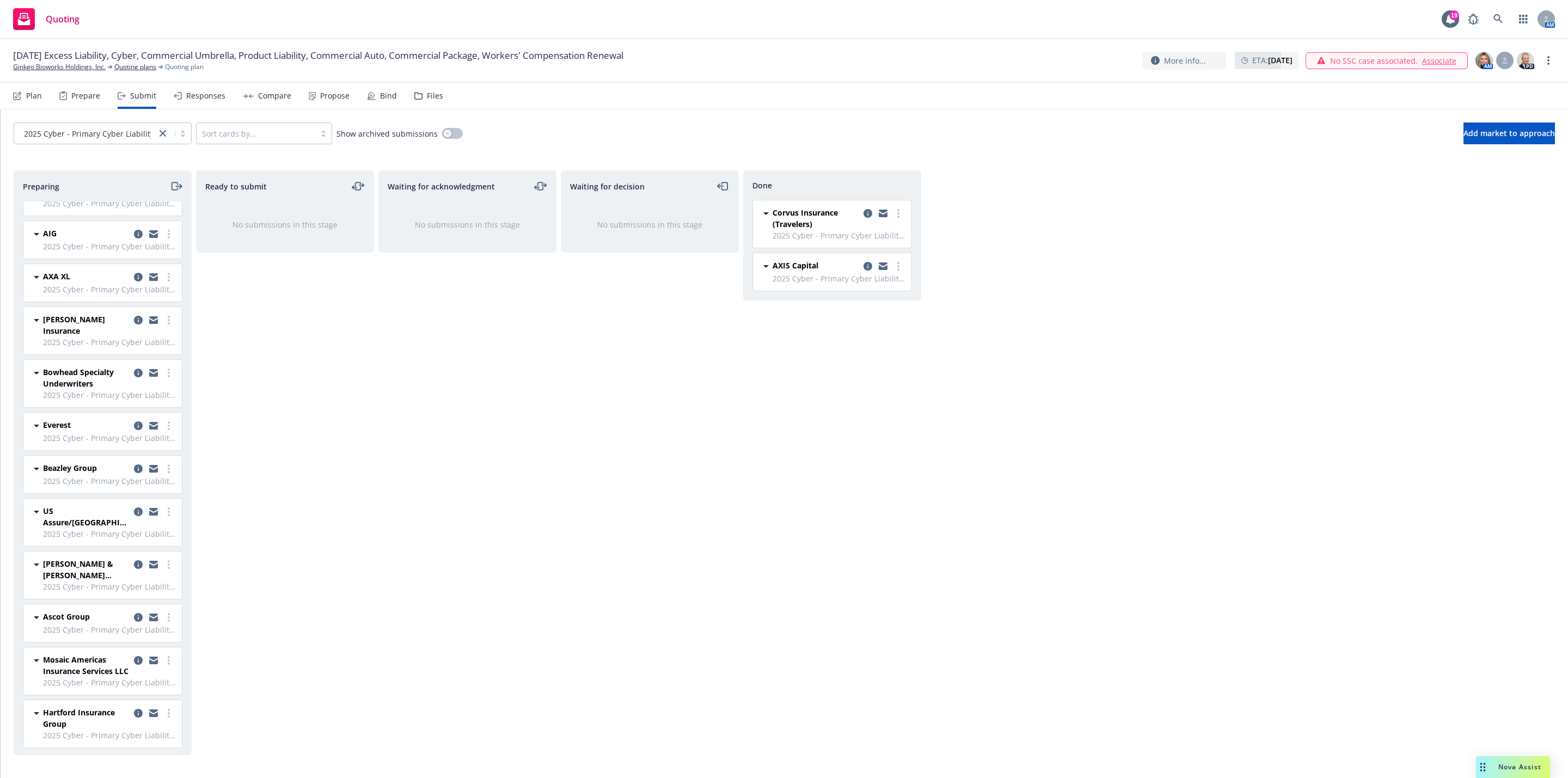
click at [668, 445] on div "Waiting for decision No submissions in this stage" at bounding box center [649, 463] width 178 height 585
click at [163, 715] on link "more" at bounding box center [169, 713] width 13 height 13
click at [136, 626] on span "Add accepted decision" at bounding box center [108, 623] width 109 height 10
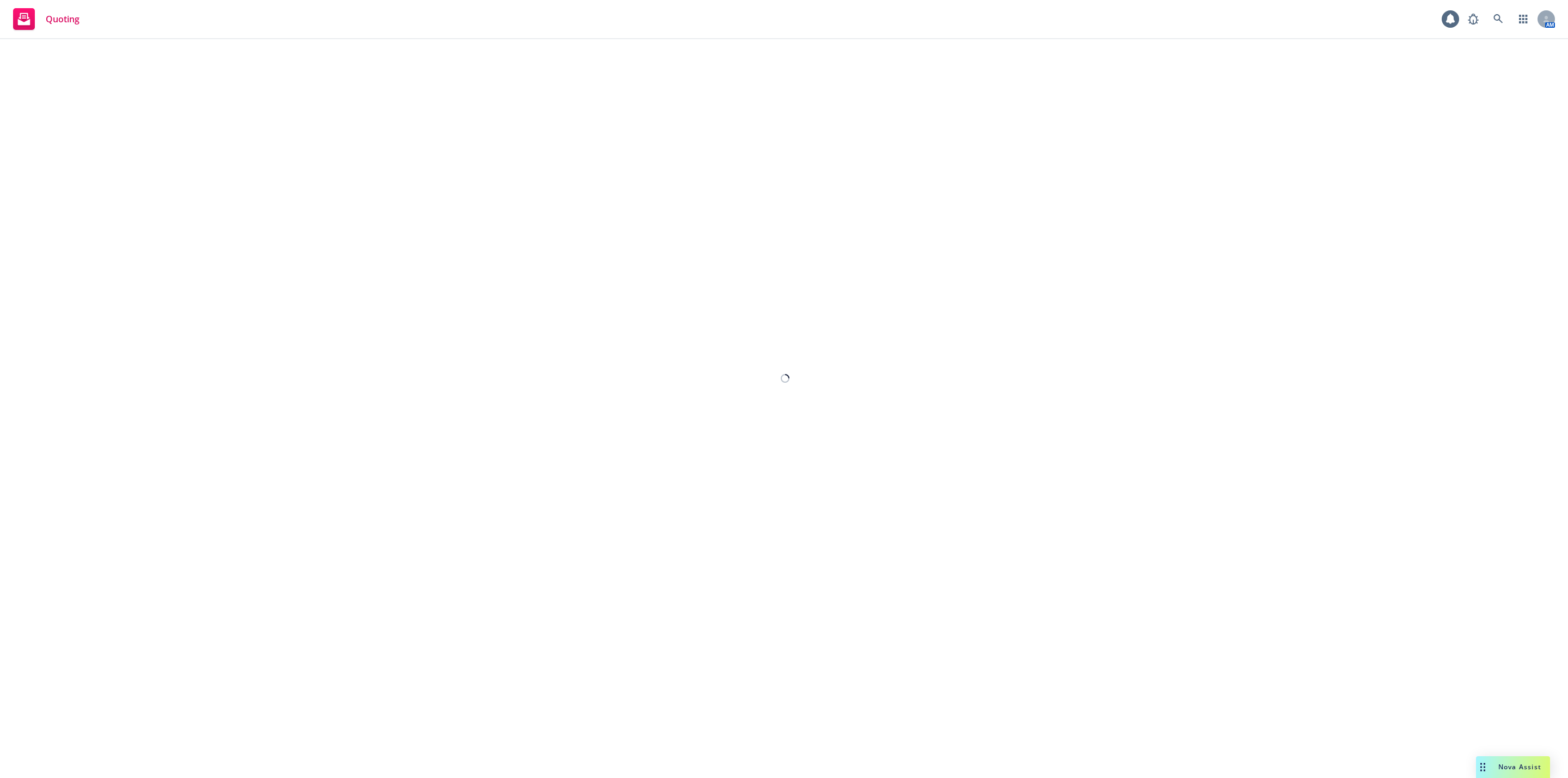
select select "12"
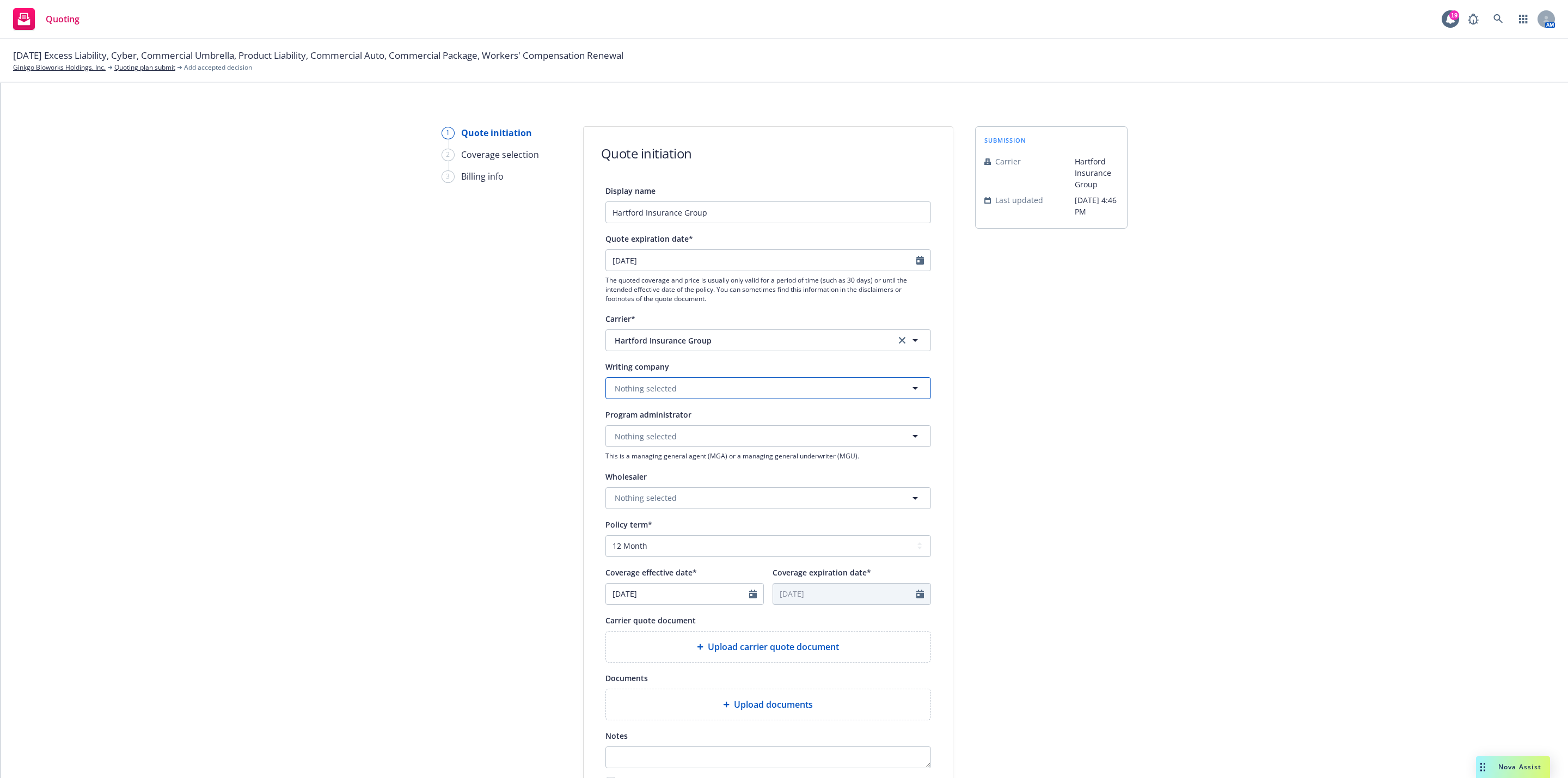
click at [732, 387] on button "Nothing selected" at bounding box center [768, 388] width 326 height 22
type input "navig"
click at [745, 459] on strong "Navigators Specialty Insurance Company" at bounding box center [693, 461] width 152 height 10
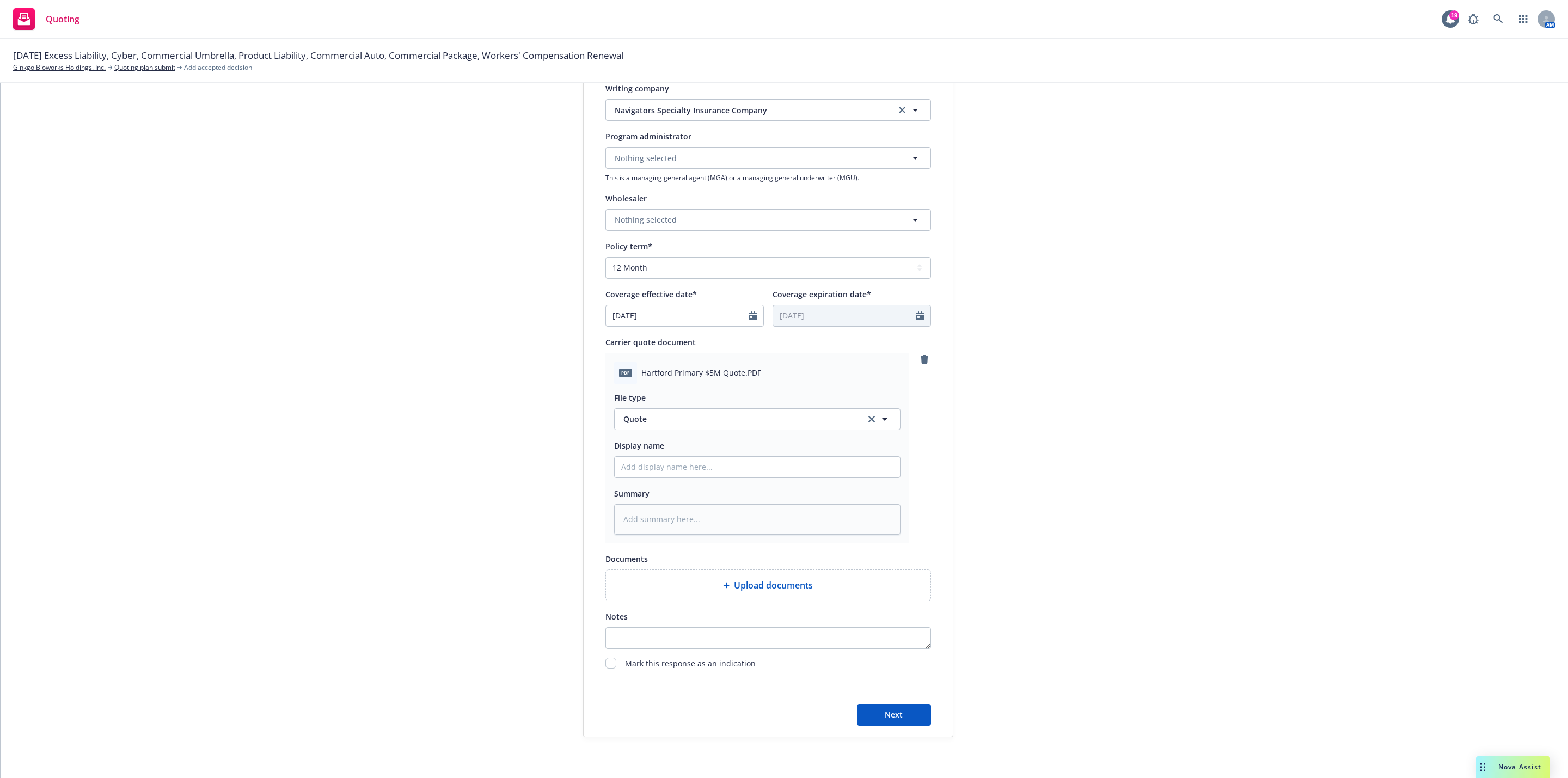
scroll to position [307, 0]
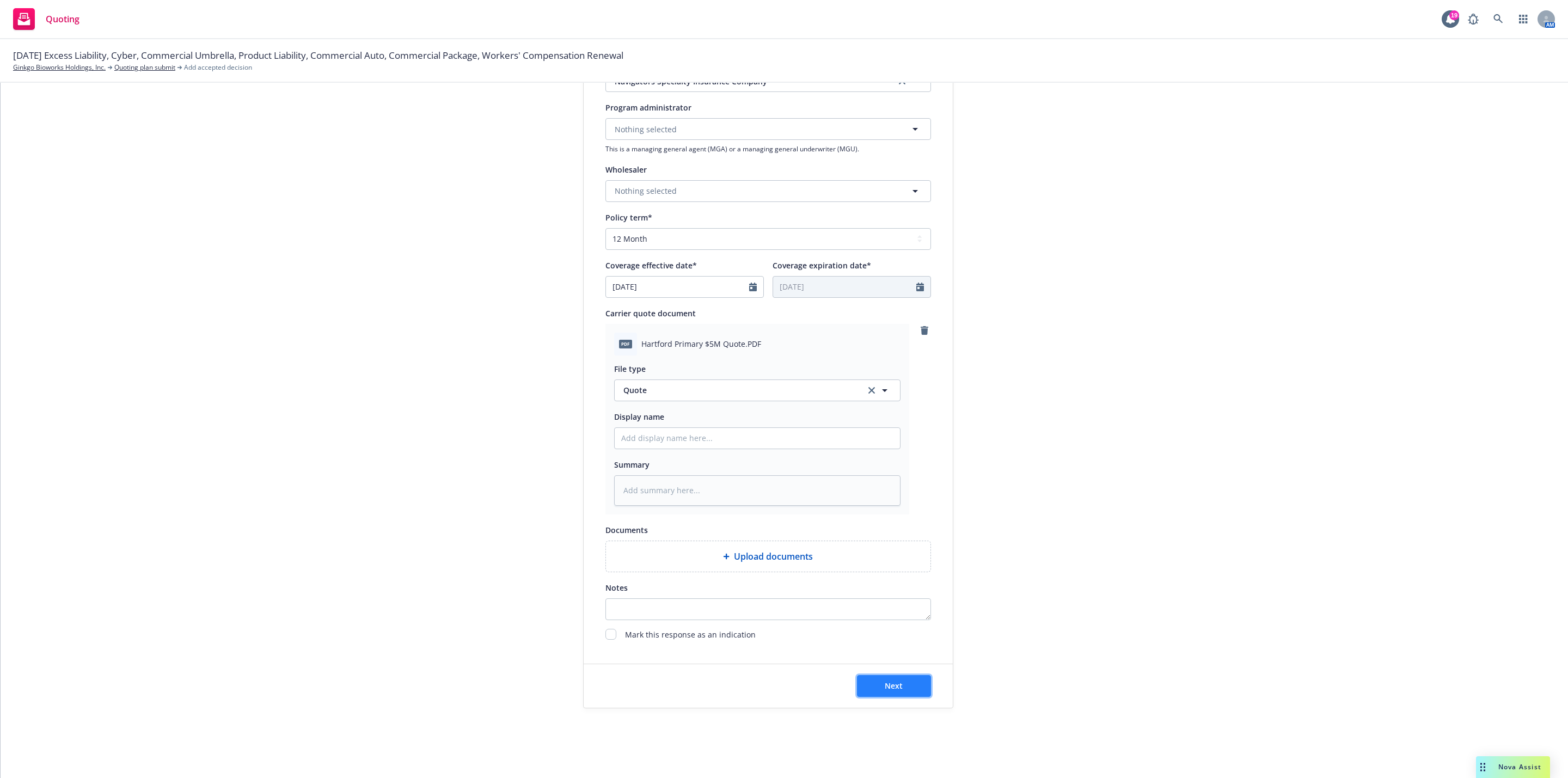
click at [897, 680] on button "Next" at bounding box center [894, 686] width 74 height 22
type textarea "x"
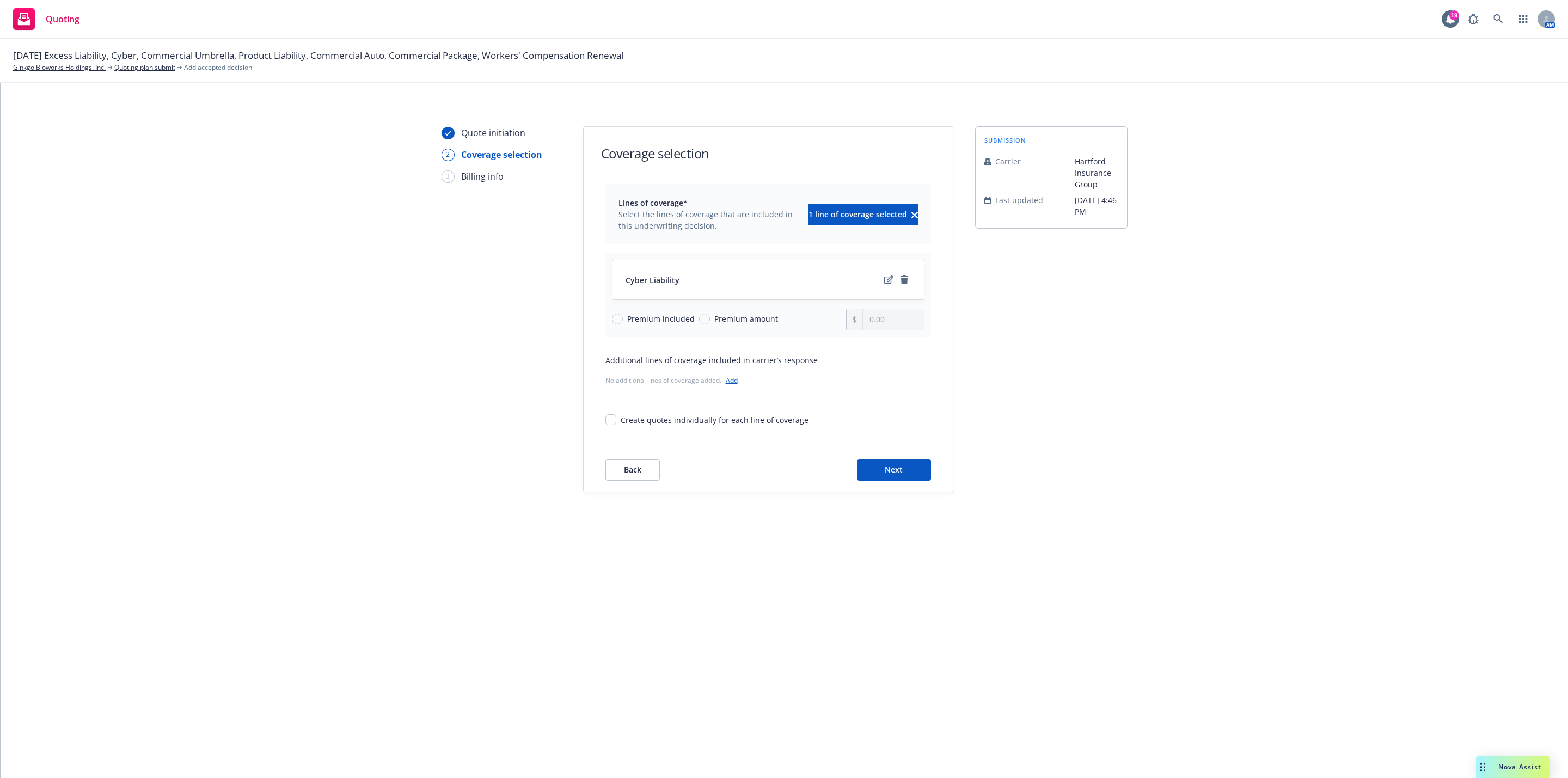
click at [720, 314] on span "Premium amount" at bounding box center [746, 318] width 64 height 12
click at [710, 314] on input "Premium amount" at bounding box center [704, 319] width 11 height 11
radio input "true"
click at [895, 316] on input "0.00" at bounding box center [893, 320] width 60 height 21
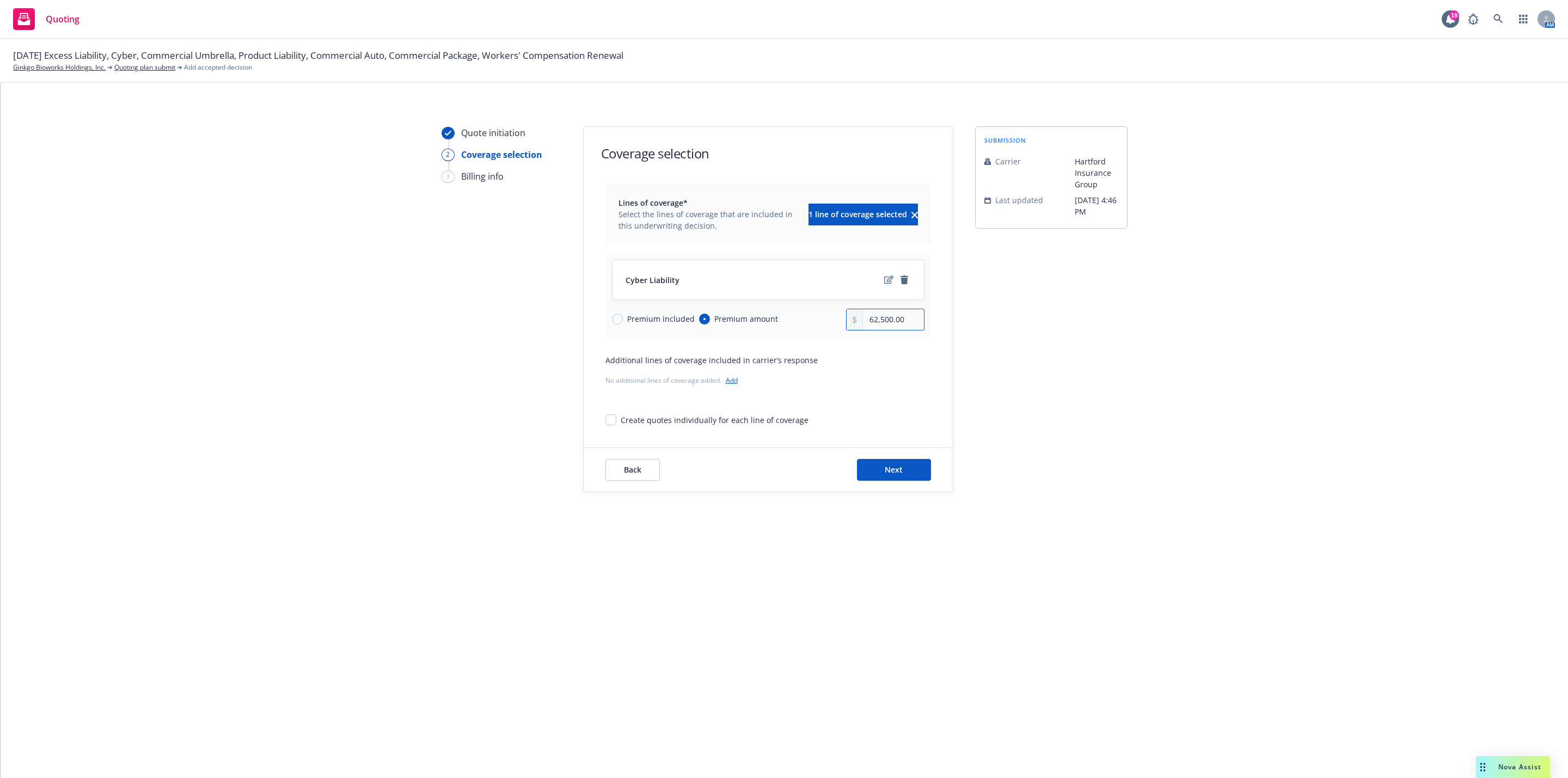
type input "62,500.00"
click at [1096, 291] on div "submission Carrier Hartford Insurance Group Last updated 8/25, 4:46 PM" at bounding box center [1051, 309] width 152 height 366
click at [915, 472] on button "Next" at bounding box center [894, 470] width 74 height 22
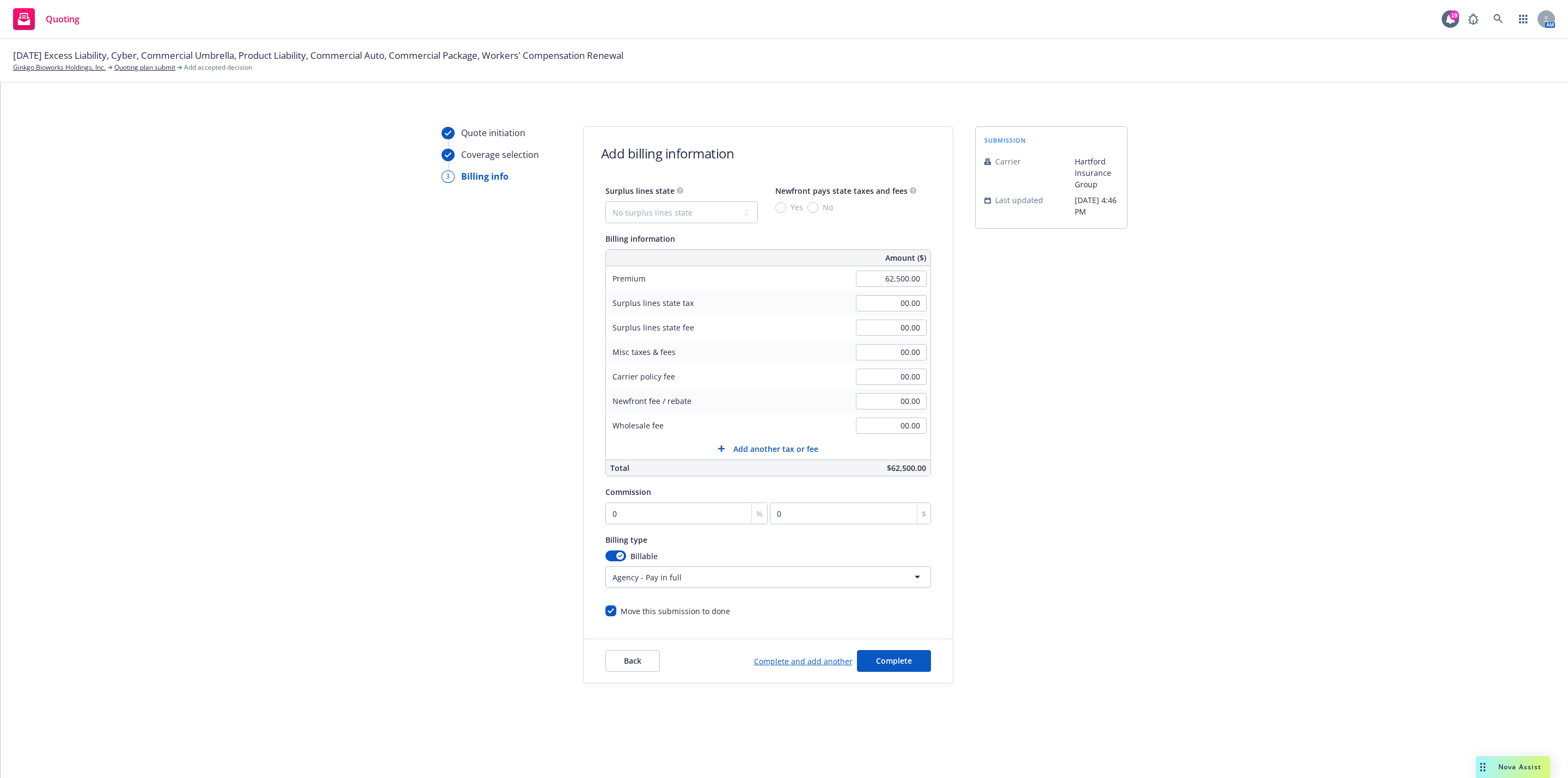
click at [667, 200] on div "Surplus lines state No surplus lines state Alaska Alabama Arkansas Arizona Cali…" at bounding box center [682, 203] width 152 height 39
drag, startPoint x: 671, startPoint y: 208, endPoint x: 674, endPoint y: 198, distance: 10.4
click at [671, 209] on select "No surplus lines state Alaska Alabama Arkansas Arizona California Colorado Conn…" at bounding box center [682, 212] width 152 height 22
select select "MA"
click at [606, 202] on select "No surplus lines state Alaska Alabama Arkansas Arizona California Colorado Conn…" at bounding box center [682, 212] width 152 height 22
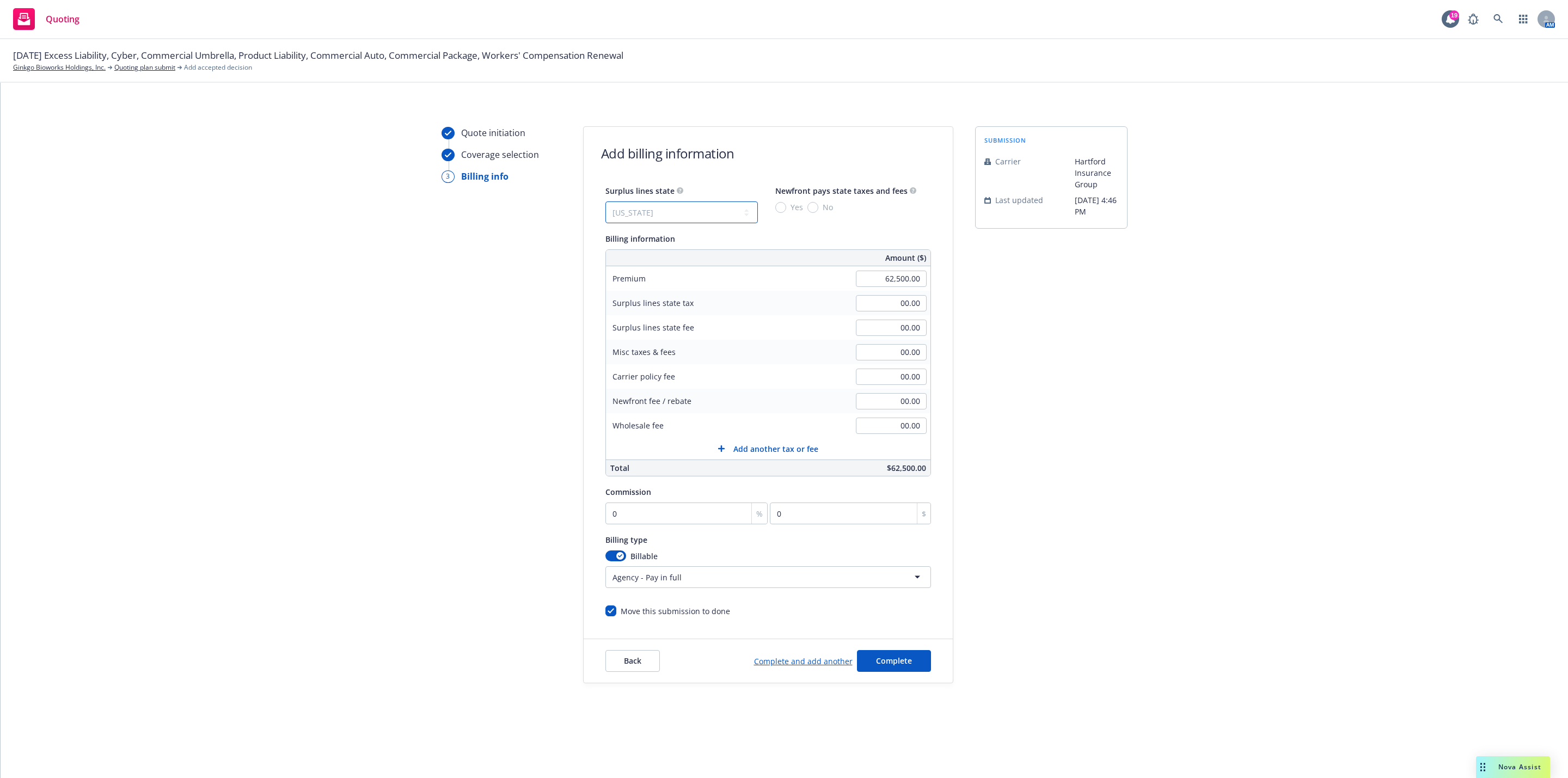
type input "2,500.00"
click at [787, 209] on span "Yes" at bounding box center [795, 207] width 17 height 12
click at [786, 209] on input "Yes" at bounding box center [781, 208] width 11 height 11
radio input "true"
click at [1130, 533] on div "Quote initiation Coverage selection 3 Billing info Add billing information Surp…" at bounding box center [784, 405] width 1541 height 557
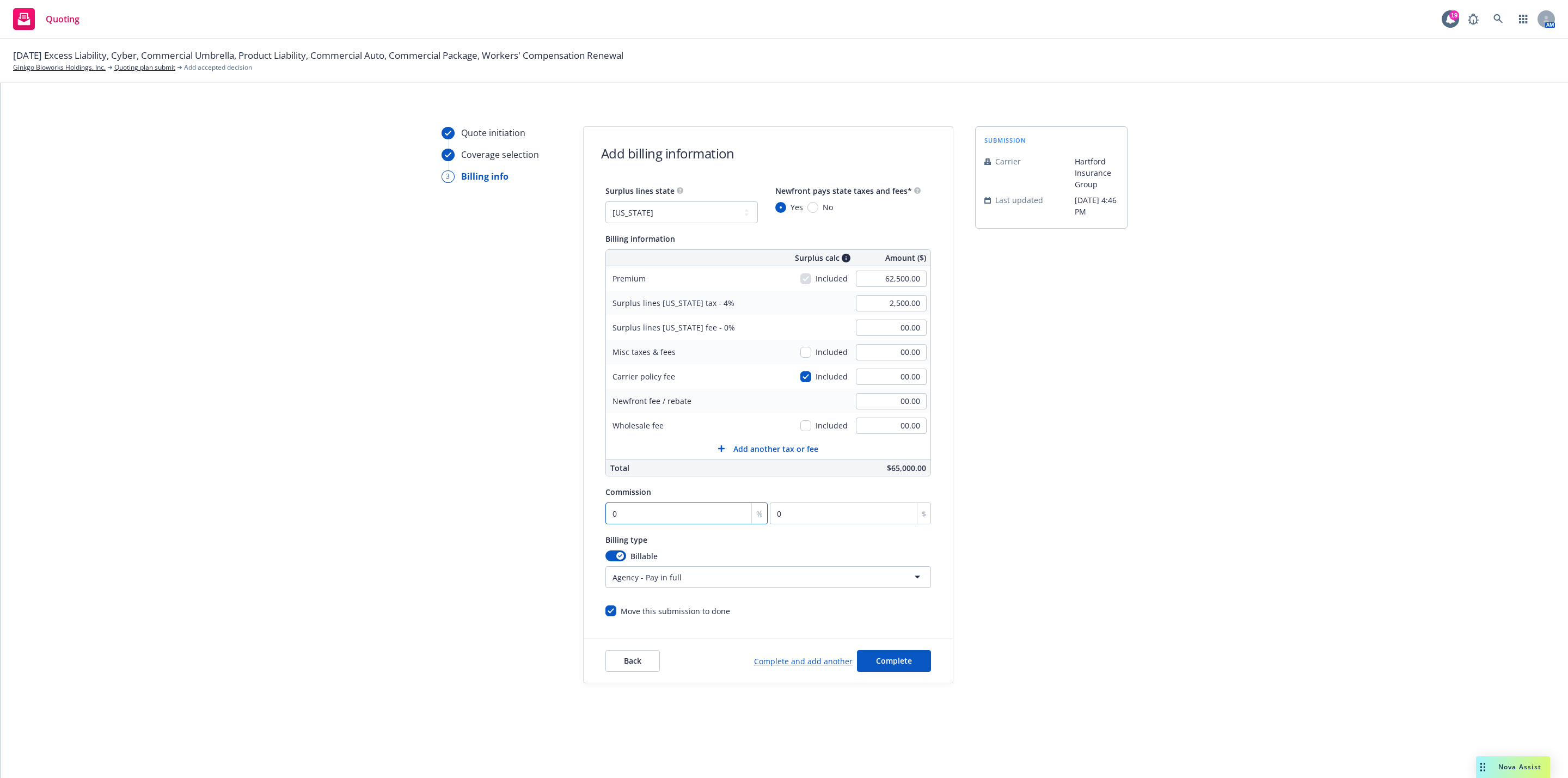
click at [691, 511] on input "0" at bounding box center [687, 514] width 163 height 22
type input "1"
type input "625"
type input "15"
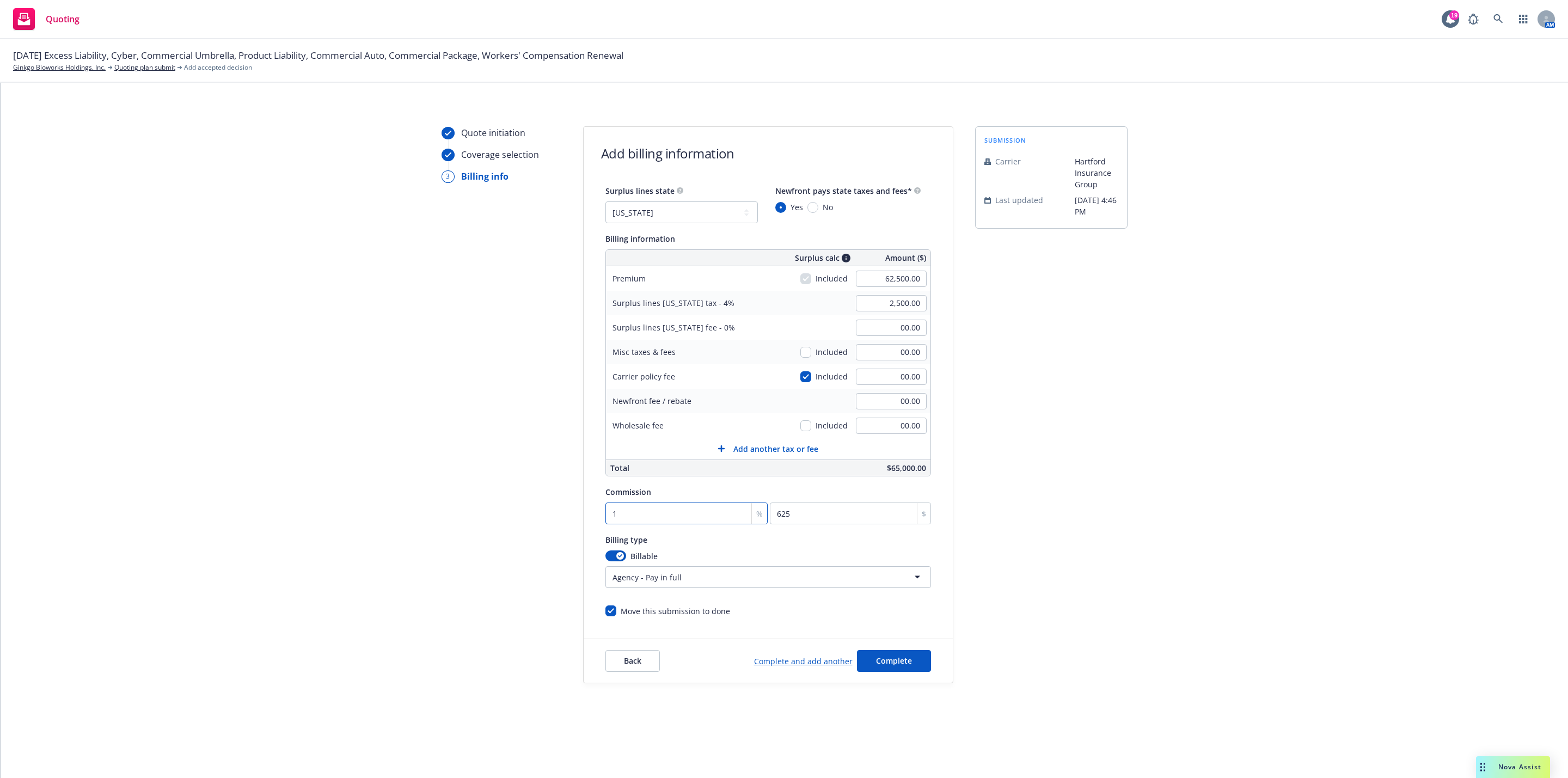
type input "9375"
type input "15"
click at [1108, 519] on div "submission Carrier Hartford Insurance Group Last updated 8/25, 4:46 PM" at bounding box center [1051, 405] width 152 height 557
click at [889, 665] on span "Complete" at bounding box center [894, 661] width 36 height 10
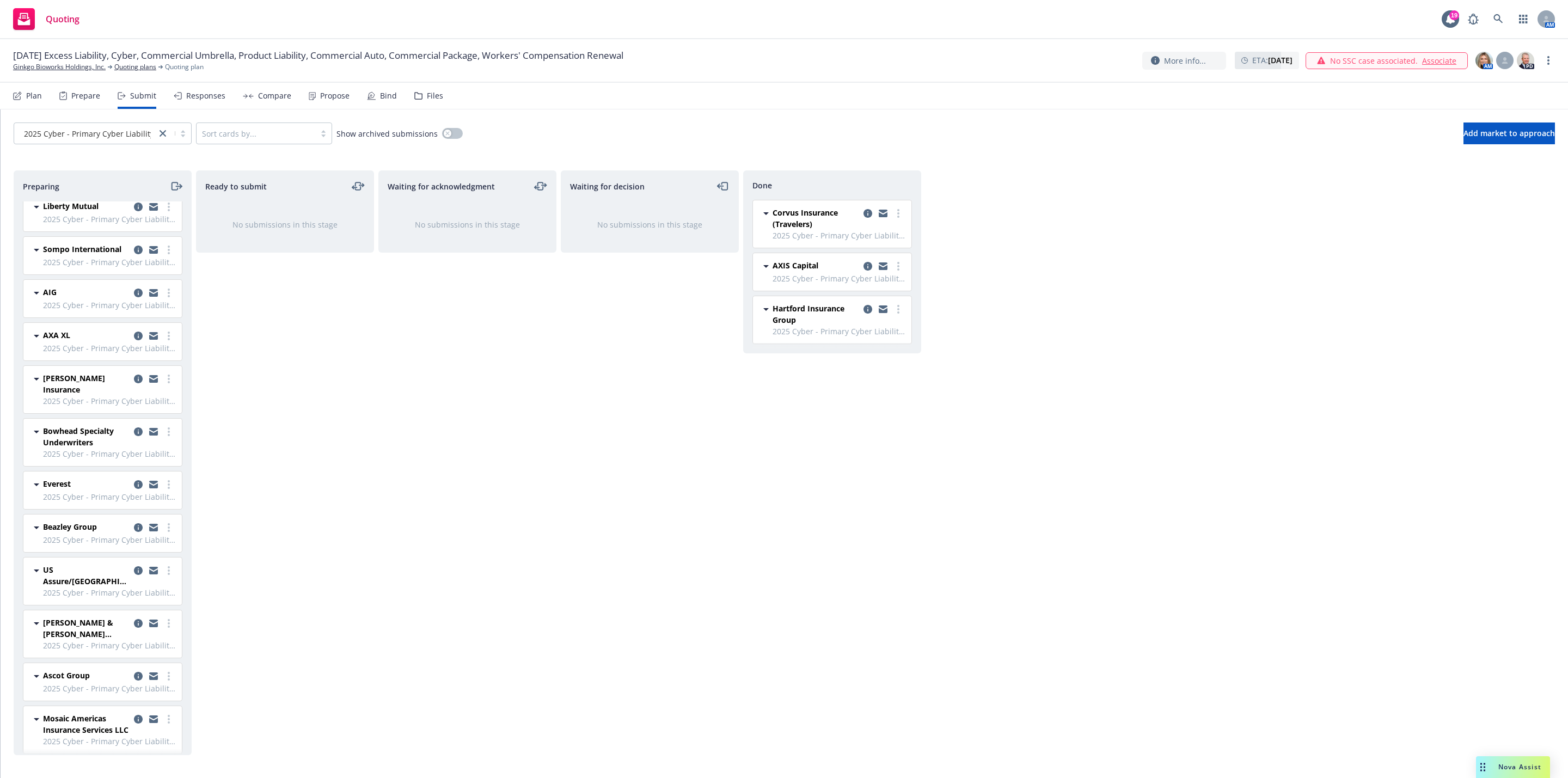
scroll to position [57, 0]
click at [134, 666] on icon "copy logging email" at bounding box center [138, 670] width 9 height 9
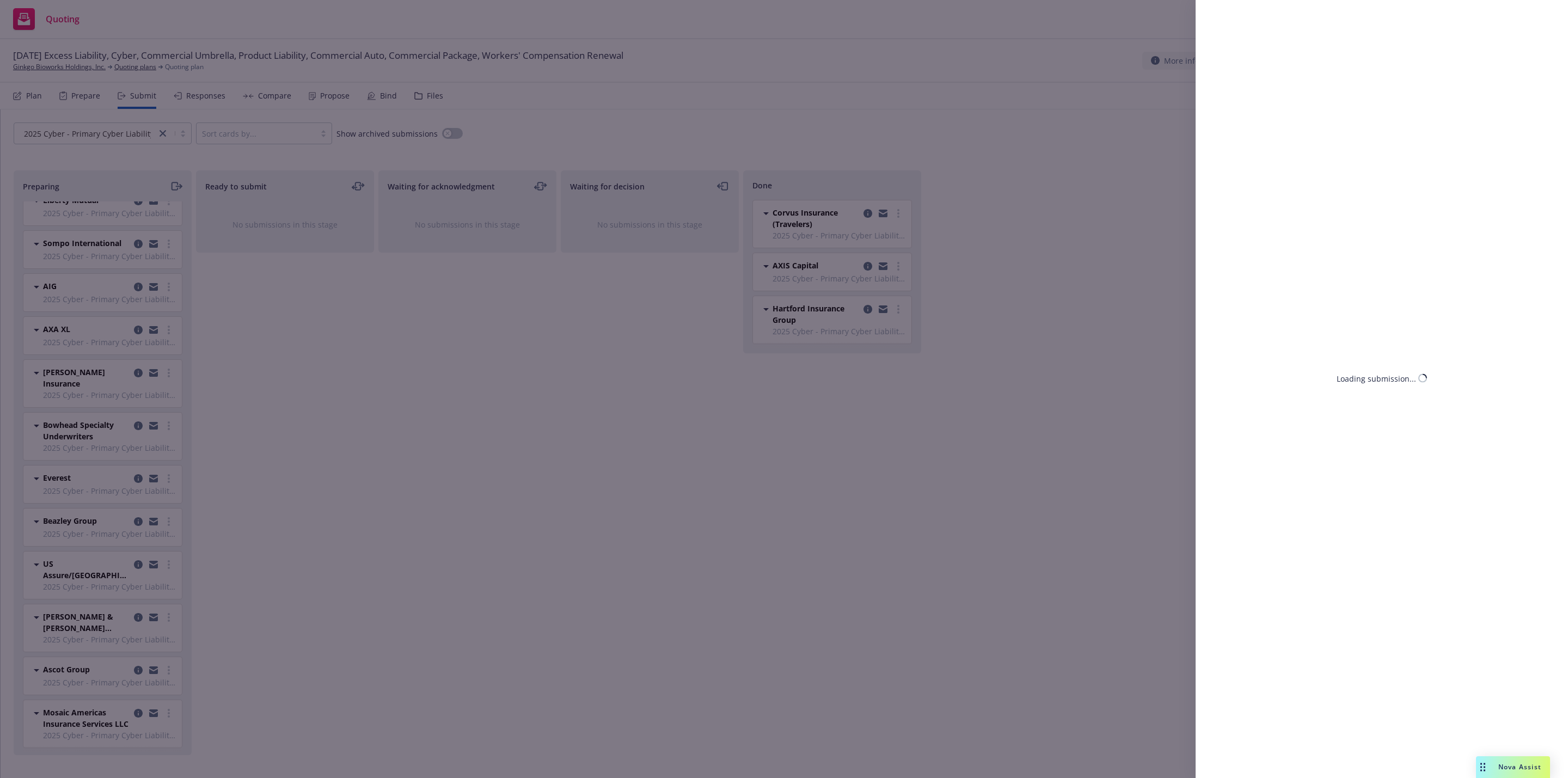
click at [328, 664] on div "Loading submission..." at bounding box center [784, 389] width 1568 height 778
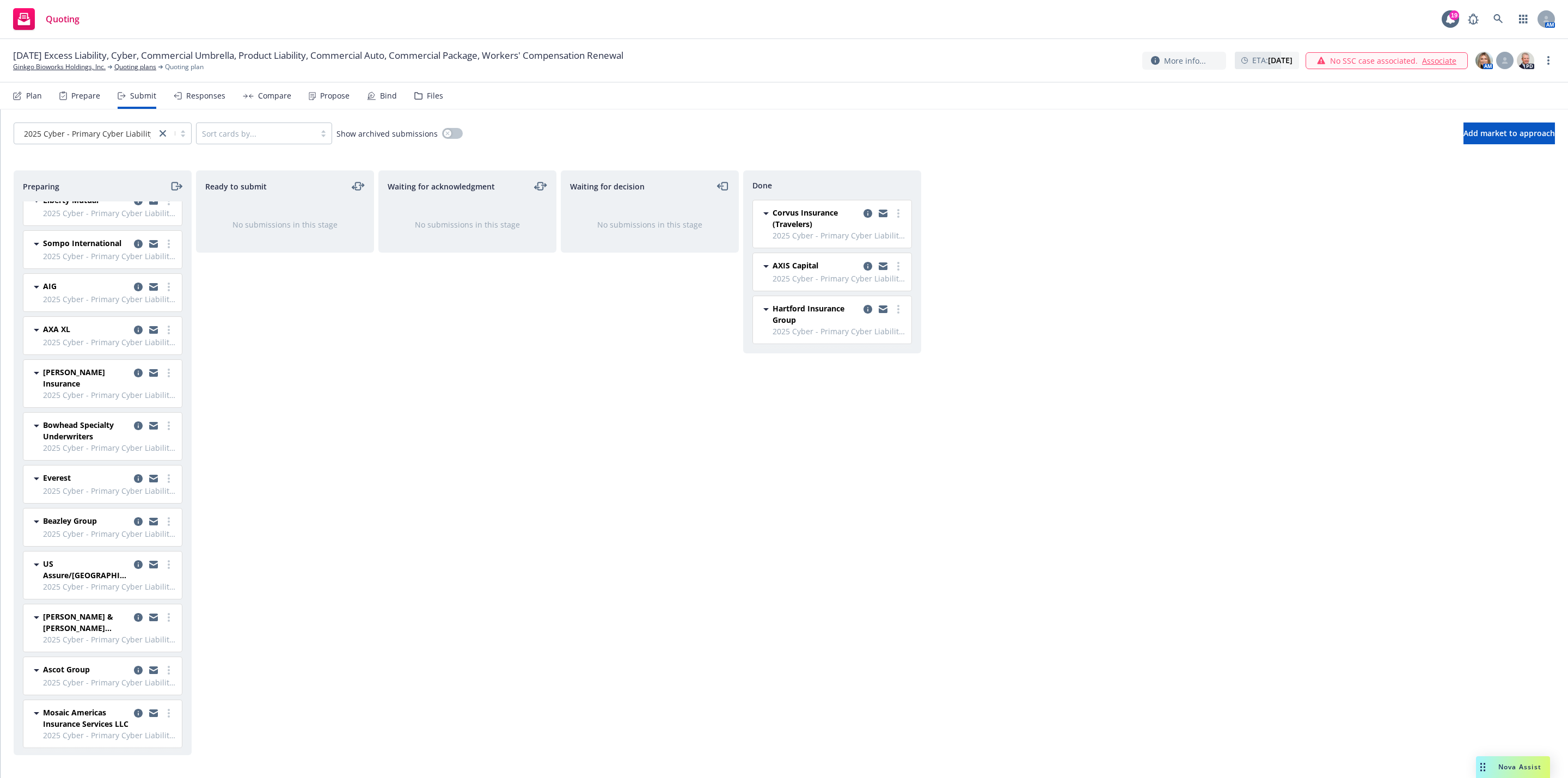
click at [149, 667] on icon "copy logging email" at bounding box center [153, 670] width 9 height 8
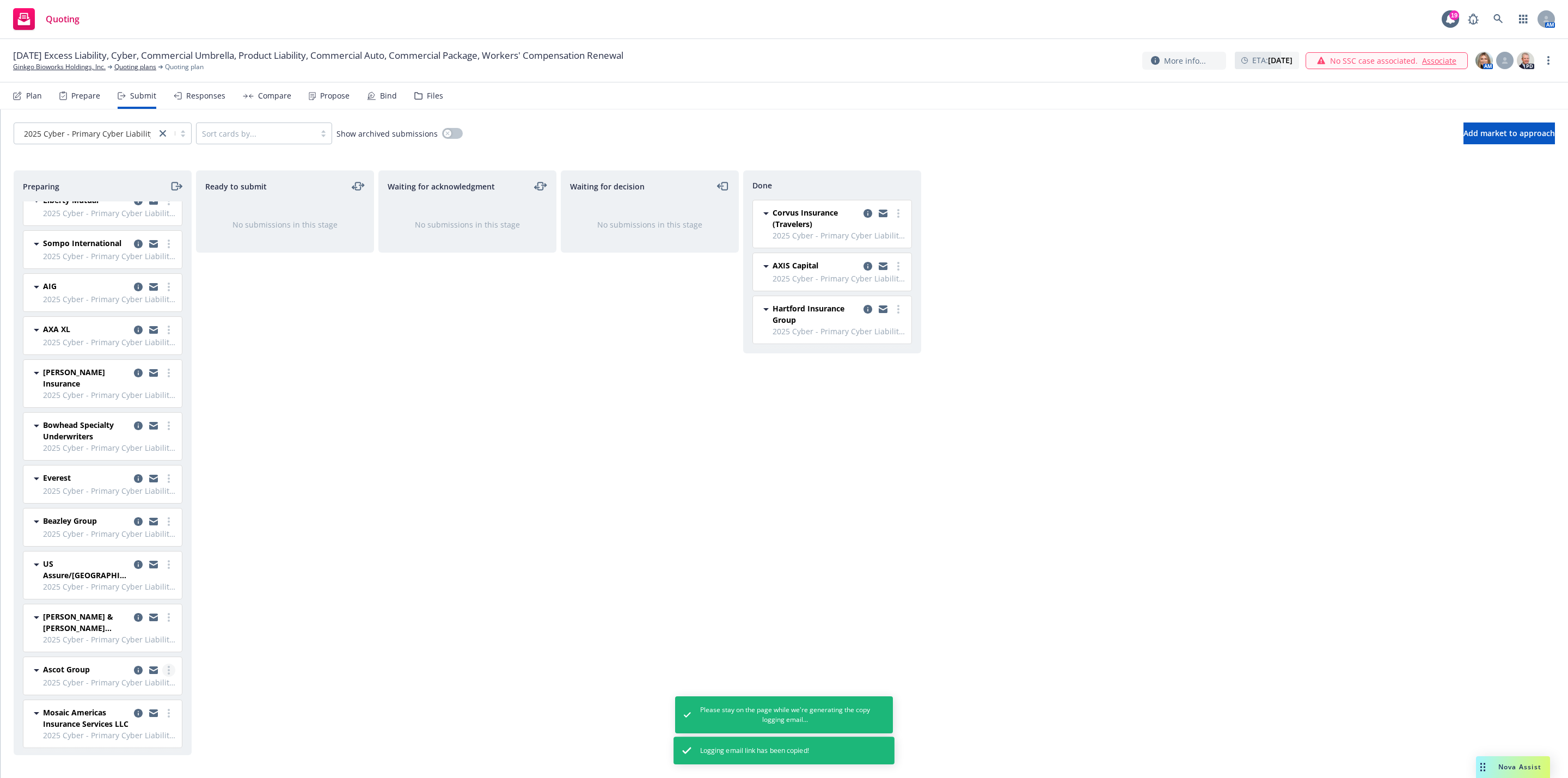
click at [167, 666] on icon "more" at bounding box center [169, 670] width 2 height 9
click at [126, 579] on span "Add accepted decision" at bounding box center [108, 580] width 109 height 10
select select "12"
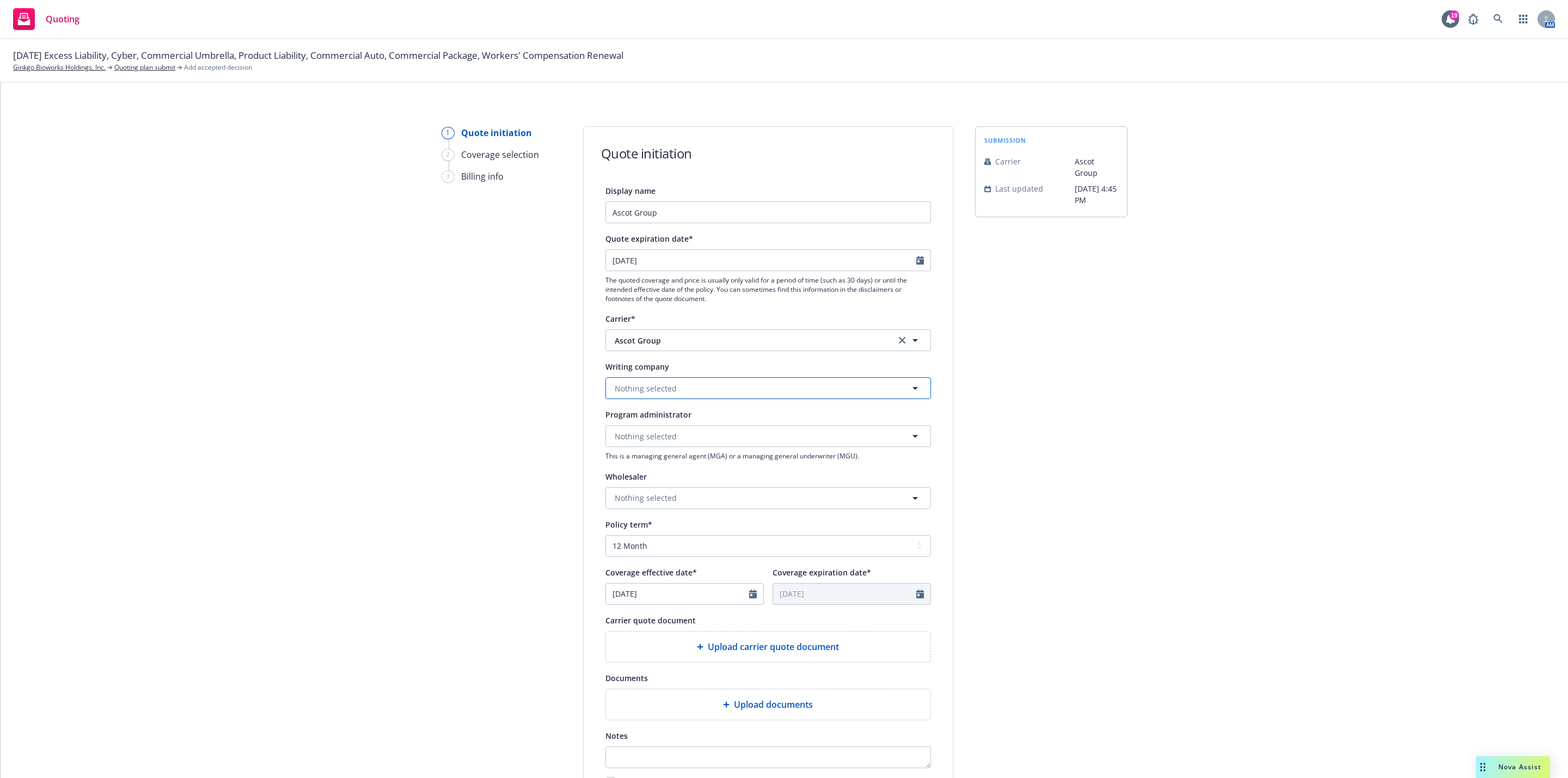
click at [698, 383] on button "Nothing selected" at bounding box center [768, 388] width 326 height 22
type input "asc"
click at [734, 508] on strong "Ascot Specialty Insurance Company" at bounding box center [684, 503] width 133 height 10
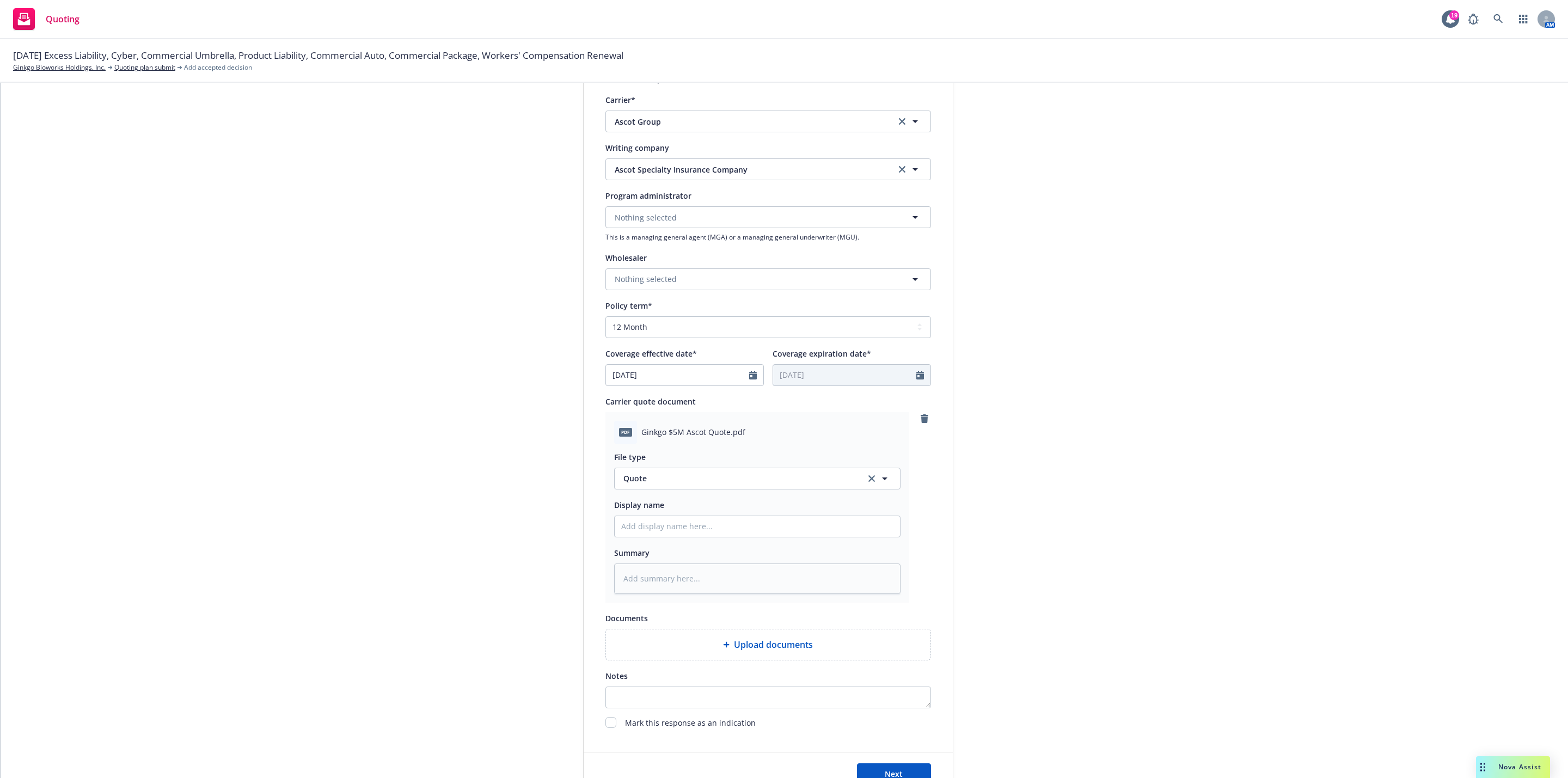
scroll to position [307, 0]
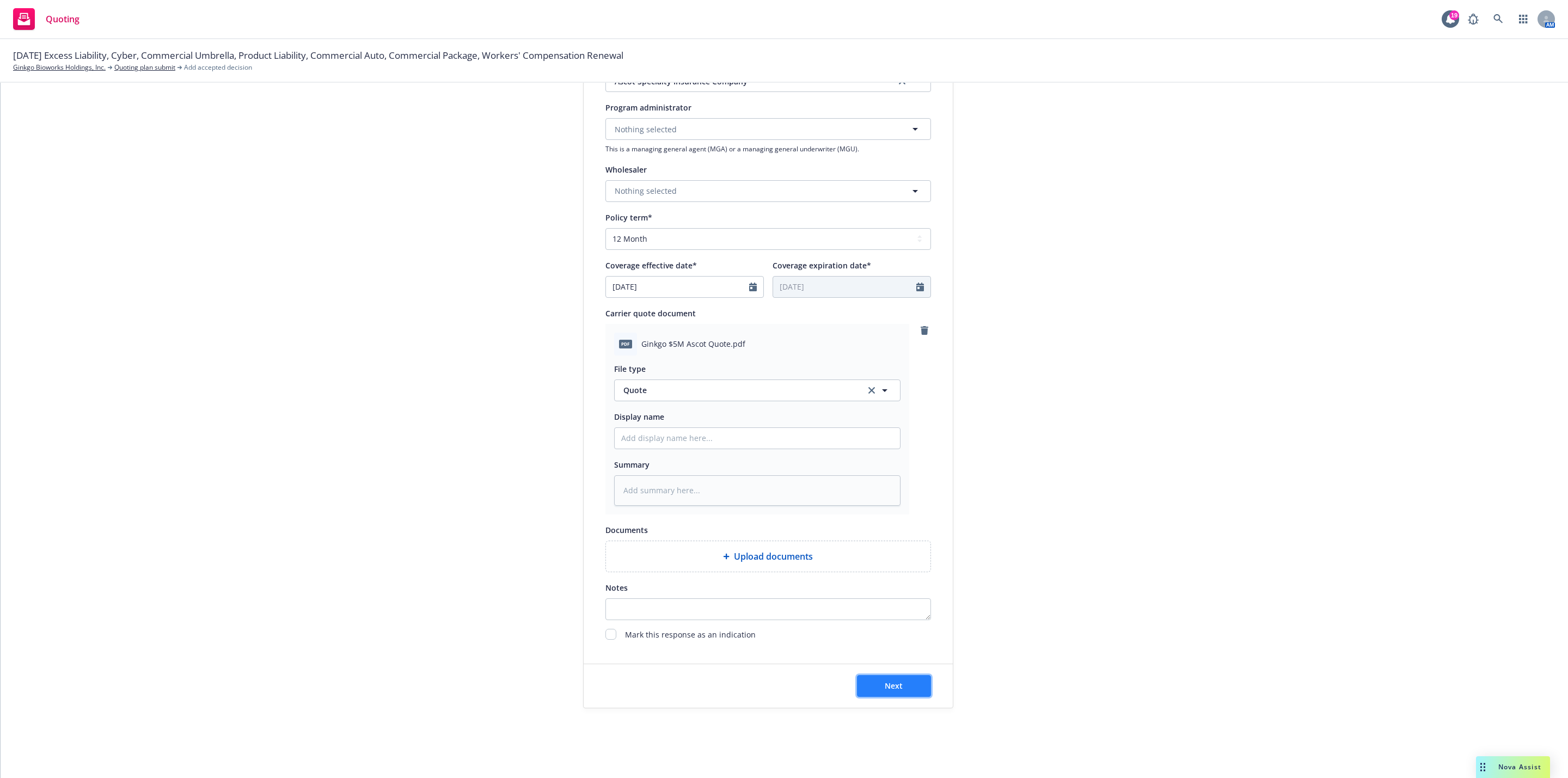
click at [908, 685] on button "Next" at bounding box center [894, 686] width 74 height 22
type textarea "x"
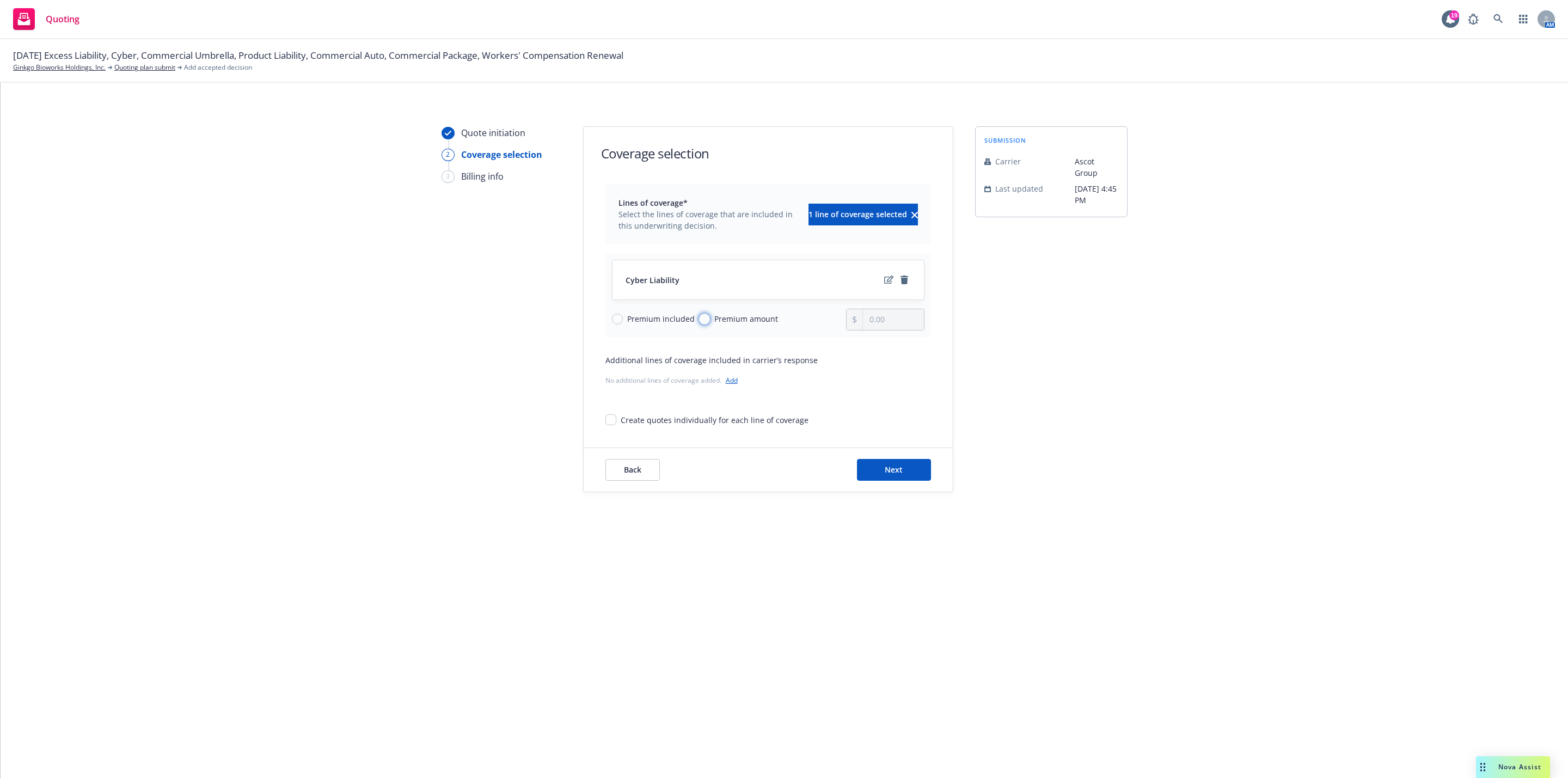
drag, startPoint x: 702, startPoint y: 319, endPoint x: 770, endPoint y: 335, distance: 69.9
click at [702, 319] on input "Premium amount" at bounding box center [704, 319] width 11 height 11
radio input "true"
click at [920, 334] on div "Cyber Liability Premium included Premium amount 0.00" at bounding box center [768, 295] width 326 height 84
click at [909, 323] on input "0.00" at bounding box center [893, 320] width 60 height 21
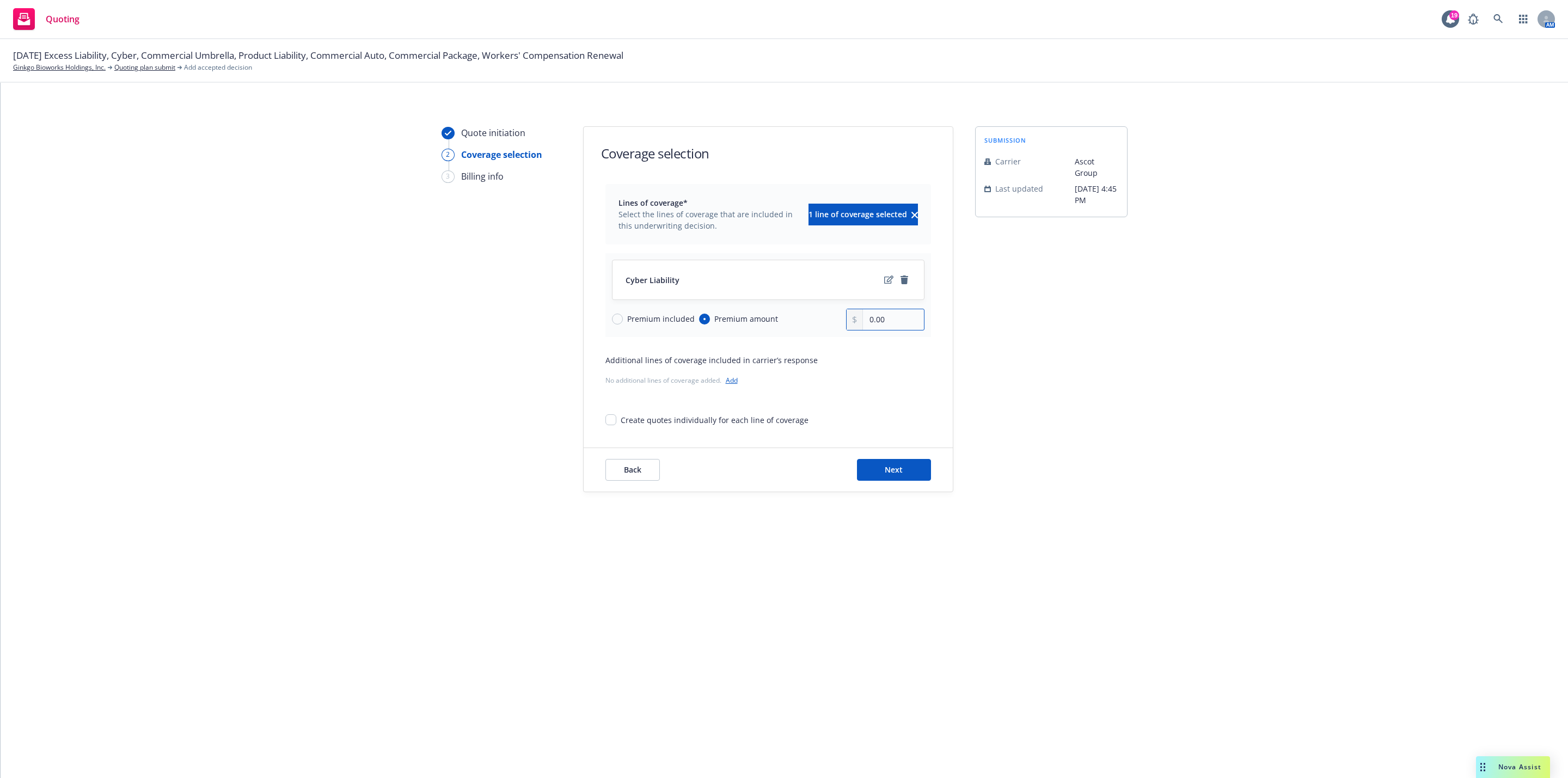
click at [909, 323] on input "0.00" at bounding box center [893, 320] width 60 height 21
paste input "53,207"
type input "53,207.00"
click at [1021, 328] on div "submission Carrier Ascot Group Last updated 8/25, 4:45 PM" at bounding box center [1051, 309] width 152 height 366
click at [887, 474] on span "Next" at bounding box center [894, 469] width 18 height 10
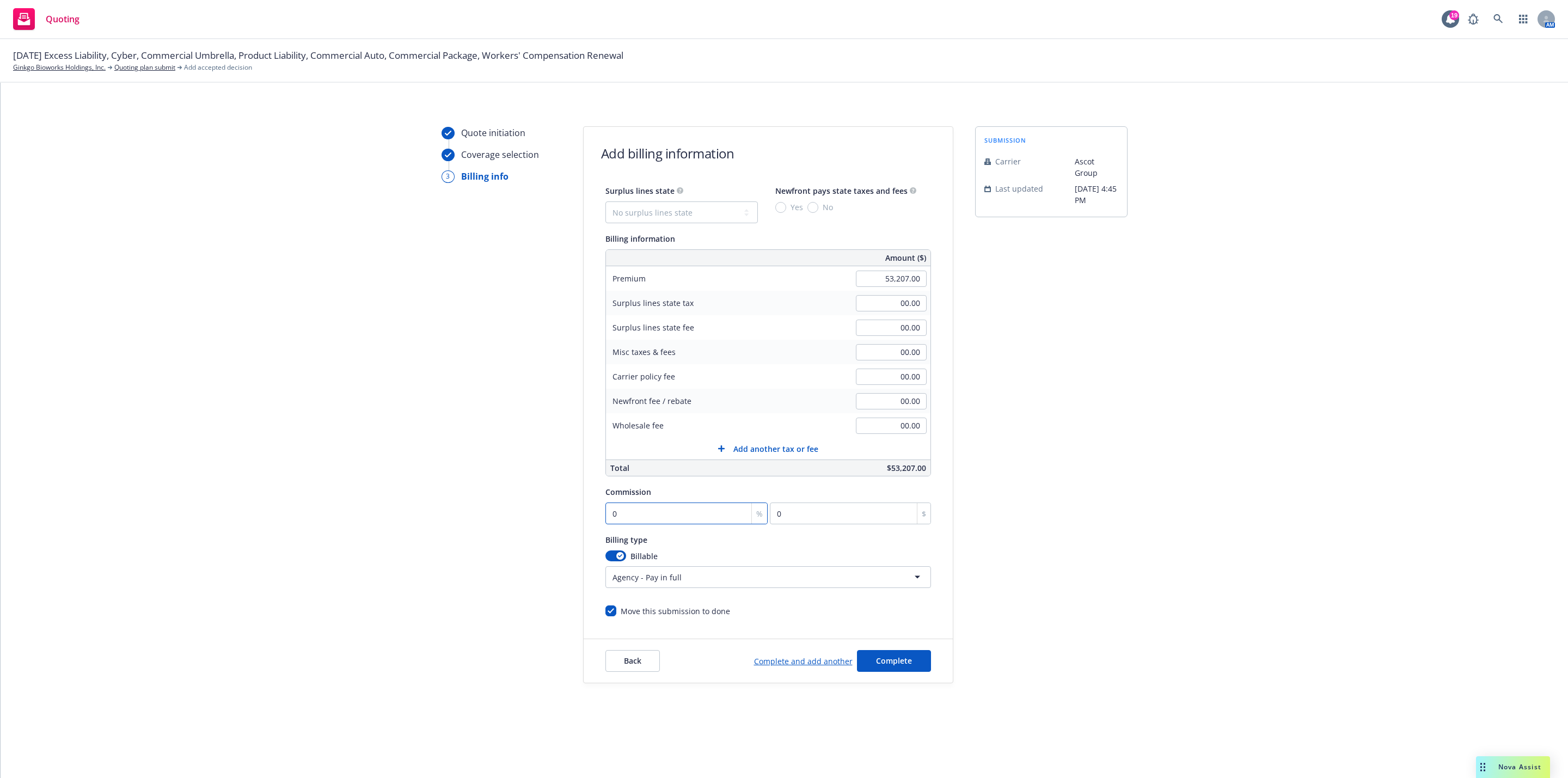
click at [670, 507] on input "0" at bounding box center [687, 514] width 163 height 22
click at [670, 508] on input "0" at bounding box center [687, 514] width 163 height 22
type input "1"
type input "532.07"
type input "15"
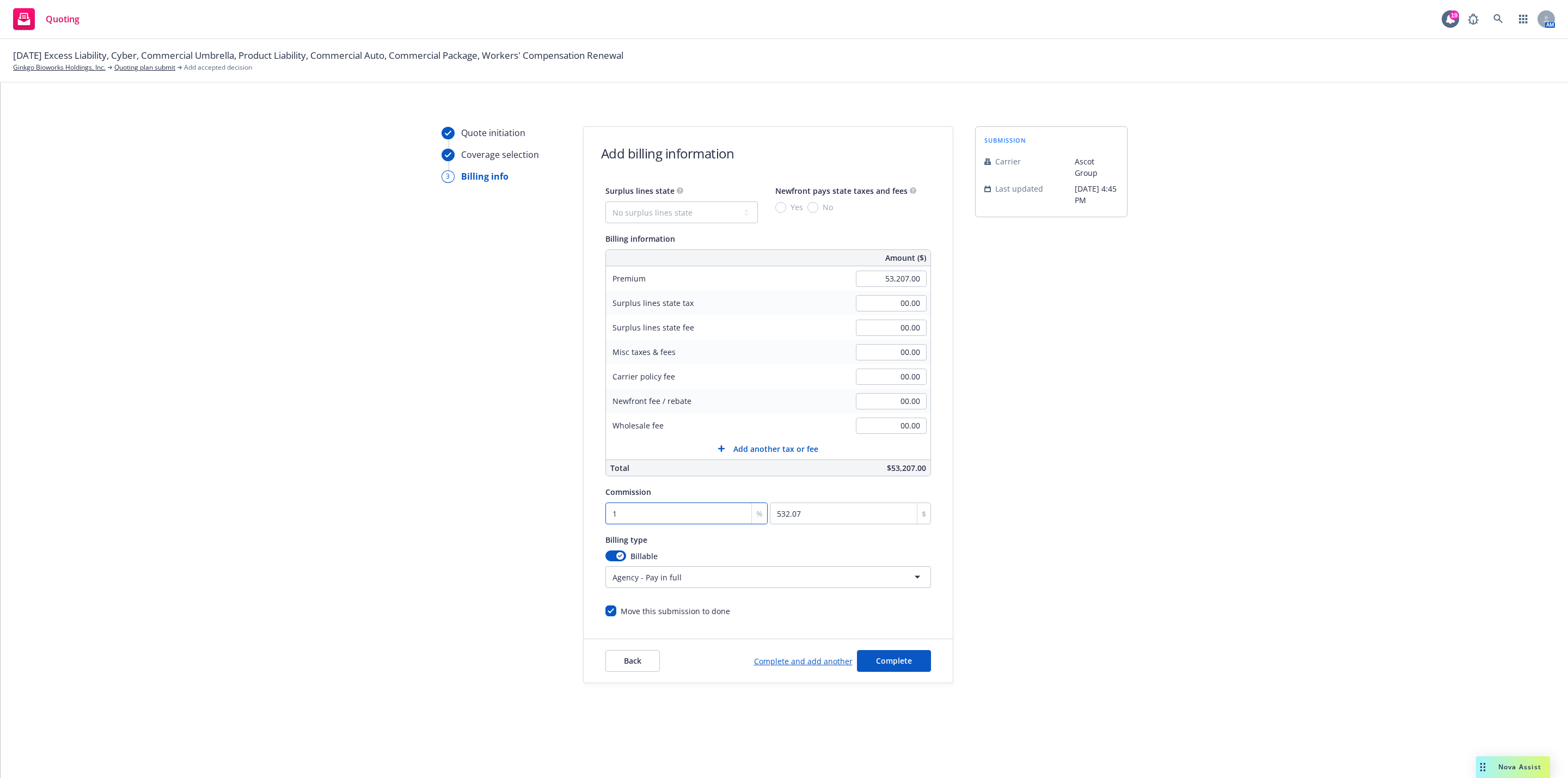
type input "7981.05"
type input "15"
click at [1229, 469] on div "Quote initiation Coverage selection 3 Billing info Add billing information Surp…" at bounding box center [784, 405] width 1541 height 557
click at [696, 222] on select "No surplus lines state Alaska Alabama Arkansas Arizona California Colorado Conn…" at bounding box center [682, 212] width 152 height 22
select select "MA"
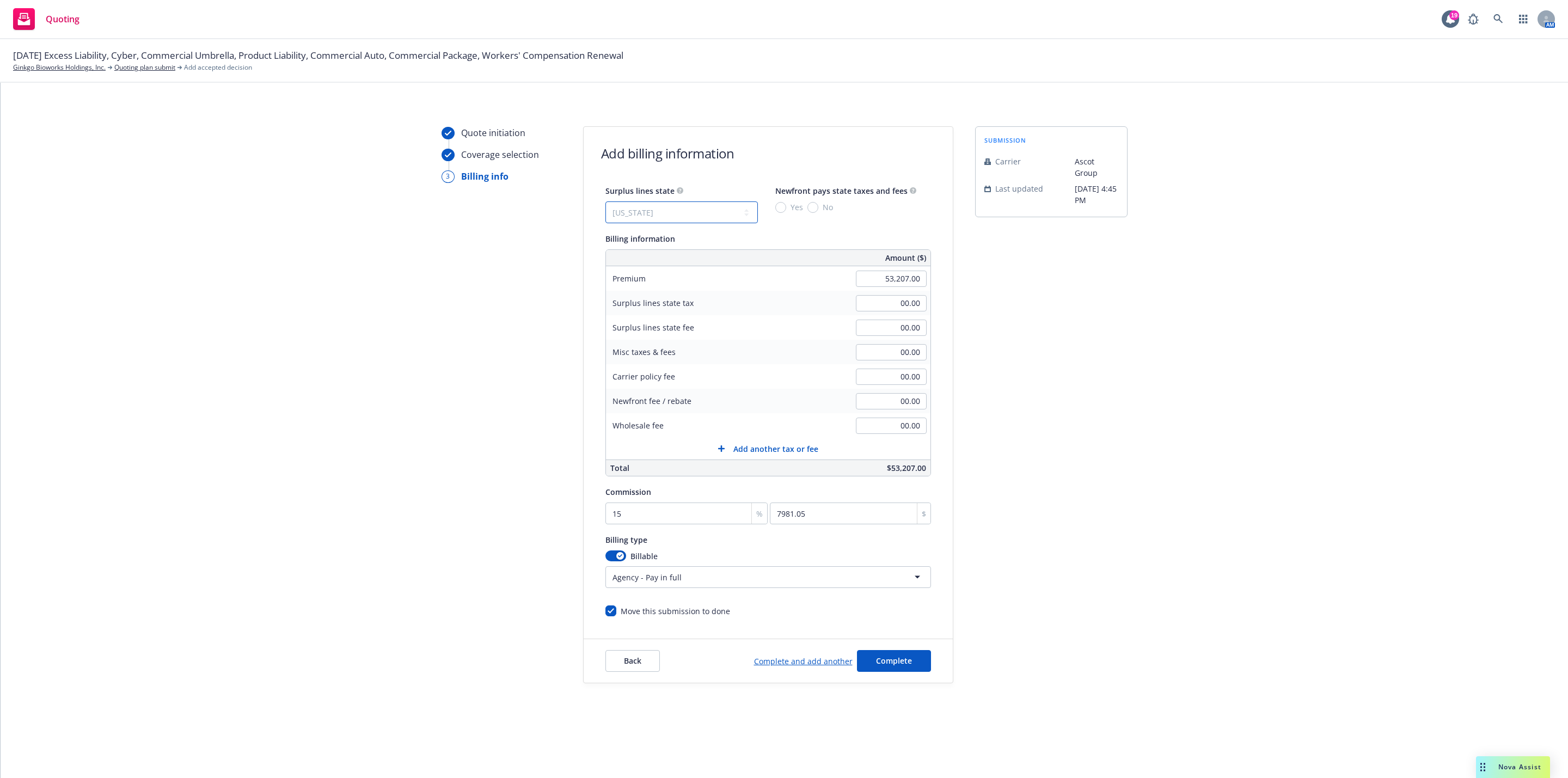
click at [606, 202] on select "No surplus lines state Alaska Alabama Arkansas Arizona California Colorado Conn…" at bounding box center [682, 212] width 152 height 22
type input "2,128.28"
click at [786, 209] on span "Yes" at bounding box center [795, 207] width 17 height 12
click at [786, 209] on input "Yes" at bounding box center [781, 208] width 11 height 11
radio input "true"
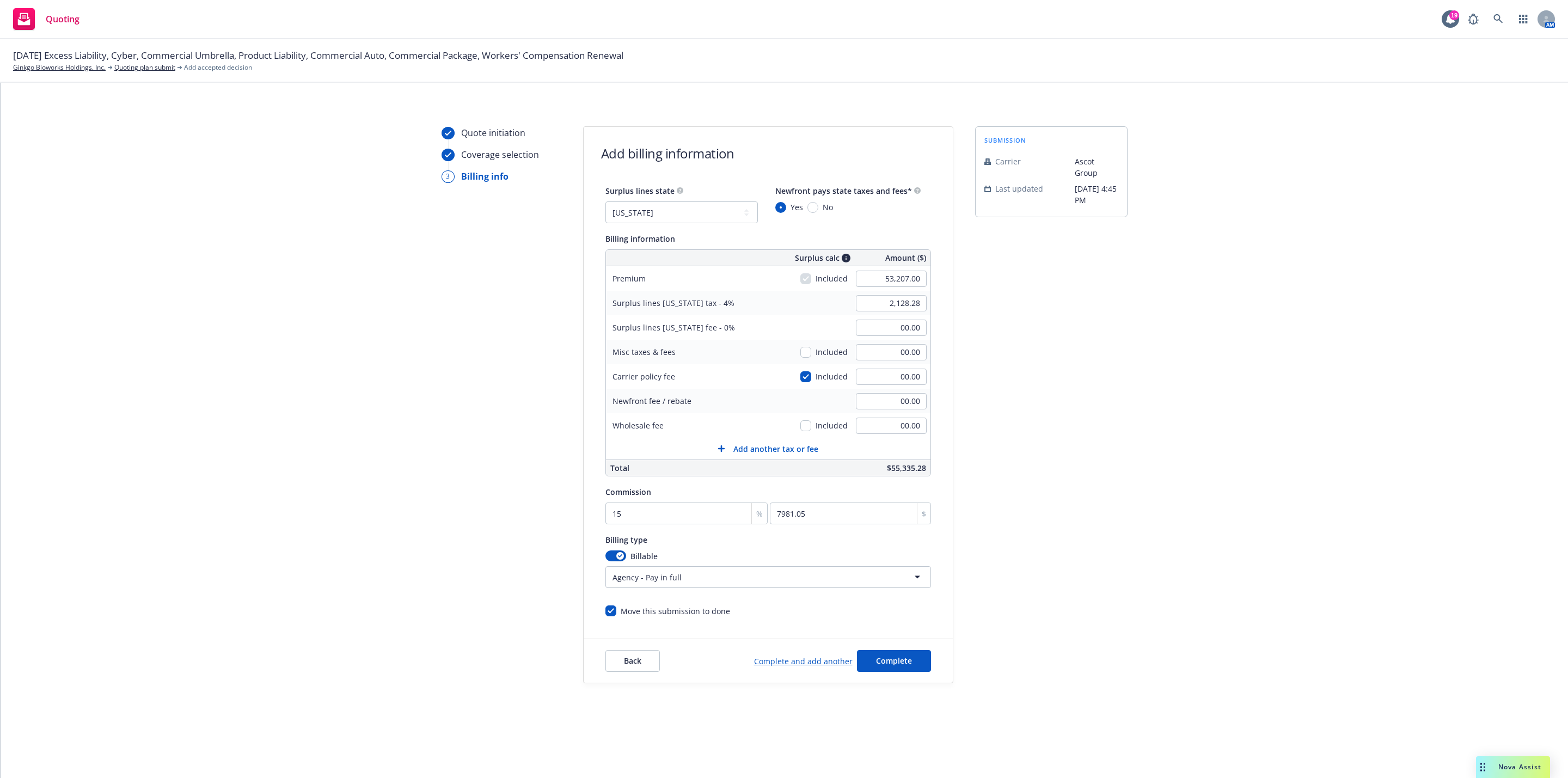
click at [1088, 514] on div "submission Carrier Ascot Group Last updated 8/25, 4:45 PM" at bounding box center [1051, 405] width 152 height 557
click at [887, 665] on span "Complete" at bounding box center [894, 661] width 36 height 10
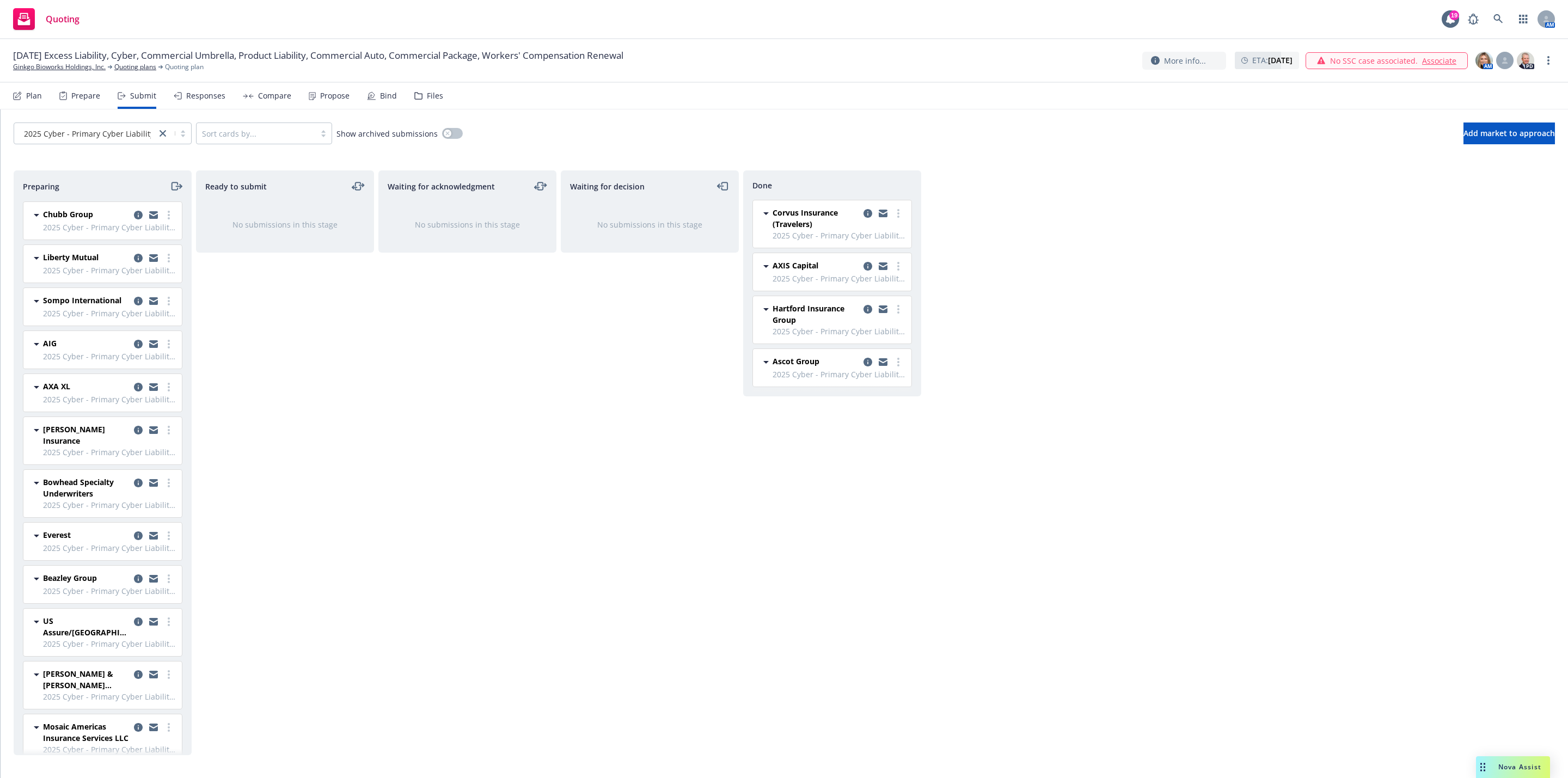
click at [1489, 769] on div "Nova Assist" at bounding box center [1519, 766] width 60 height 9
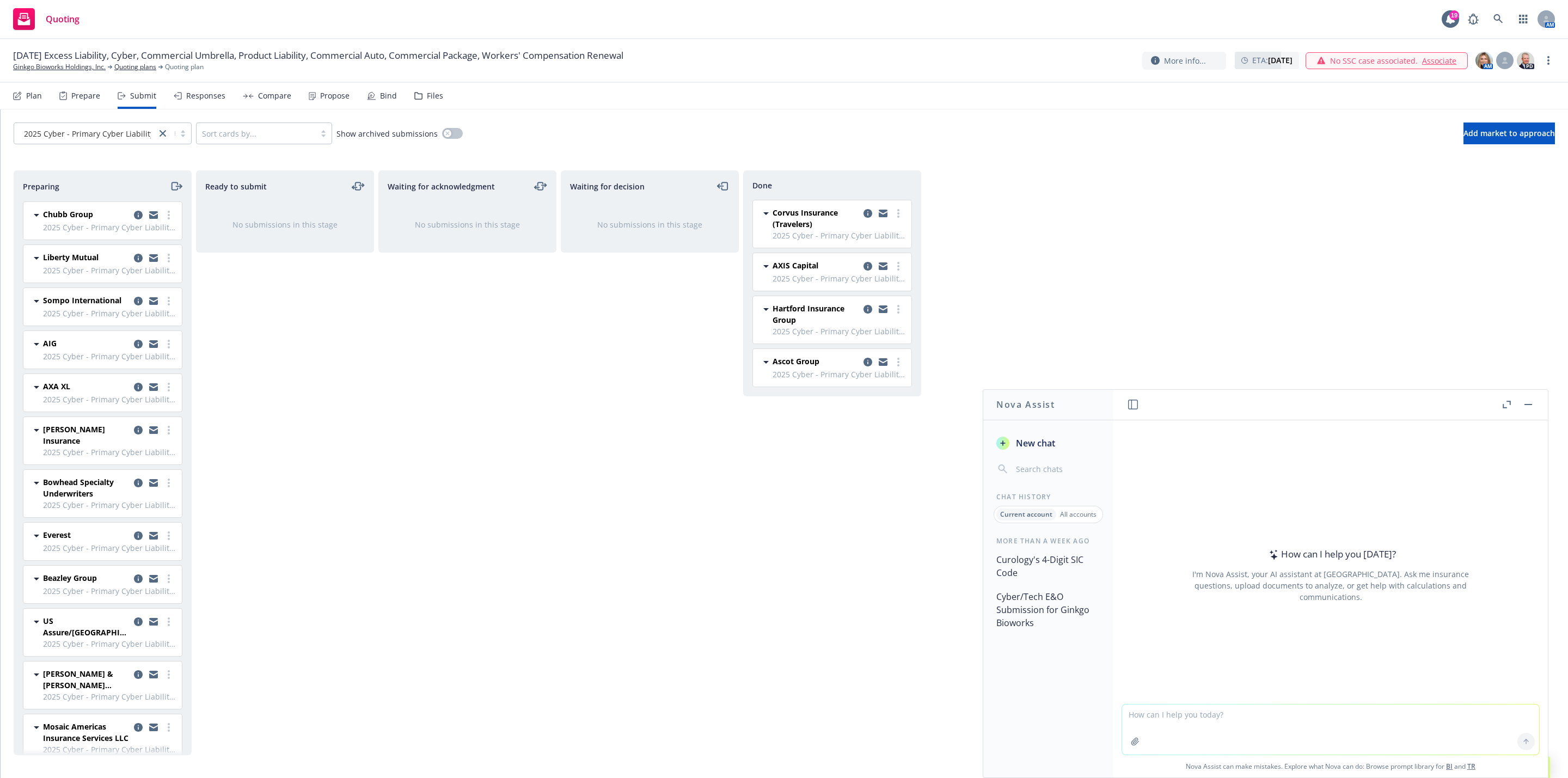
click at [1359, 718] on textarea at bounding box center [1330, 729] width 417 height 50
type textarea "If a 12-month annual insurance premium is $225,000 but the policy period is bei…"
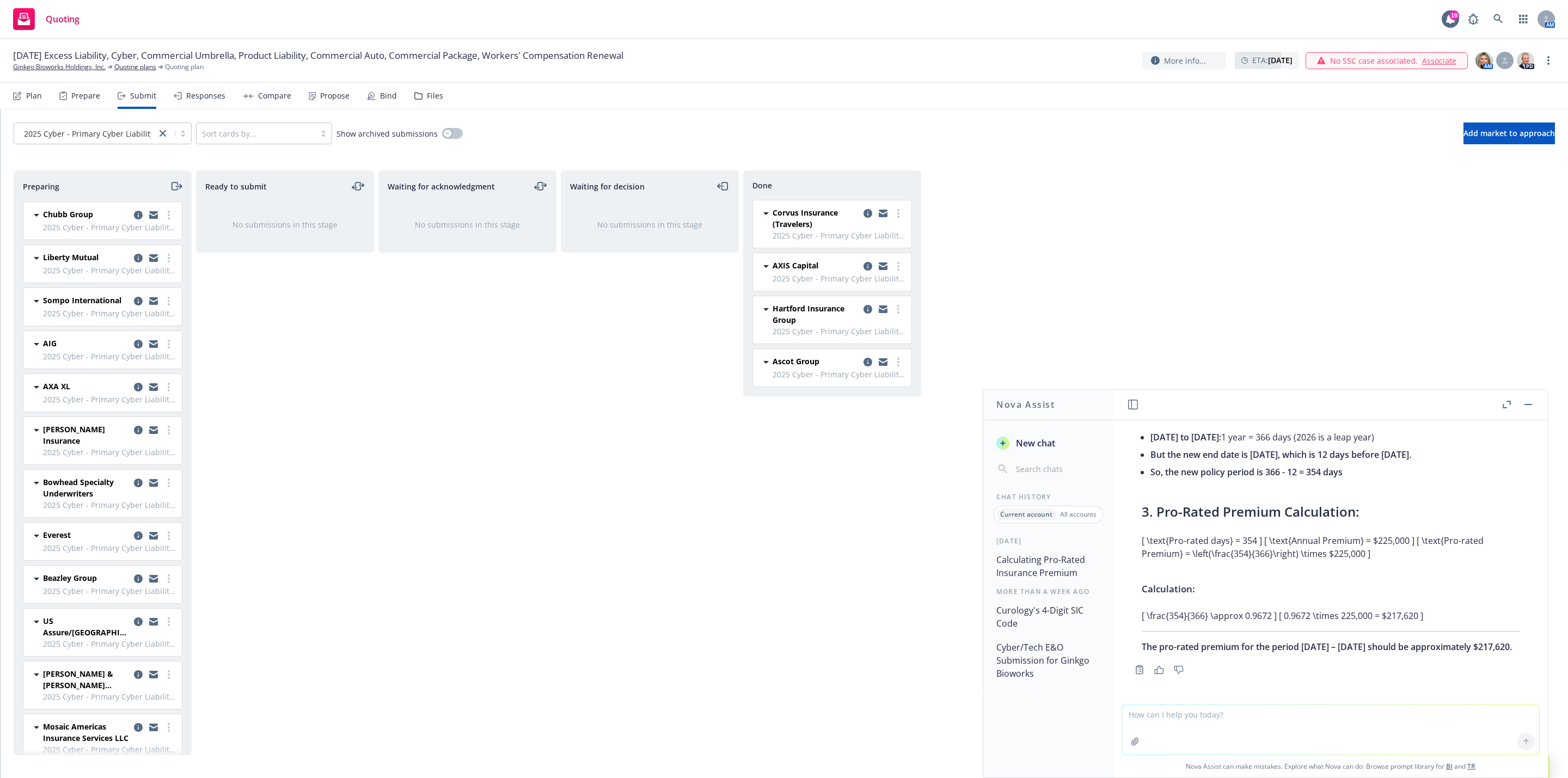
scroll to position [395, 0]
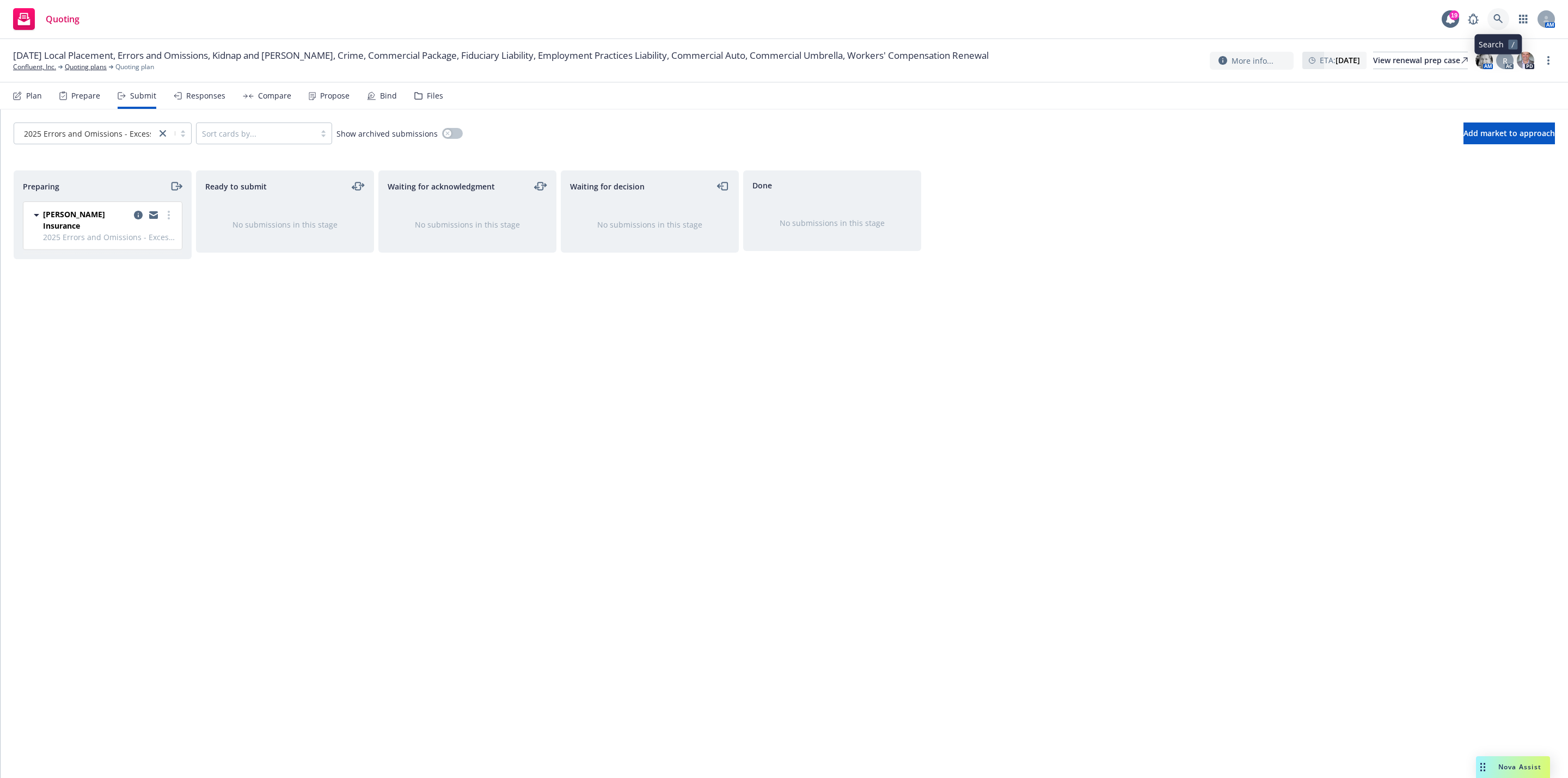
click at [1495, 20] on icon at bounding box center [1498, 19] width 10 height 10
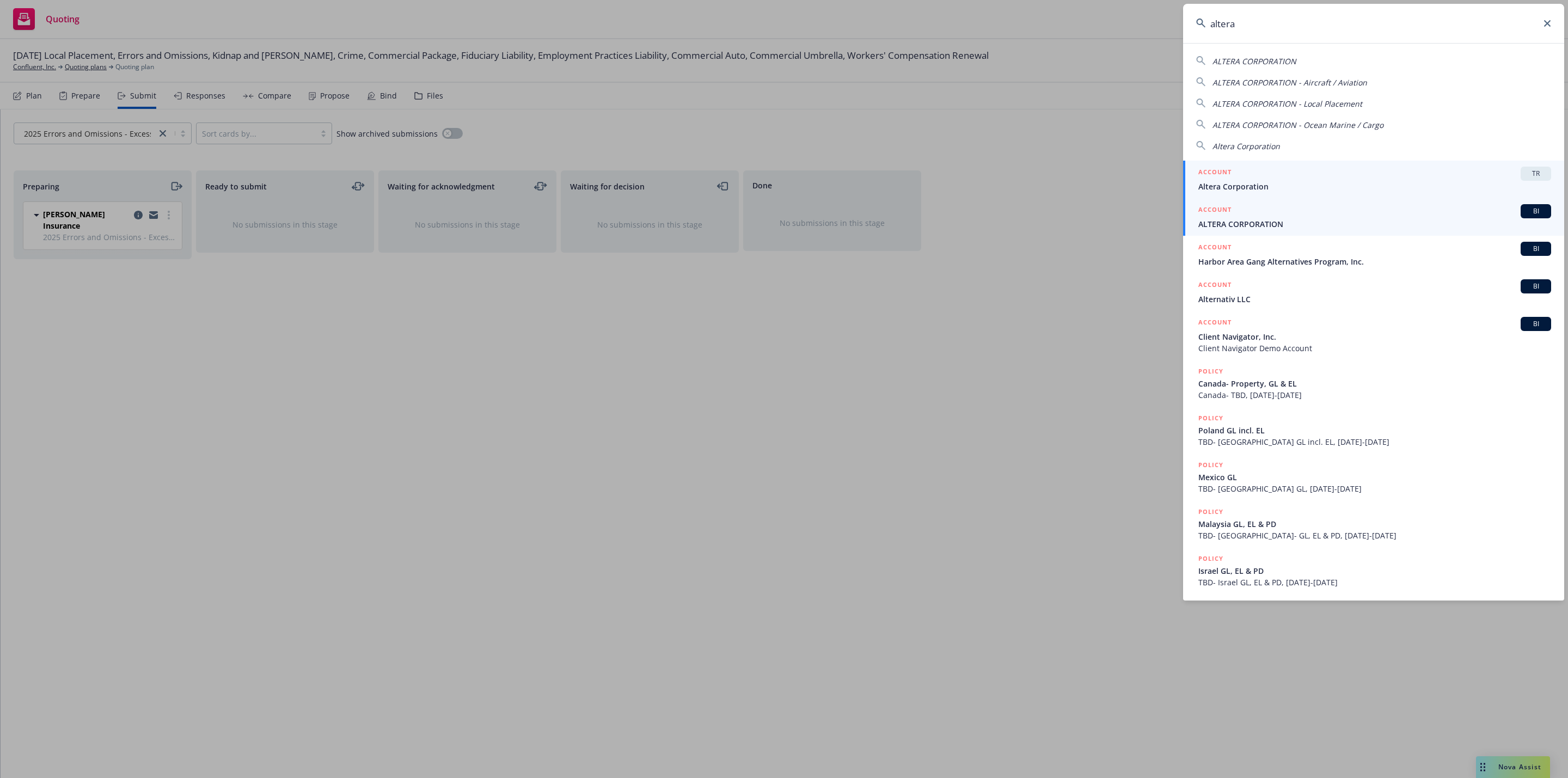
type input "altera"
click at [1369, 226] on span "ALTERA CORPORATION" at bounding box center [1375, 224] width 353 height 12
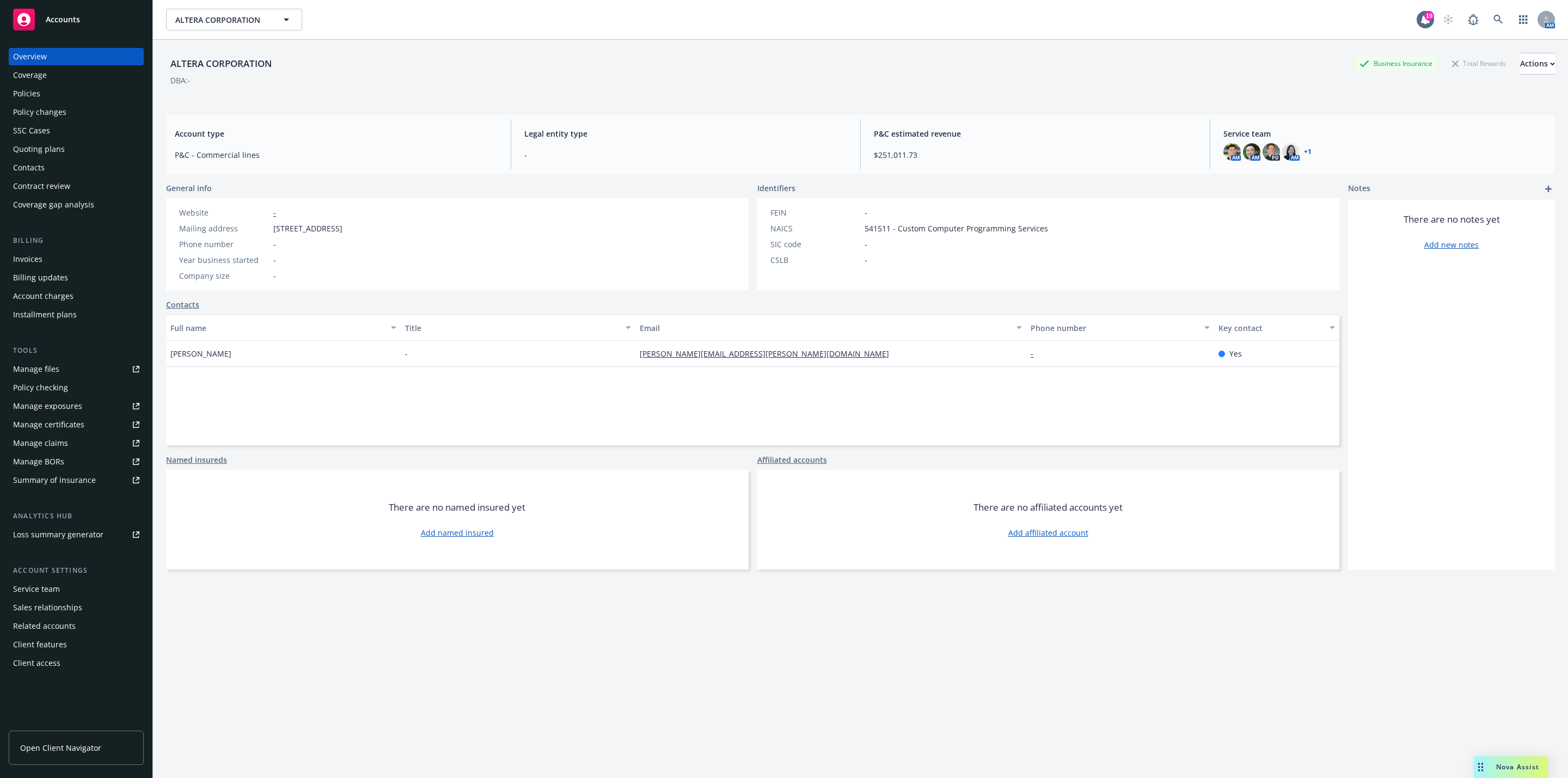
click at [62, 113] on div "Policy changes" at bounding box center [40, 112] width 54 height 18
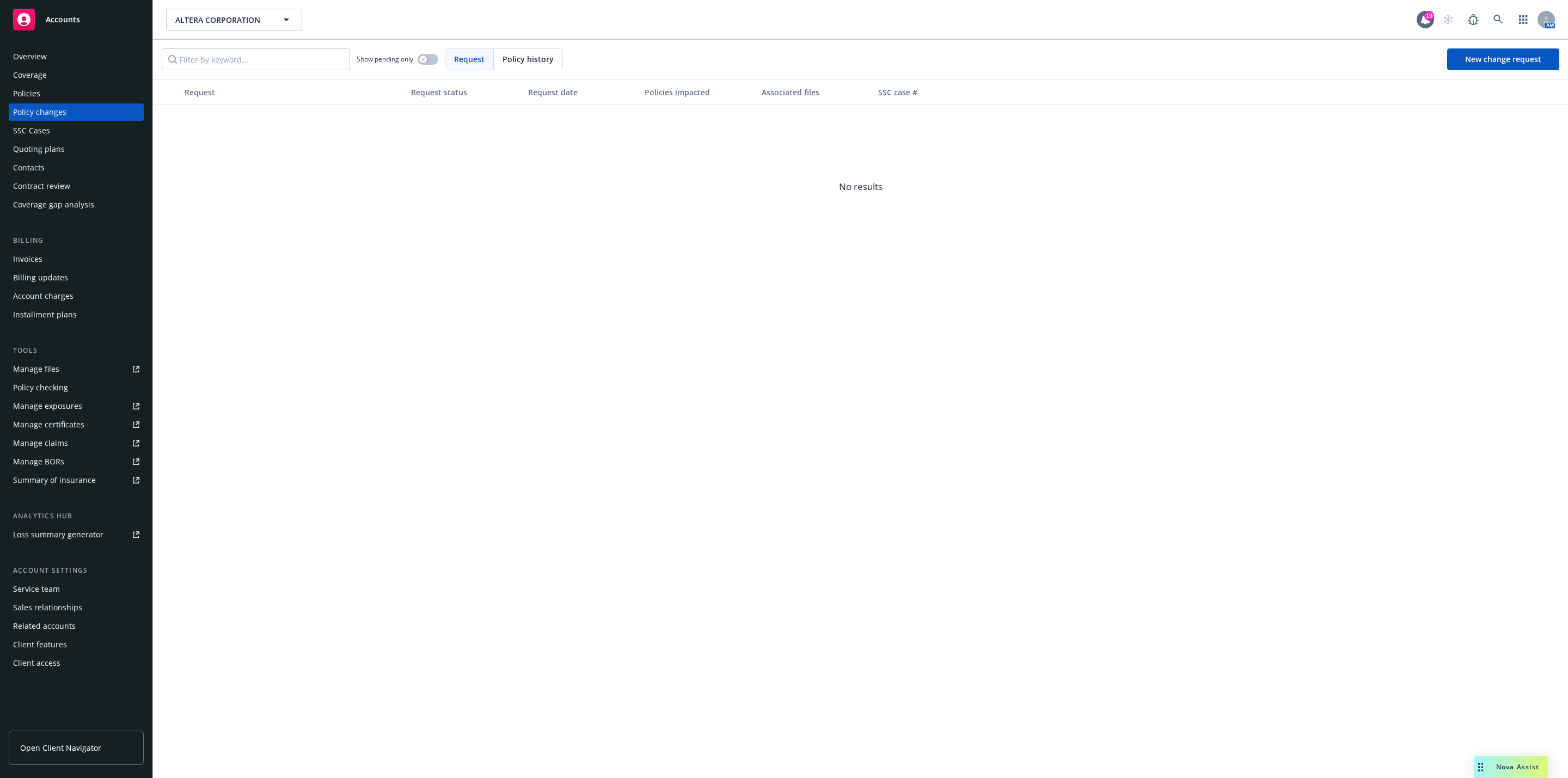
click at [36, 390] on div "Policy checking" at bounding box center [40, 388] width 55 height 18
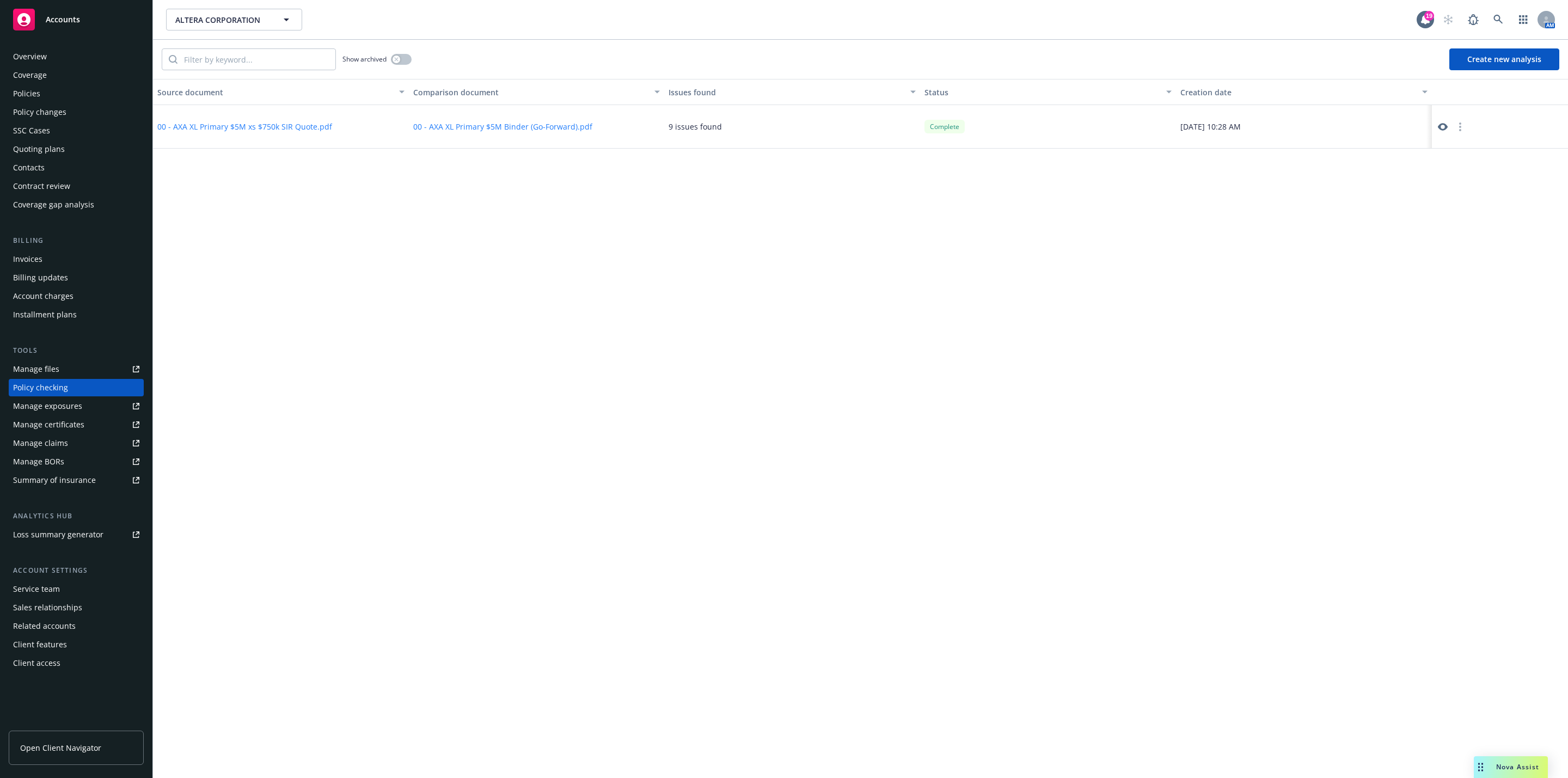
click at [1488, 65] on button "Create new analysis" at bounding box center [1504, 60] width 110 height 22
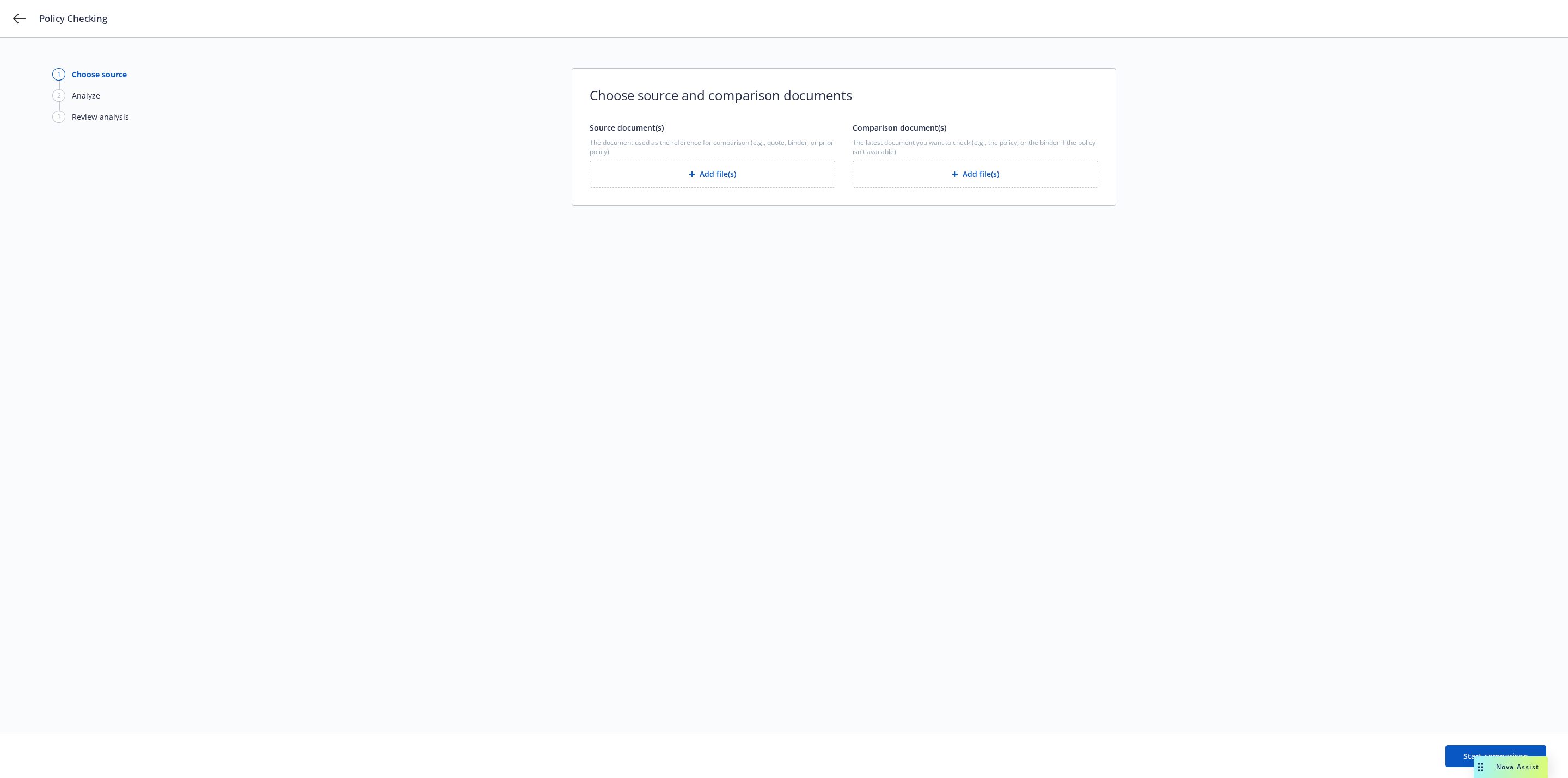
click at [1014, 173] on button "Add file(s)" at bounding box center [975, 174] width 245 height 27
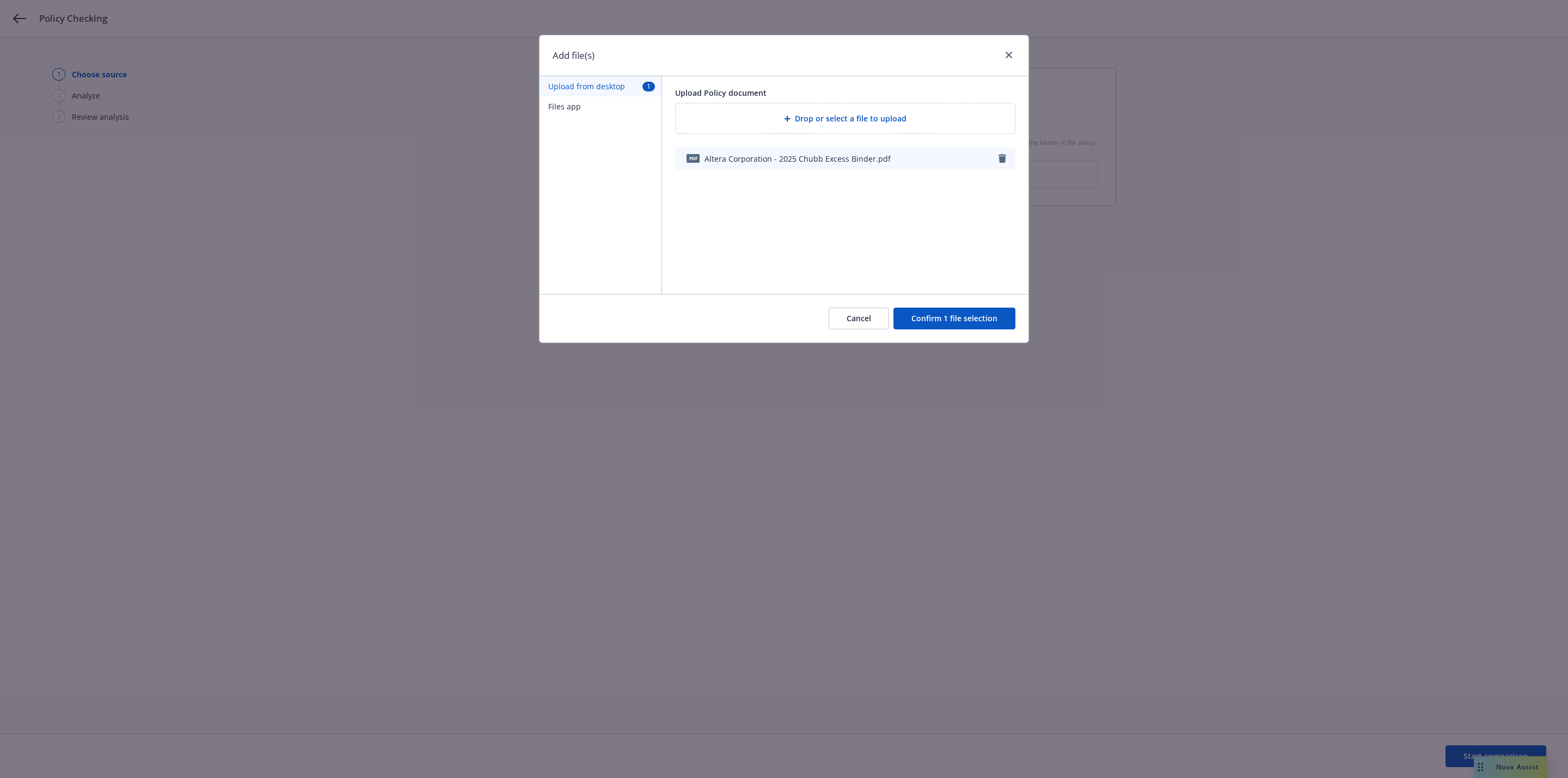
click at [945, 315] on button "Confirm 1 file selection" at bounding box center [954, 318] width 122 height 22
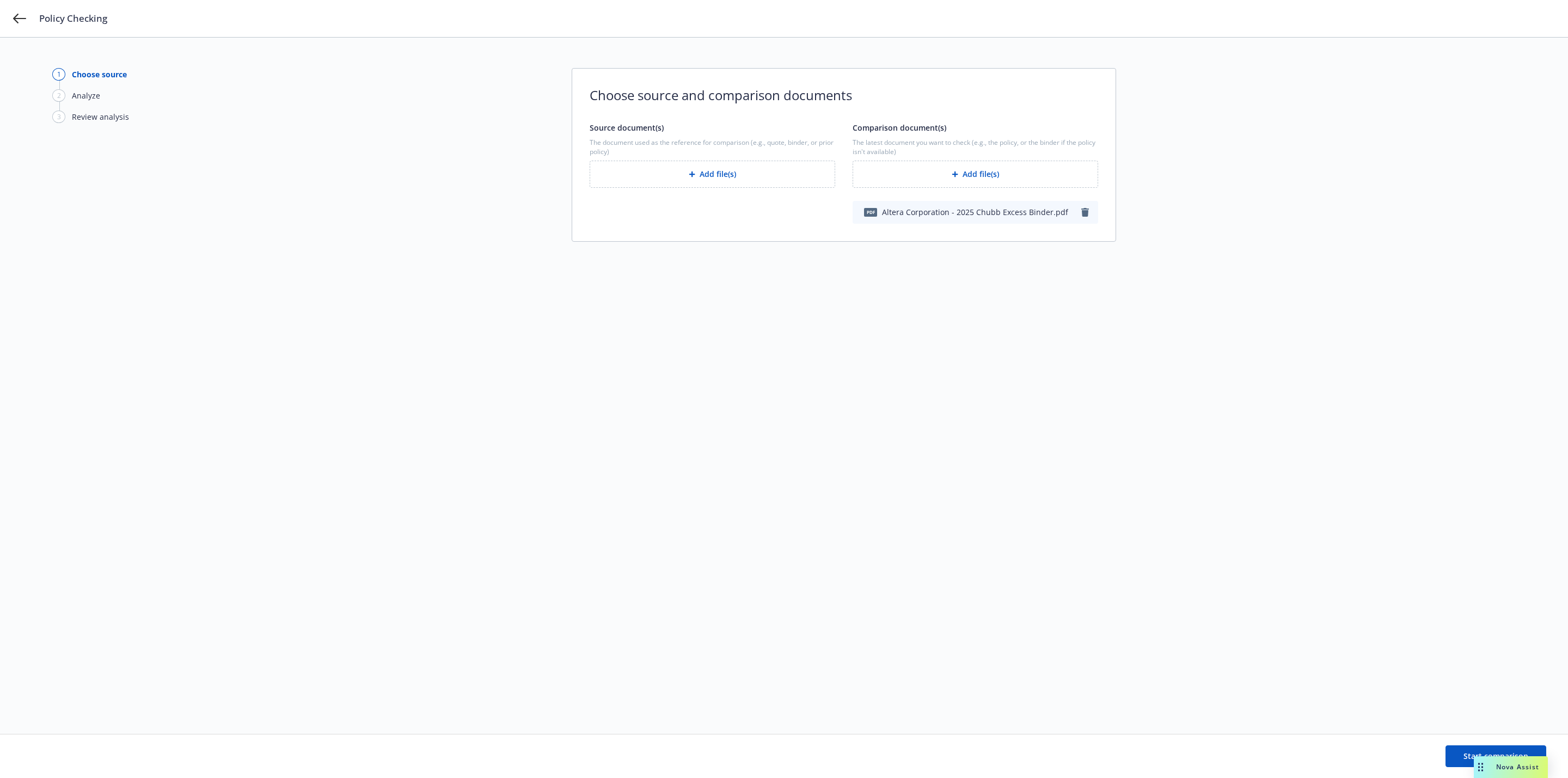
click at [707, 172] on button "Add file(s)" at bounding box center [712, 174] width 245 height 27
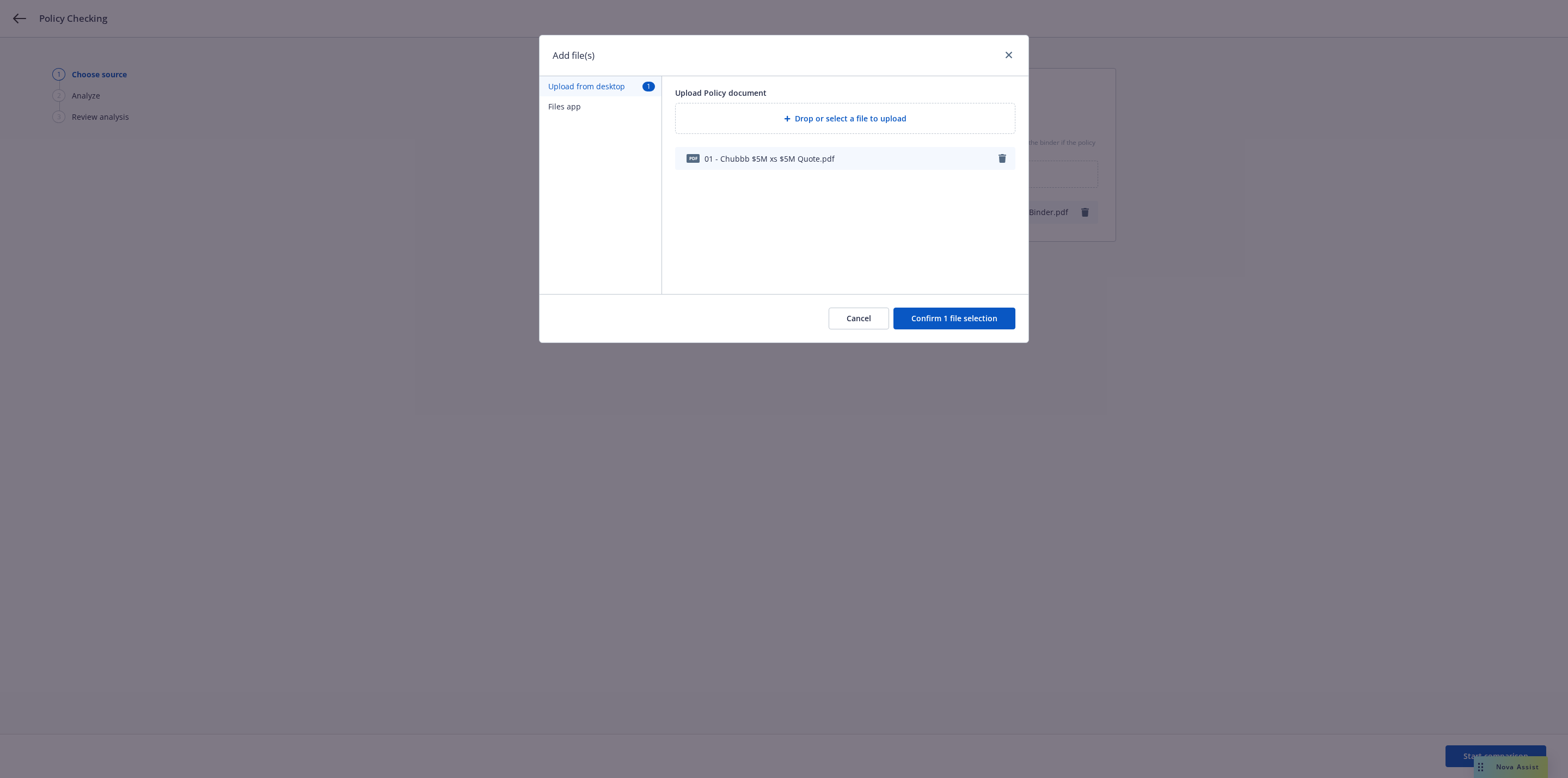
click at [978, 317] on button "Confirm 1 file selection" at bounding box center [954, 318] width 122 height 22
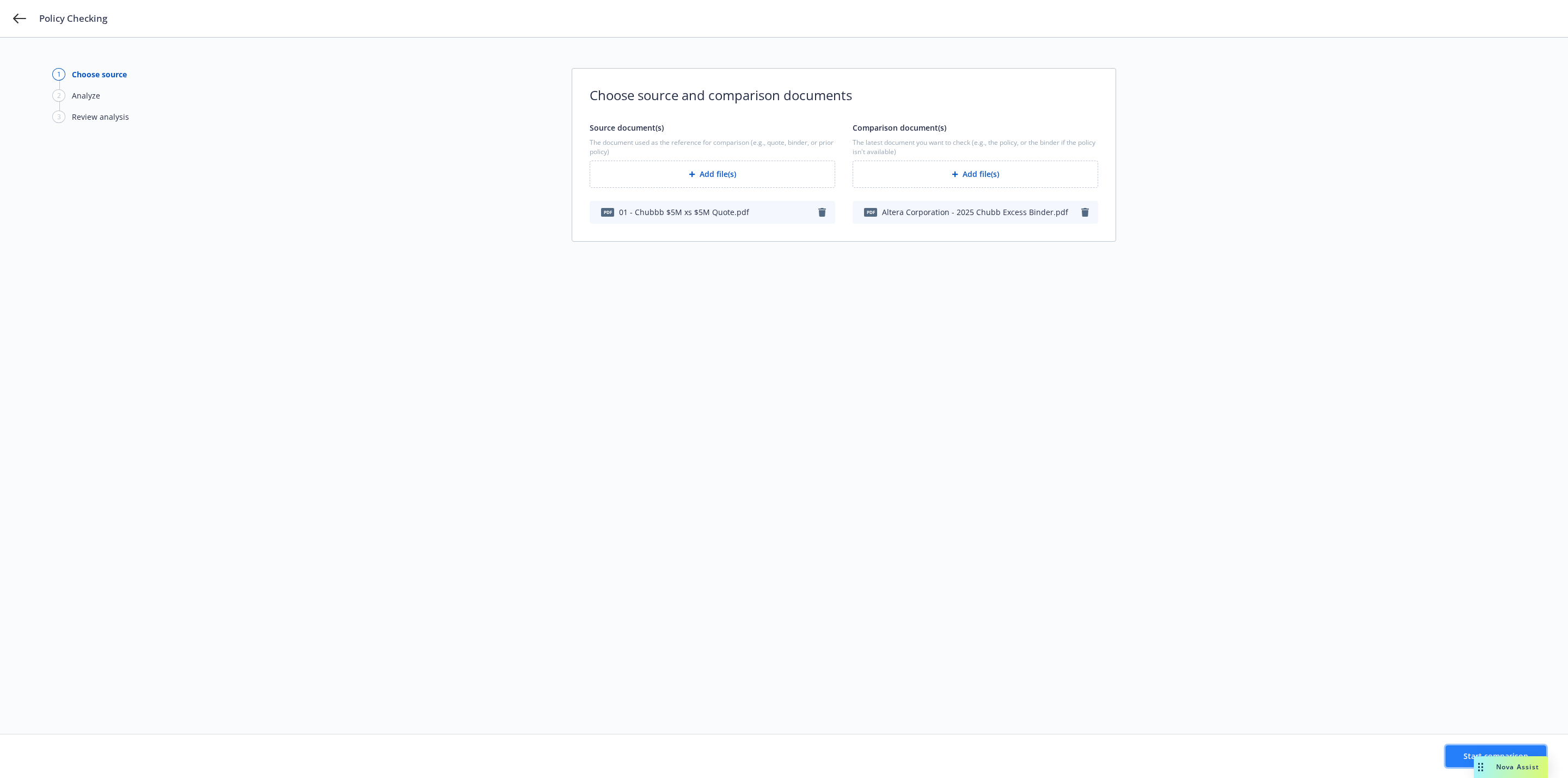
click at [1461, 755] on button "Start comparison" at bounding box center [1496, 756] width 100 height 22
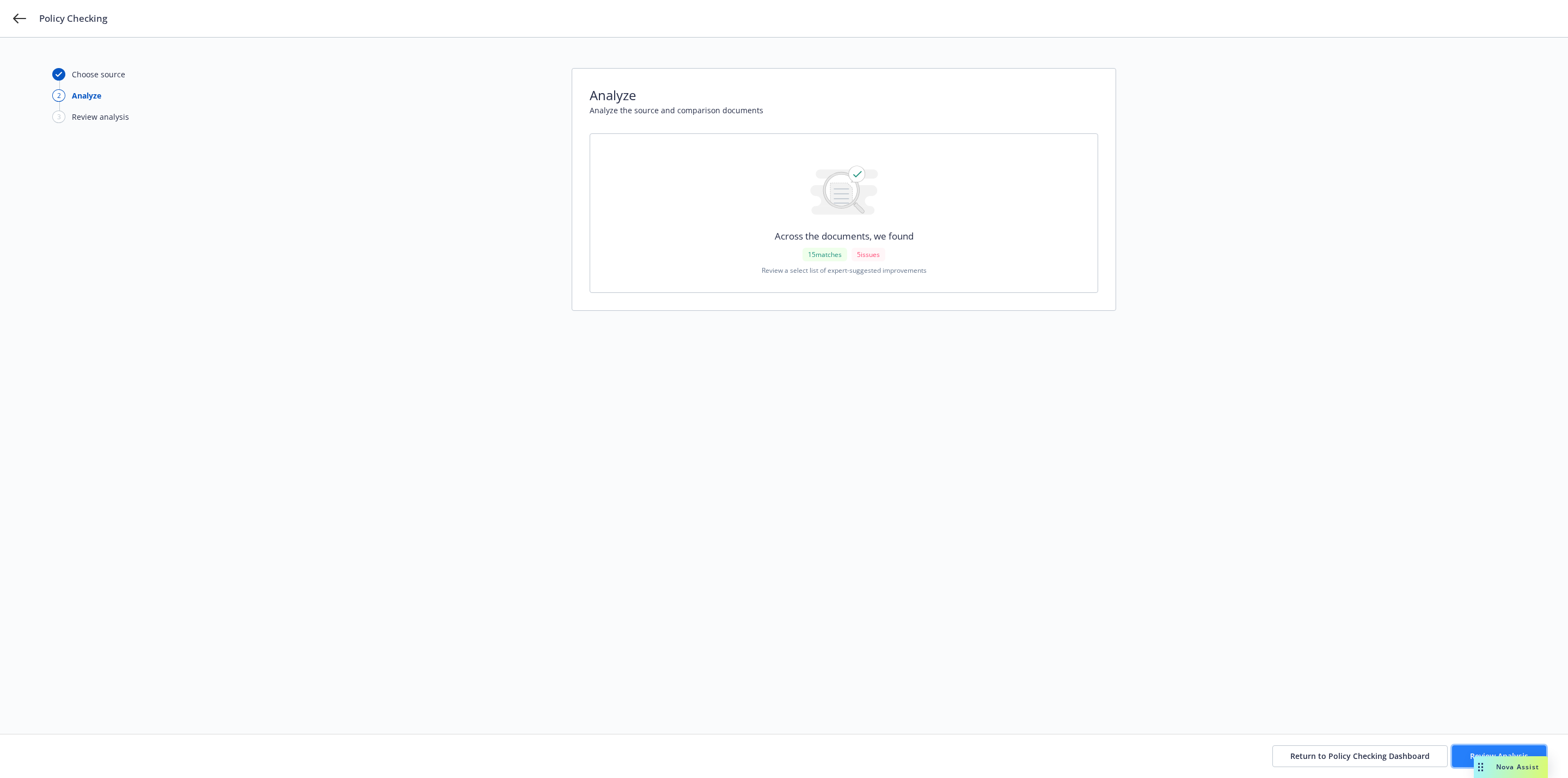
click at [1457, 757] on button "Review Analysis" at bounding box center [1499, 756] width 94 height 22
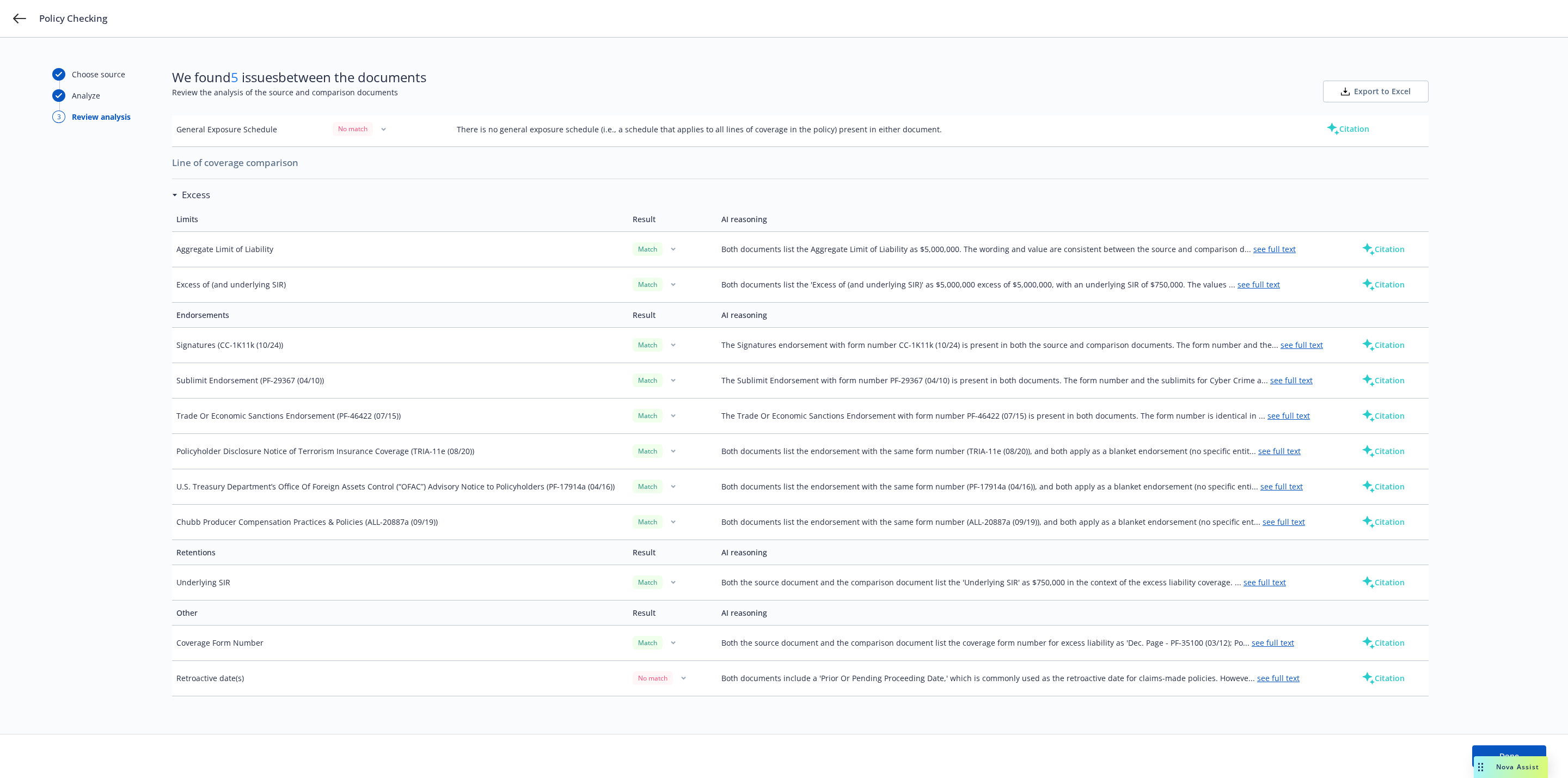
scroll to position [368, 0]
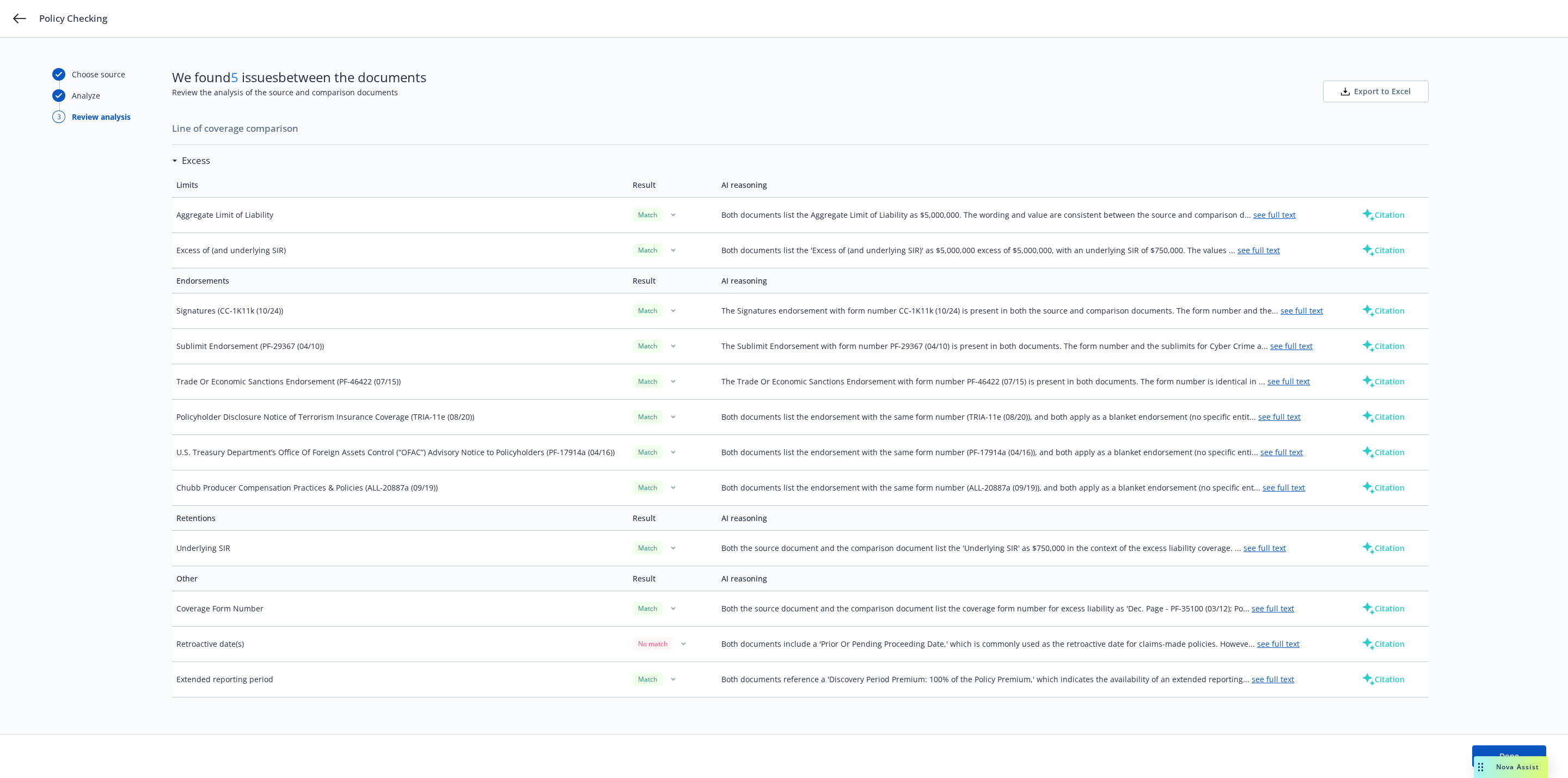
click at [1263, 642] on link "see full text" at bounding box center [1278, 643] width 43 height 10
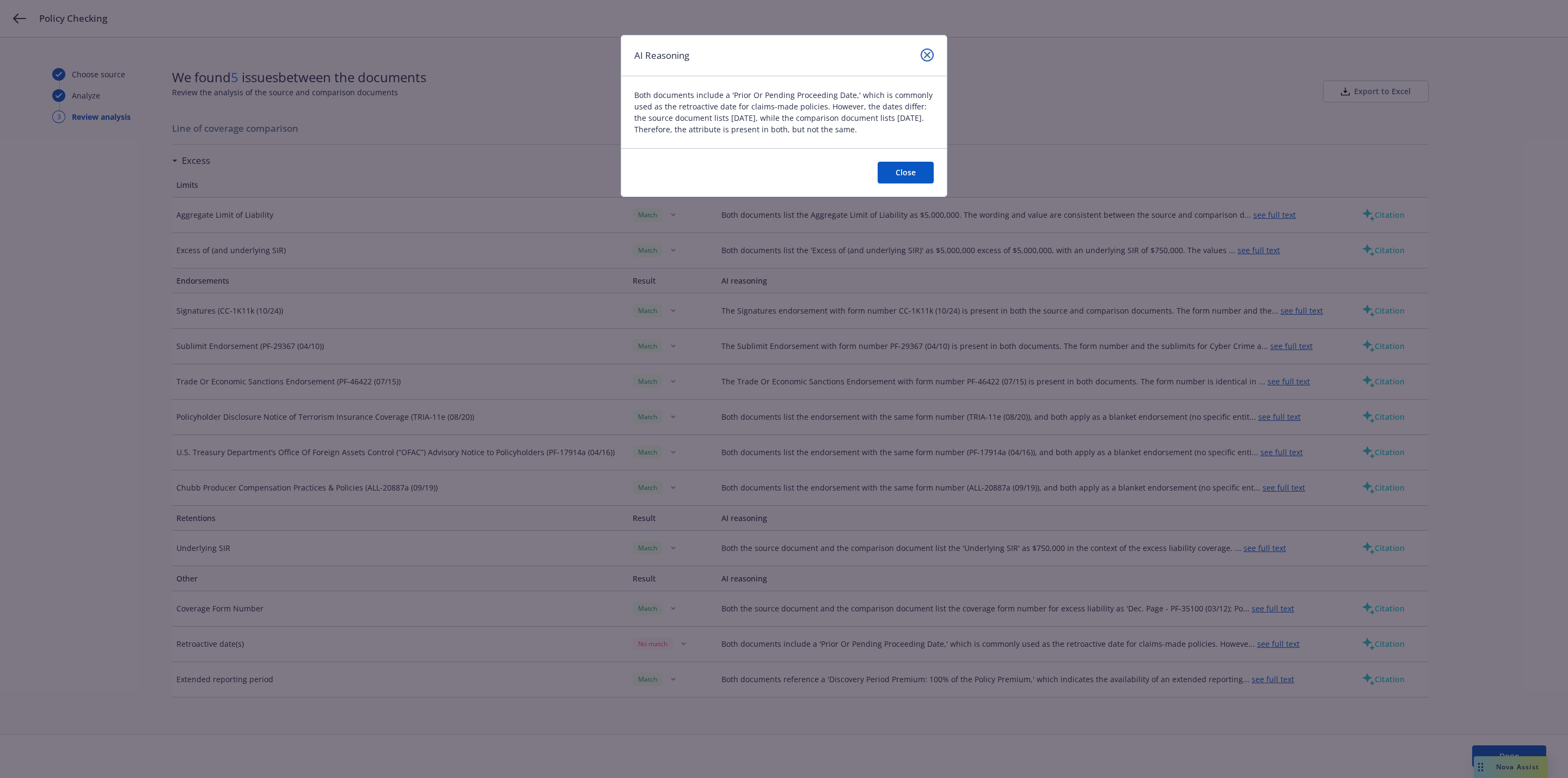
click at [924, 54] on icon "close" at bounding box center [927, 55] width 7 height 7
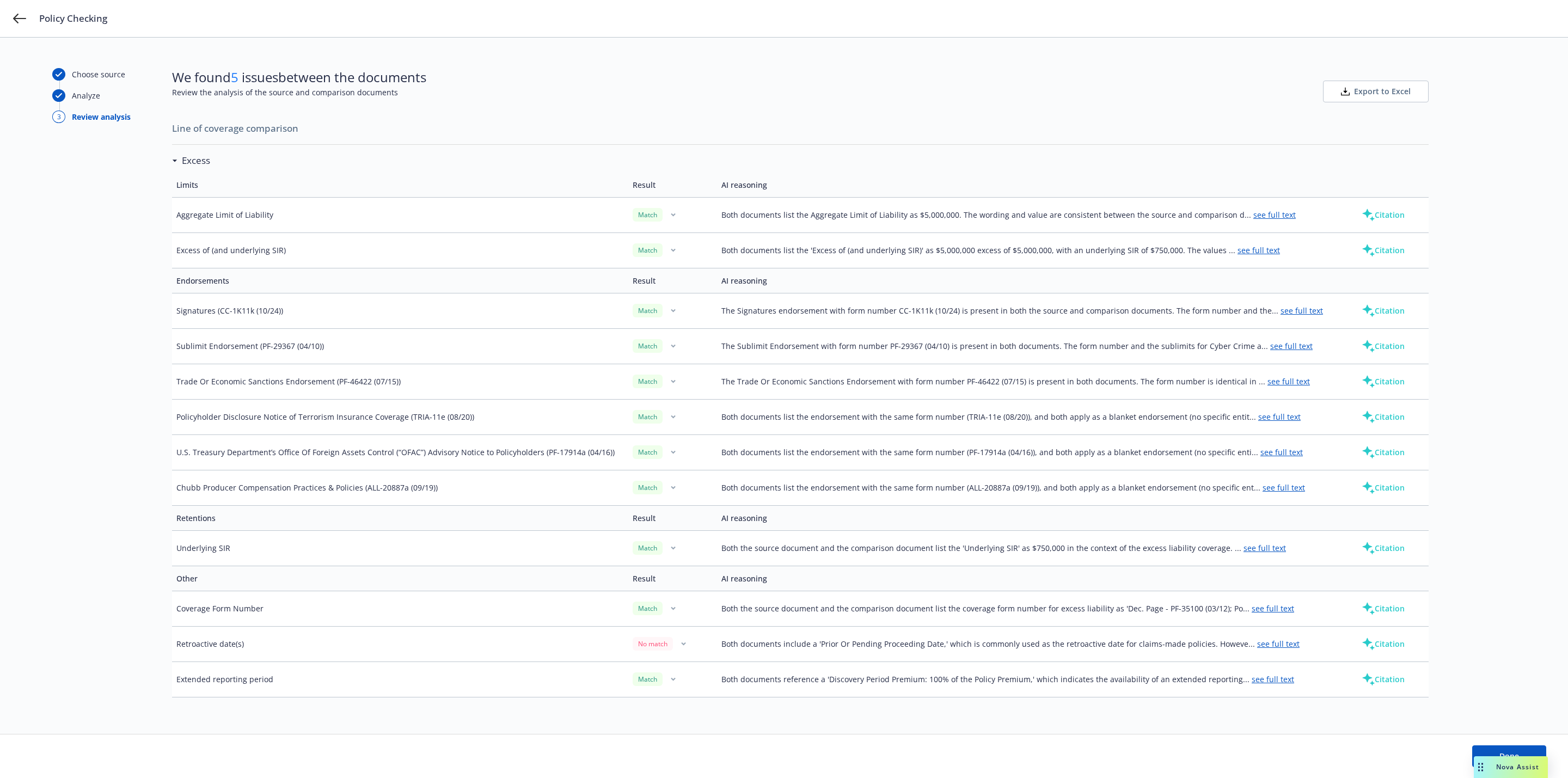
scroll to position [0, 0]
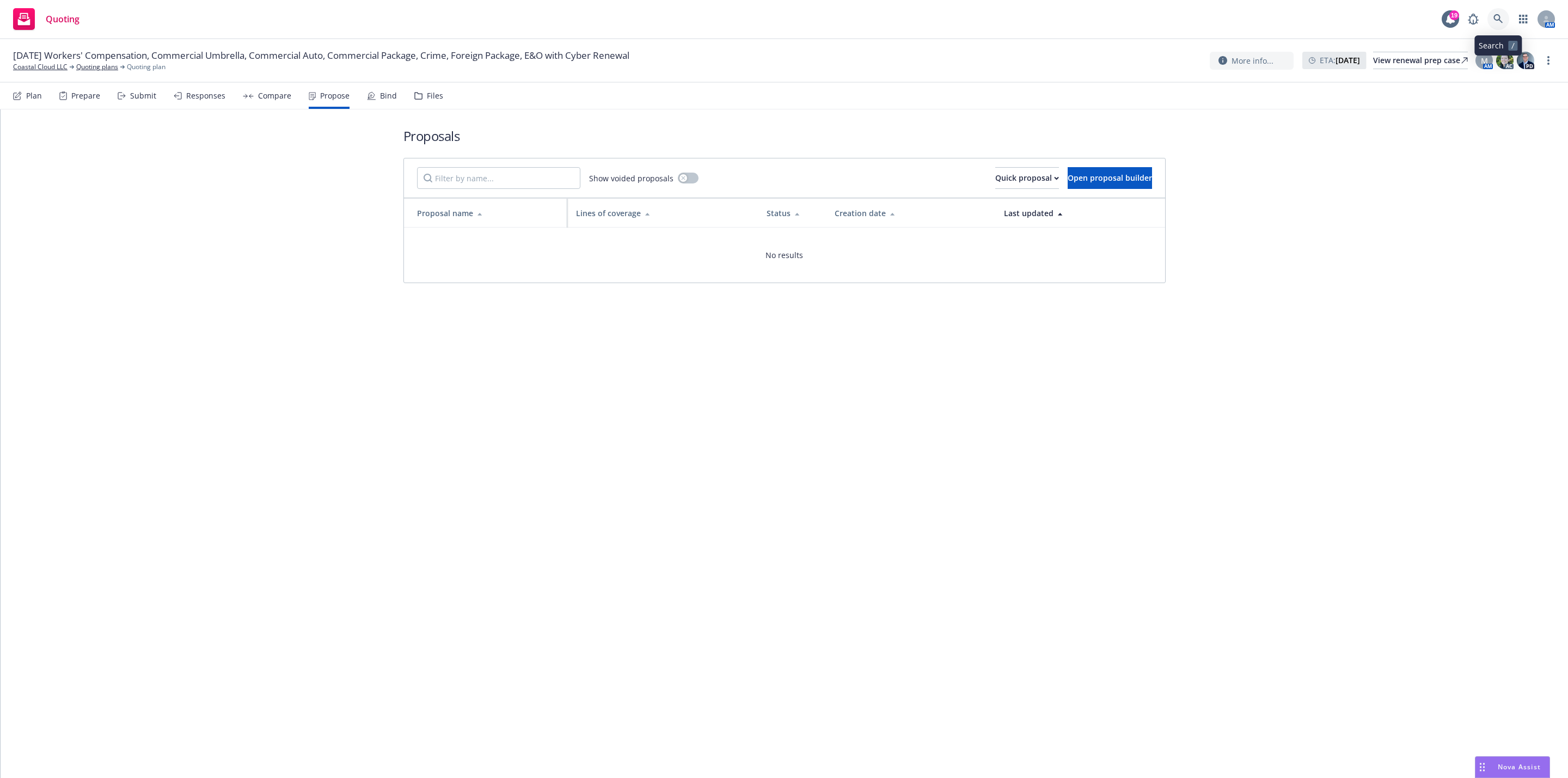
click at [1492, 23] on link at bounding box center [1499, 19] width 22 height 22
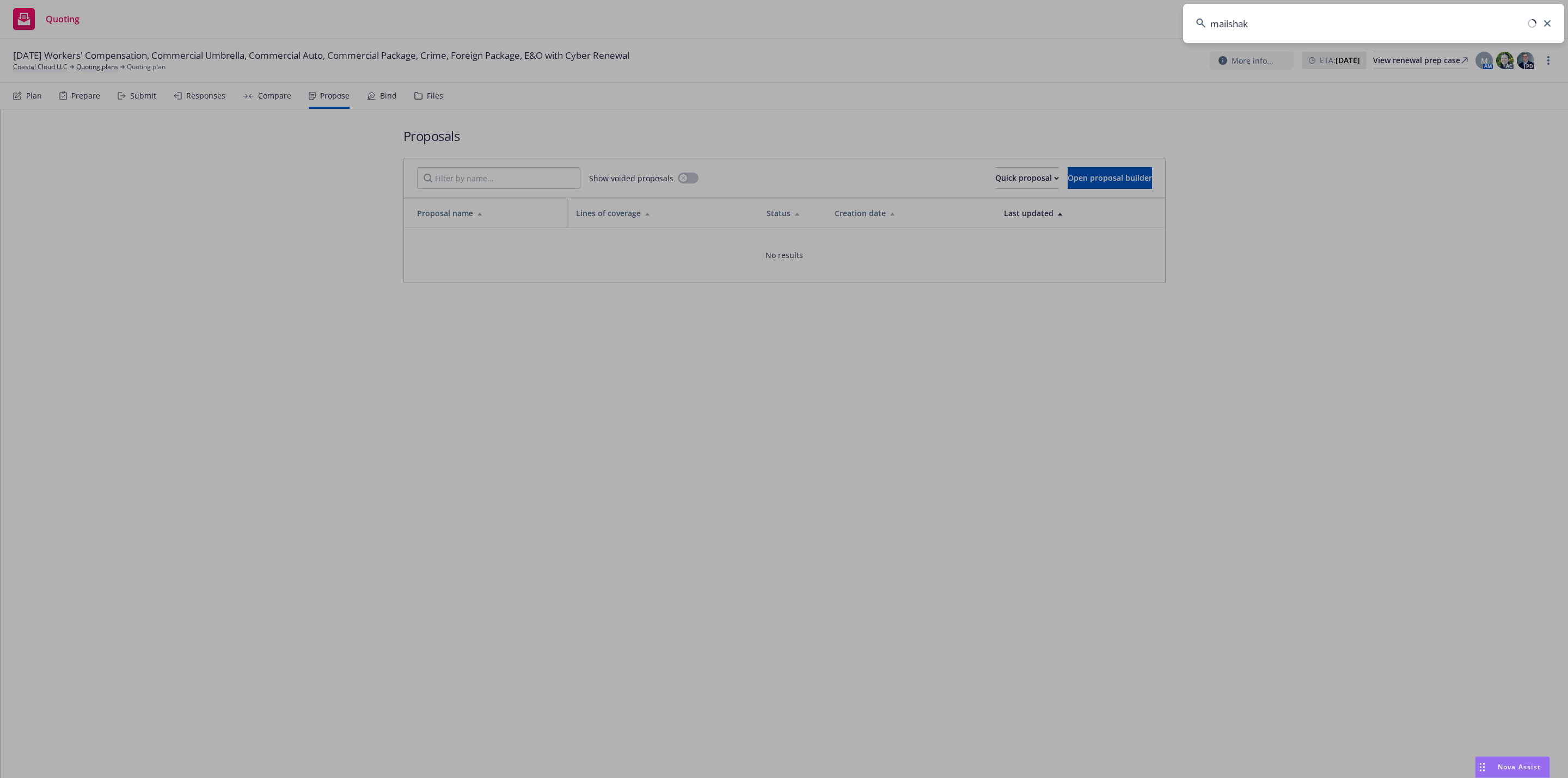
type input "mailshake"
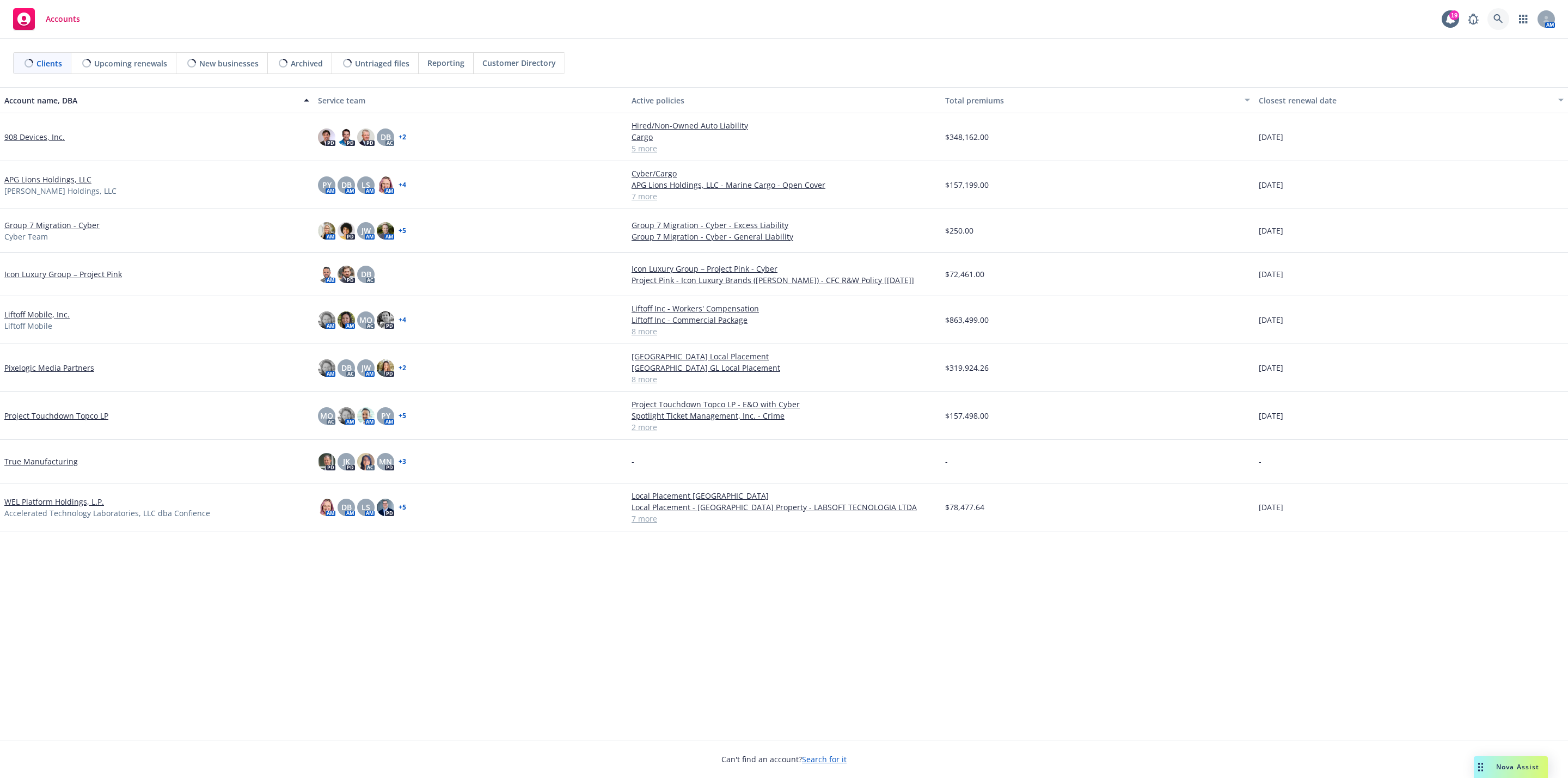
click at [1503, 18] on link at bounding box center [1499, 19] width 22 height 22
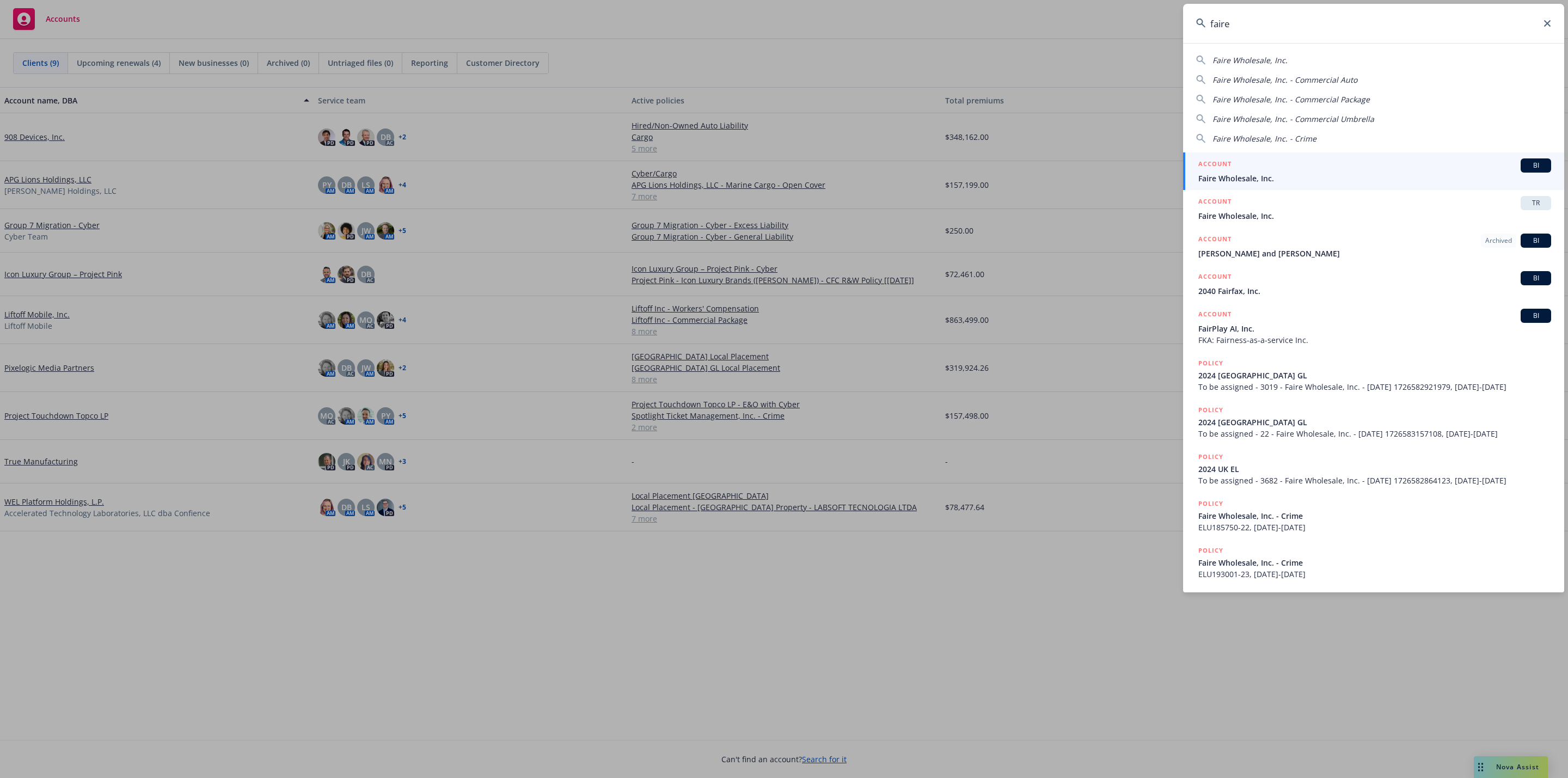
type input "faire"
click at [1356, 177] on span "Faire Wholesale, Inc." at bounding box center [1375, 178] width 353 height 12
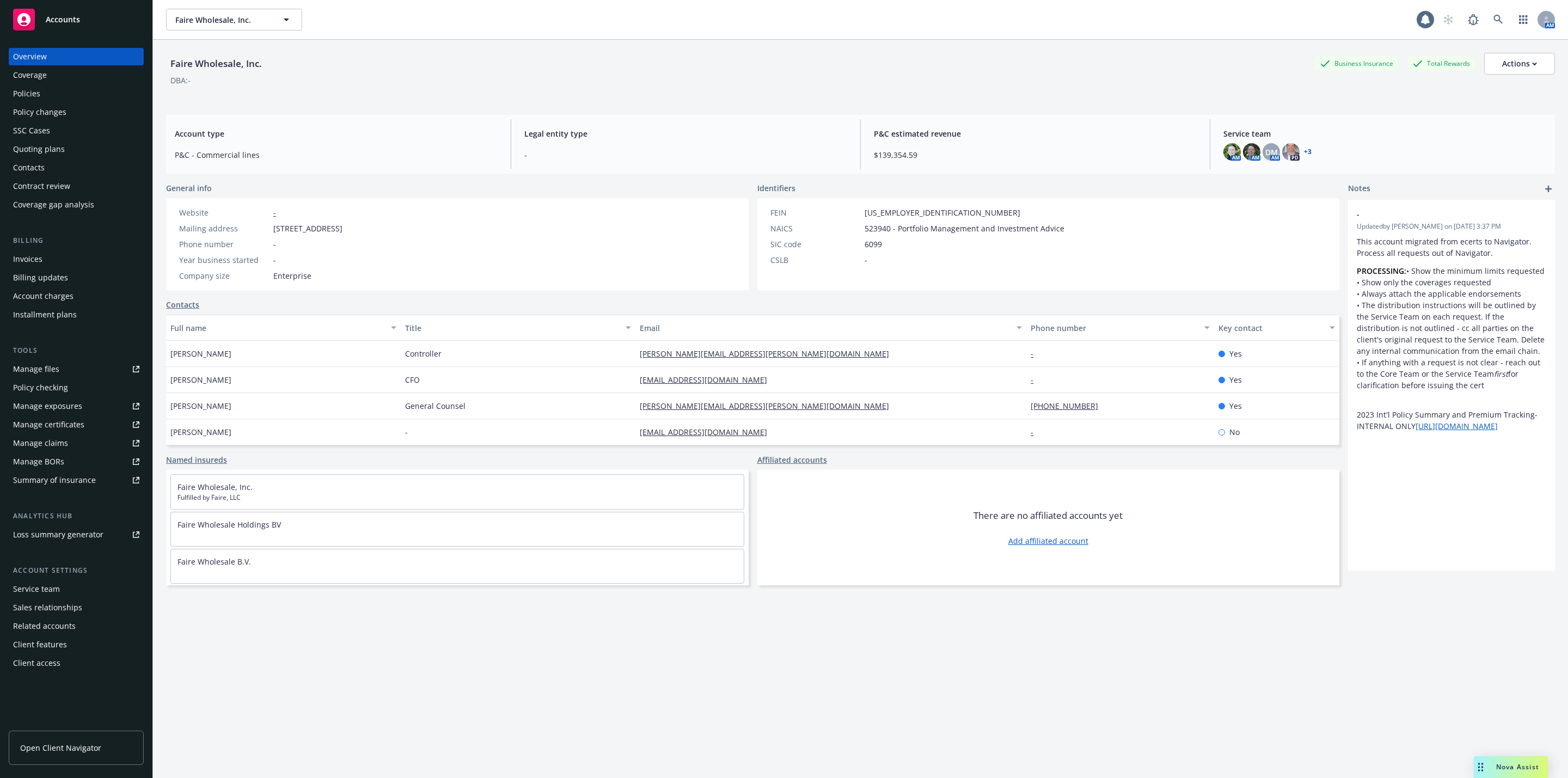
click at [63, 89] on div "Policies" at bounding box center [76, 94] width 127 height 18
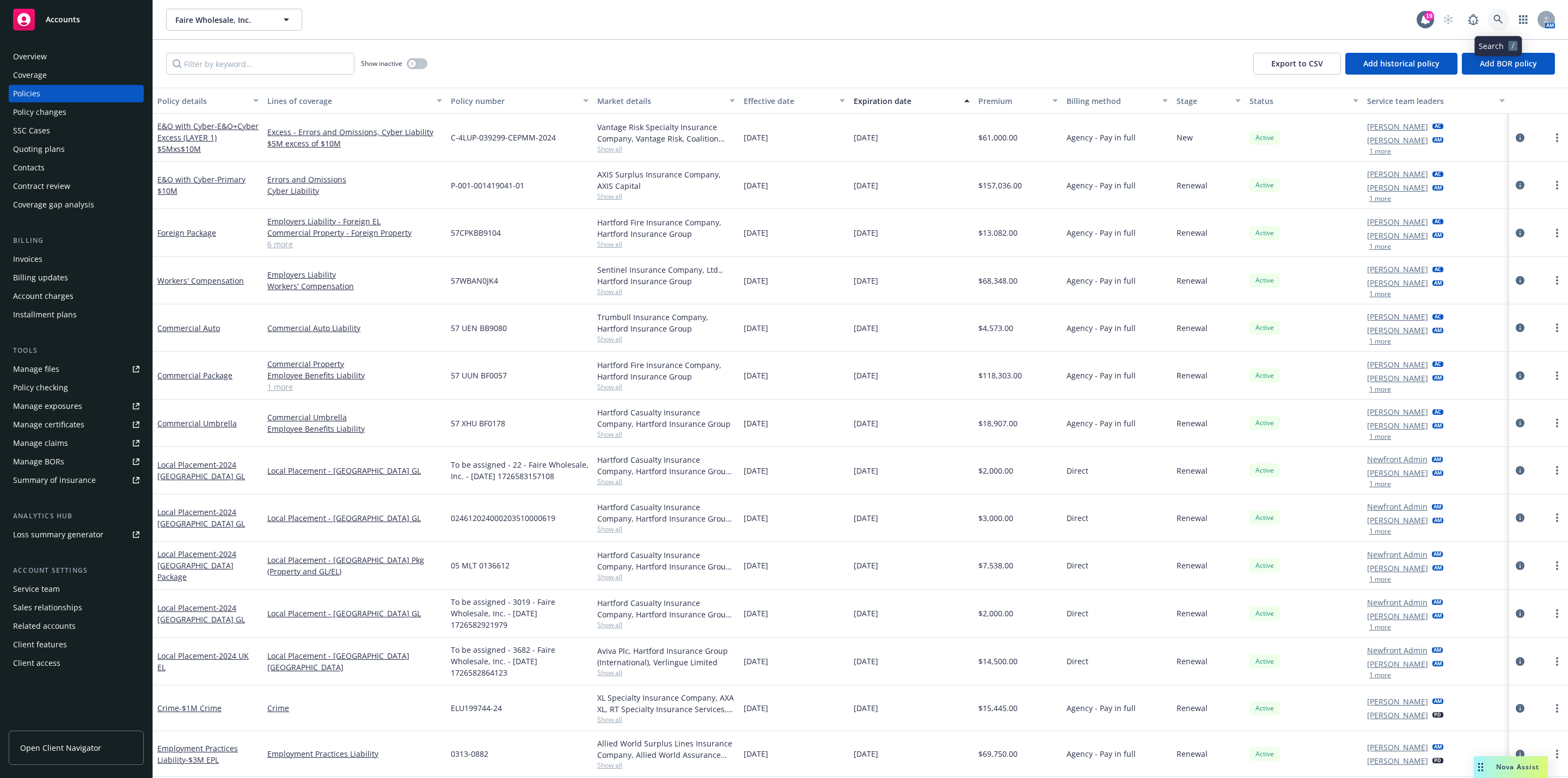
click at [1493, 25] on link at bounding box center [1499, 19] width 22 height 22
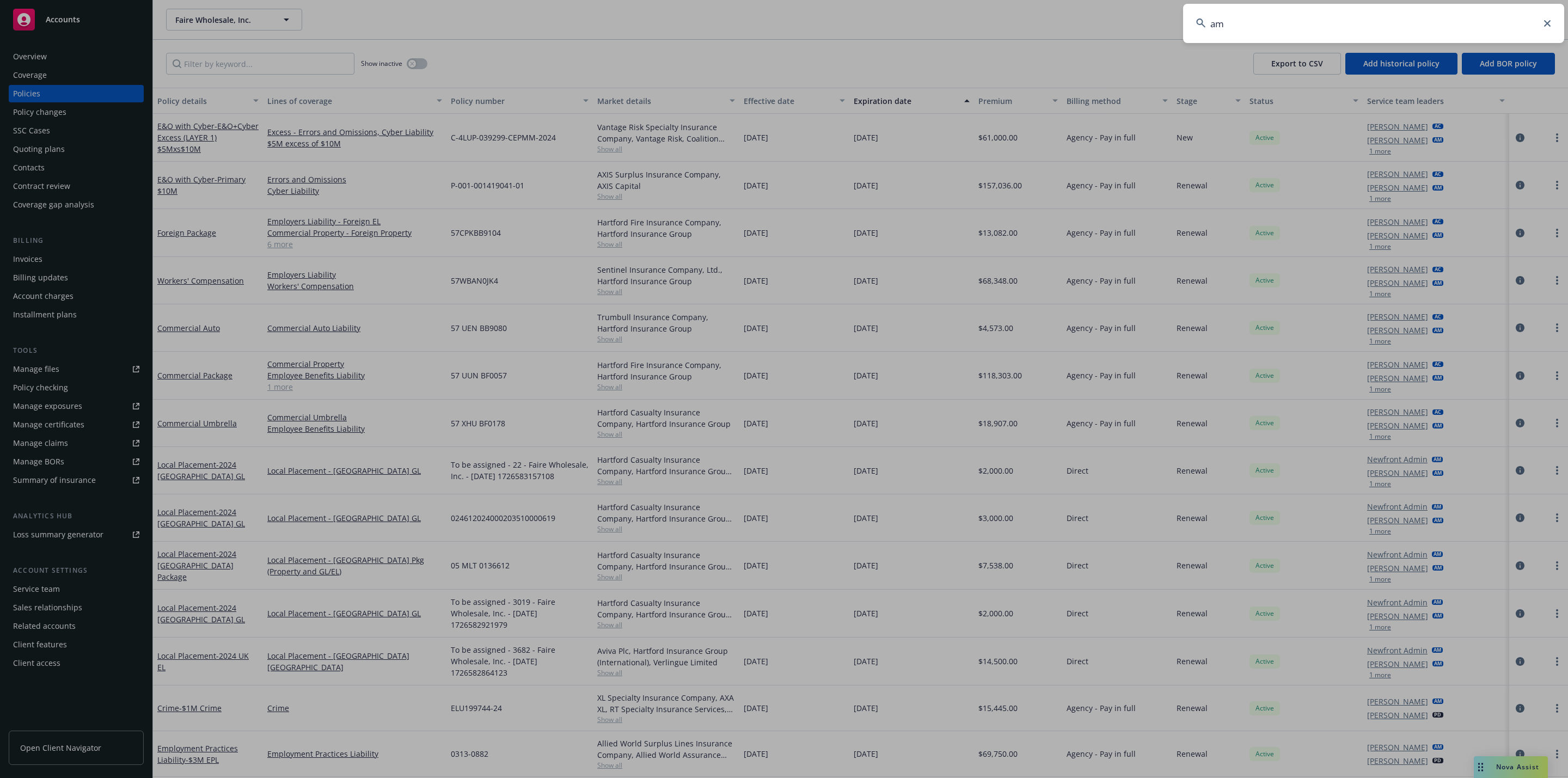
type input "a"
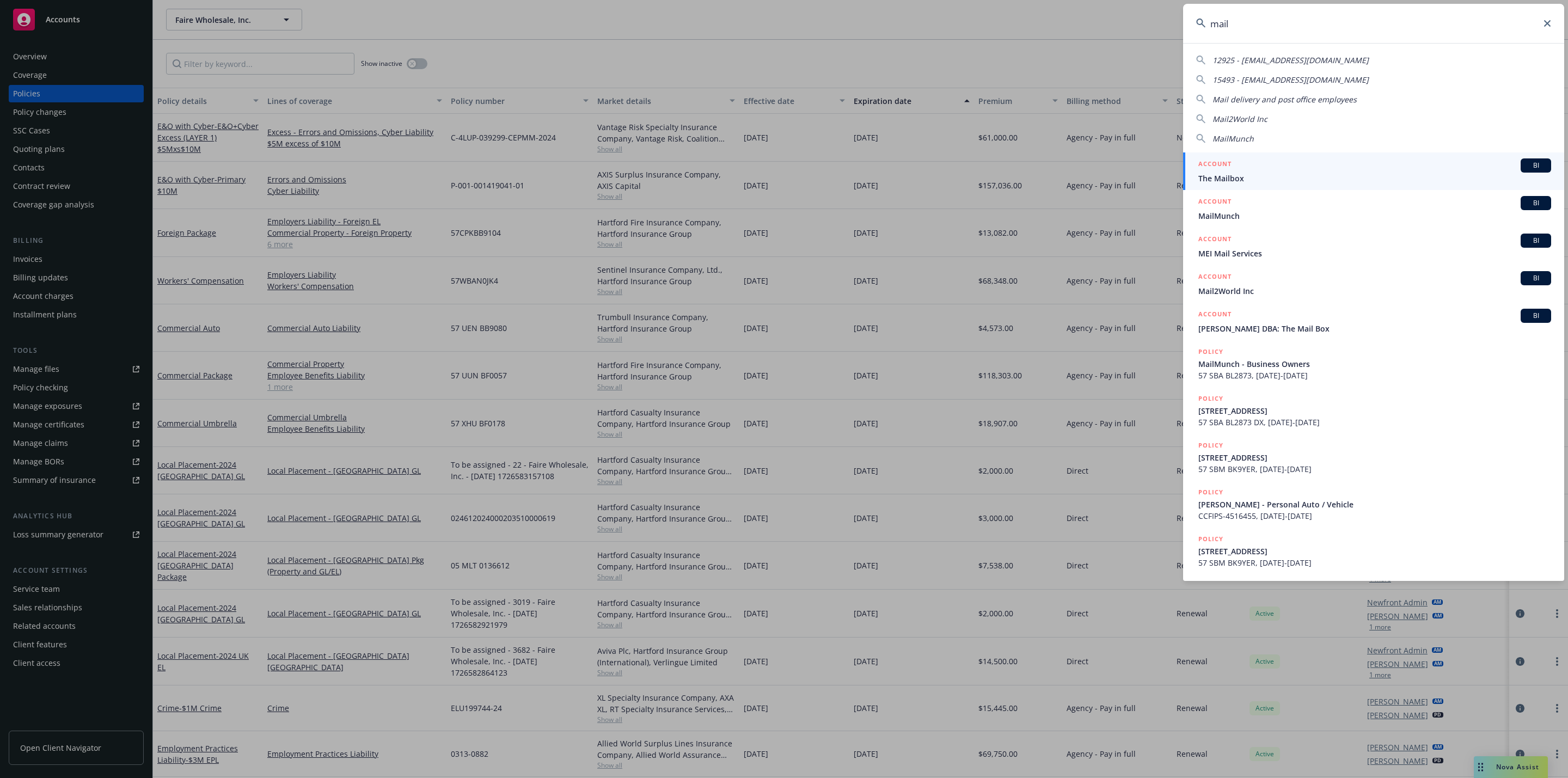
type input "mail"
click at [1244, 175] on span "The Mailbox" at bounding box center [1375, 178] width 353 height 12
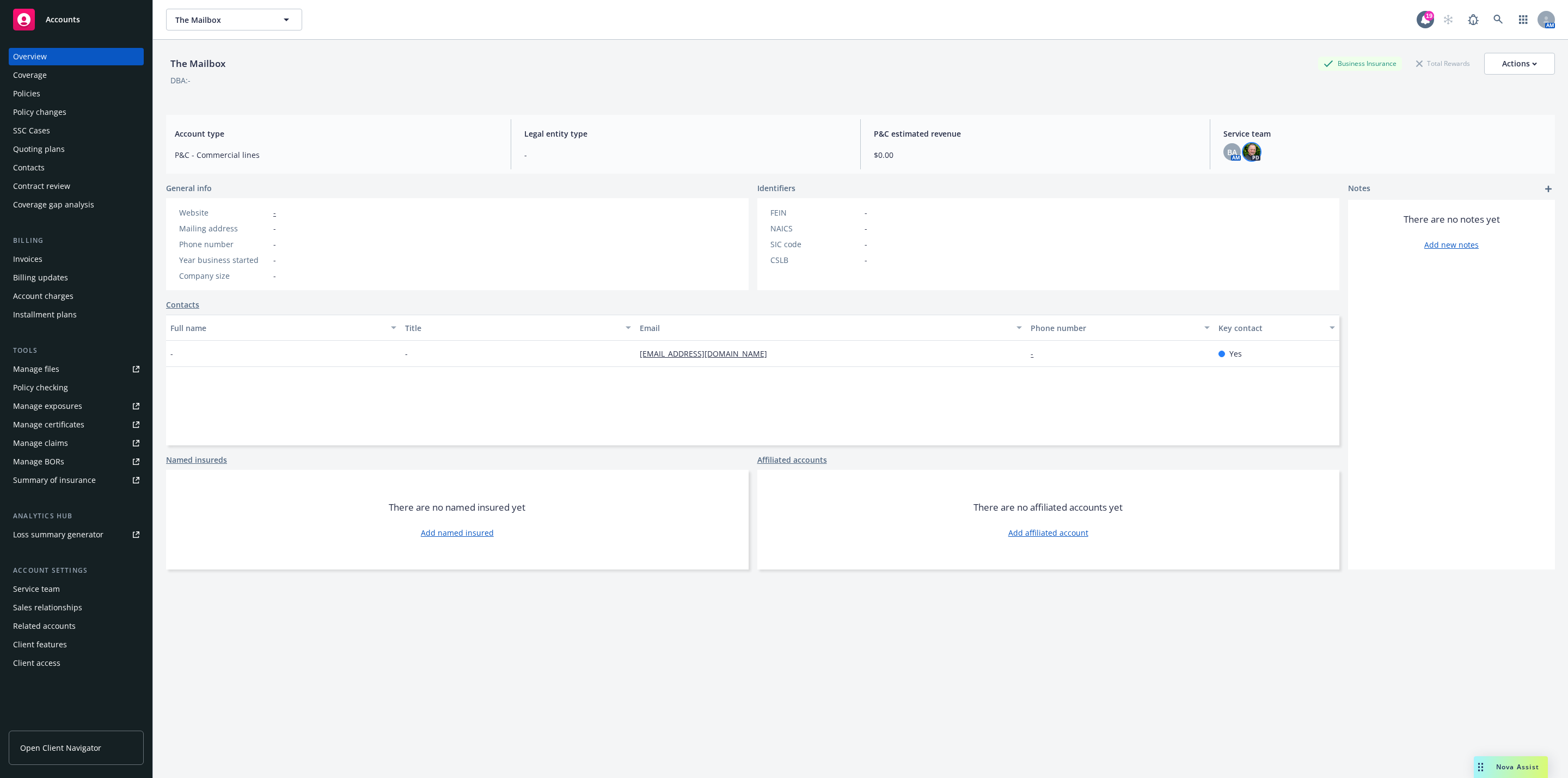
click at [1243, 155] on img at bounding box center [1251, 152] width 18 height 18
click at [1493, 18] on icon at bounding box center [1498, 19] width 10 height 10
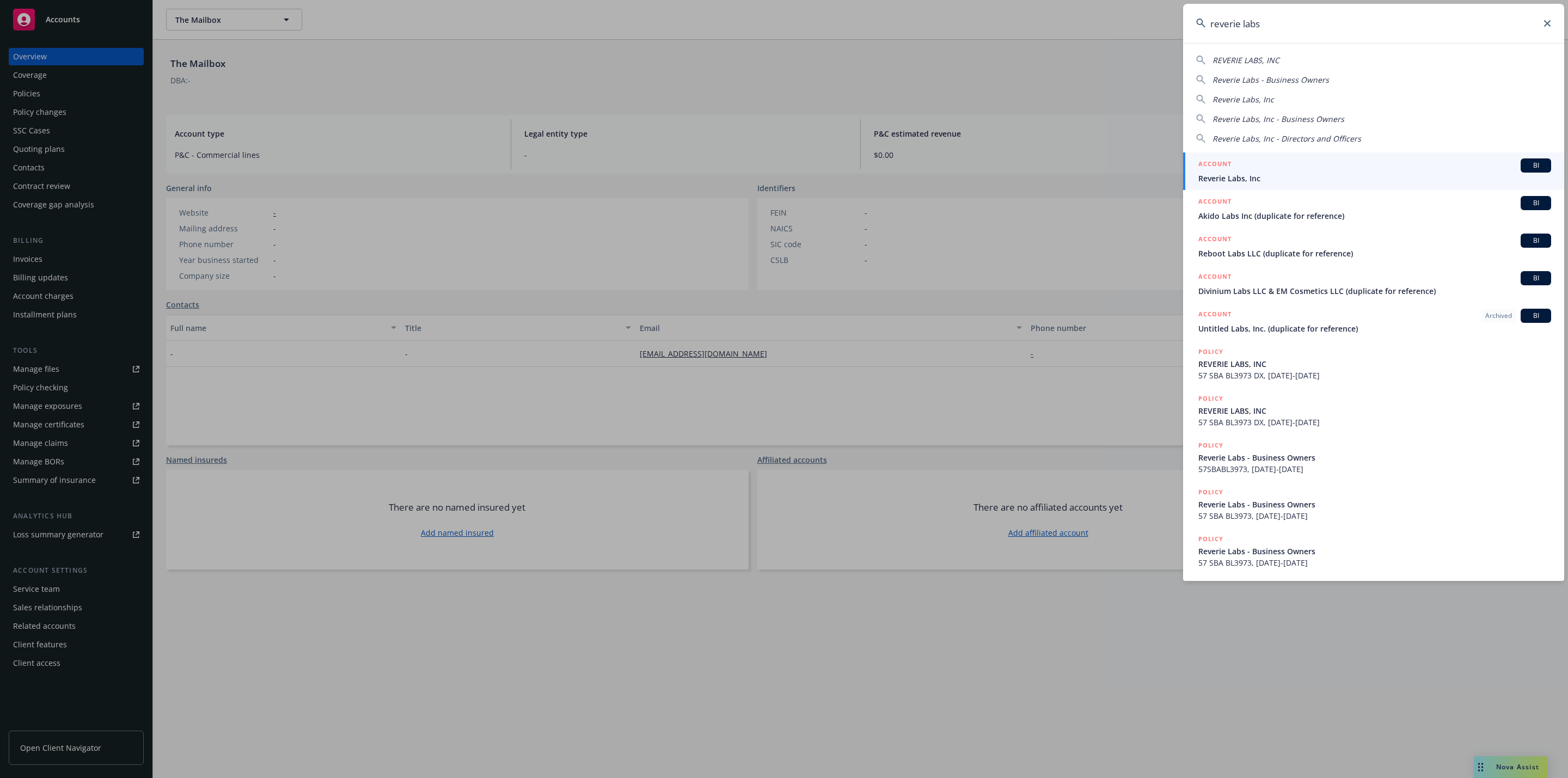
type input "reverie labs"
click at [1328, 173] on span "Reverie Labs, Inc" at bounding box center [1375, 178] width 353 height 12
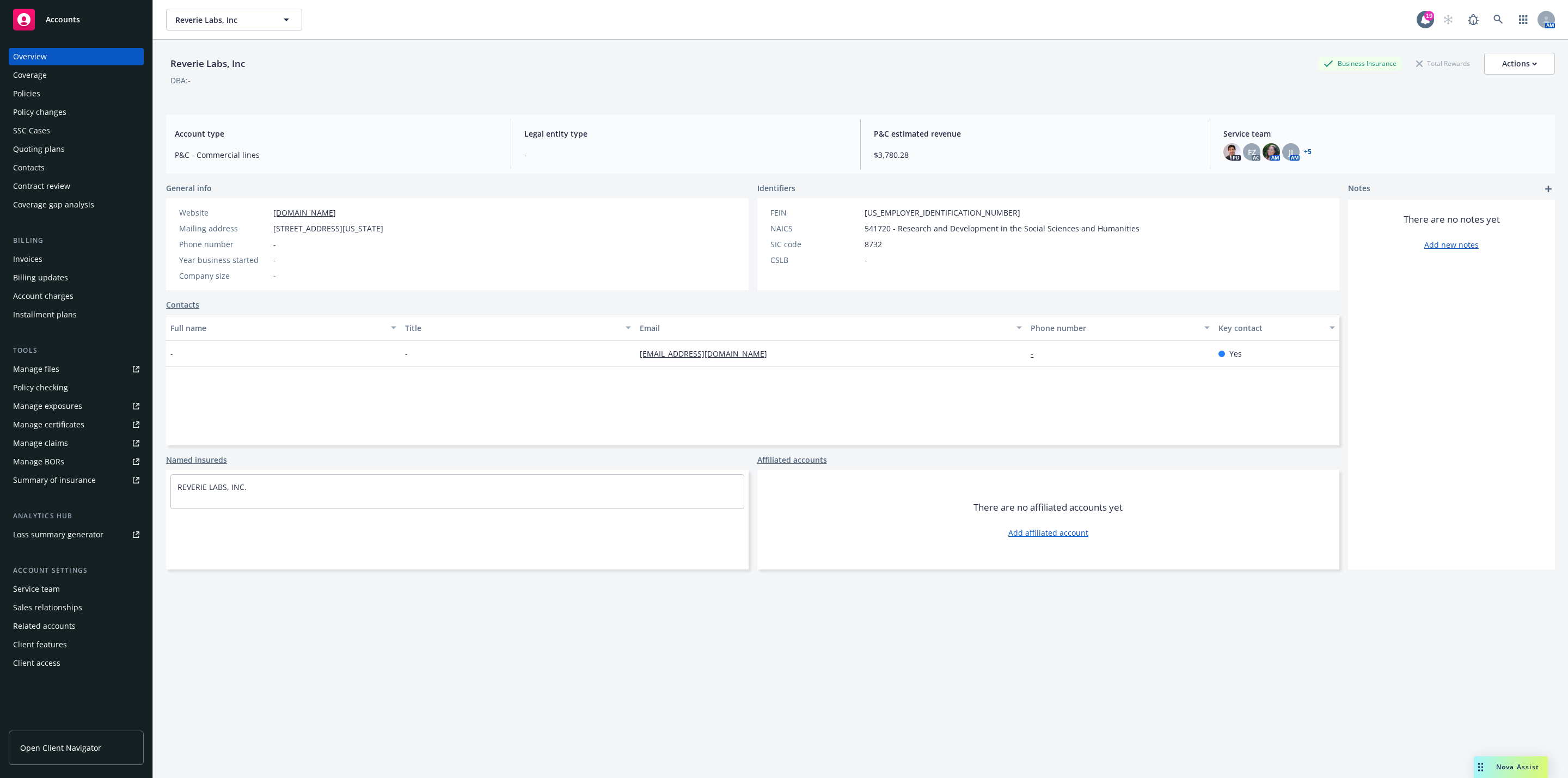
click at [1204, 155] on div "Account type P&C - Commercial lines Legal entity type - P&C estimated revenue $…" at bounding box center [861, 144] width 1389 height 59
click at [1223, 155] on div "PD" at bounding box center [1232, 152] width 18 height 18
click at [1065, 26] on div "Reverie Labs, Inc Reverie Labs, Inc" at bounding box center [791, 19] width 1251 height 22
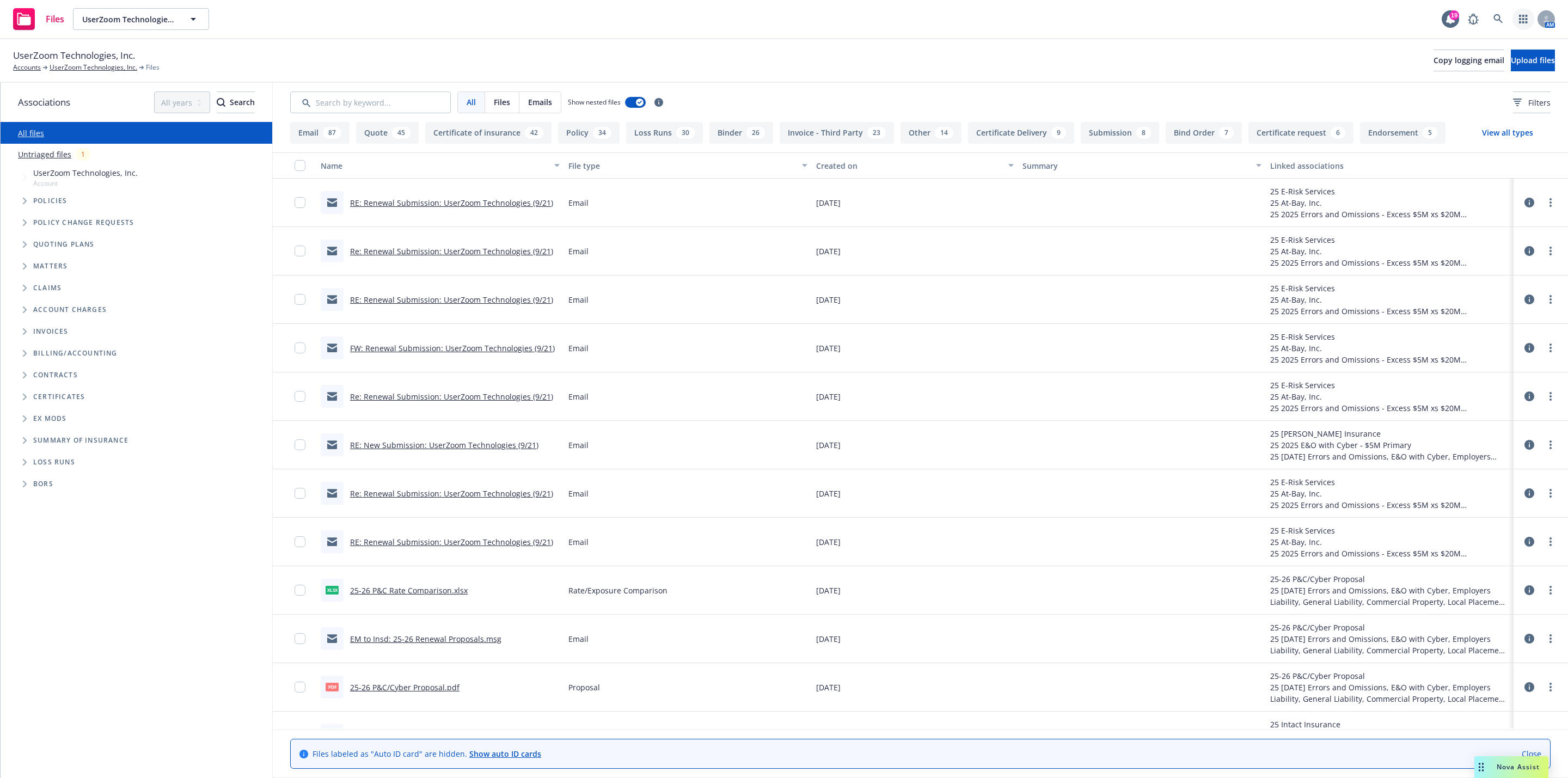
click at [1513, 21] on link "button" at bounding box center [1524, 19] width 22 height 22
click at [1499, 18] on icon at bounding box center [1498, 19] width 10 height 10
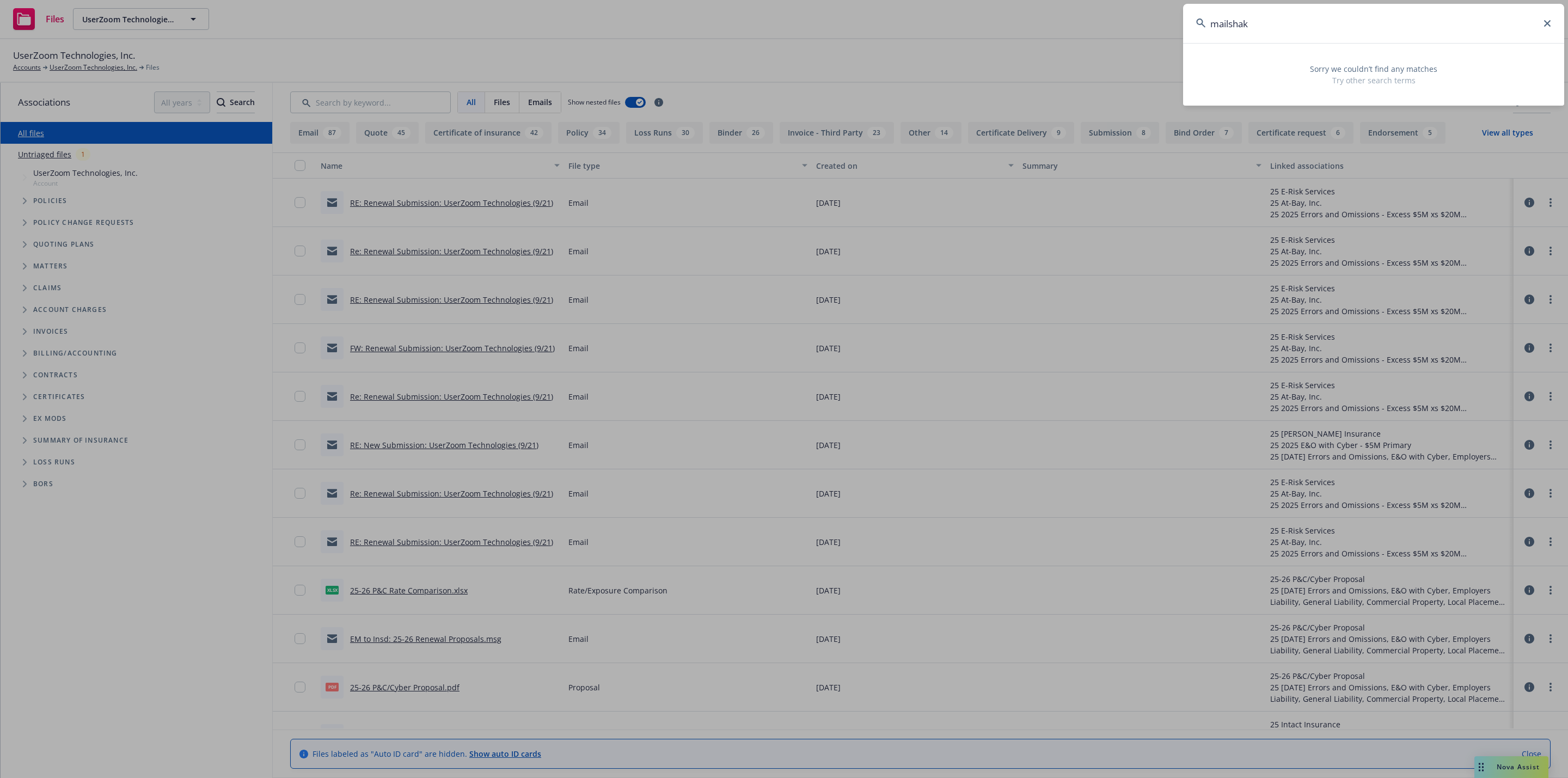
type input "mailshake"
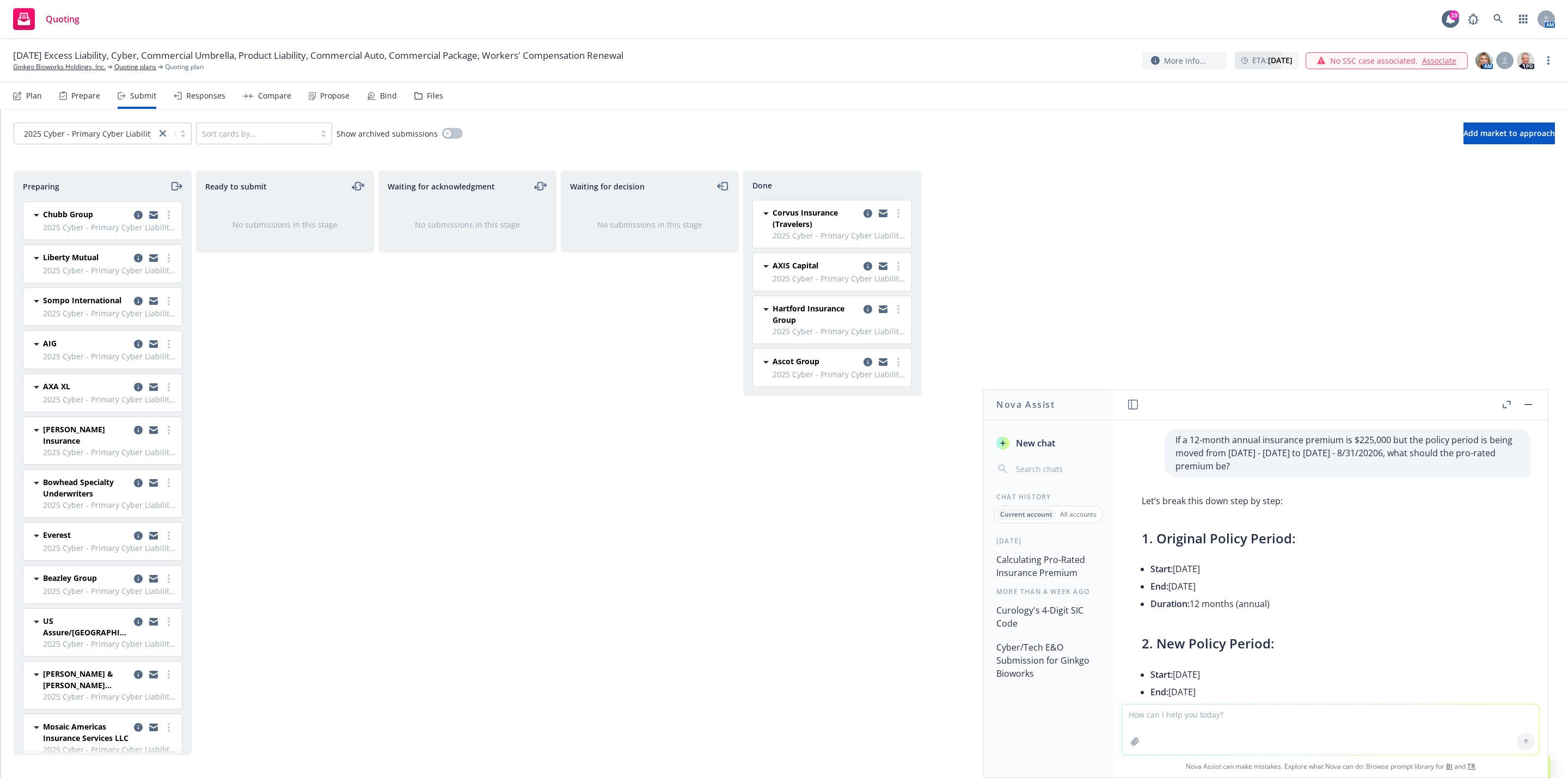
scroll to position [395, 0]
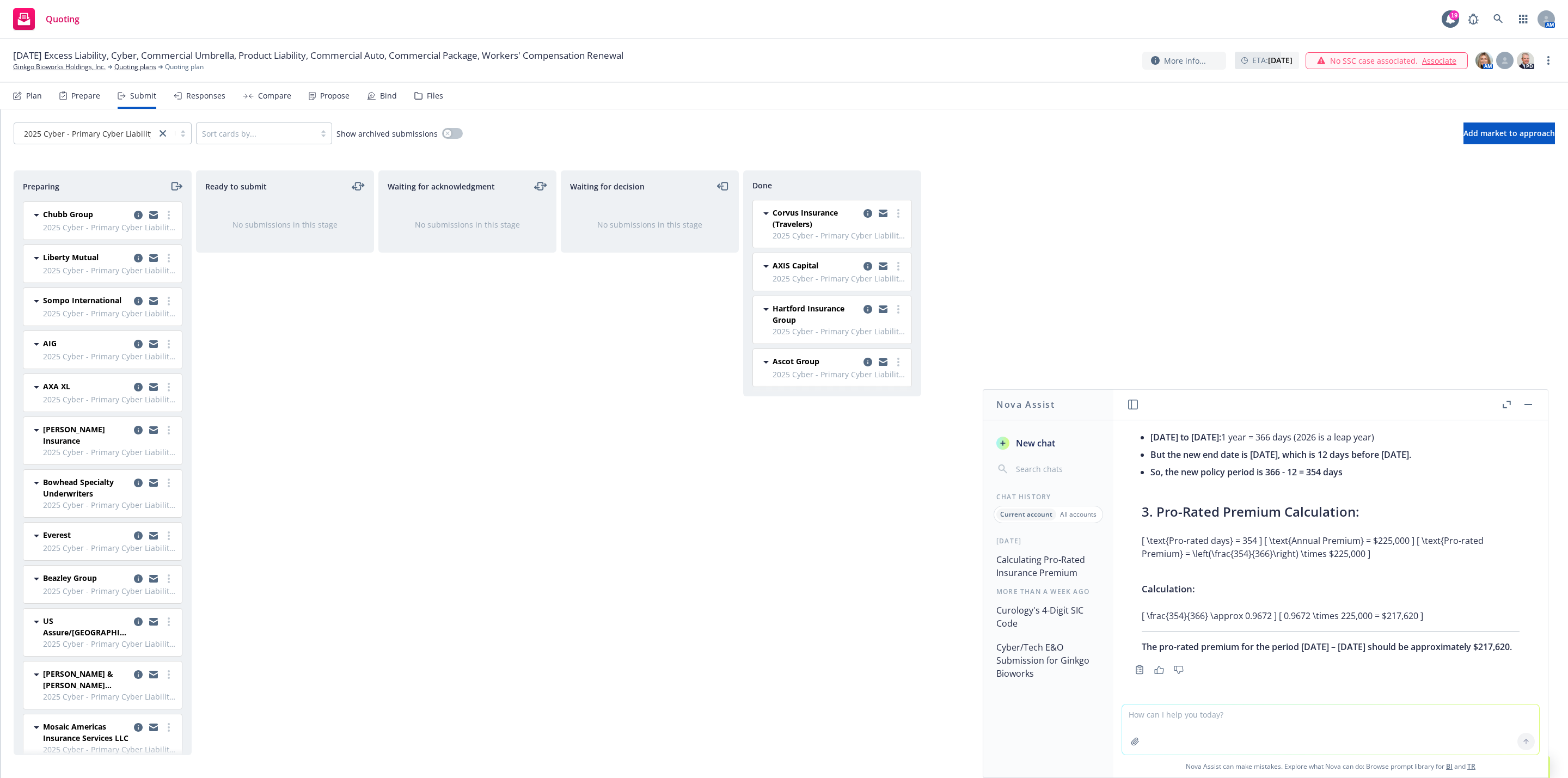
click at [565, 443] on div "Waiting for decision No submissions in this stage" at bounding box center [649, 463] width 178 height 585
click at [1531, 402] on button "button" at bounding box center [1528, 404] width 13 height 13
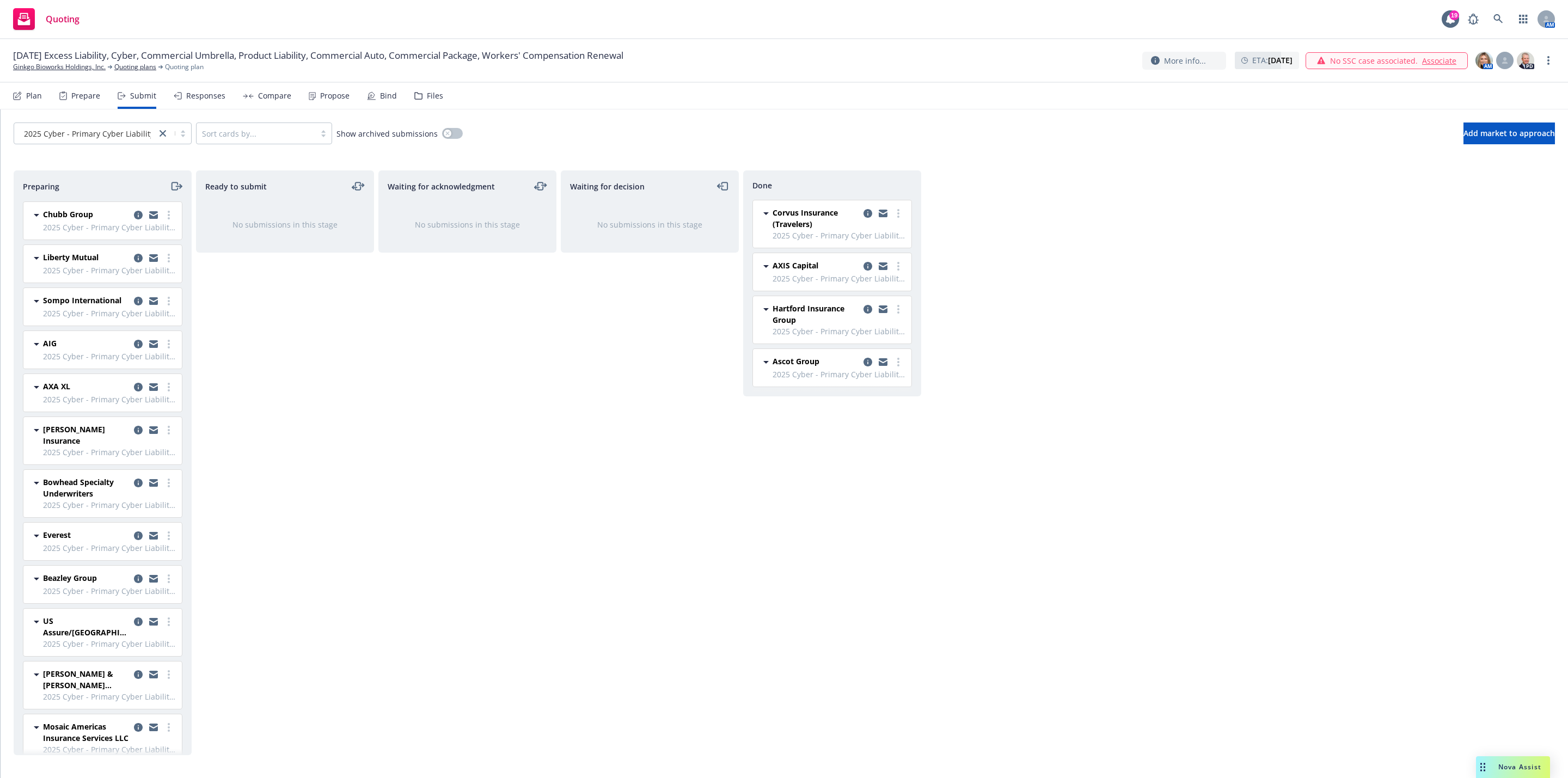
click at [671, 530] on div "Waiting for decision No submissions in this stage" at bounding box center [649, 463] width 178 height 585
